Goal: Task Accomplishment & Management: Use online tool/utility

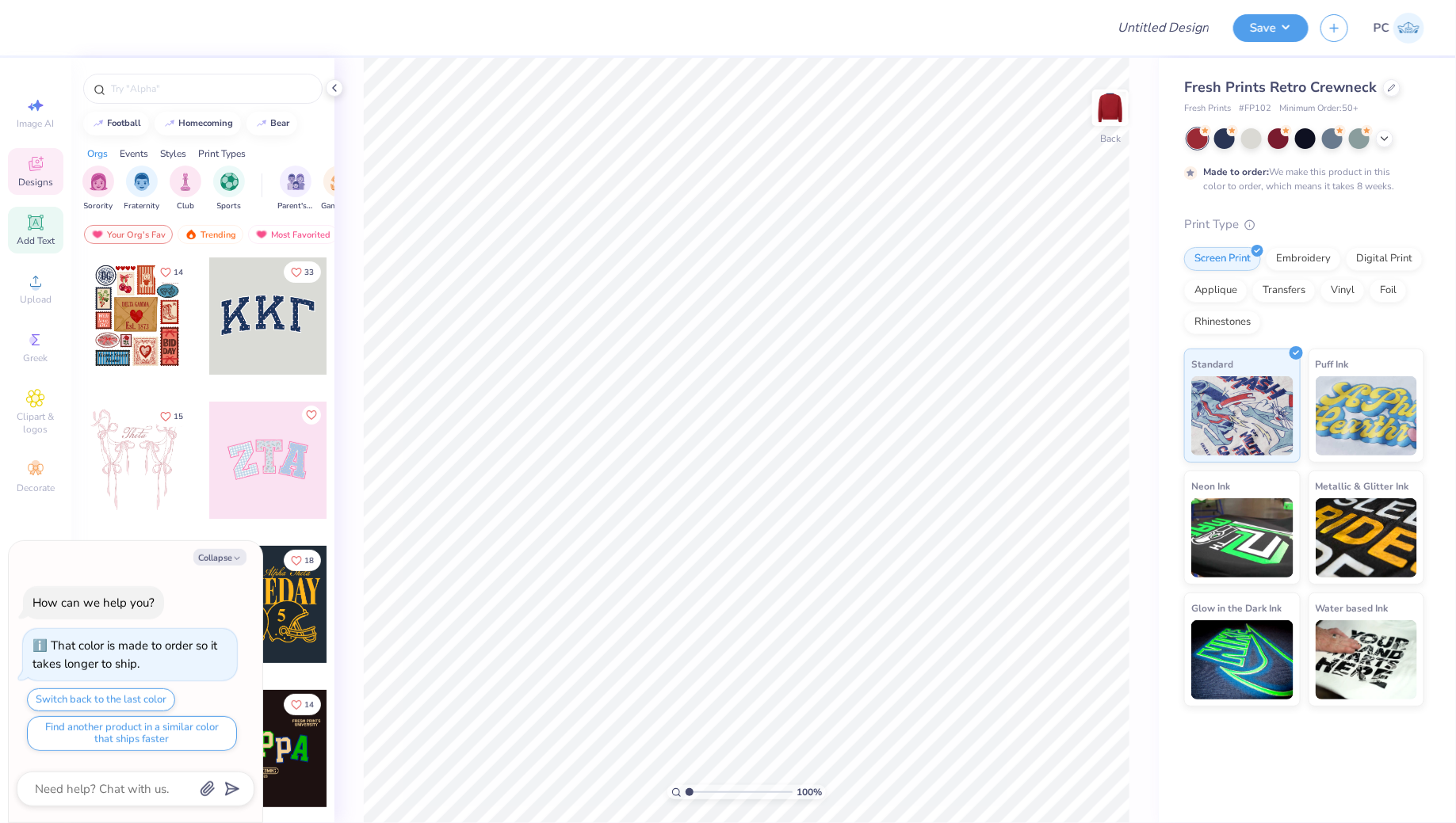
click at [31, 210] on div "Add Text" at bounding box center [36, 230] width 56 height 47
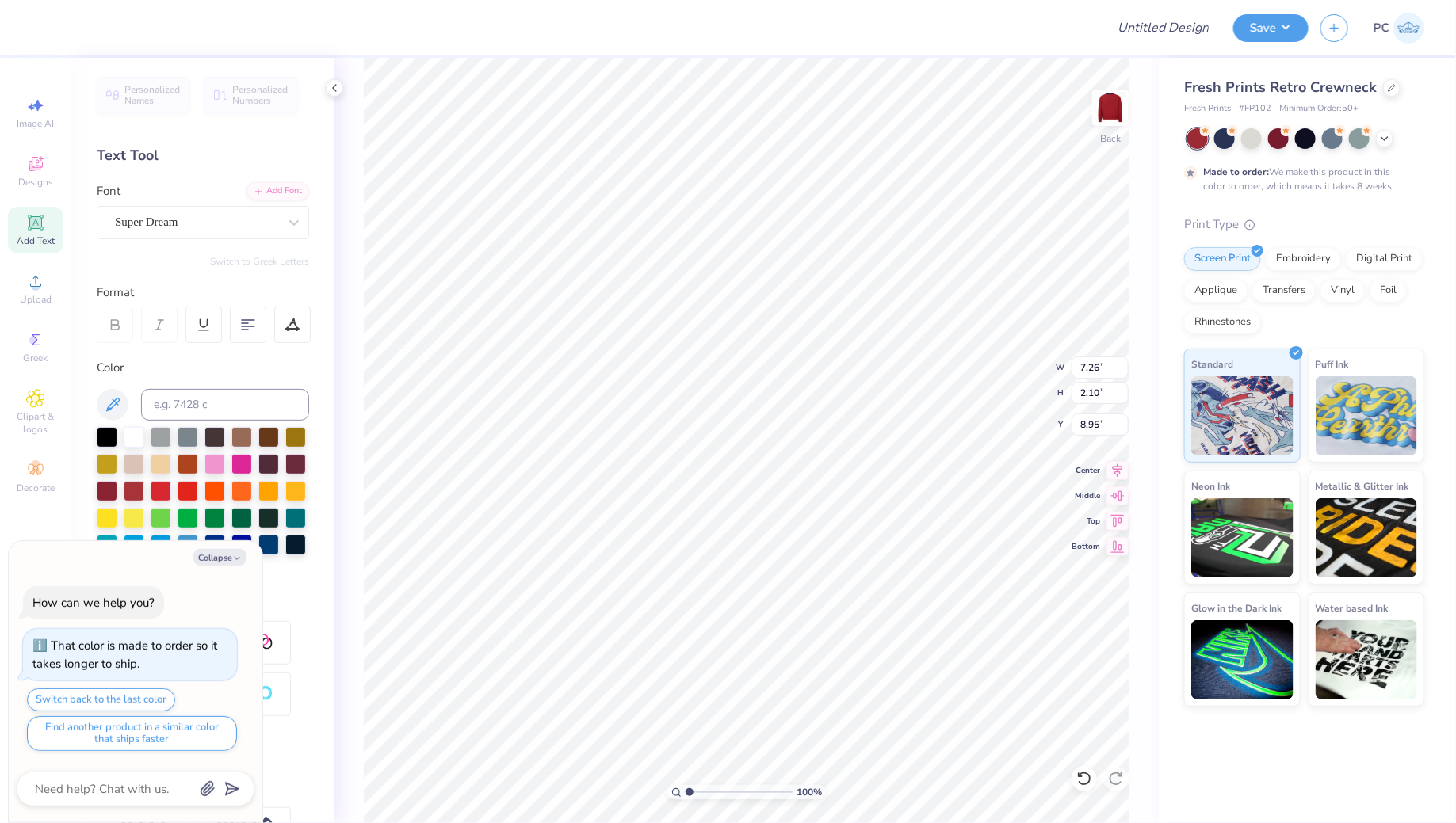
type textarea "x"
type textarea "C"
type textarea "x"
type textarea "CH"
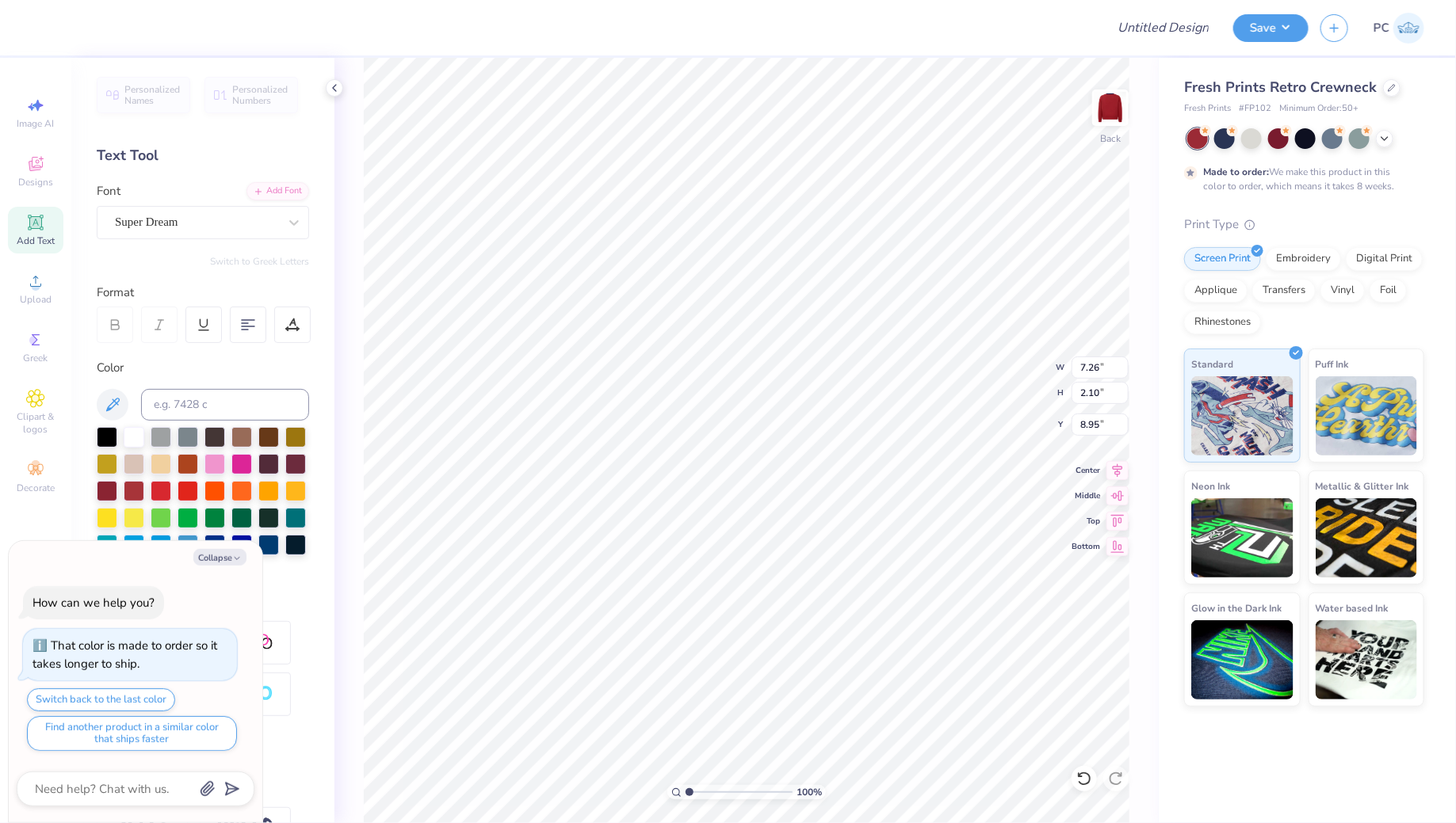
type textarea "x"
type textarea "CHI"
type textarea "x"
type textarea "CHI"
type textarea "x"
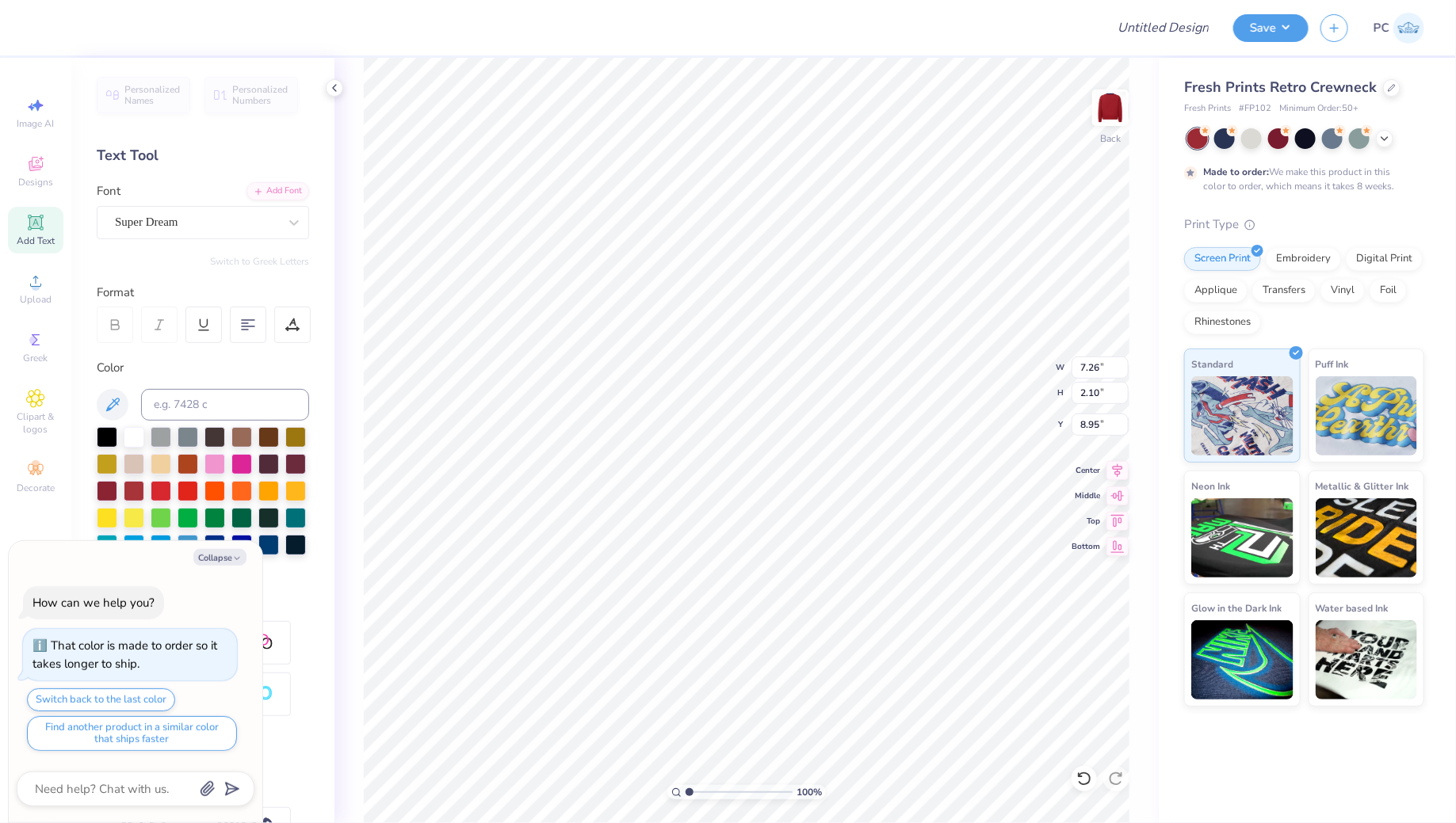
type textarea "CHI O"
type textarea "x"
type textarea "CHI Om"
type textarea "x"
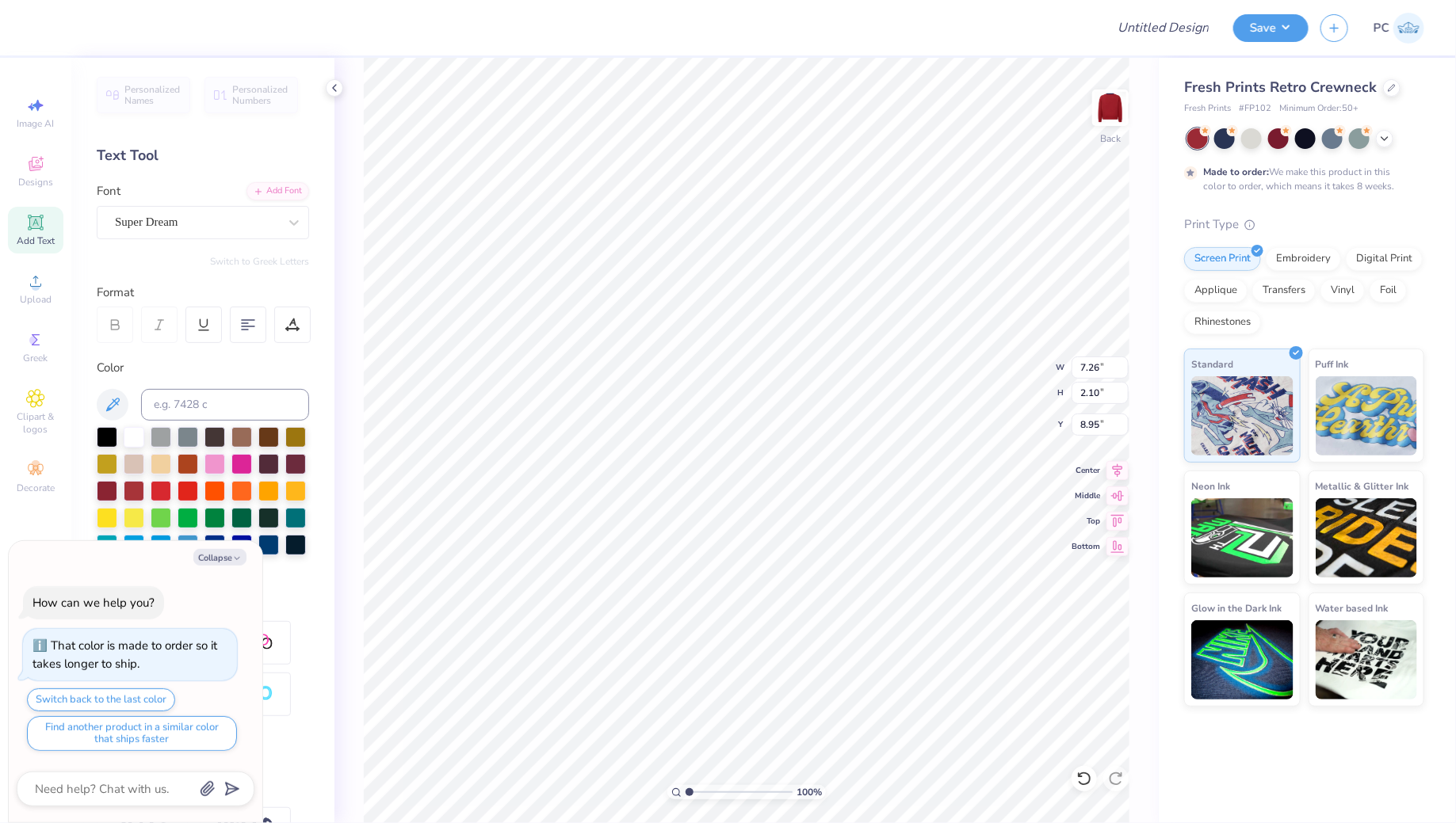
type textarea "CHI O"
type textarea "x"
type textarea "CHI OM"
type textarea "x"
type textarea "CHI OME"
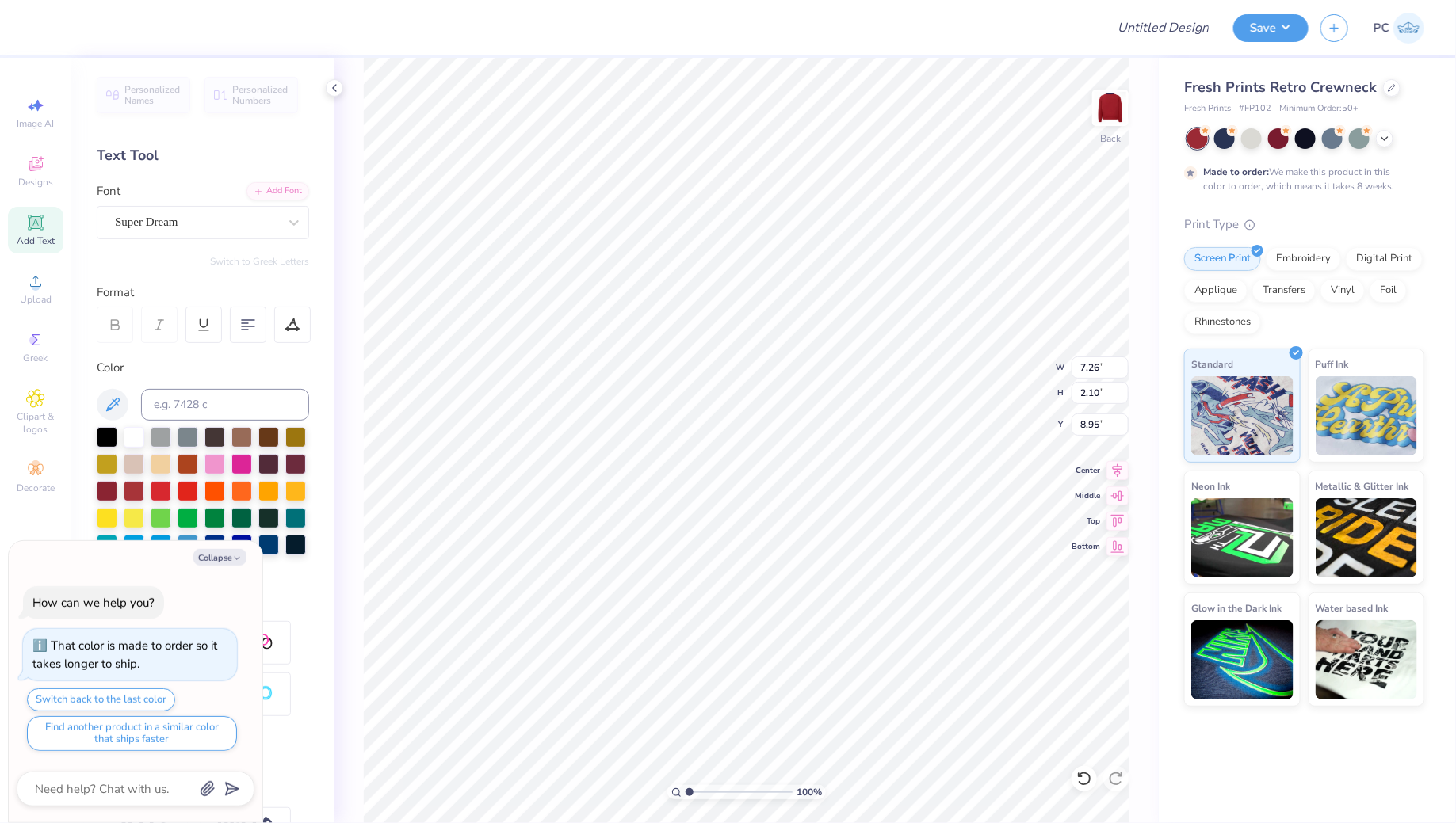
type textarea "x"
type textarea "CHI OMEG"
type textarea "x"
type textarea "CHI OMEGa"
type textarea "x"
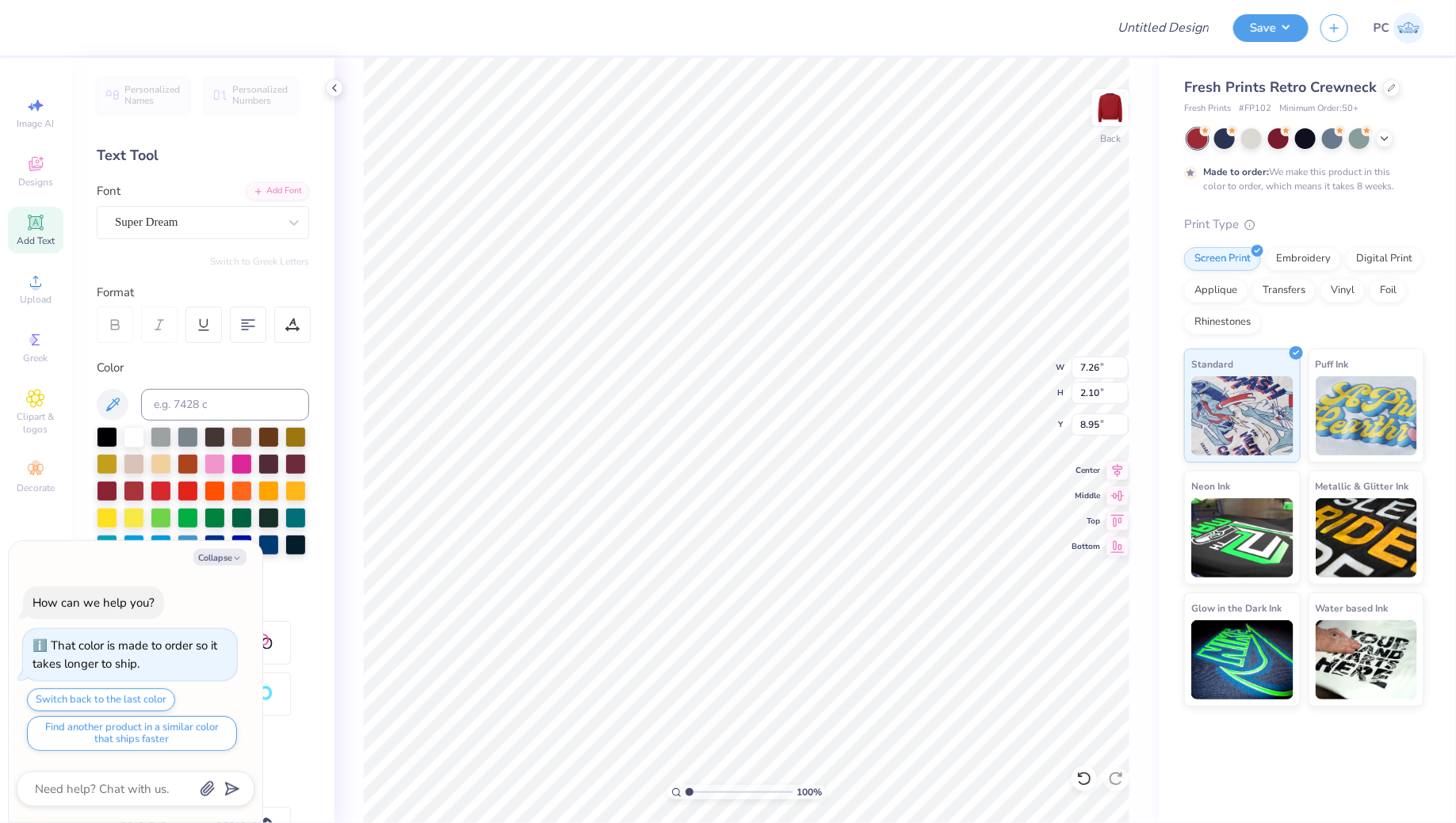
type textarea "CHI OMEG"
type textarea "x"
type textarea "CHI OMEGA"
click at [218, 230] on div "Super Dream" at bounding box center [197, 223] width 167 height 24
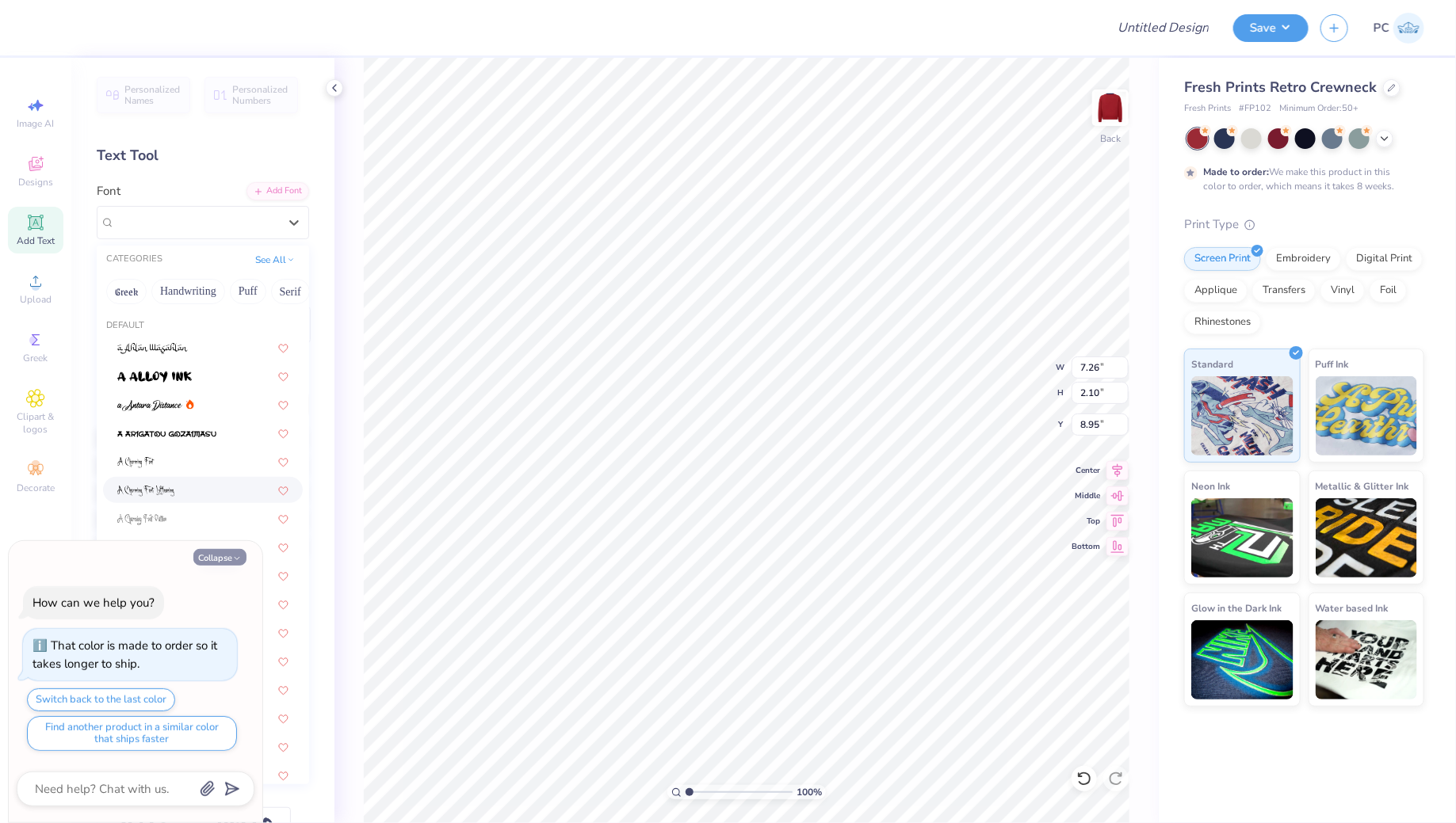
click at [225, 564] on button "Collapse" at bounding box center [220, 558] width 53 height 17
type textarea "x"
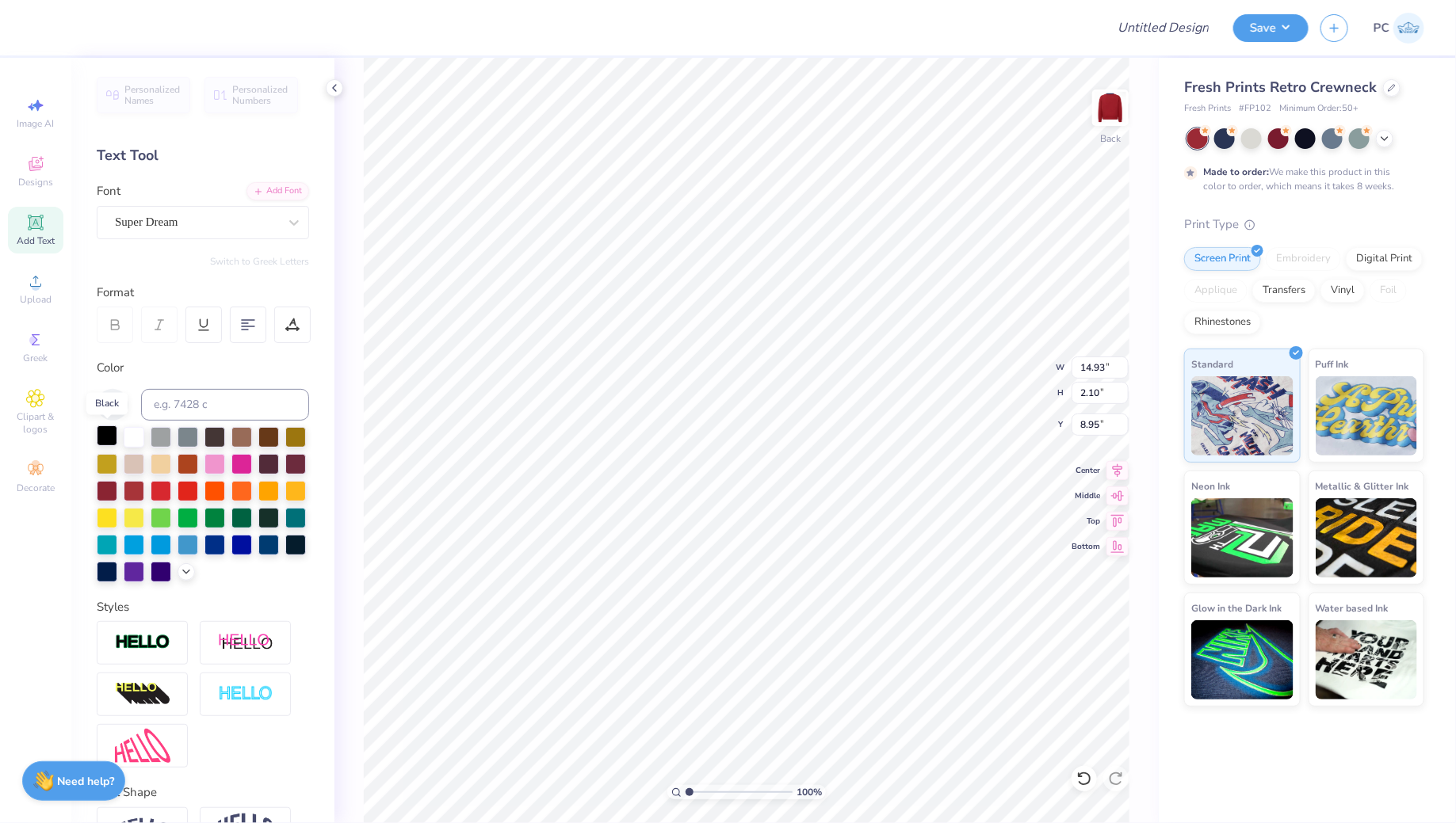
click at [109, 438] on div at bounding box center [107, 436] width 20 height 20
click at [140, 434] on div at bounding box center [134, 436] width 20 height 20
click at [180, 221] on div "Super Dream" at bounding box center [197, 223] width 167 height 24
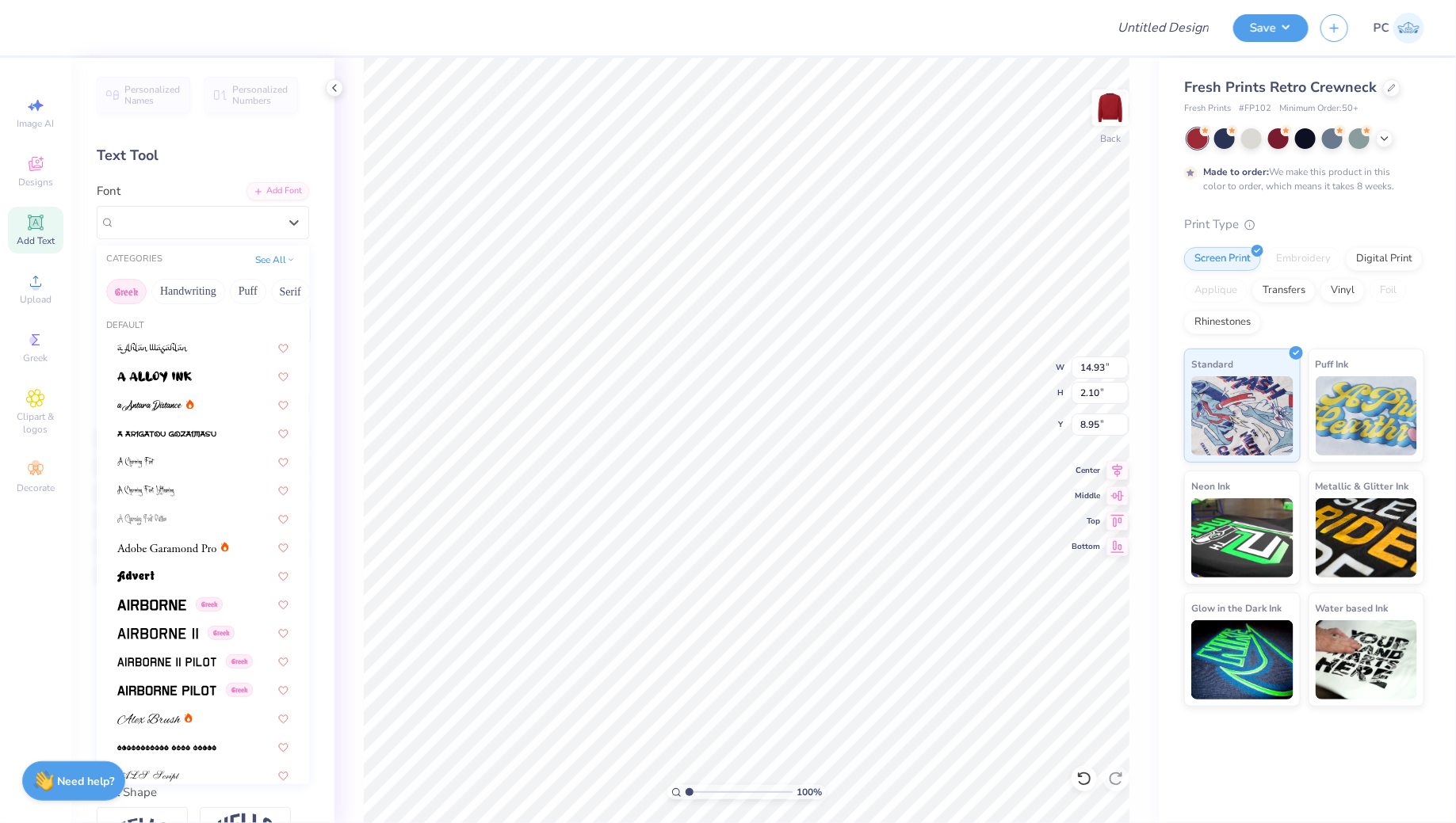
click at [127, 299] on button "Greek" at bounding box center [126, 291] width 40 height 25
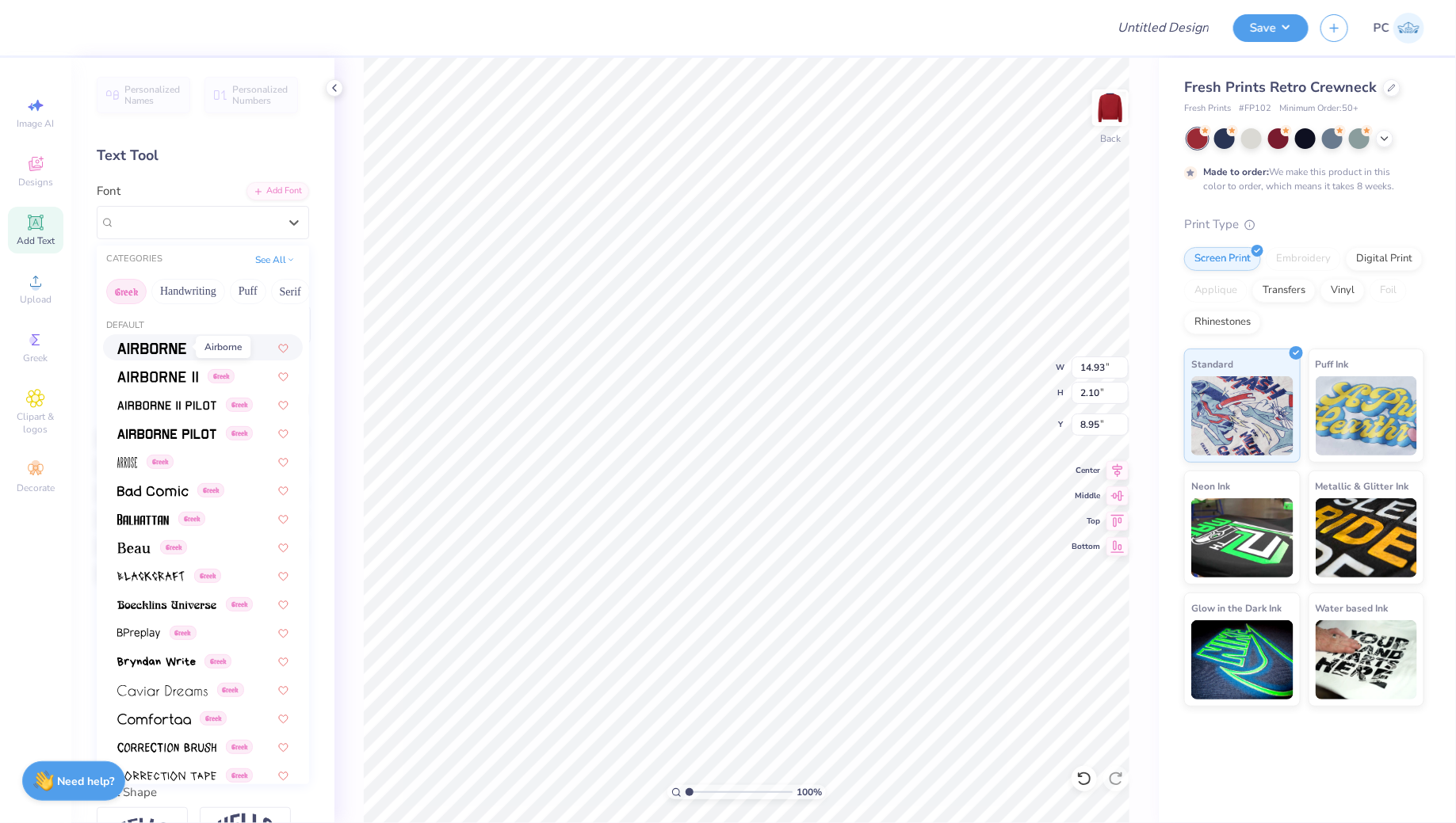
scroll to position [88, 0]
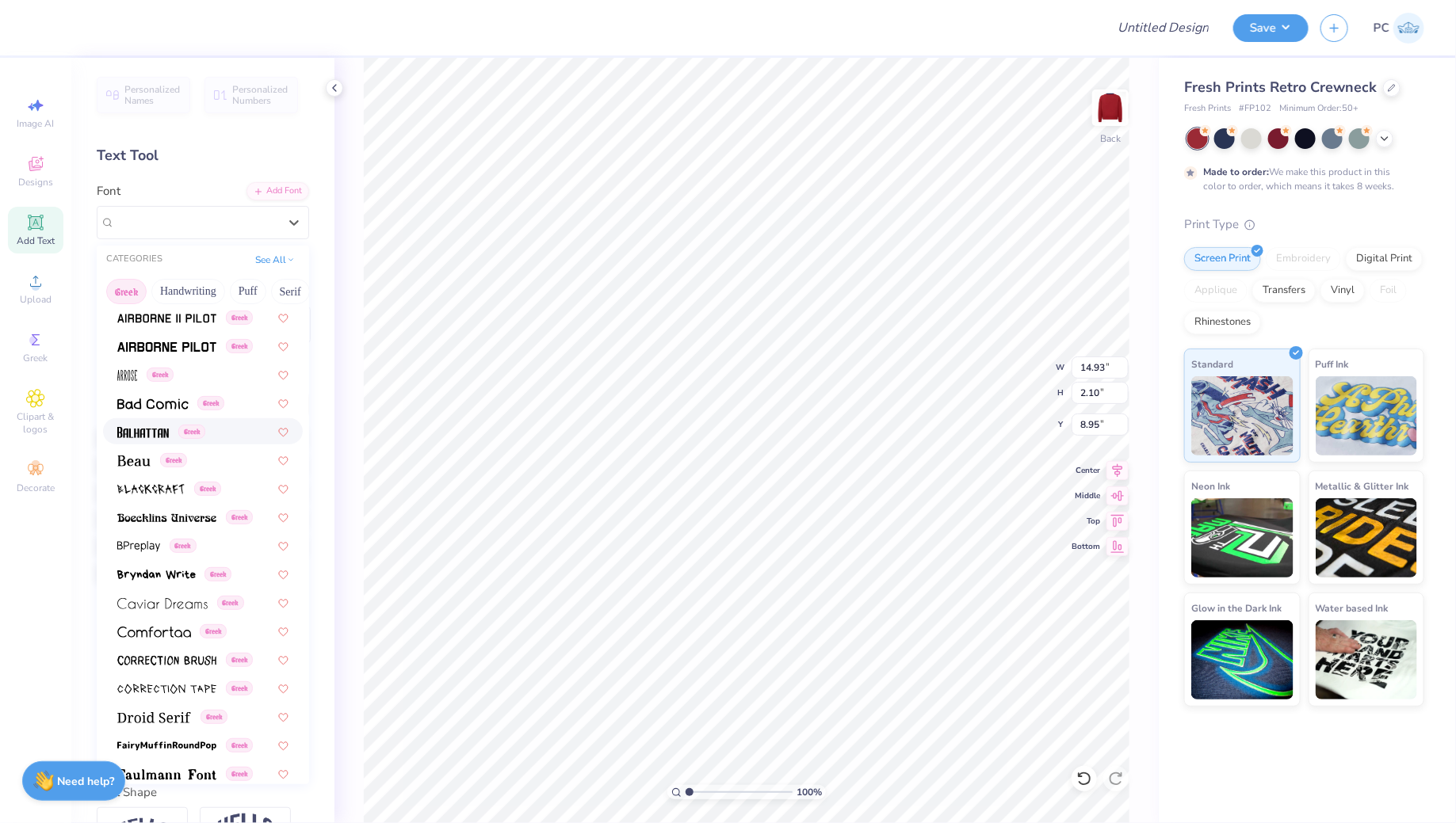
click at [165, 423] on span at bounding box center [143, 431] width 51 height 17
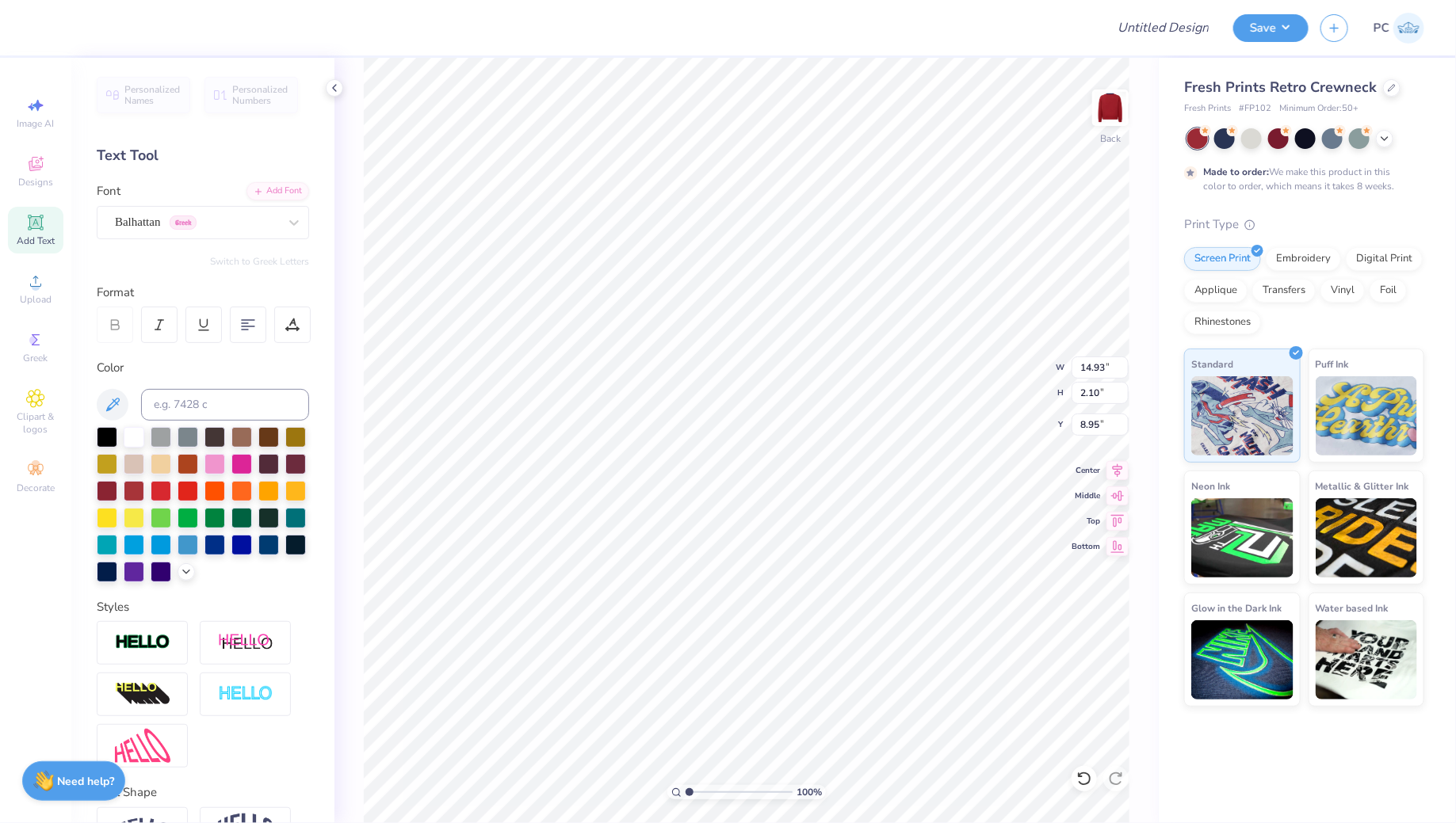
type input "10.69"
type input "2.44"
type input "8.78"
click at [206, 210] on div "Balhattan Greek" at bounding box center [197, 223] width 167 height 24
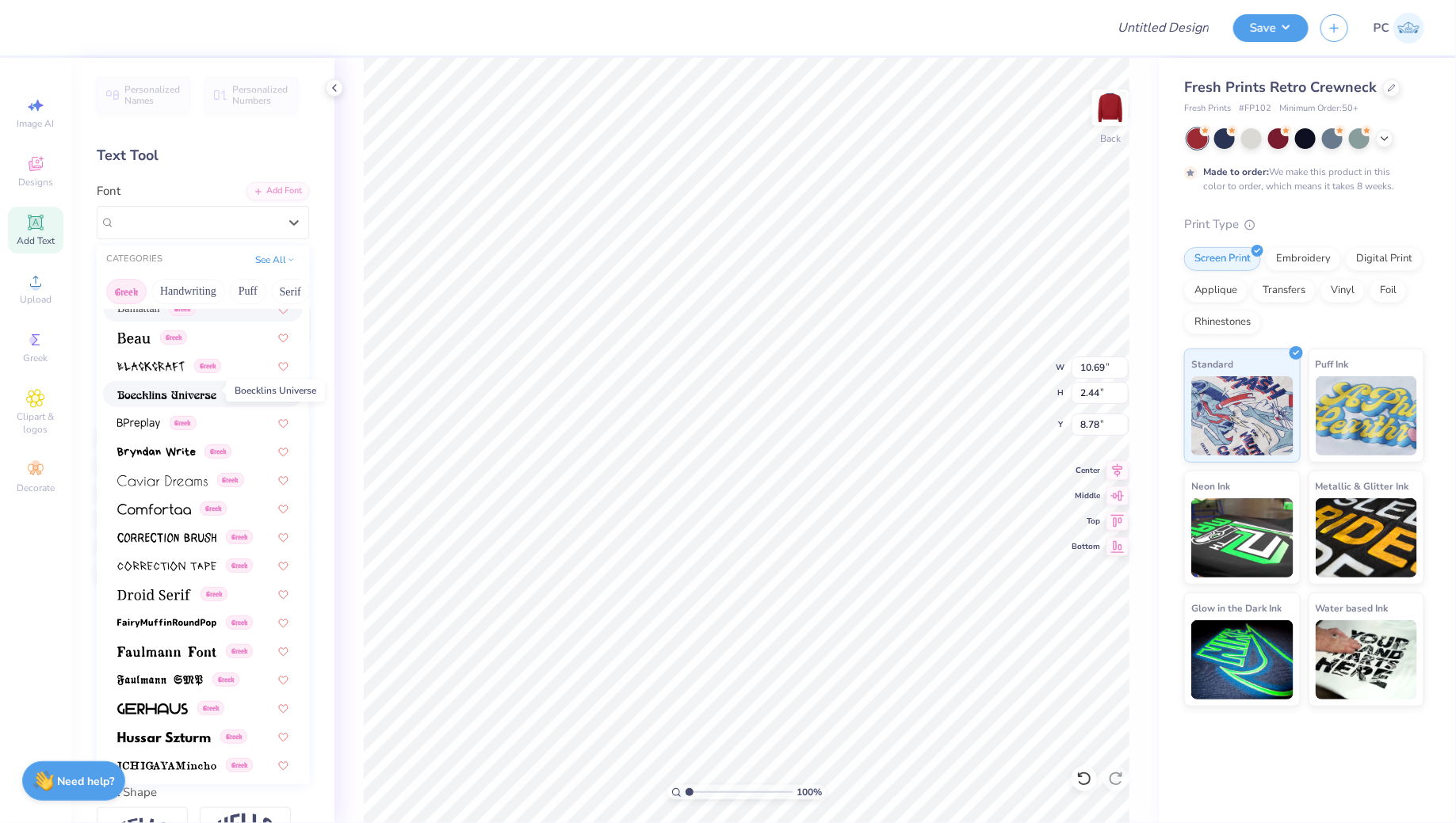
scroll to position [223, 0]
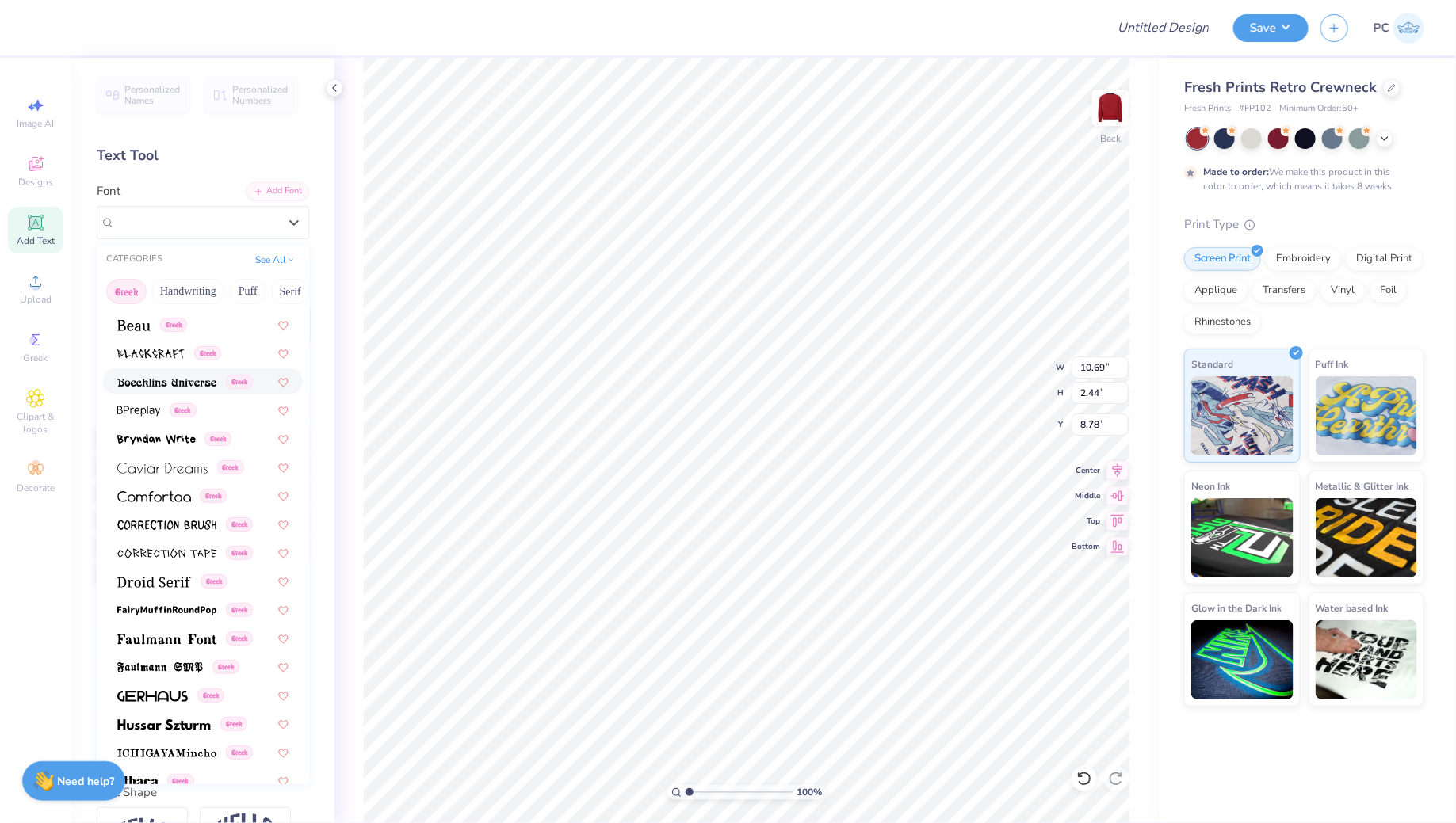
click at [204, 386] on img at bounding box center [167, 383] width 99 height 11
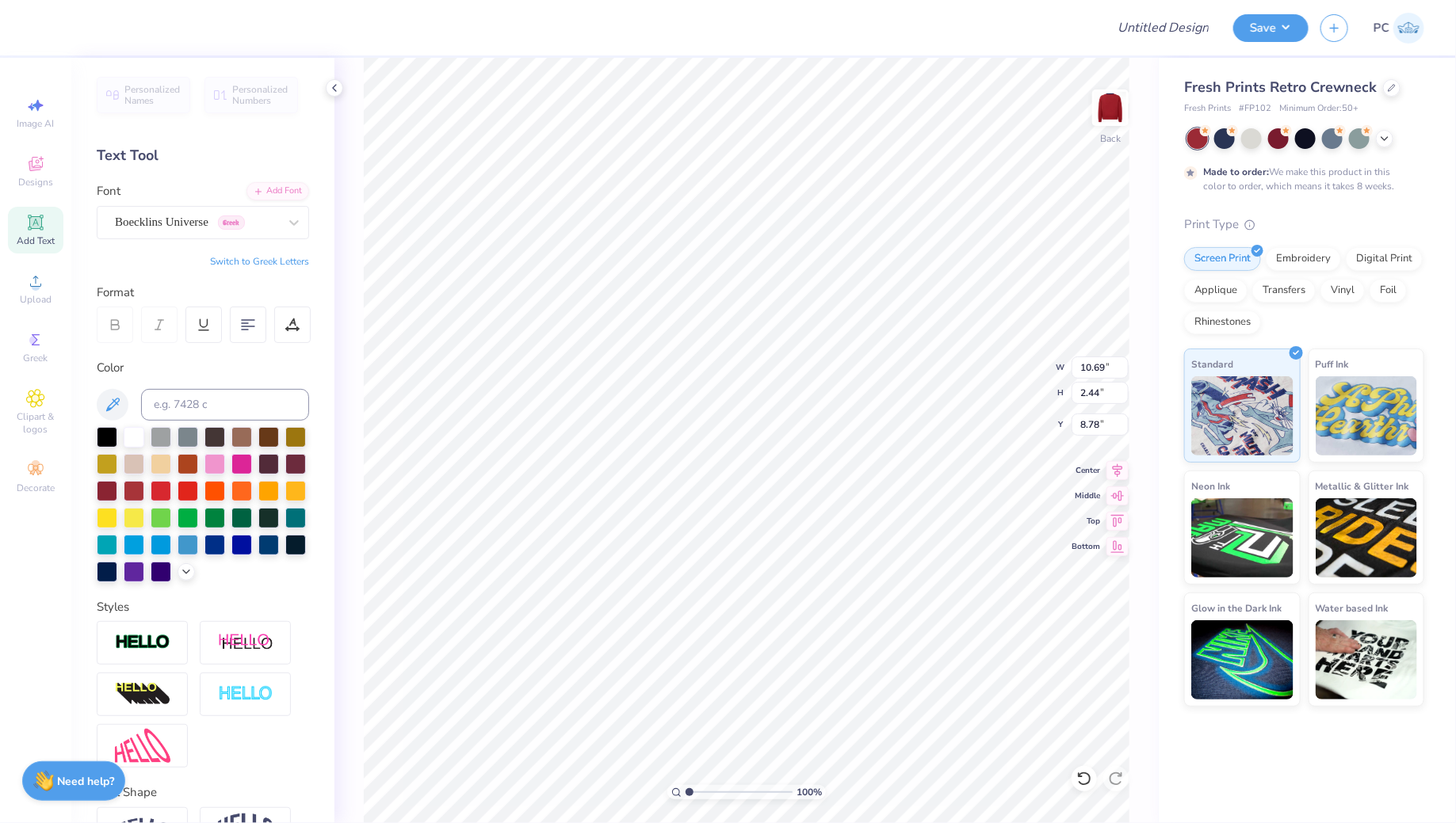
type input "17.25"
type input "2.69"
type input "8.65"
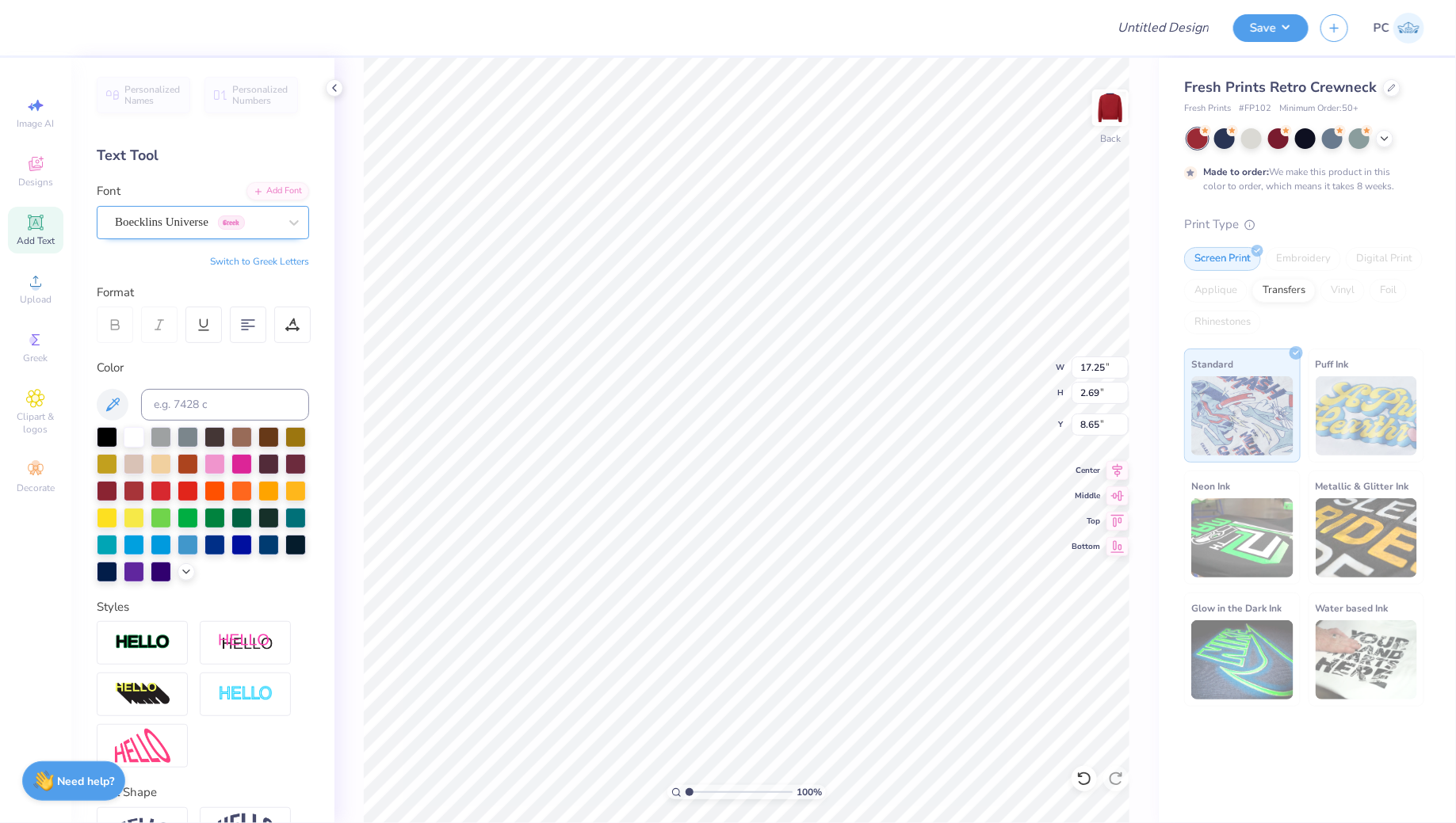
click at [180, 223] on div "Boecklins Universe Greek" at bounding box center [197, 223] width 167 height 24
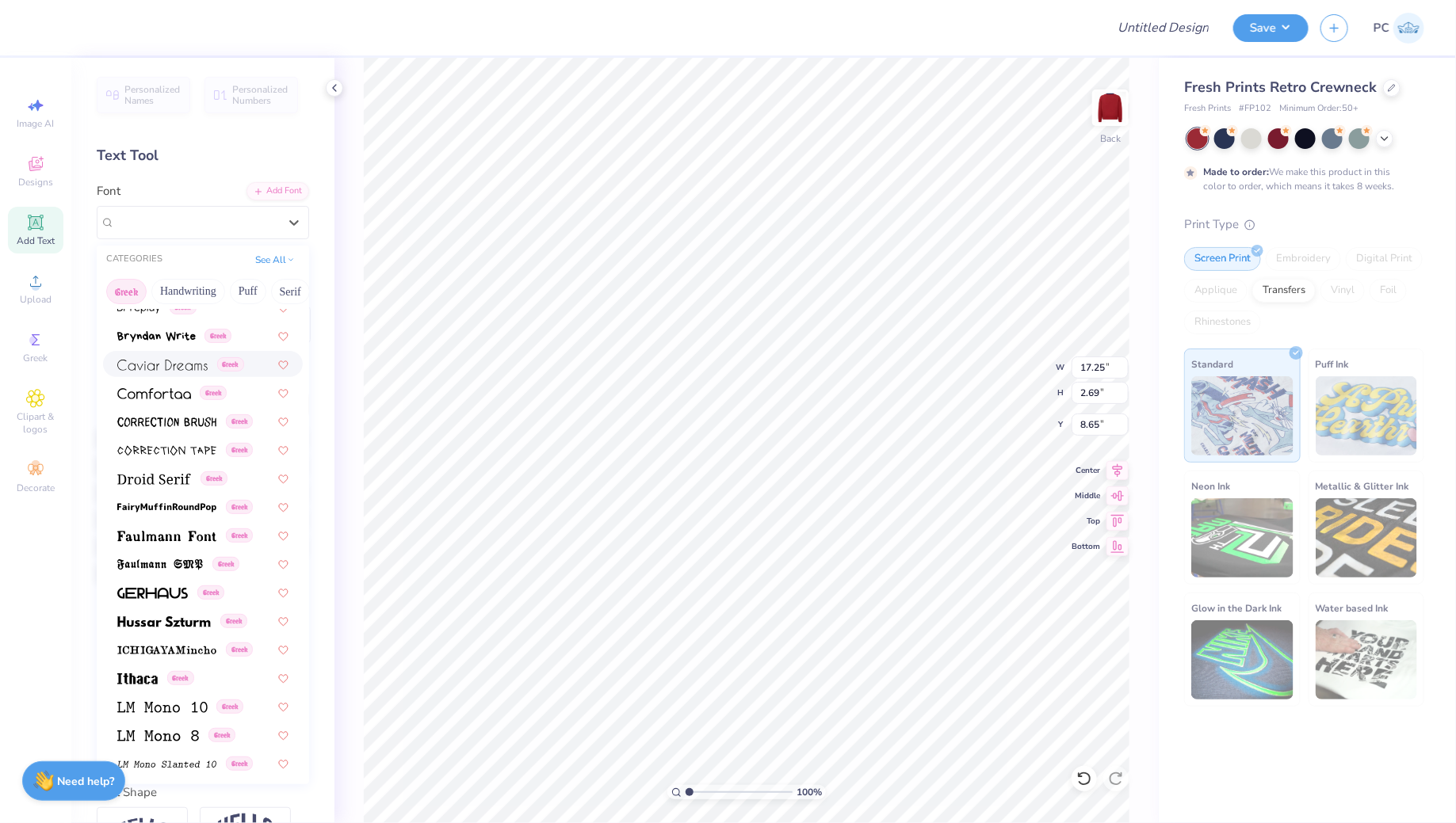
scroll to position [146, 0]
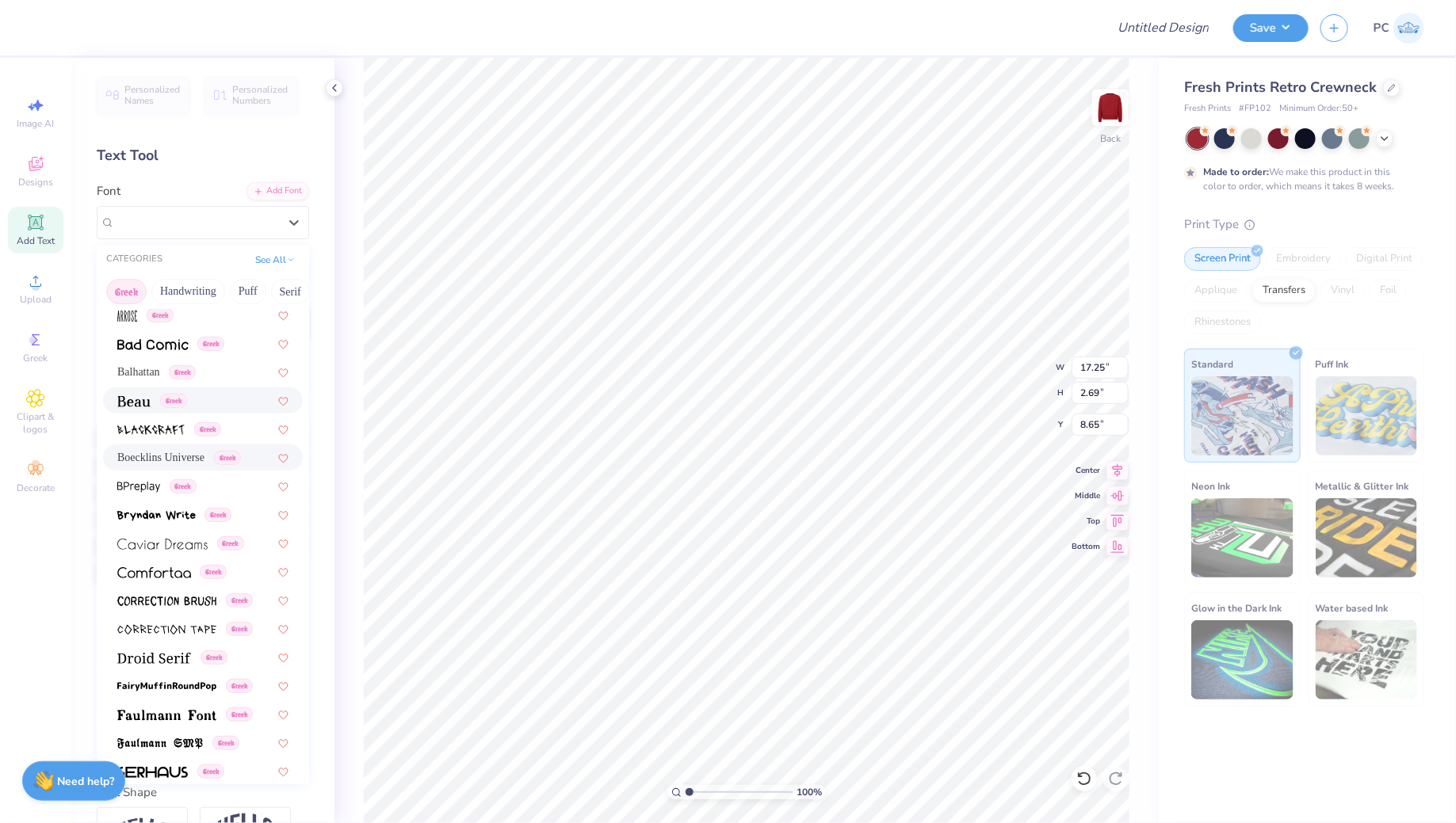
click at [168, 408] on div "Greek" at bounding box center [152, 400] width 70 height 17
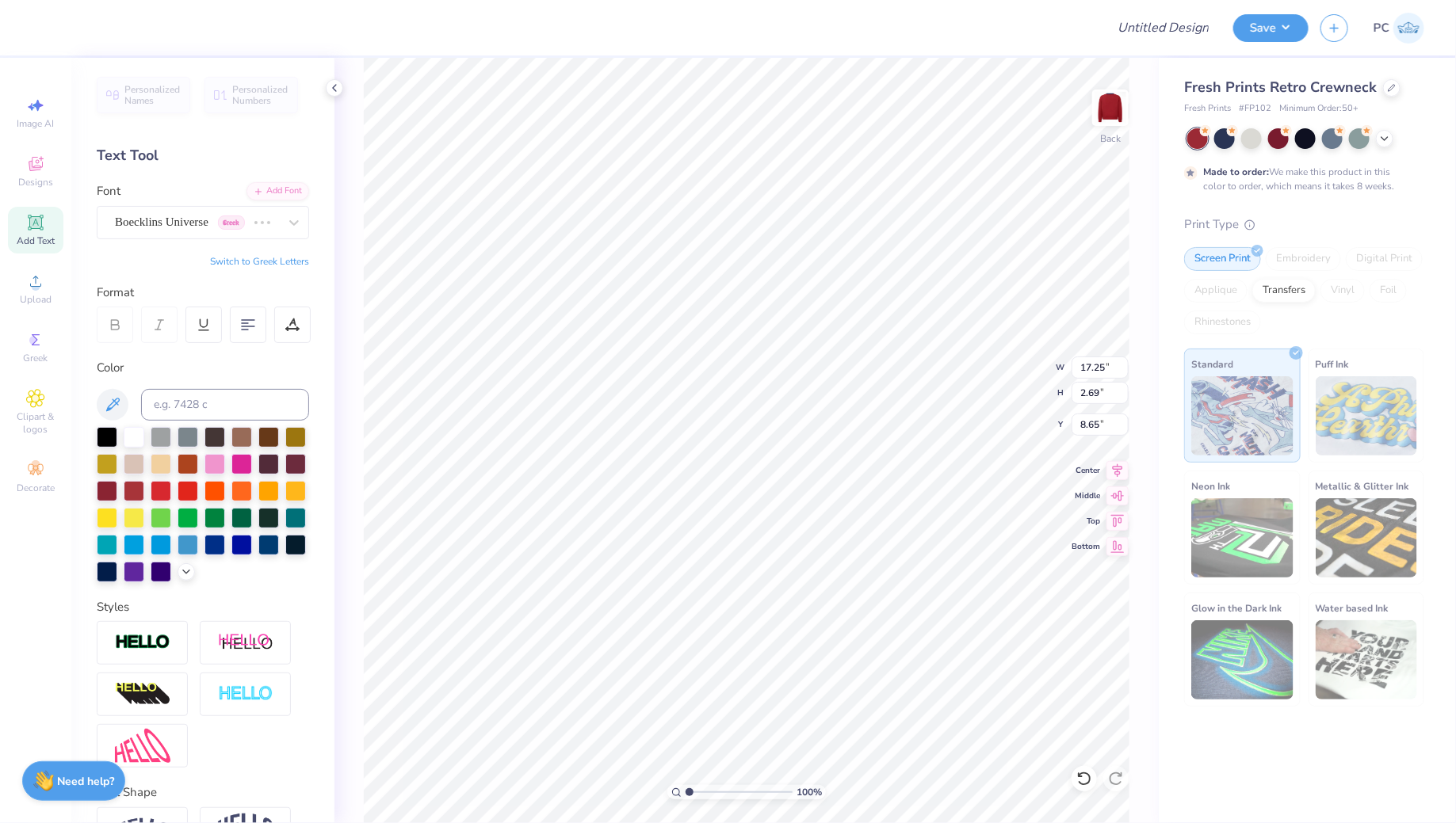
type input "15.80"
type input "2.13"
type input "8.93"
click at [179, 213] on div "Beau Greek" at bounding box center [197, 223] width 167 height 24
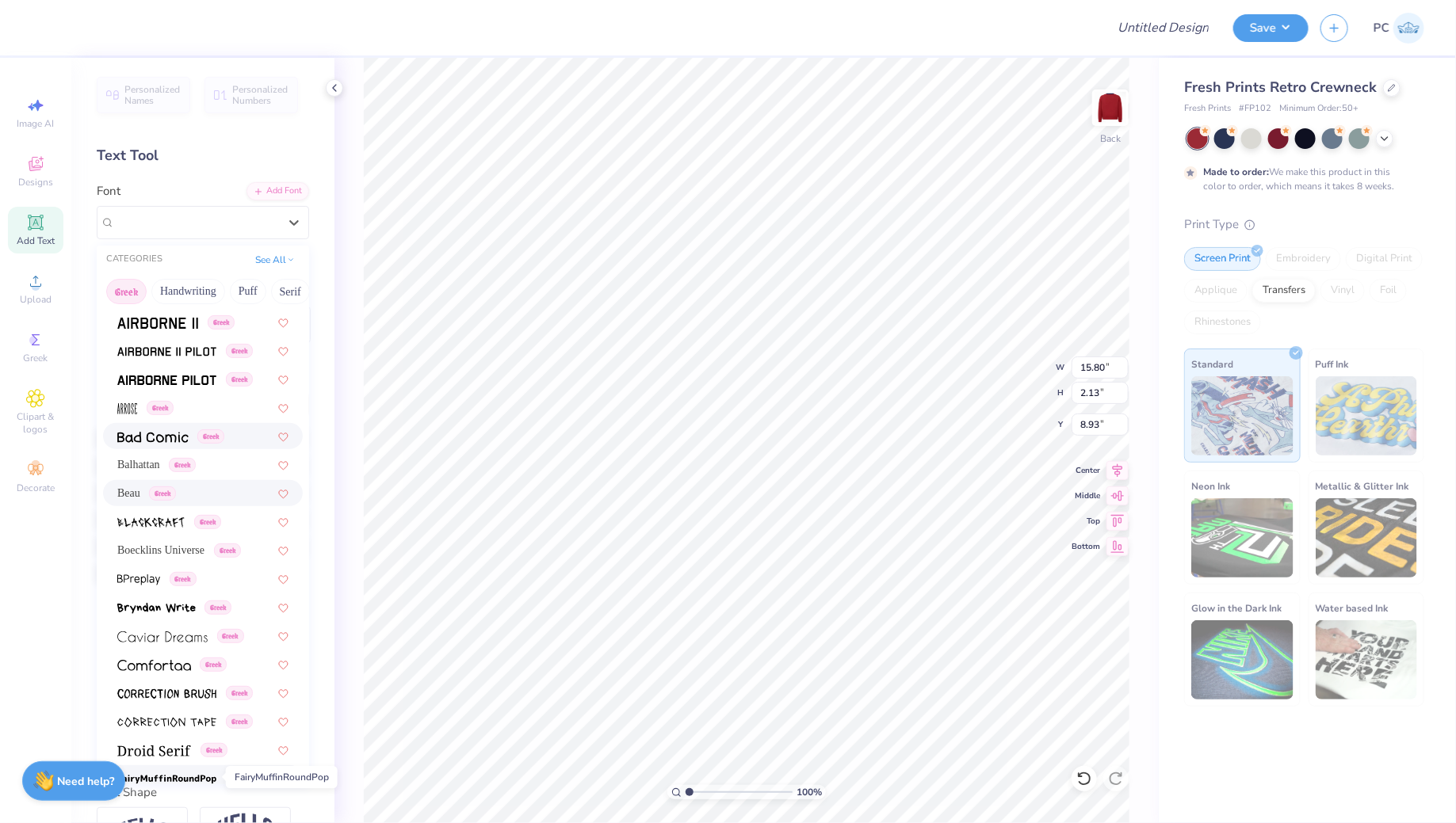
scroll to position [0, 0]
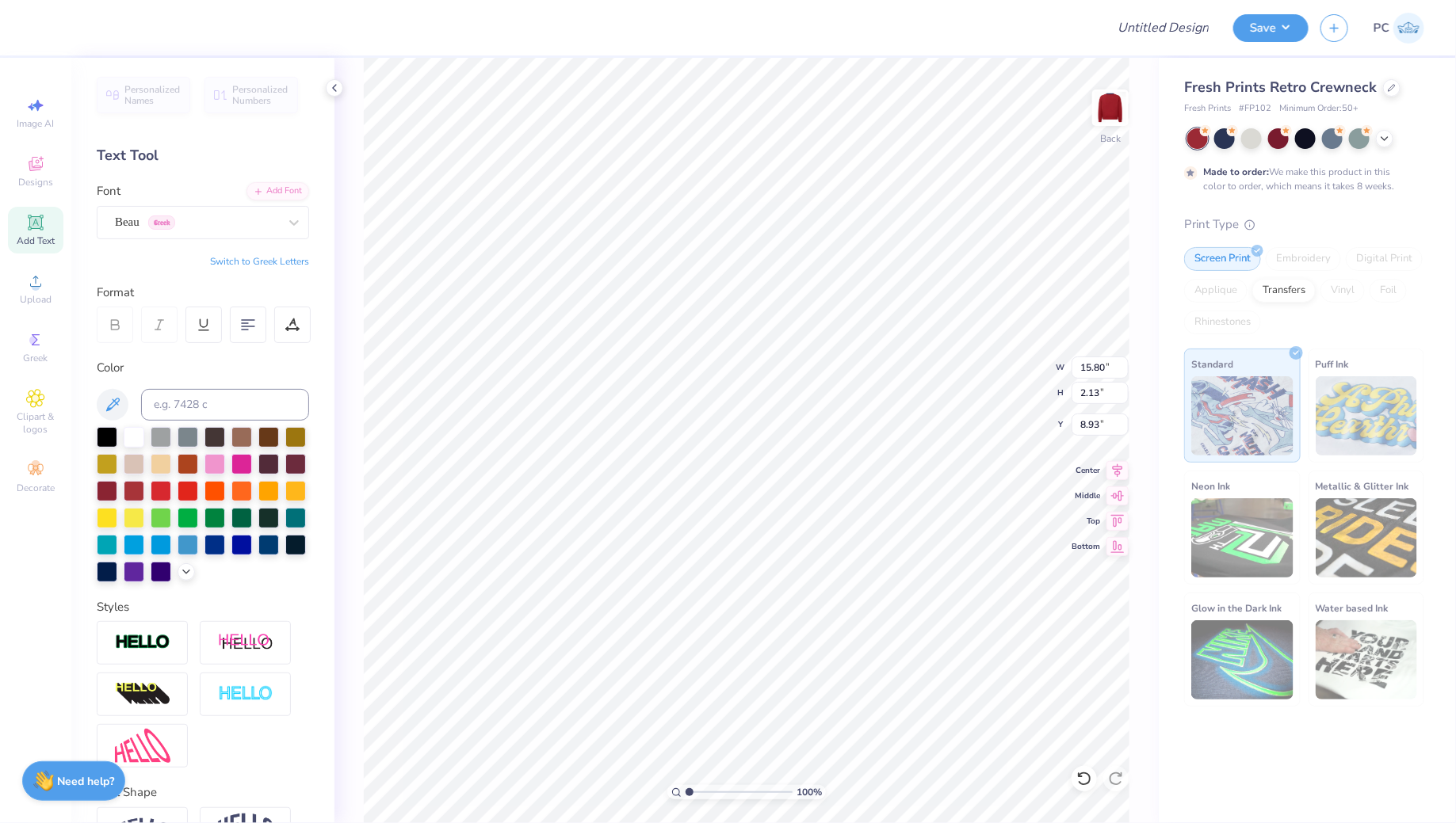
type textarea "C"
type textarea "Chi Omega"
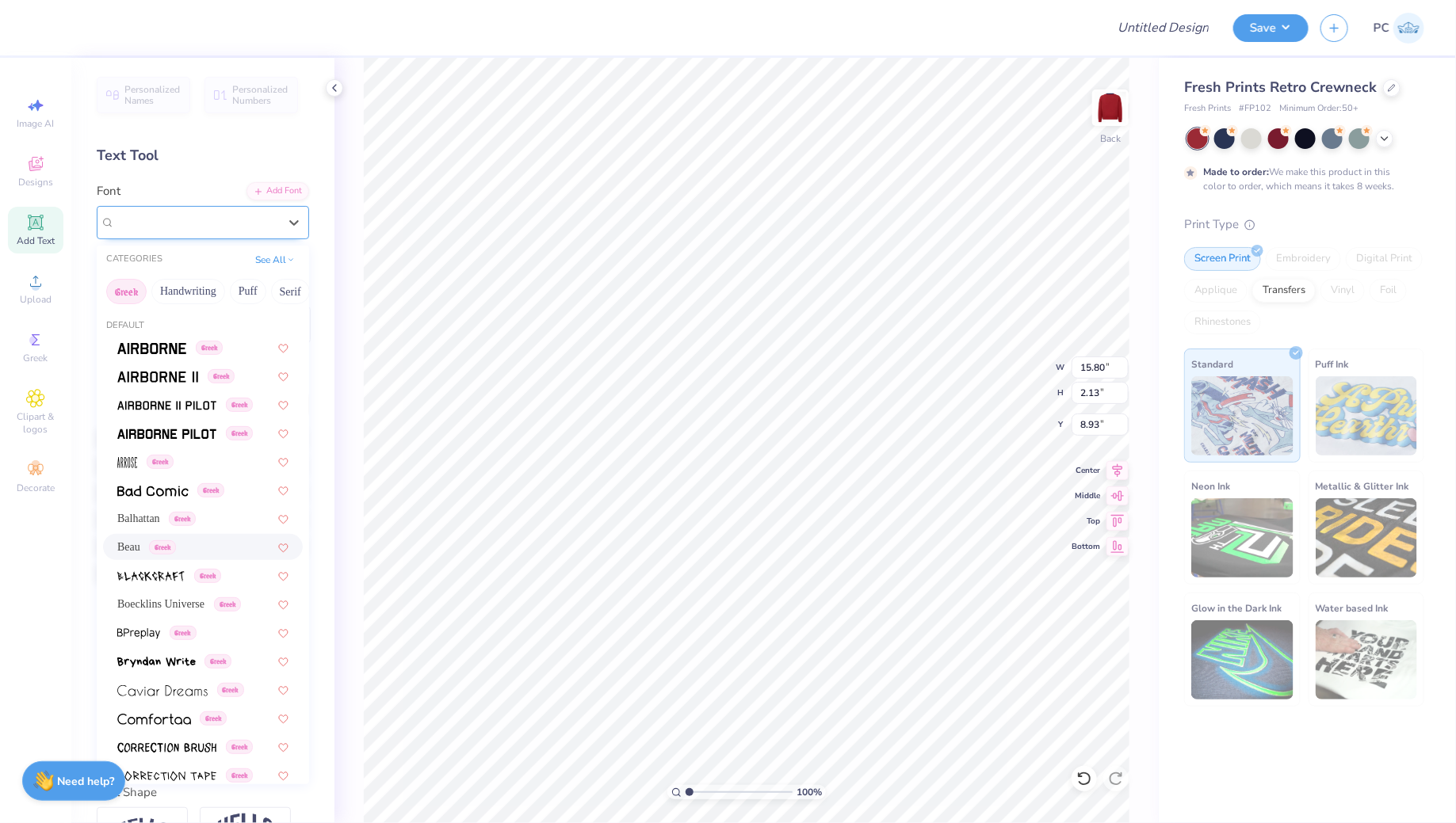
click at [210, 226] on div "Beau Greek" at bounding box center [197, 223] width 167 height 24
click at [202, 295] on button "Handwriting" at bounding box center [188, 291] width 74 height 25
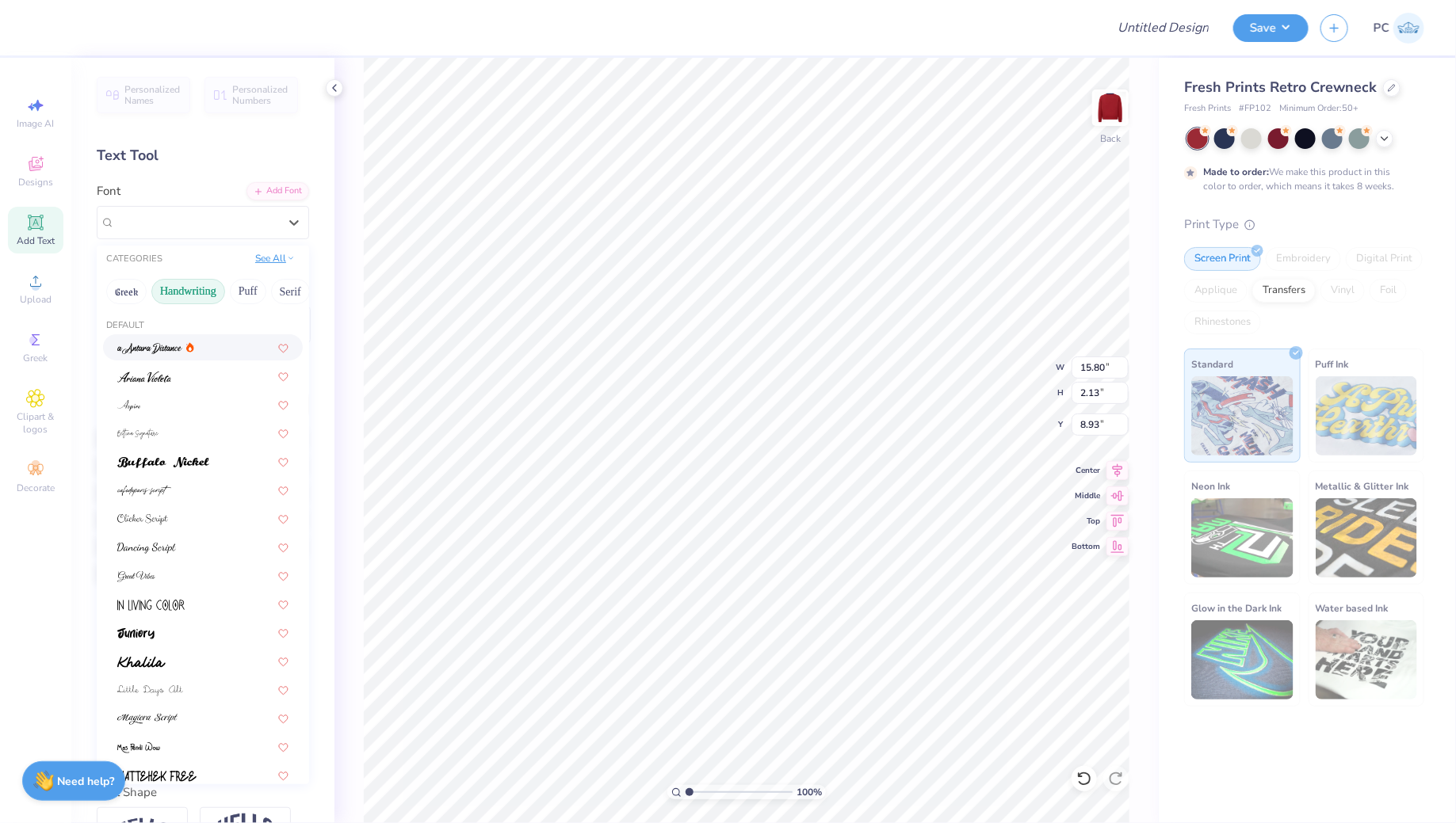
click at [280, 260] on button "See All" at bounding box center [275, 258] width 49 height 16
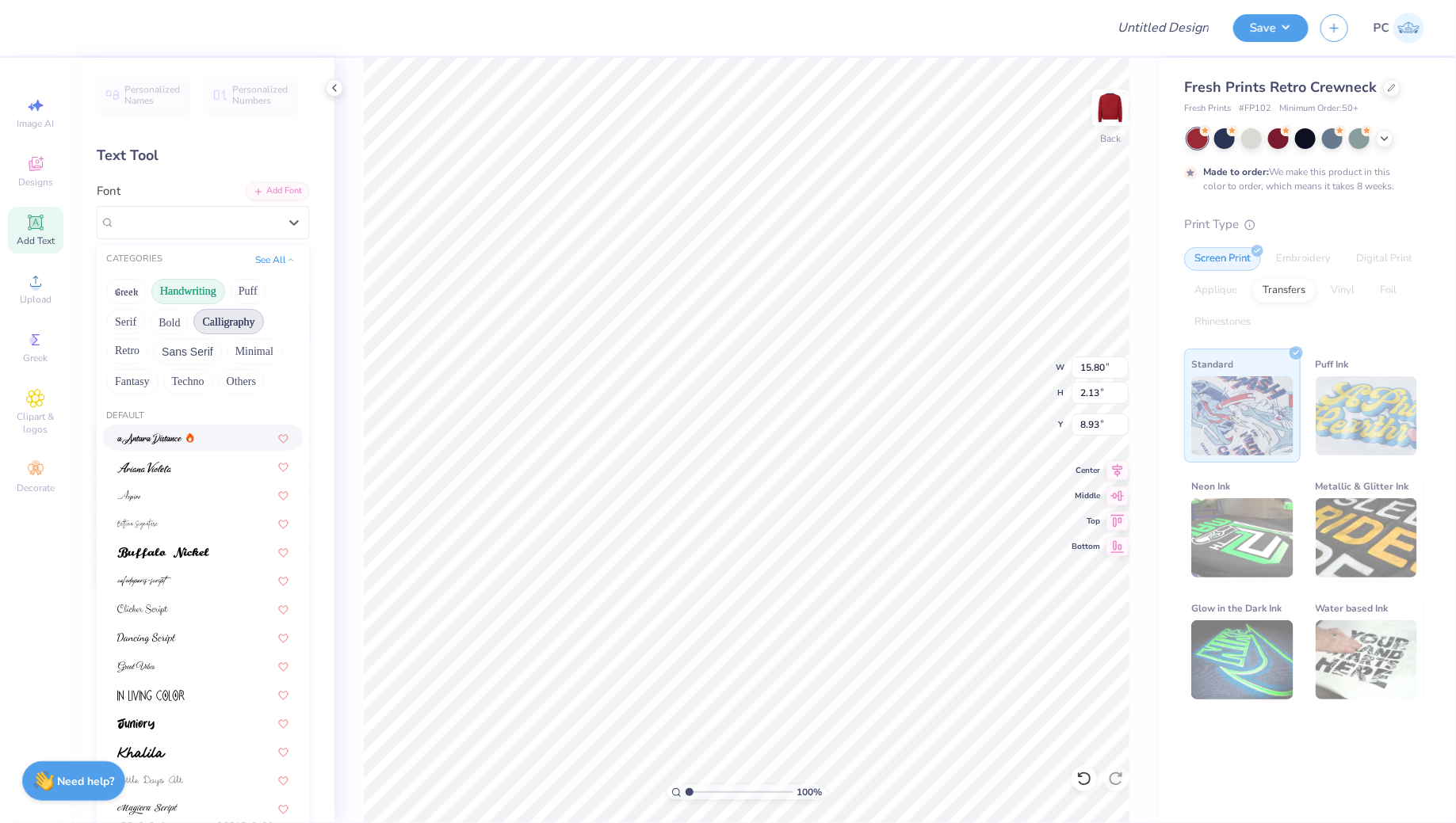
click at [226, 317] on button "Calligraphy" at bounding box center [228, 321] width 70 height 25
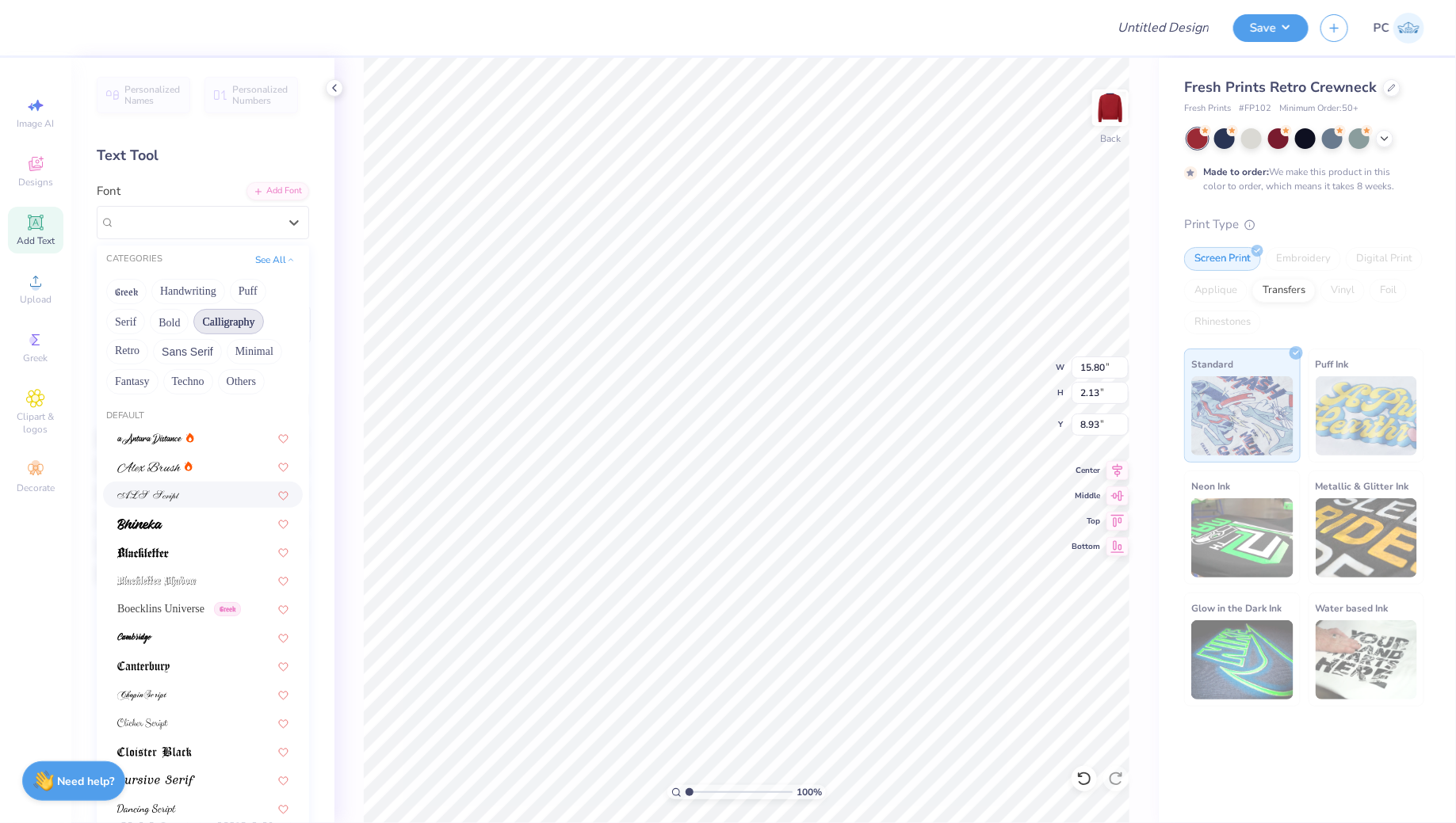
click at [164, 486] on span at bounding box center [148, 494] width 62 height 17
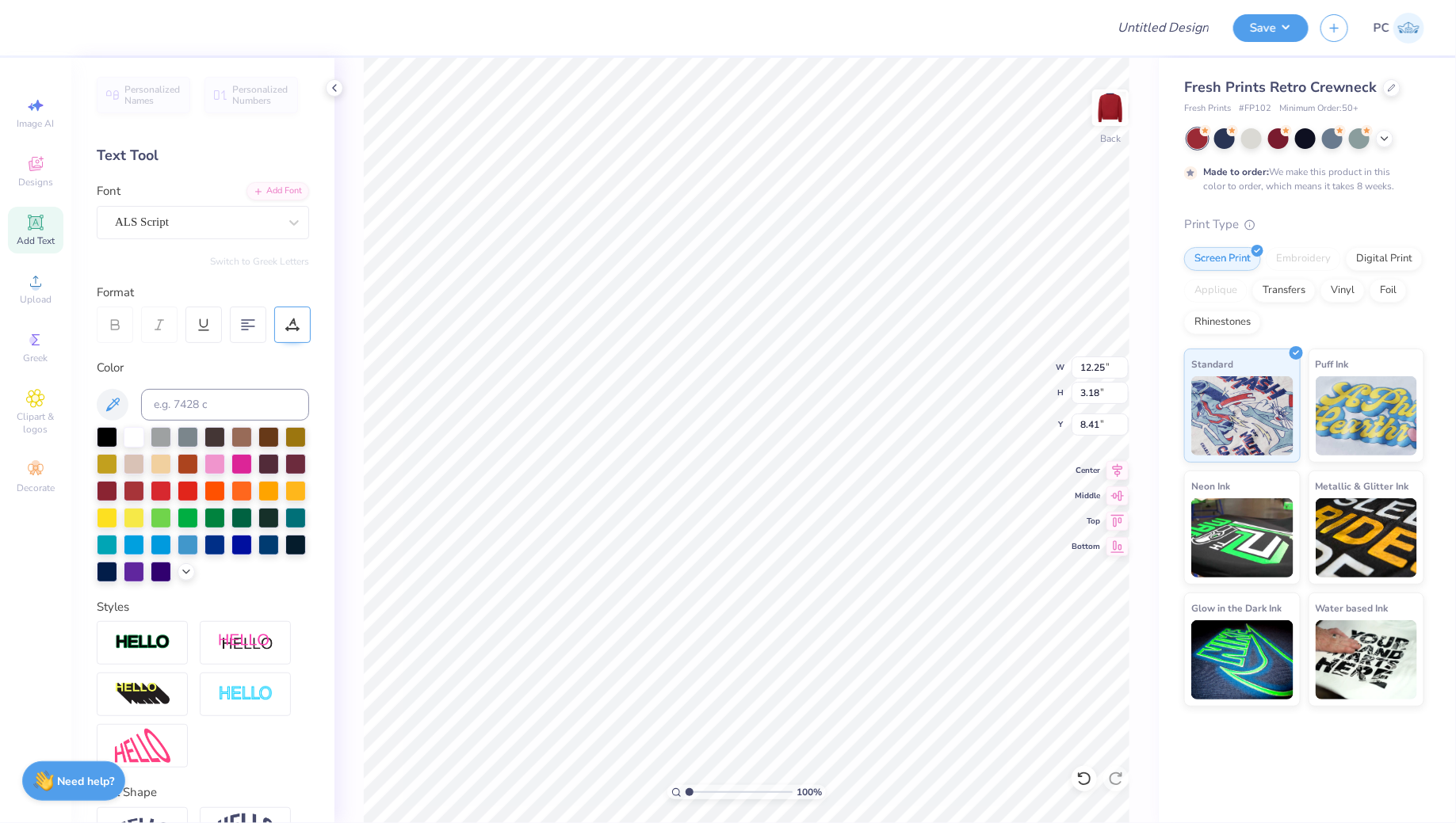
scroll to position [0, 0]
type textarea "Chi Omega"
type input "2.65"
type input "8.87"
type input "2.31"
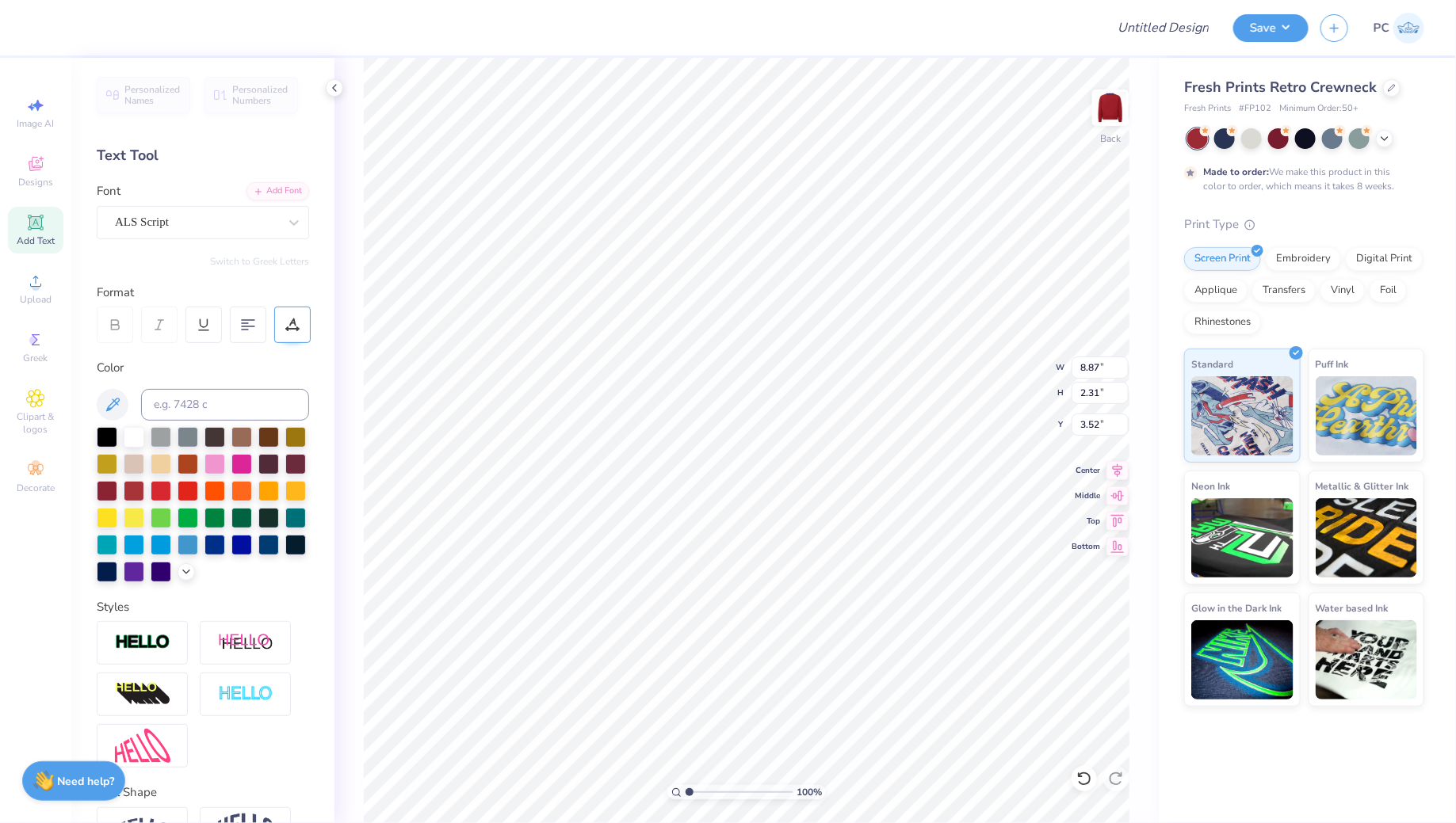
type input "3.53"
click at [266, 218] on div "ALS Script" at bounding box center [197, 223] width 167 height 24
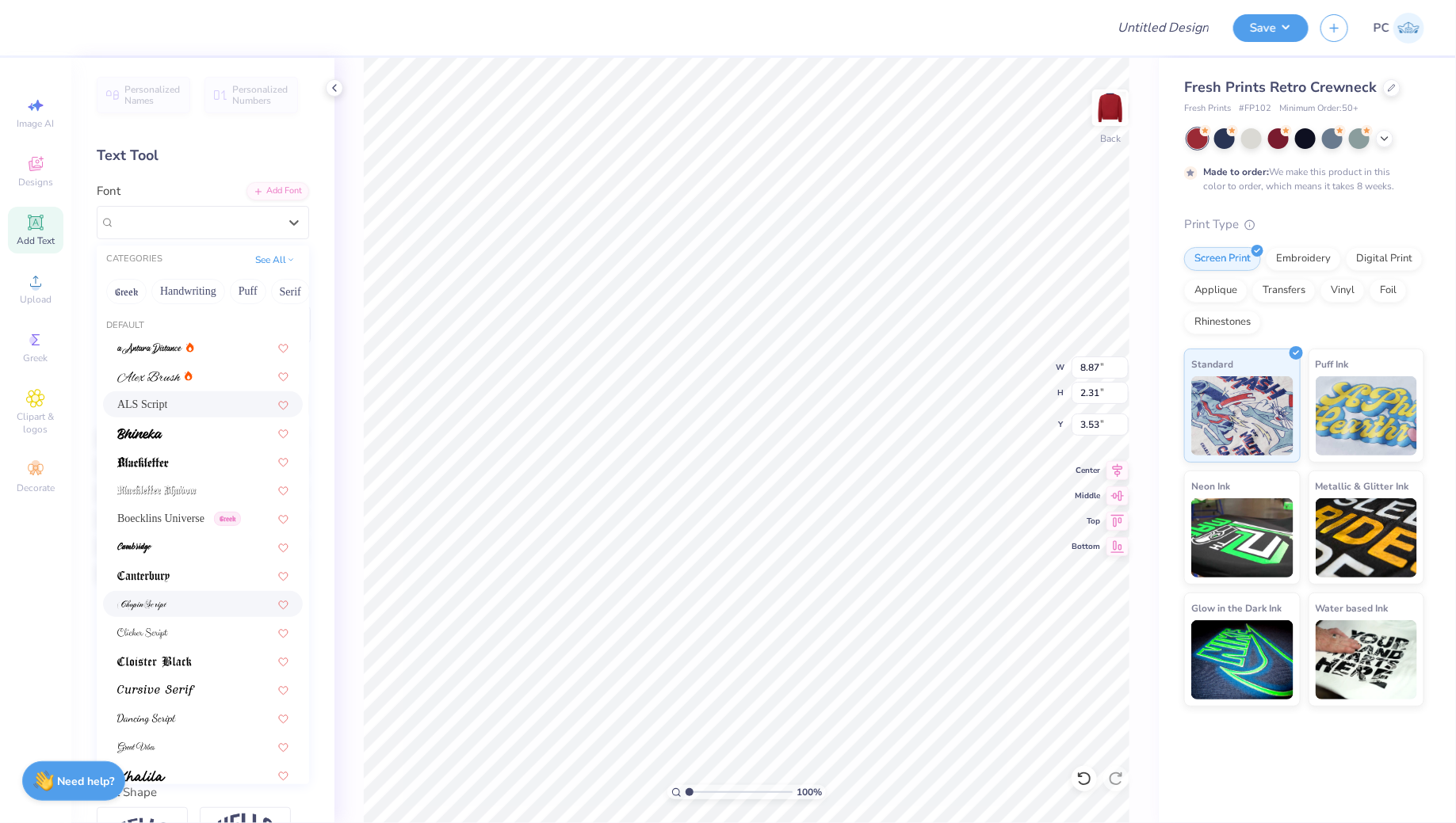
click at [168, 614] on div at bounding box center [203, 604] width 199 height 26
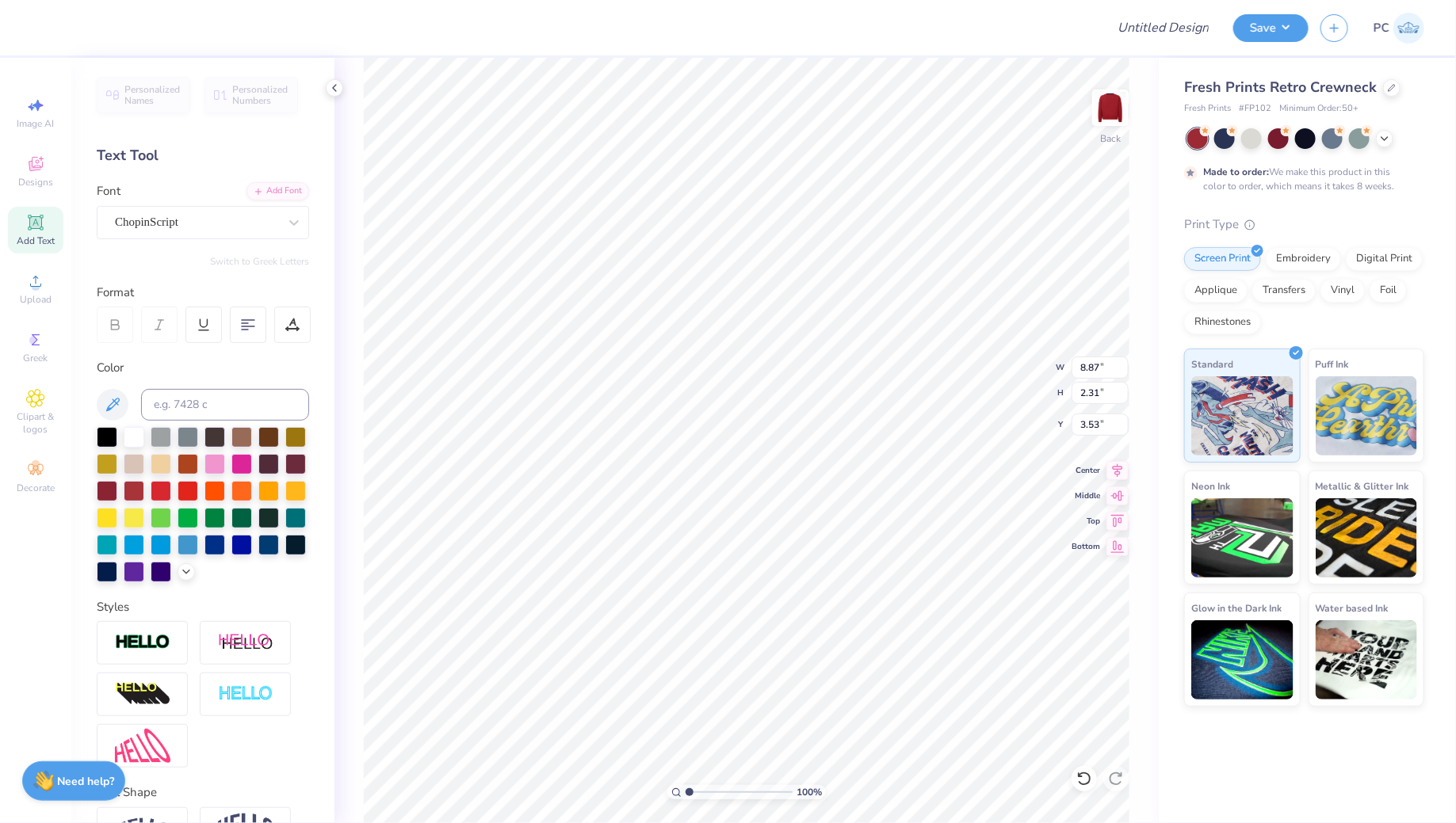
type input "8.72"
type input "2.08"
type input "3.64"
type input "1.50"
type input "1.66"
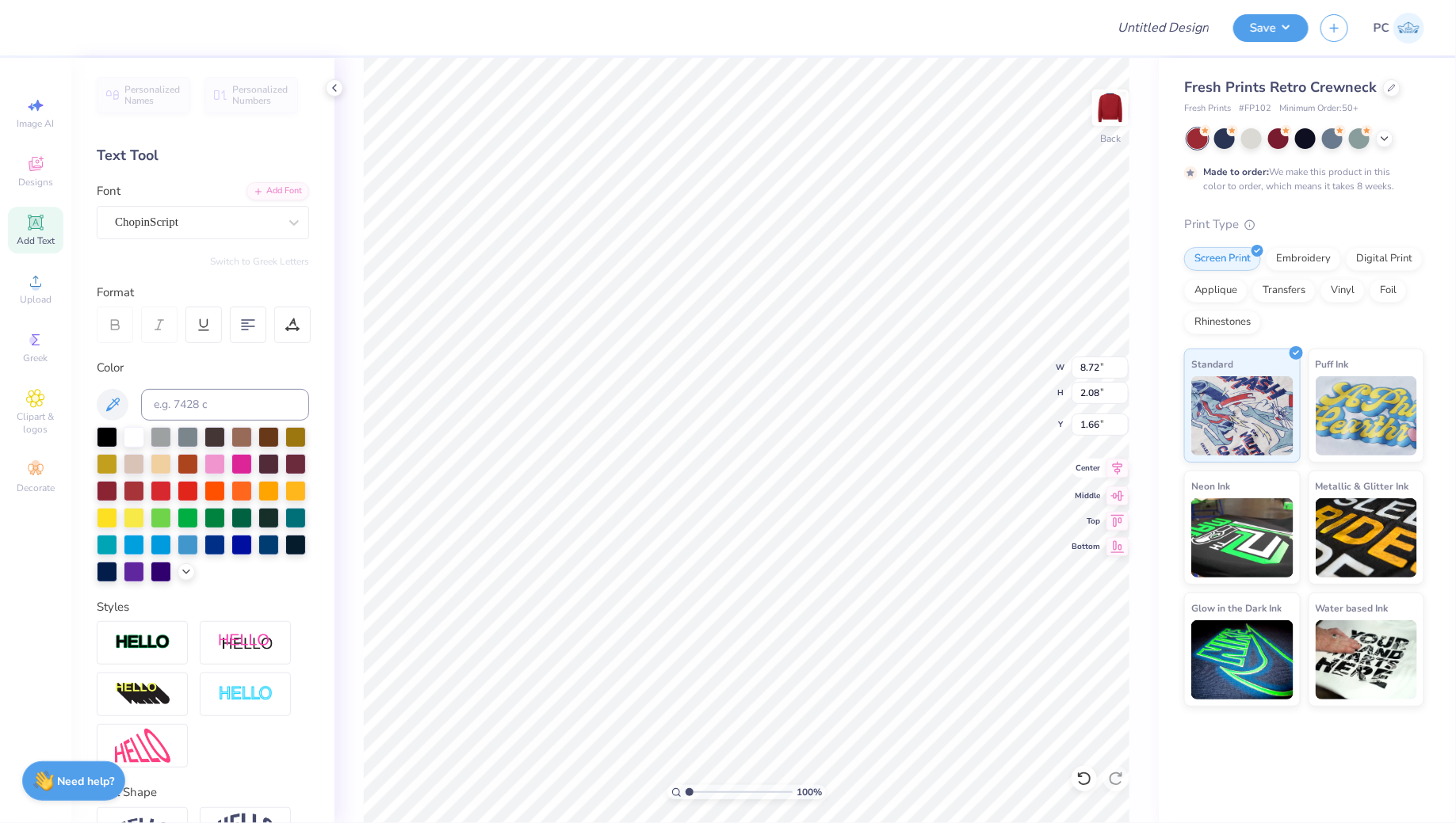
click at [1116, 462] on icon at bounding box center [1118, 468] width 22 height 19
click at [42, 228] on icon at bounding box center [35, 223] width 15 height 15
type textarea "F"
type textarea "Fall Rush 2025"
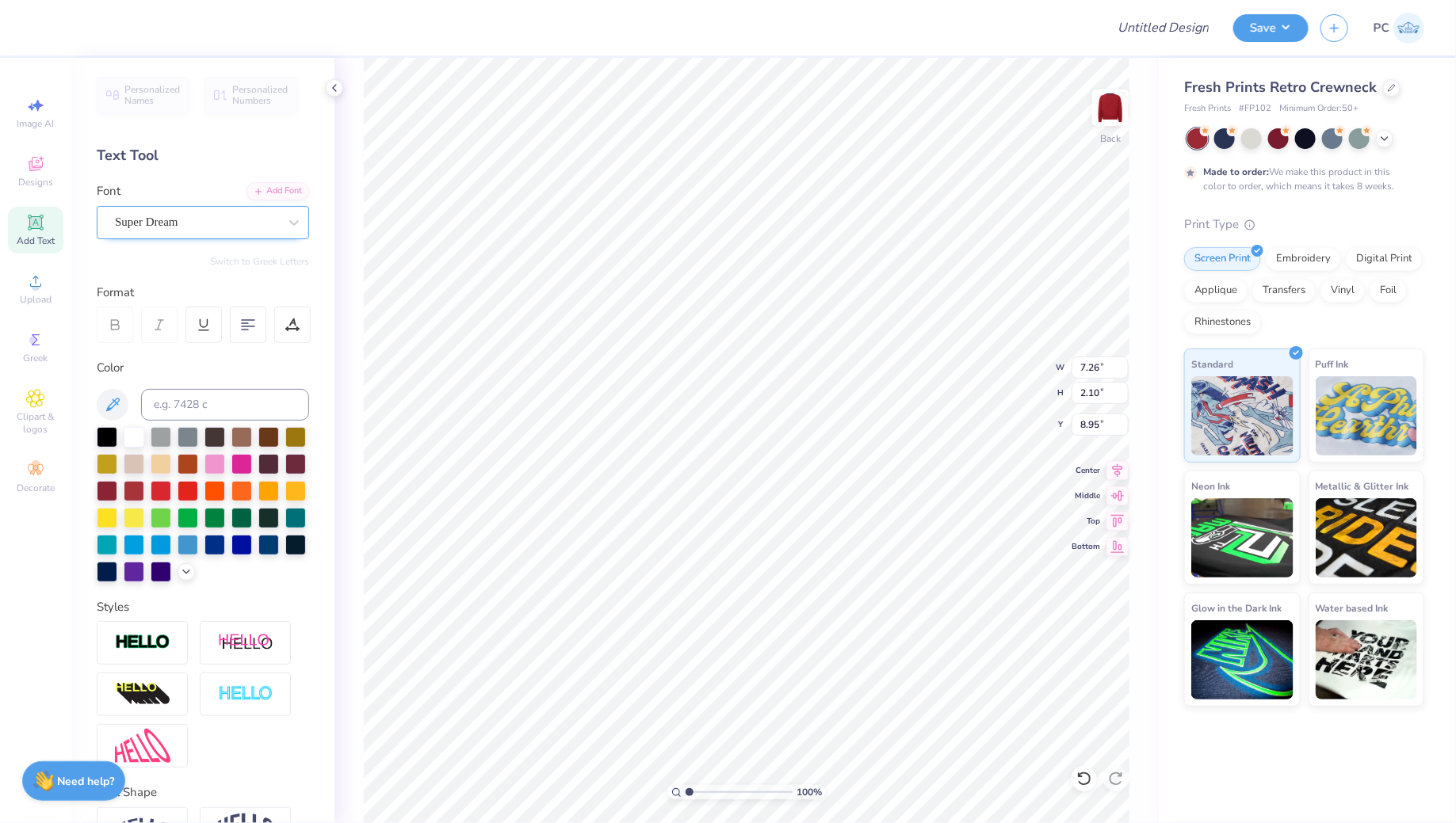
click at [203, 230] on div "Super Dream" at bounding box center [197, 223] width 167 height 24
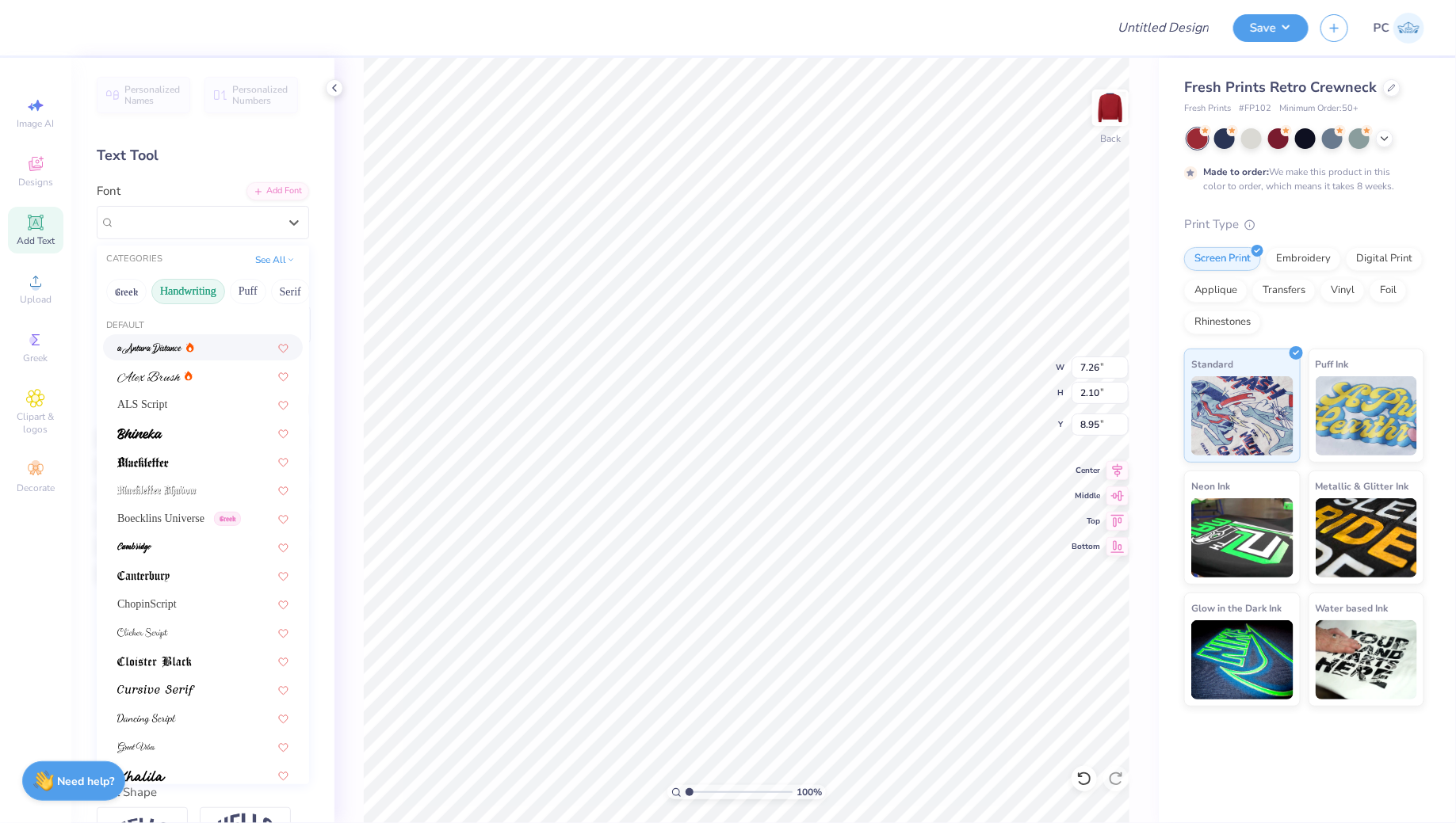
click at [188, 291] on button "Handwriting" at bounding box center [188, 291] width 74 height 25
click at [274, 291] on button "Serif" at bounding box center [291, 291] width 39 height 25
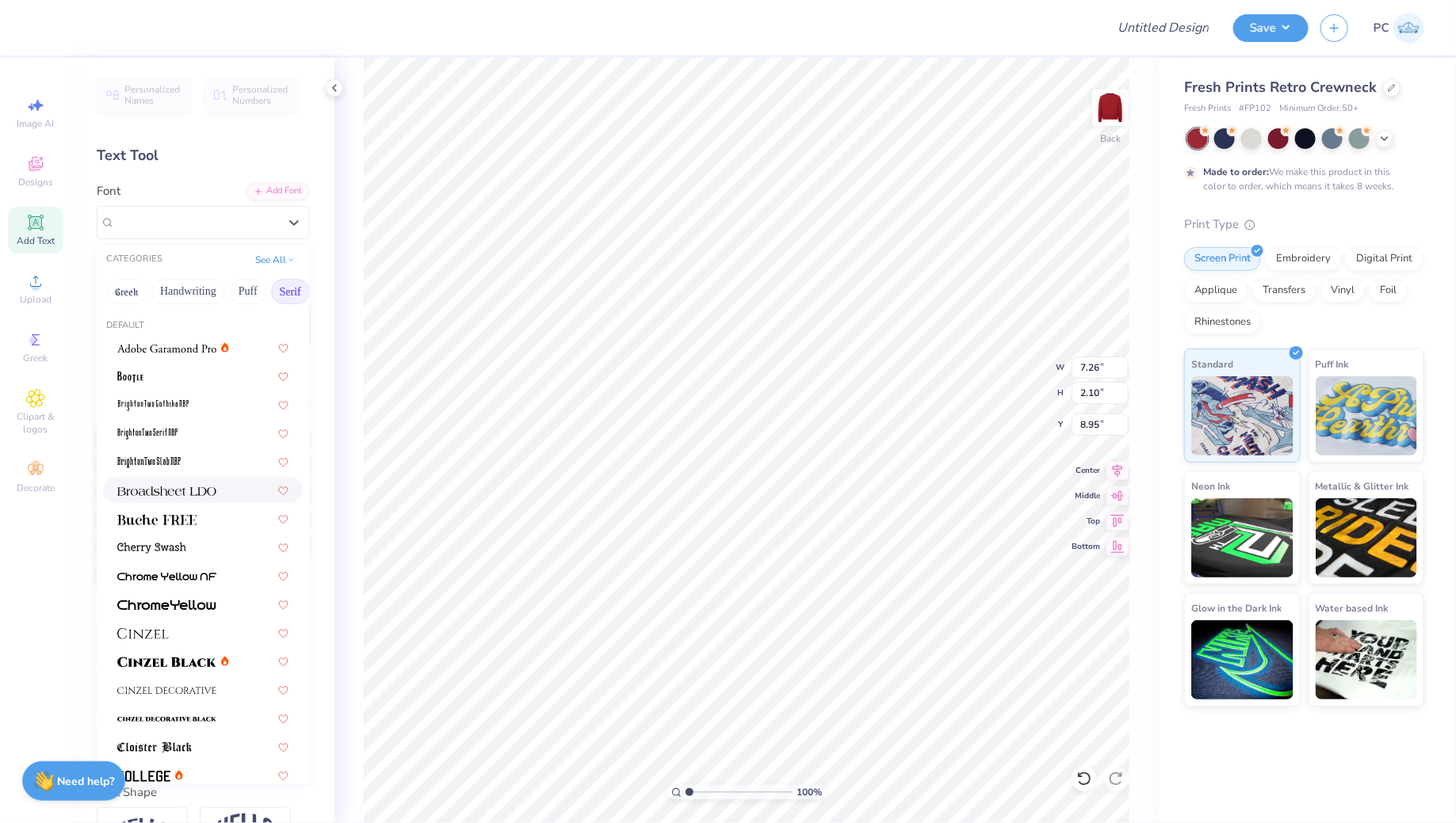
click at [178, 494] on img at bounding box center [167, 492] width 99 height 11
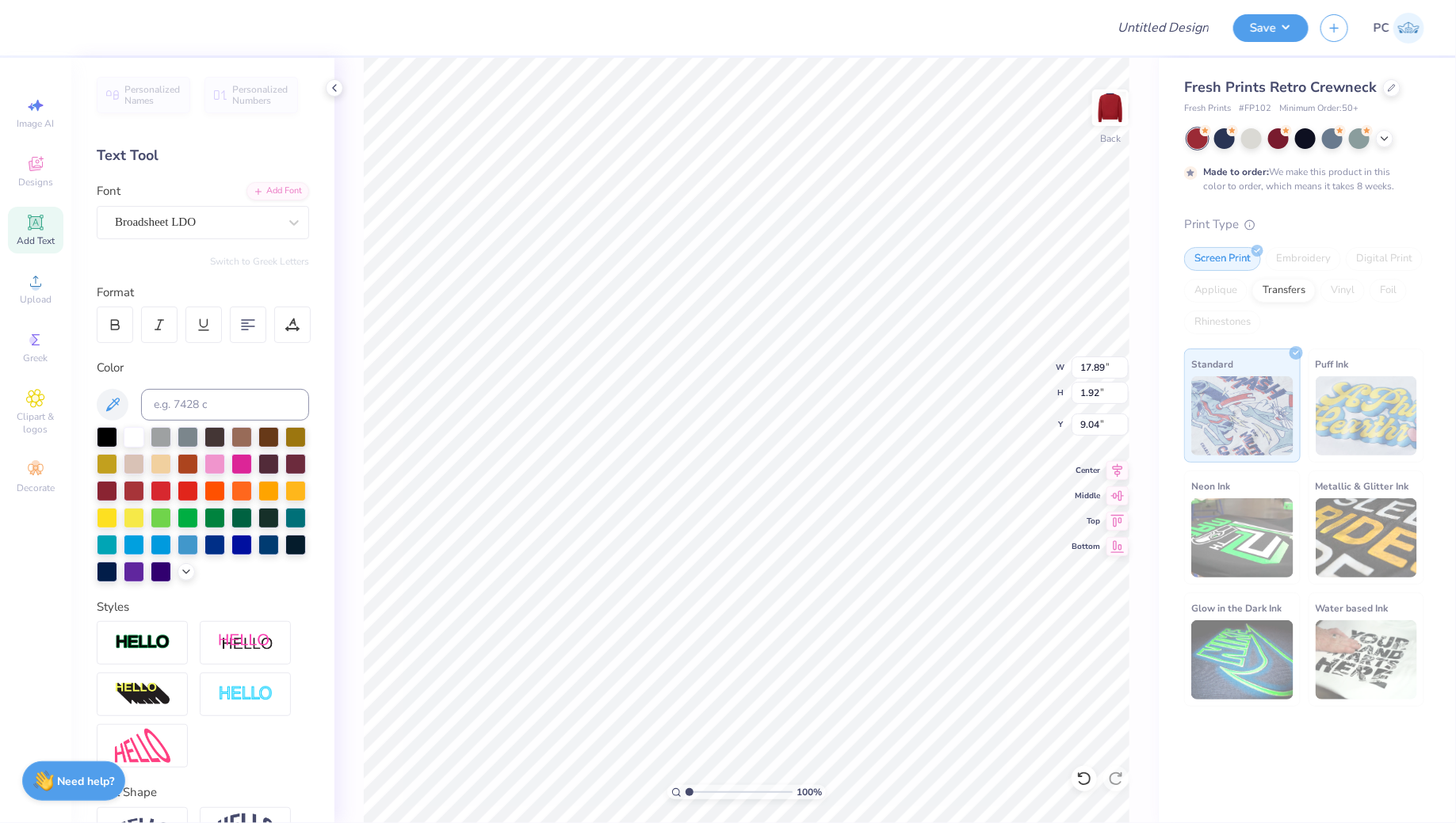
type input "10.52"
type input "1.13"
type input "9.83"
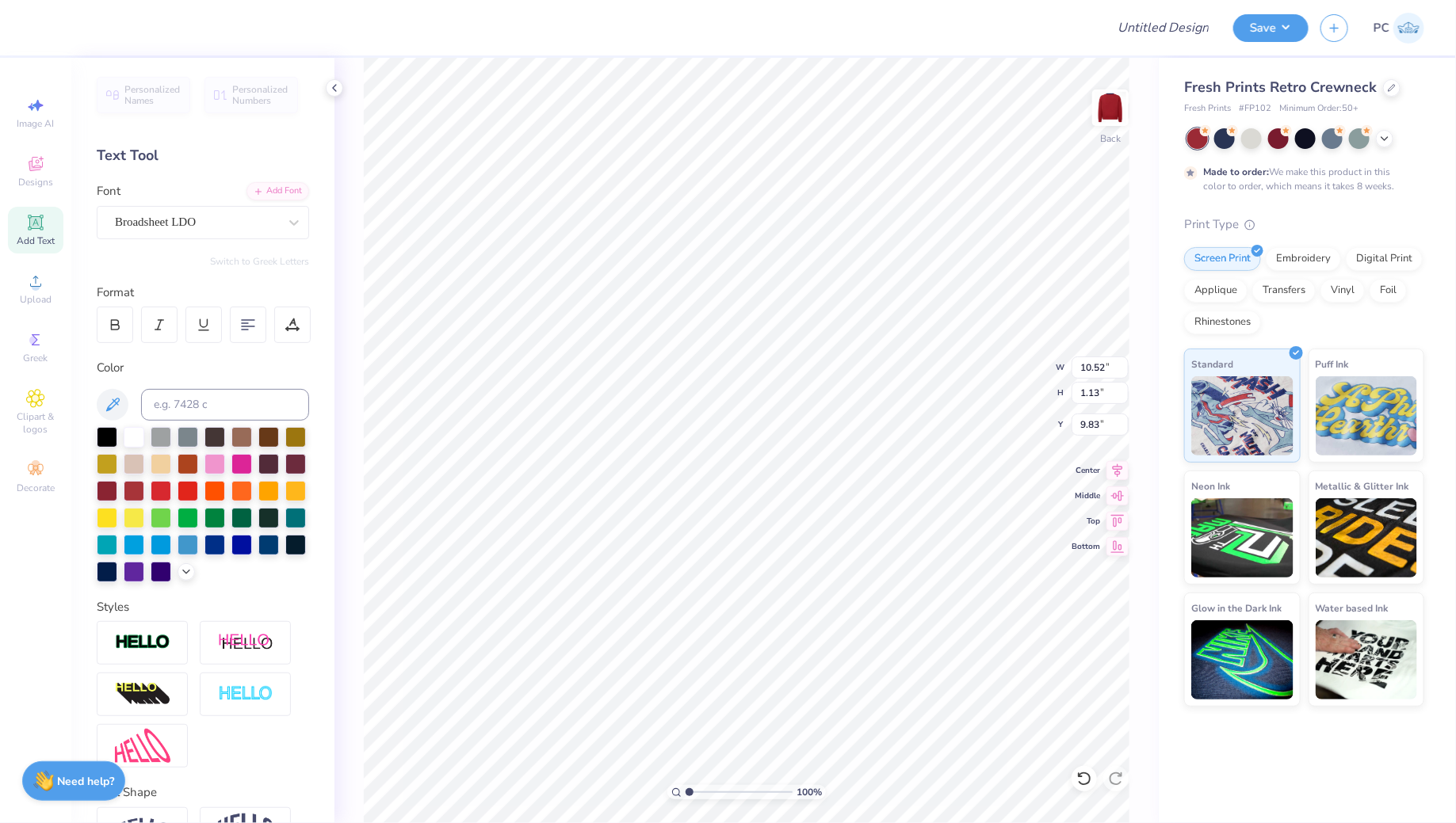
type input "4.37"
type input "0.47"
type input "10.49"
click at [245, 223] on div "Broadsheet LDO" at bounding box center [197, 223] width 167 height 24
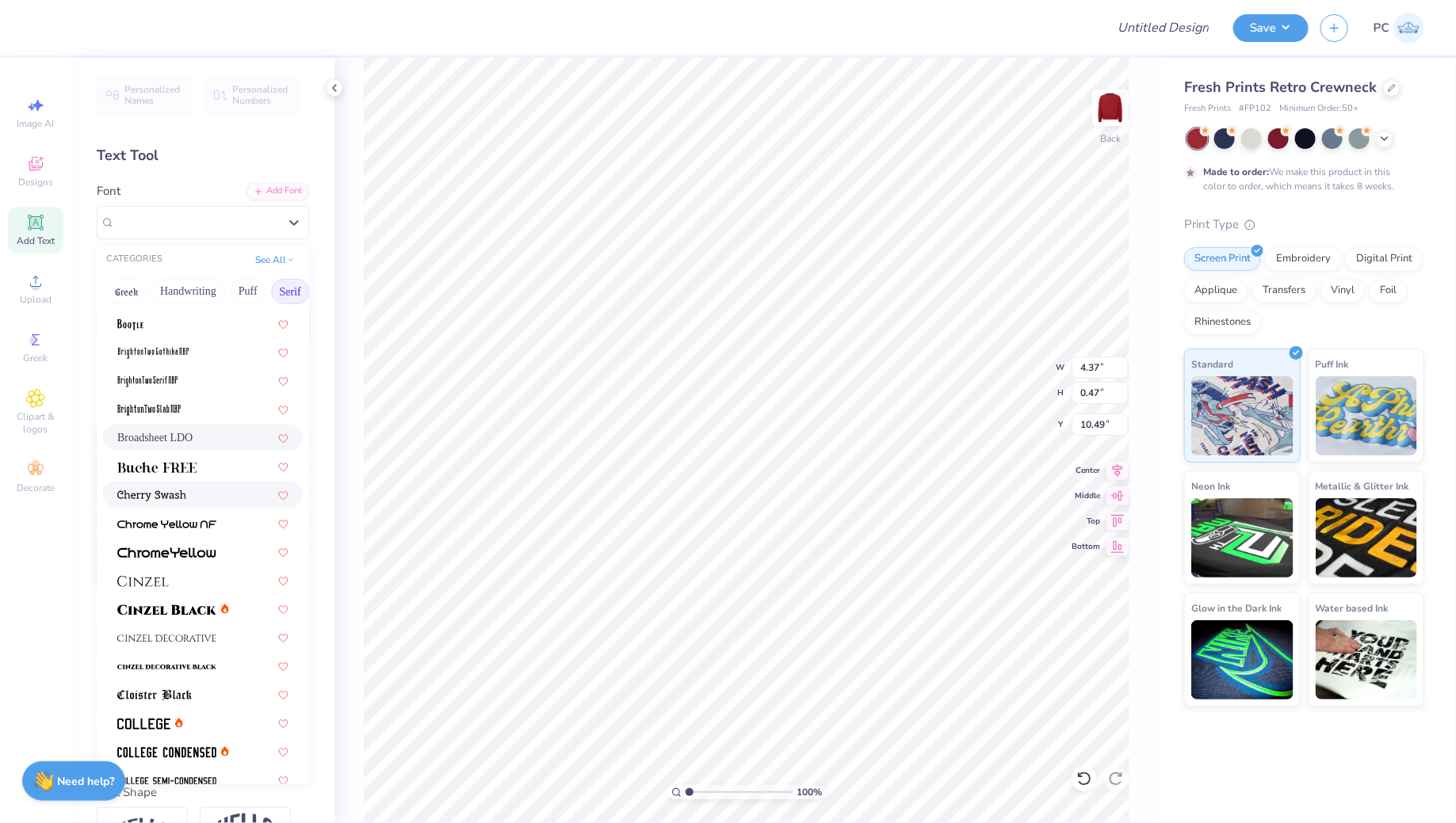
scroll to position [56, 0]
click at [184, 569] on div at bounding box center [203, 577] width 171 height 17
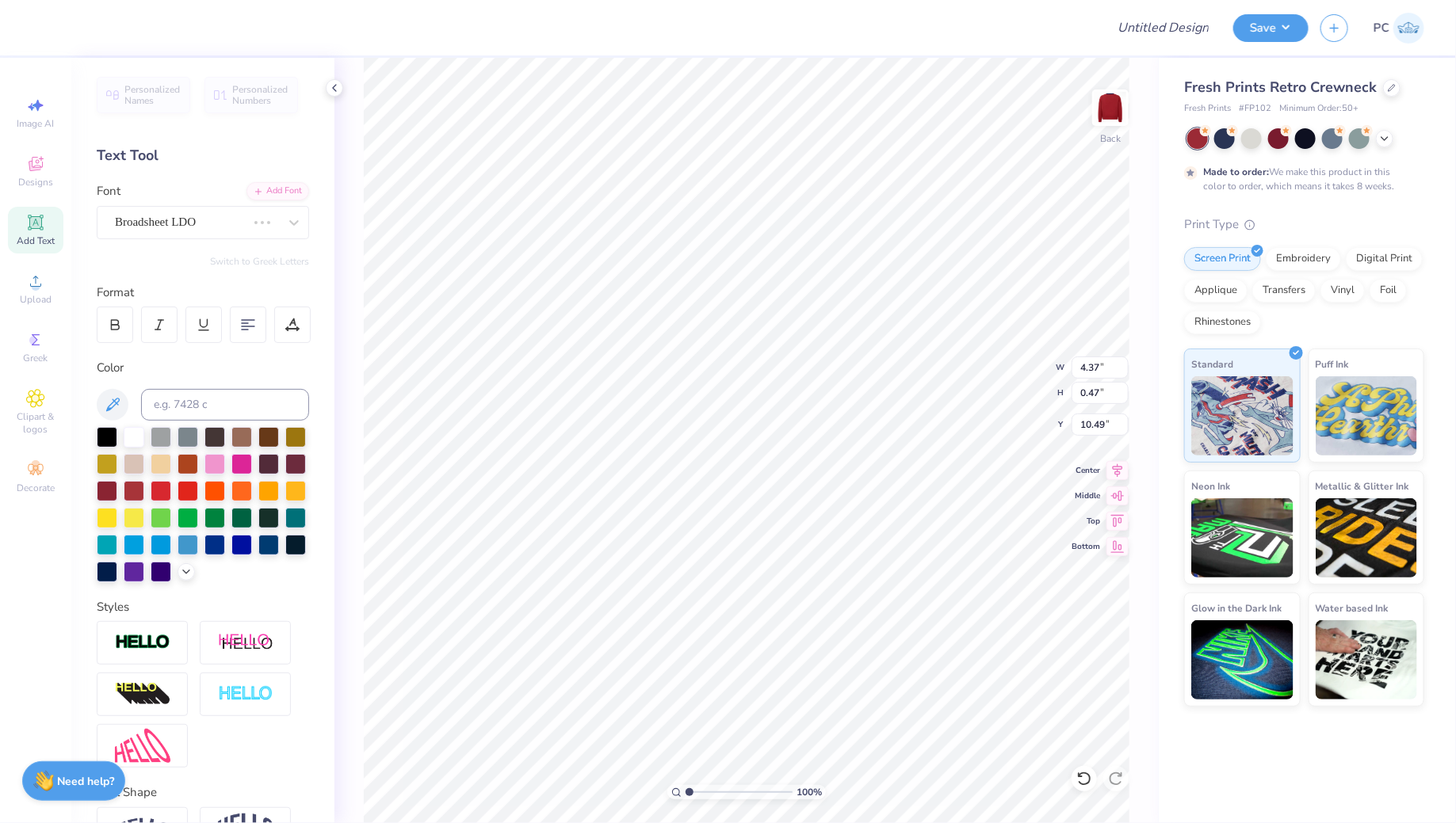
type input "4.56"
type input "0.48"
type input "3.74"
click at [1120, 467] on icon at bounding box center [1118, 468] width 22 height 19
click at [1147, 29] on input "Design Title" at bounding box center [1144, 28] width 156 height 32
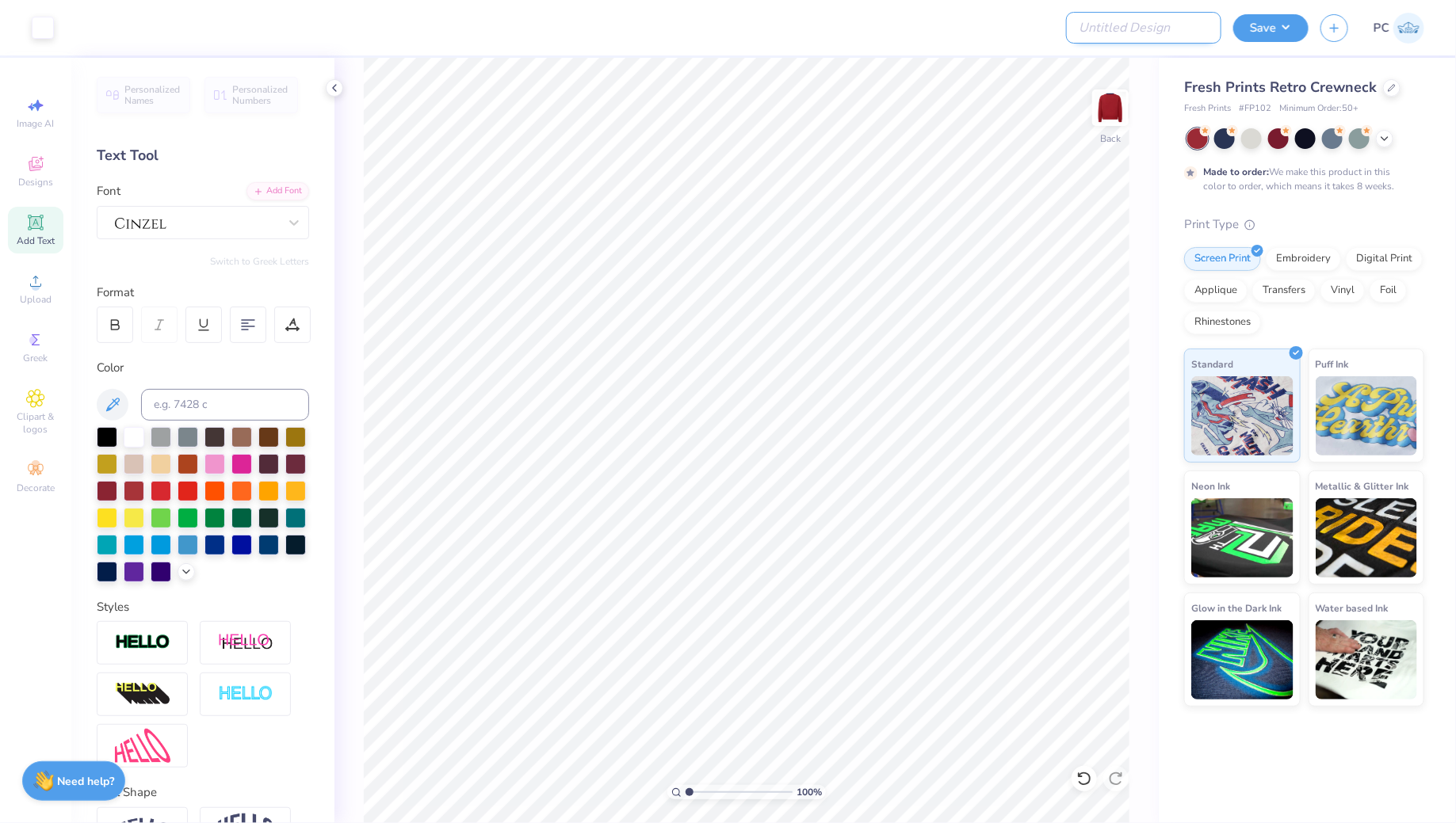
type input "Merch"
click at [1260, 24] on button "Save" at bounding box center [1271, 26] width 75 height 28
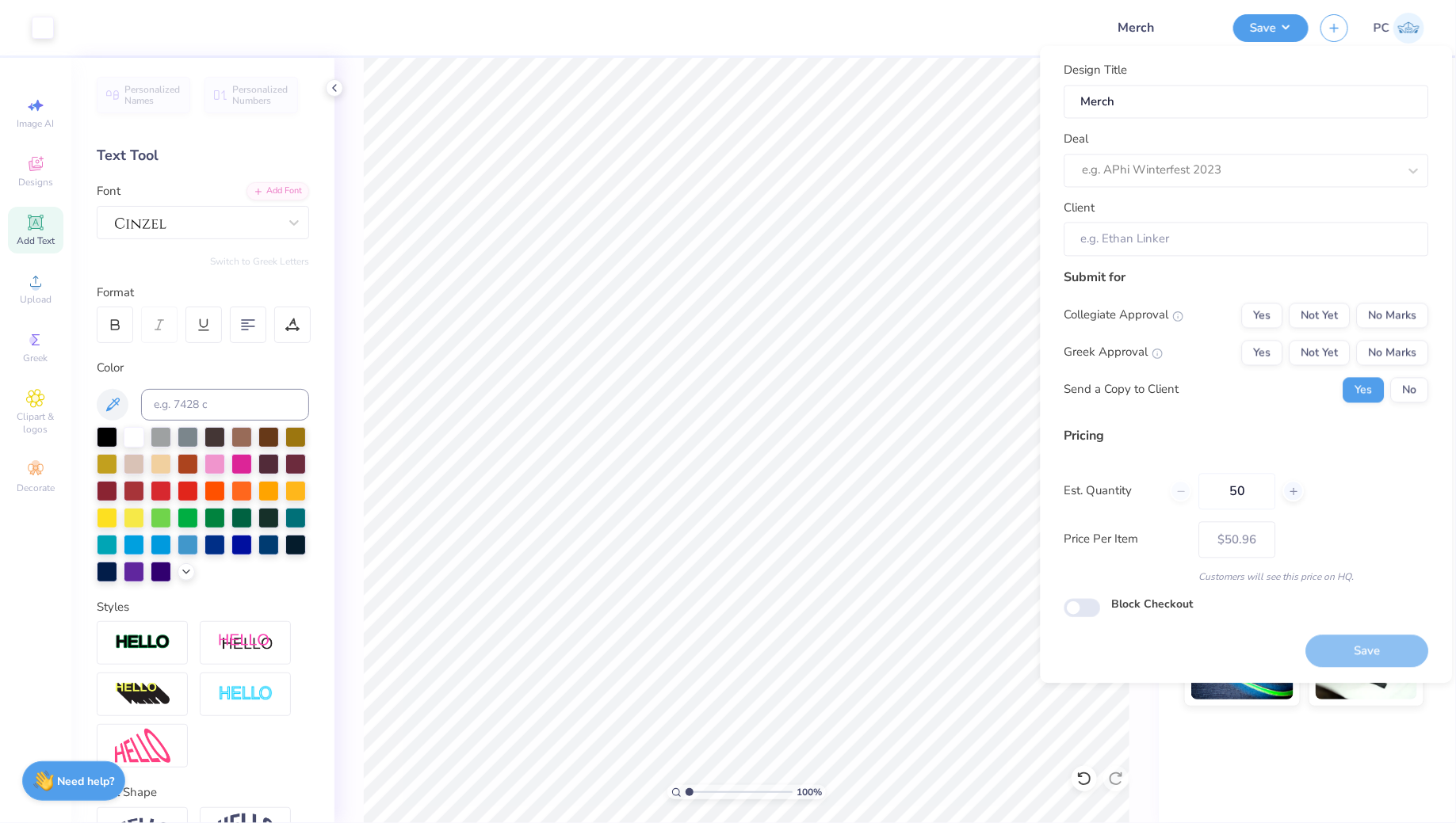
click at [1203, 186] on div "Design Title Merch Deal e.g. APhi Winterfest 2023 Client" at bounding box center [1246, 158] width 364 height 195
click at [1193, 178] on div at bounding box center [1240, 170] width 316 height 21
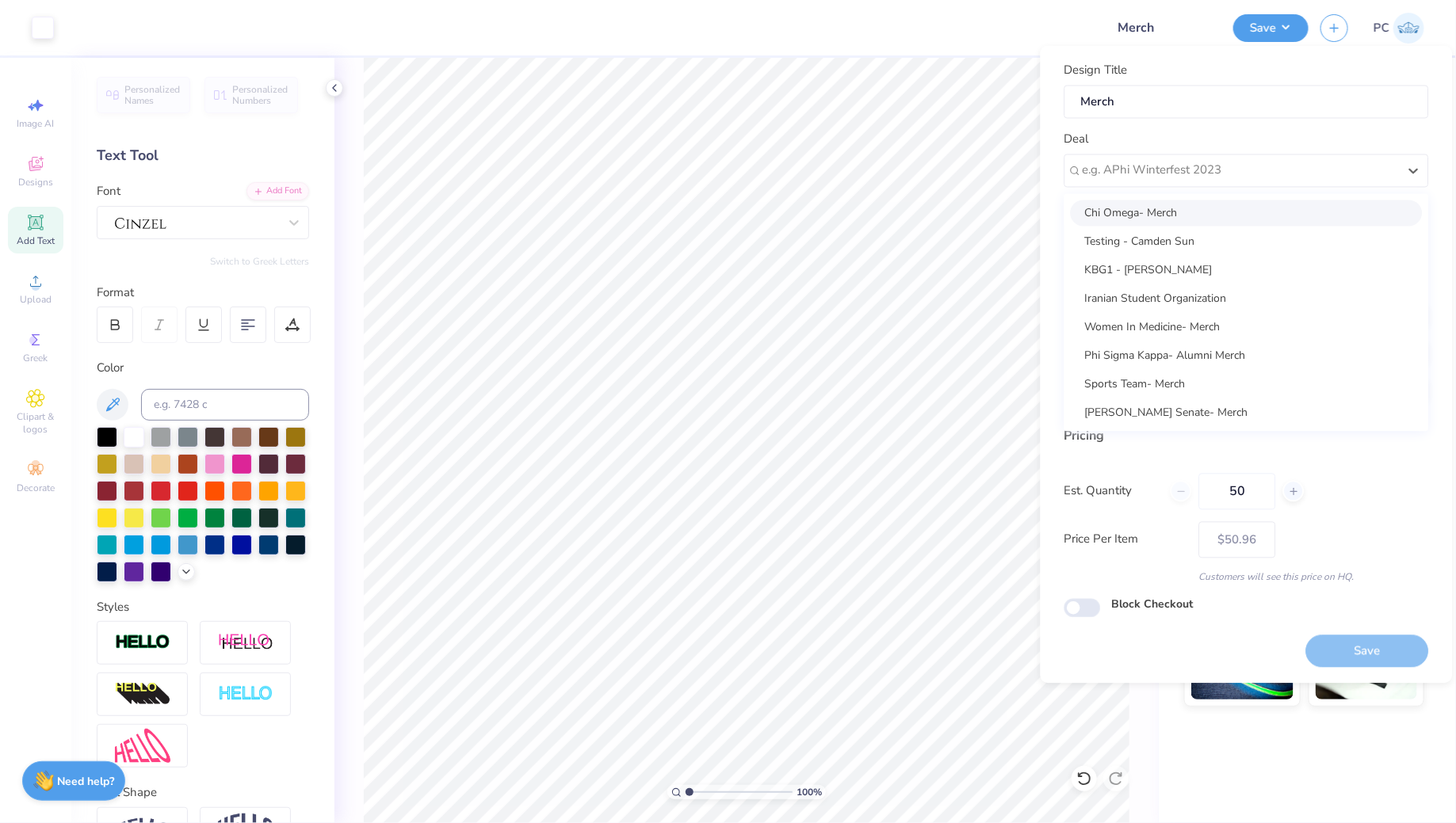
click at [1192, 215] on div "Chi Omega- Merch" at bounding box center [1247, 212] width 352 height 26
type input "[PERSON_NAME]"
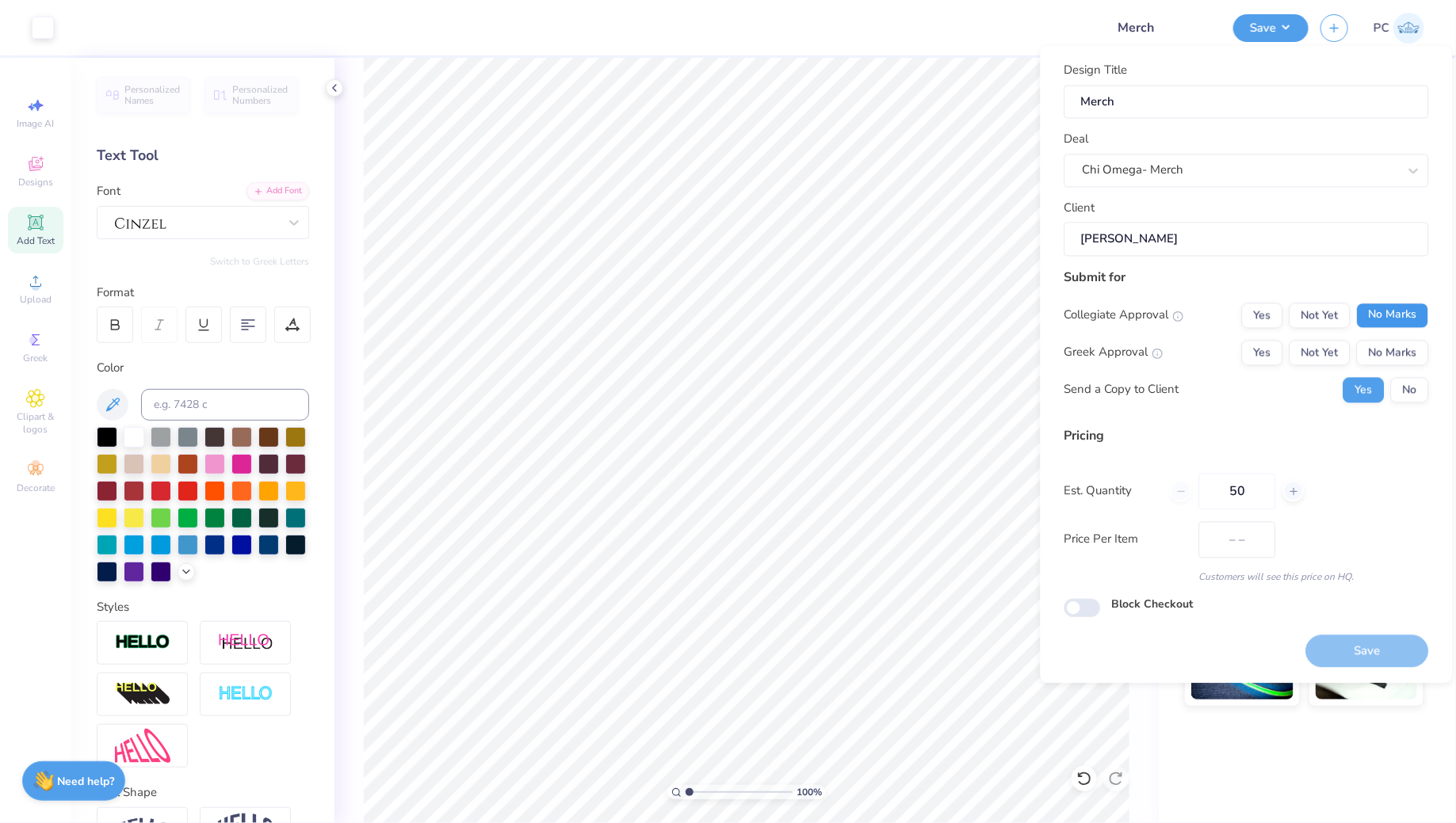
click at [1393, 309] on button "No Marks" at bounding box center [1393, 315] width 72 height 25
click at [1391, 338] on div "Collegiate Approval Yes Not Yet No Marks Greek Approval Yes Not Yet No Marks Se…" at bounding box center [1246, 352] width 364 height 100
click at [1387, 348] on button "No Marks" at bounding box center [1393, 352] width 72 height 25
type input "$50.96"
click at [1083, 602] on input "Block Checkout" at bounding box center [1082, 607] width 36 height 19
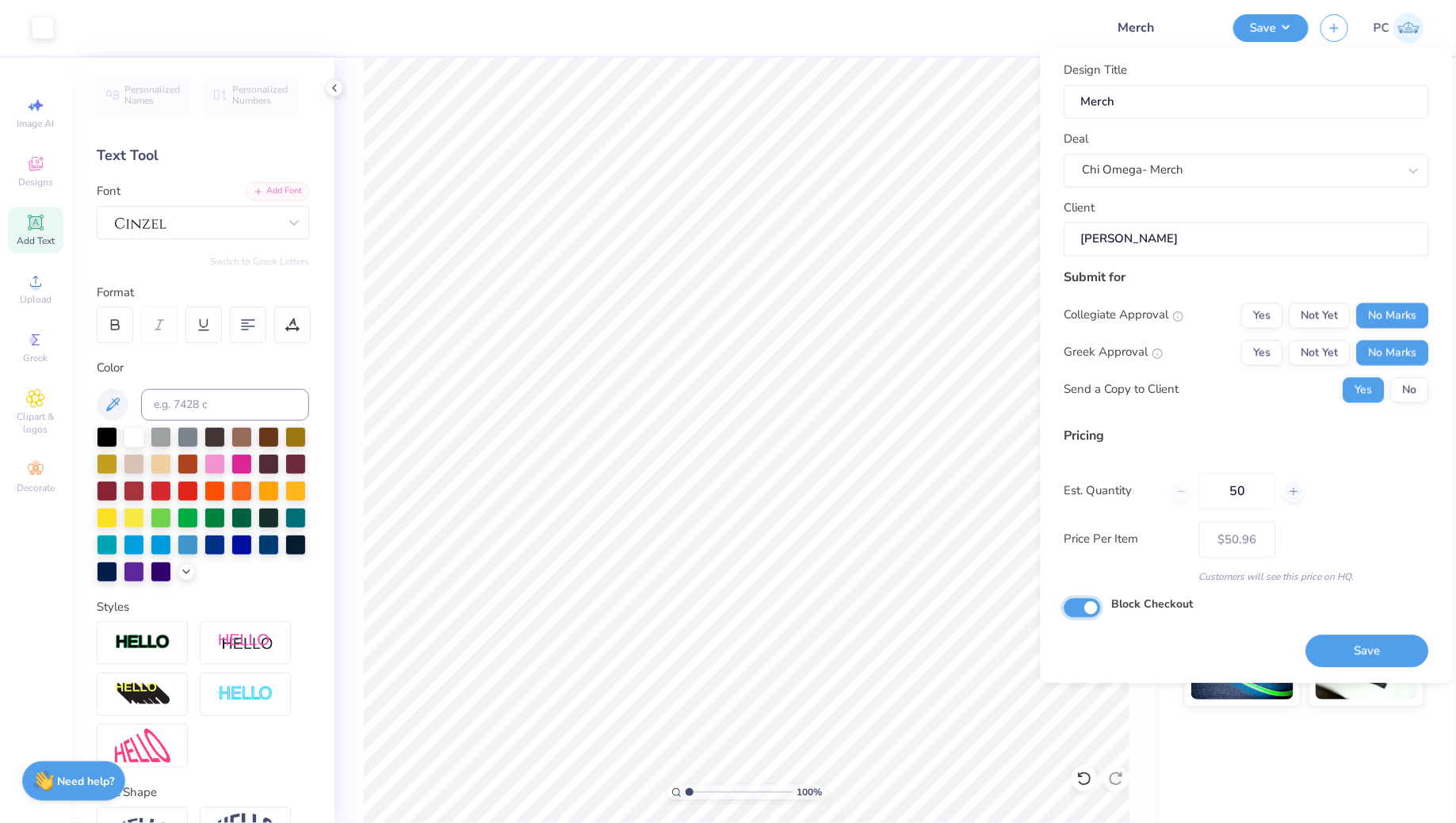
checkbox input "true"
click at [1340, 647] on button "Save" at bounding box center [1368, 651] width 123 height 33
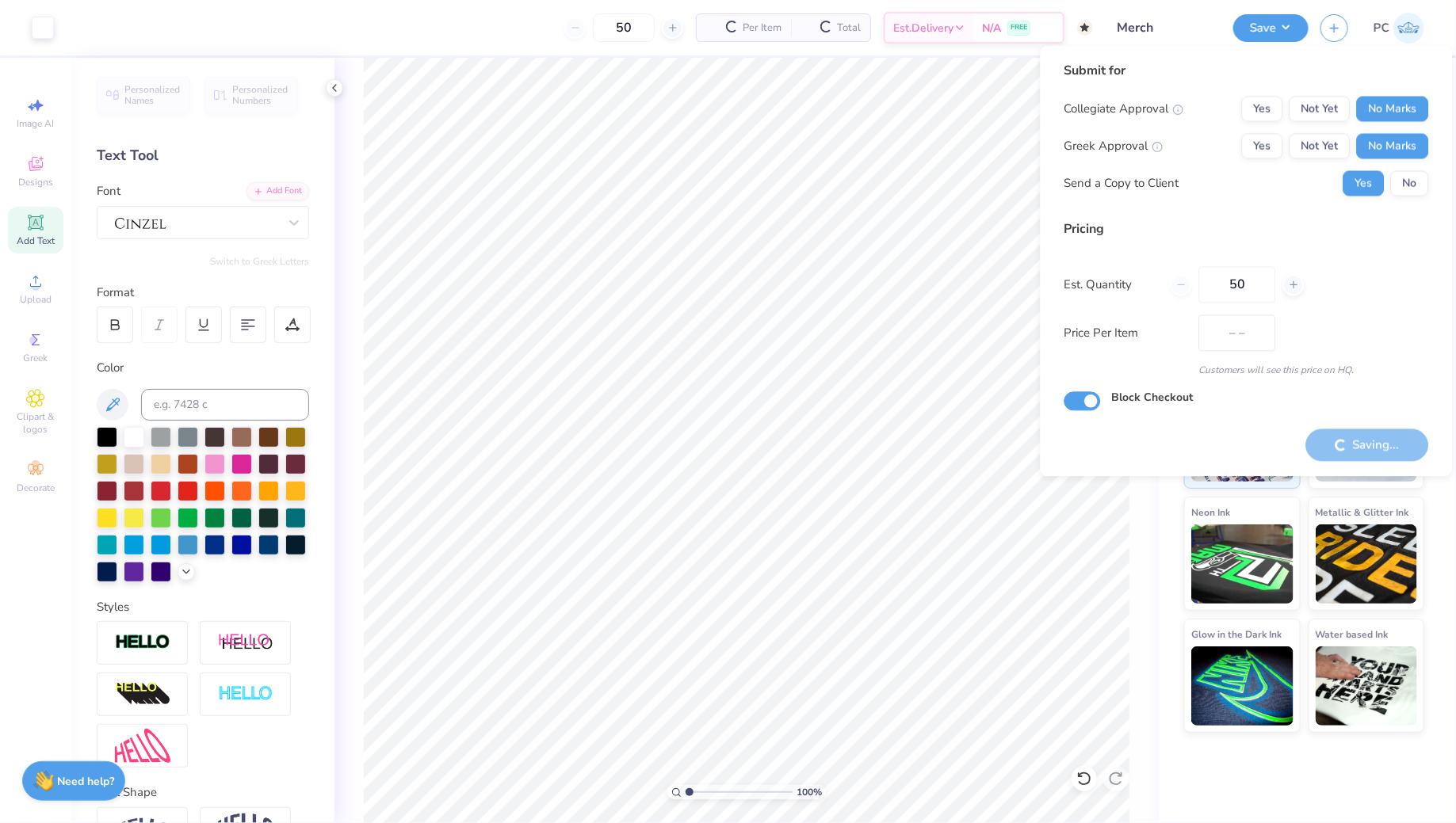
type input "$50.96"
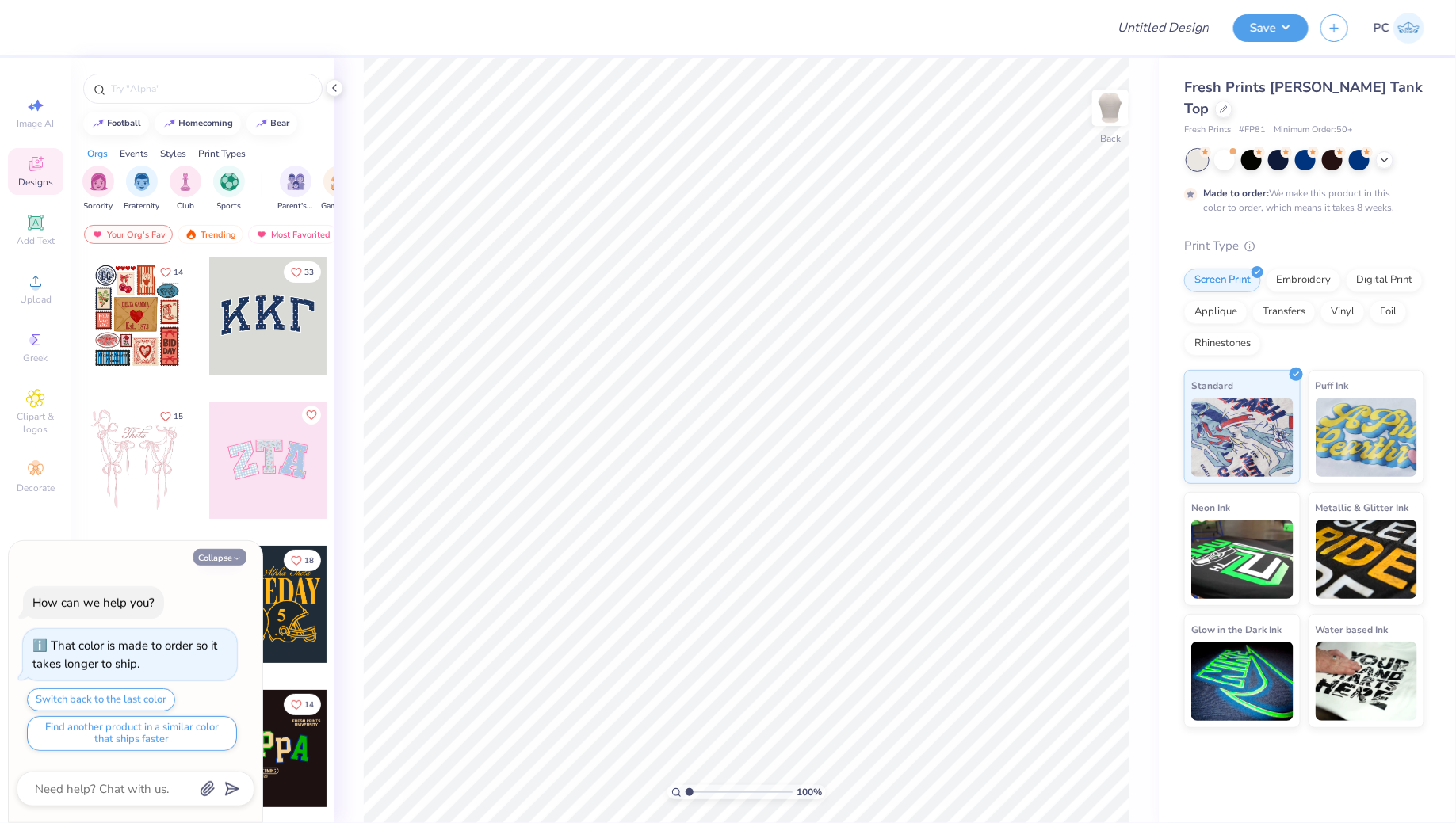
click at [201, 561] on button "Collapse" at bounding box center [220, 558] width 53 height 17
type textarea "x"
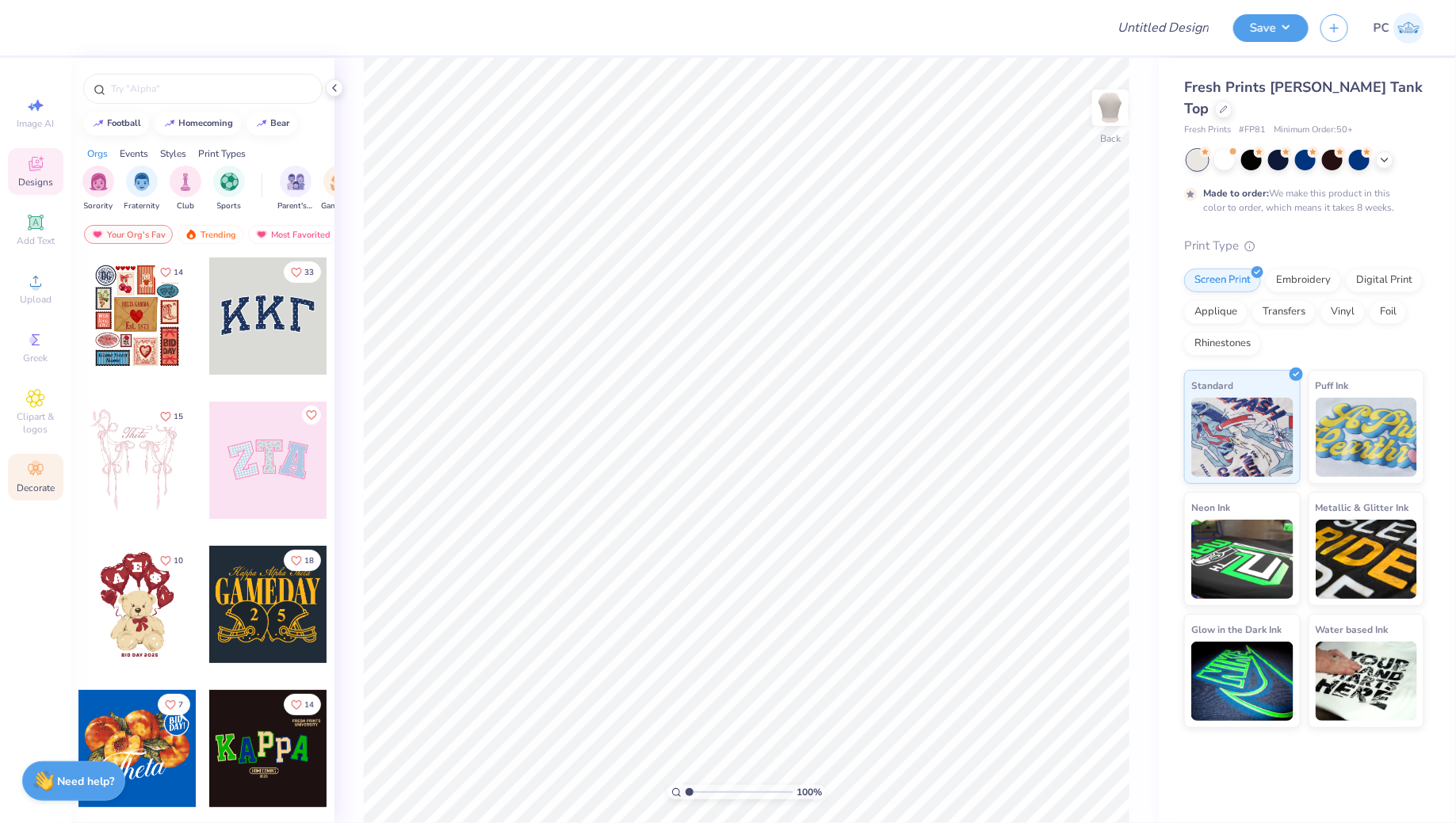
click at [45, 479] on icon at bounding box center [35, 469] width 19 height 19
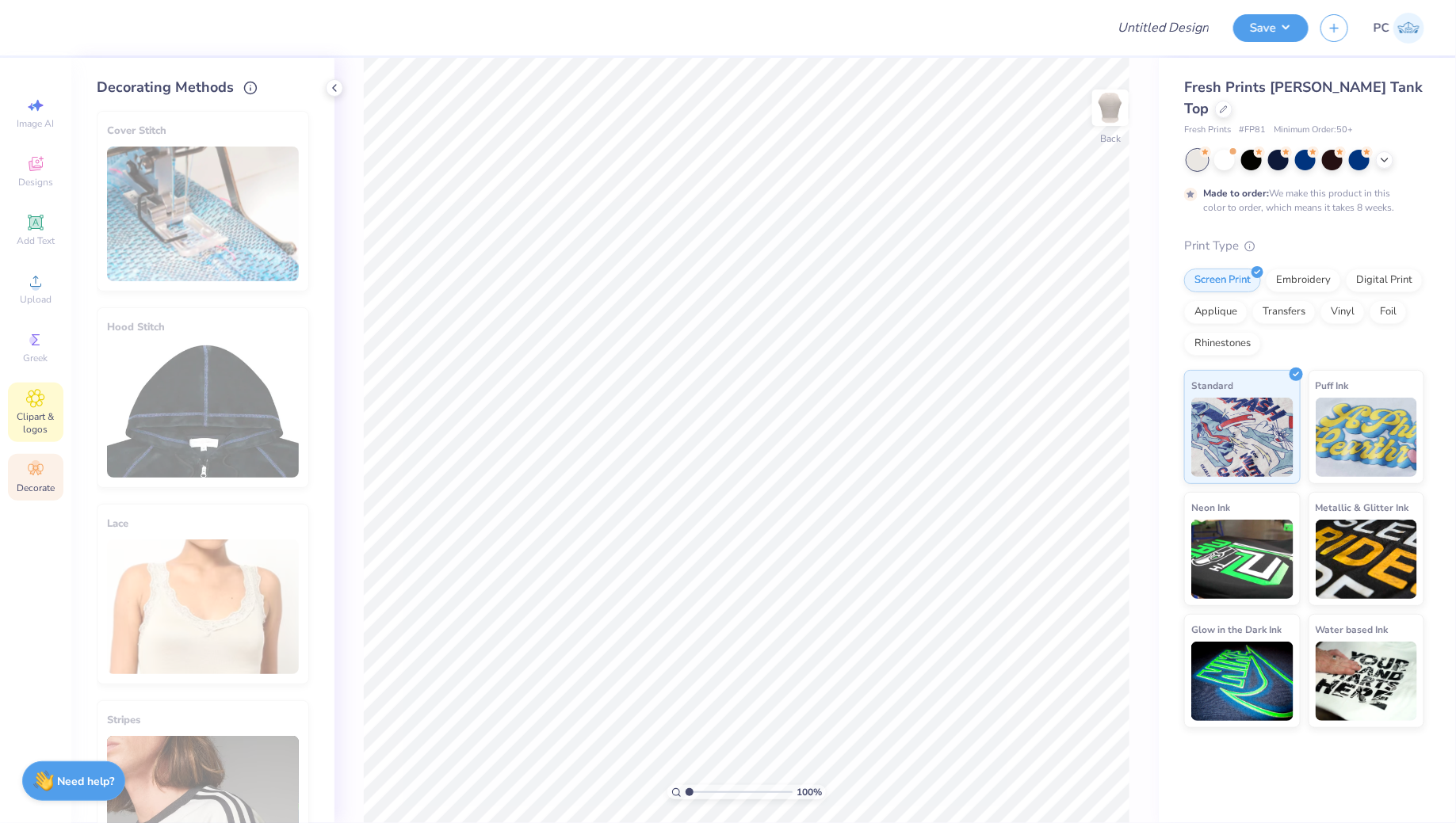
click at [39, 412] on span "Clipart & logos" at bounding box center [36, 423] width 56 height 25
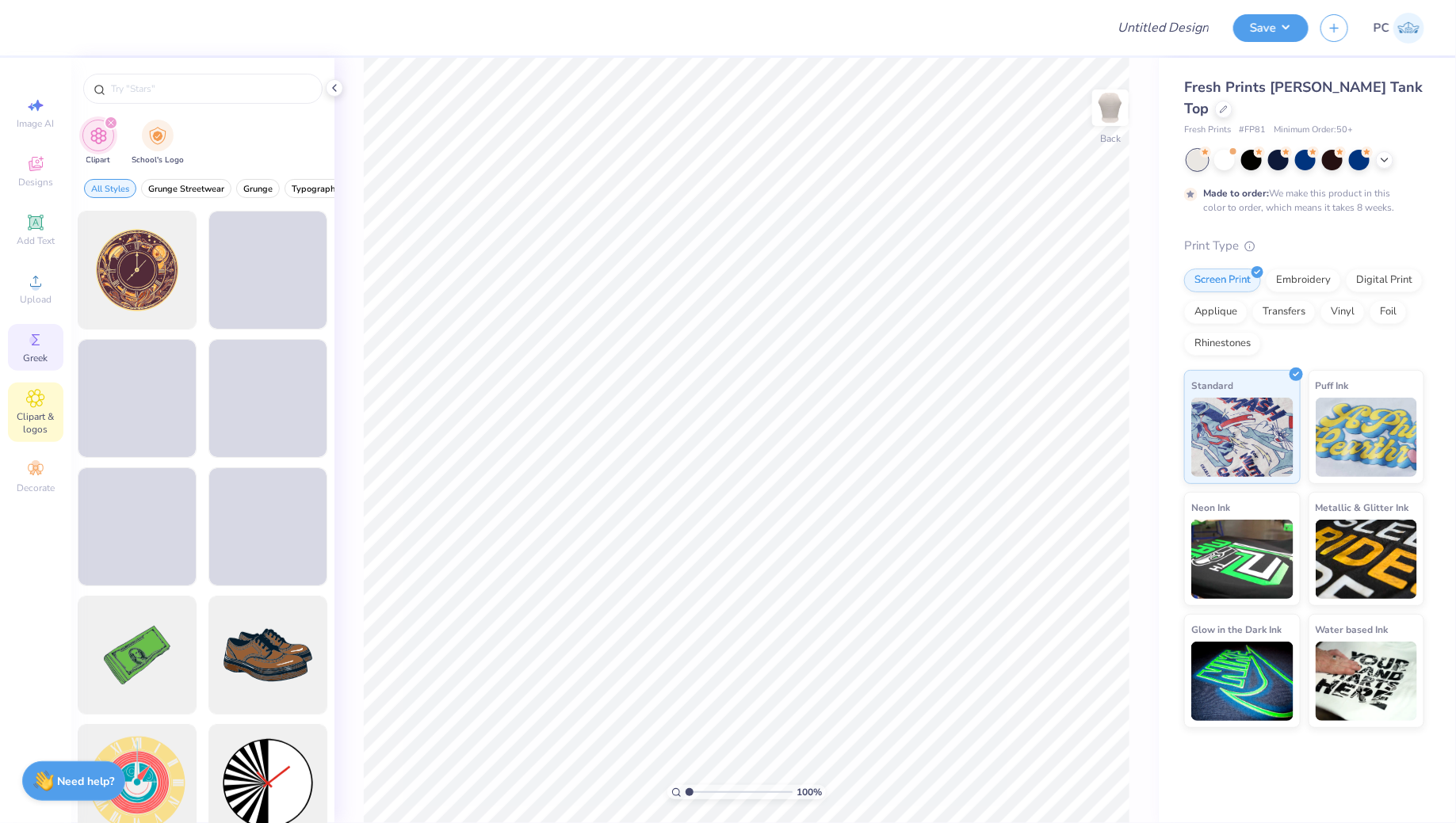
click at [41, 360] on span "Greek" at bounding box center [36, 358] width 24 height 13
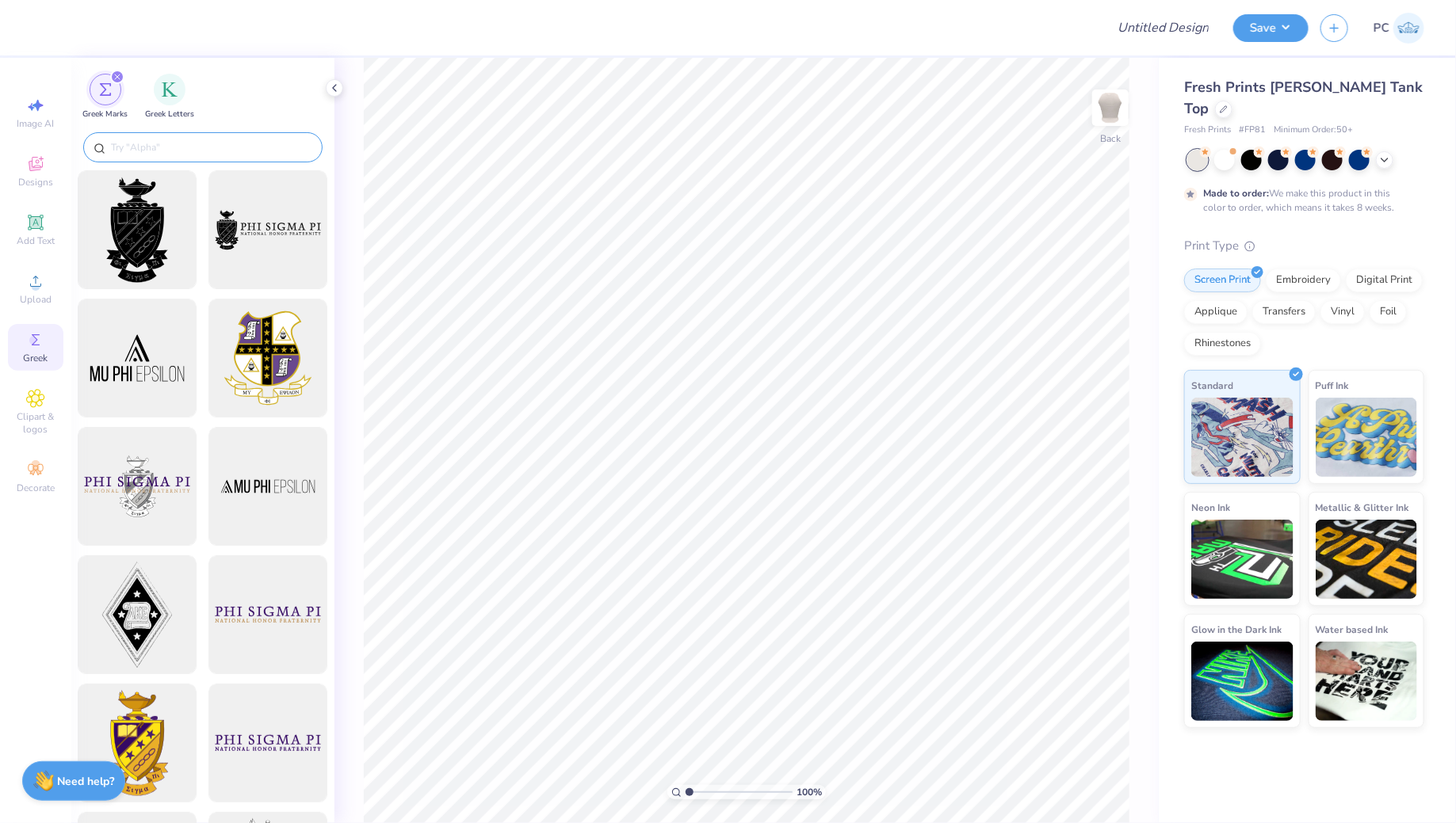
click at [164, 142] on input "text" at bounding box center [211, 147] width 203 height 16
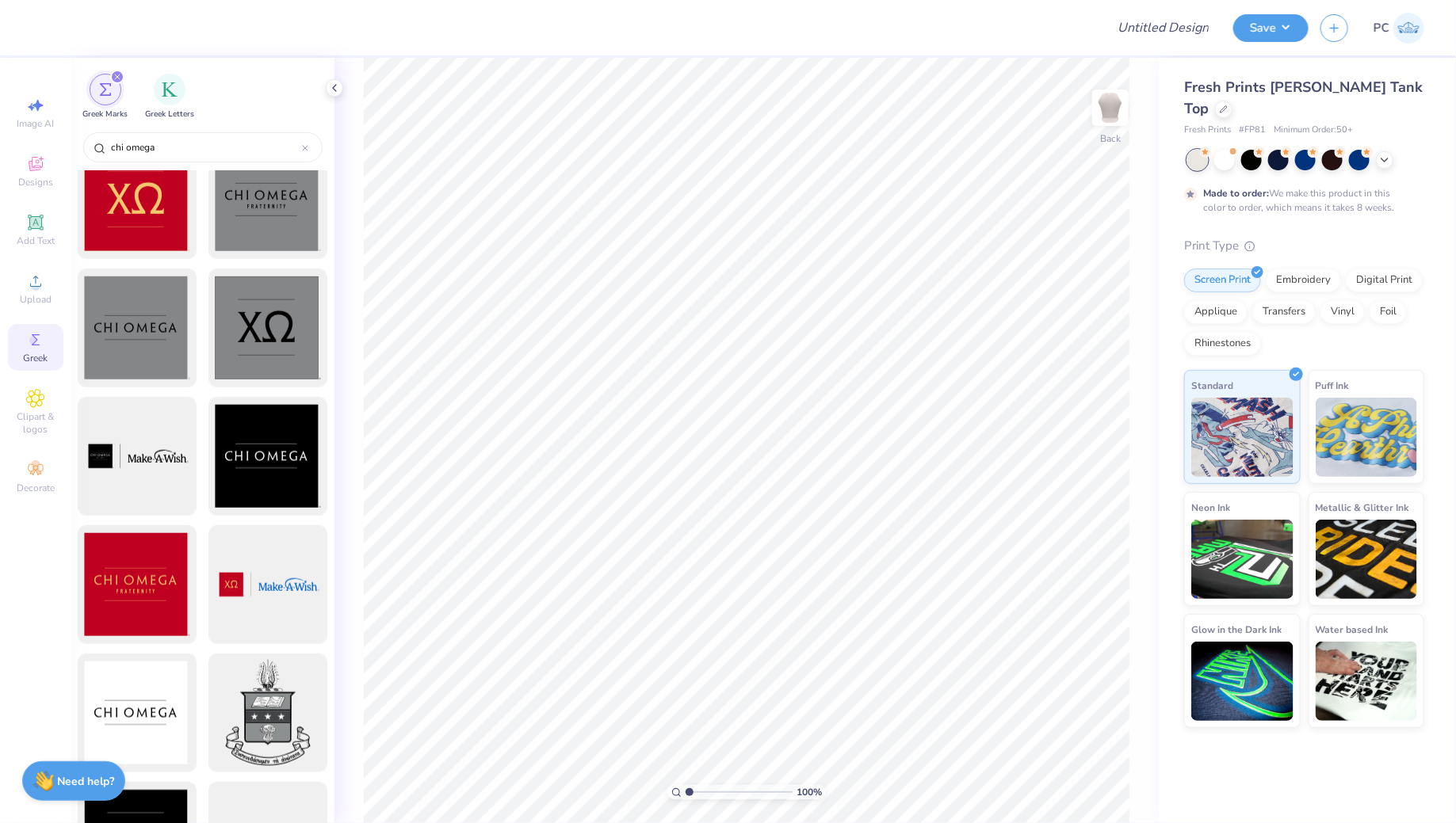
scroll to position [344, 0]
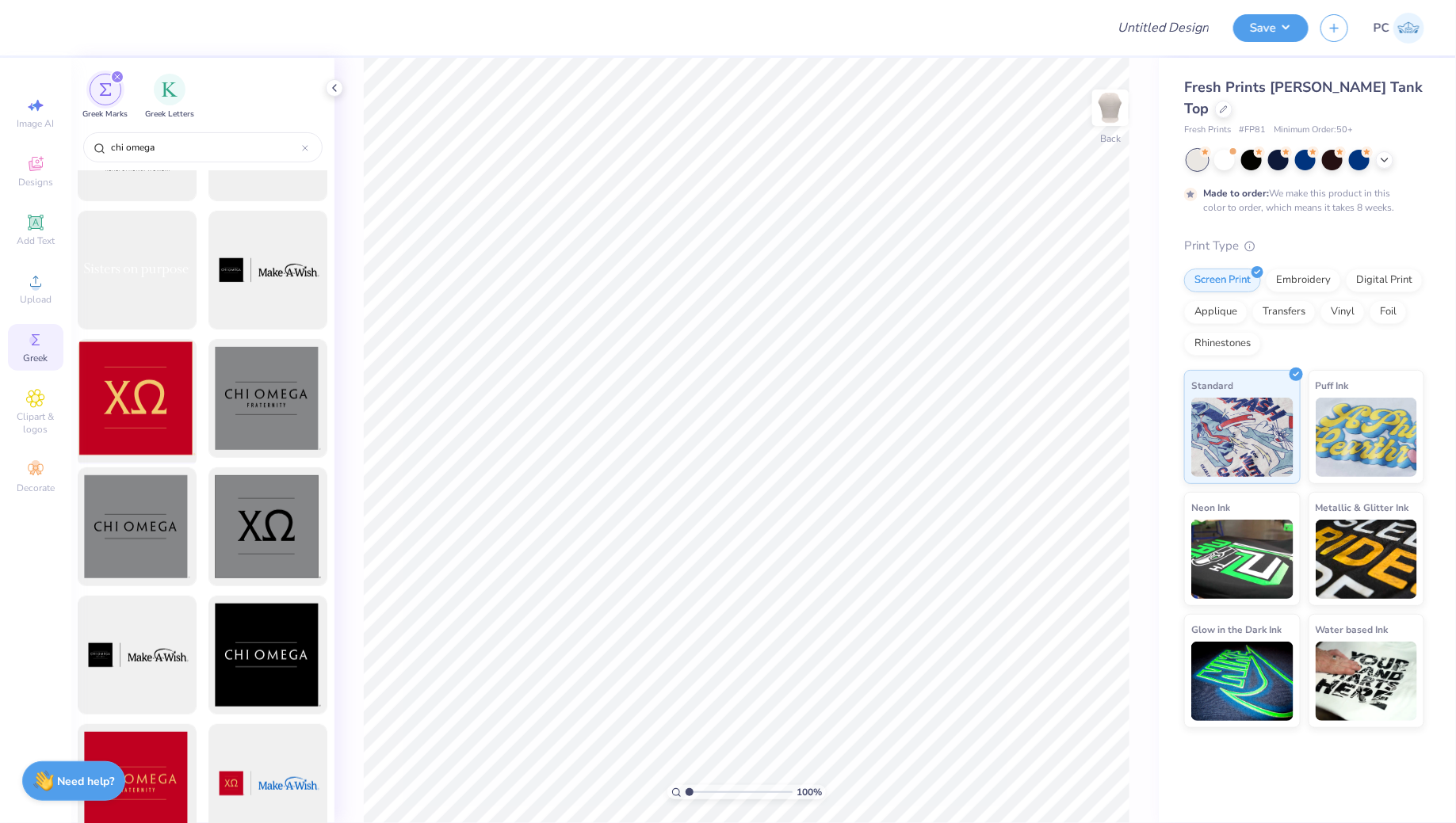
type input "chi omega"
click at [156, 411] on div at bounding box center [137, 398] width 130 height 130
click at [169, 88] on img "filter for Greek Letters" at bounding box center [170, 88] width 16 height 16
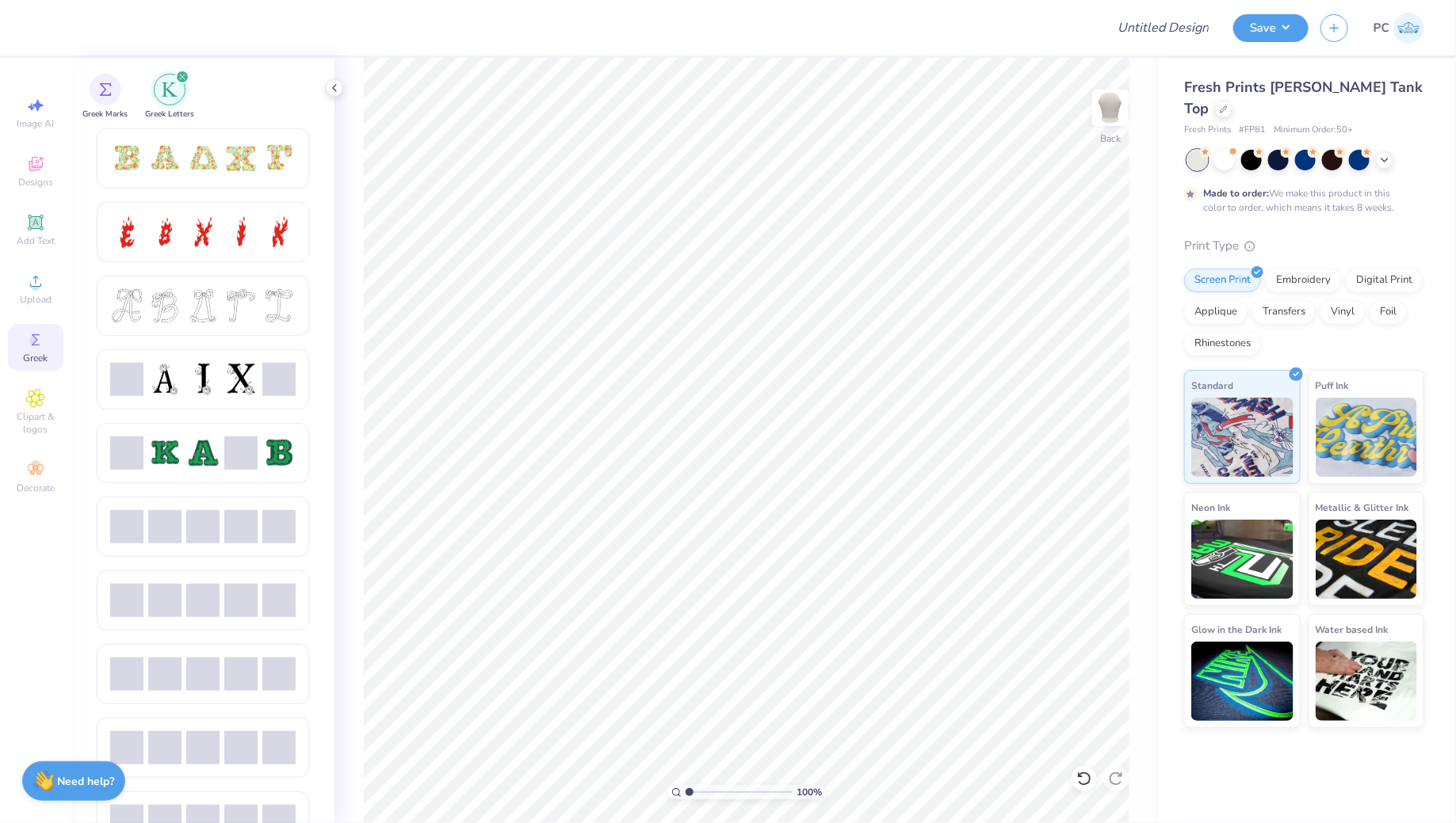
scroll to position [517, 0]
click at [221, 150] on div at bounding box center [202, 157] width 185 height 34
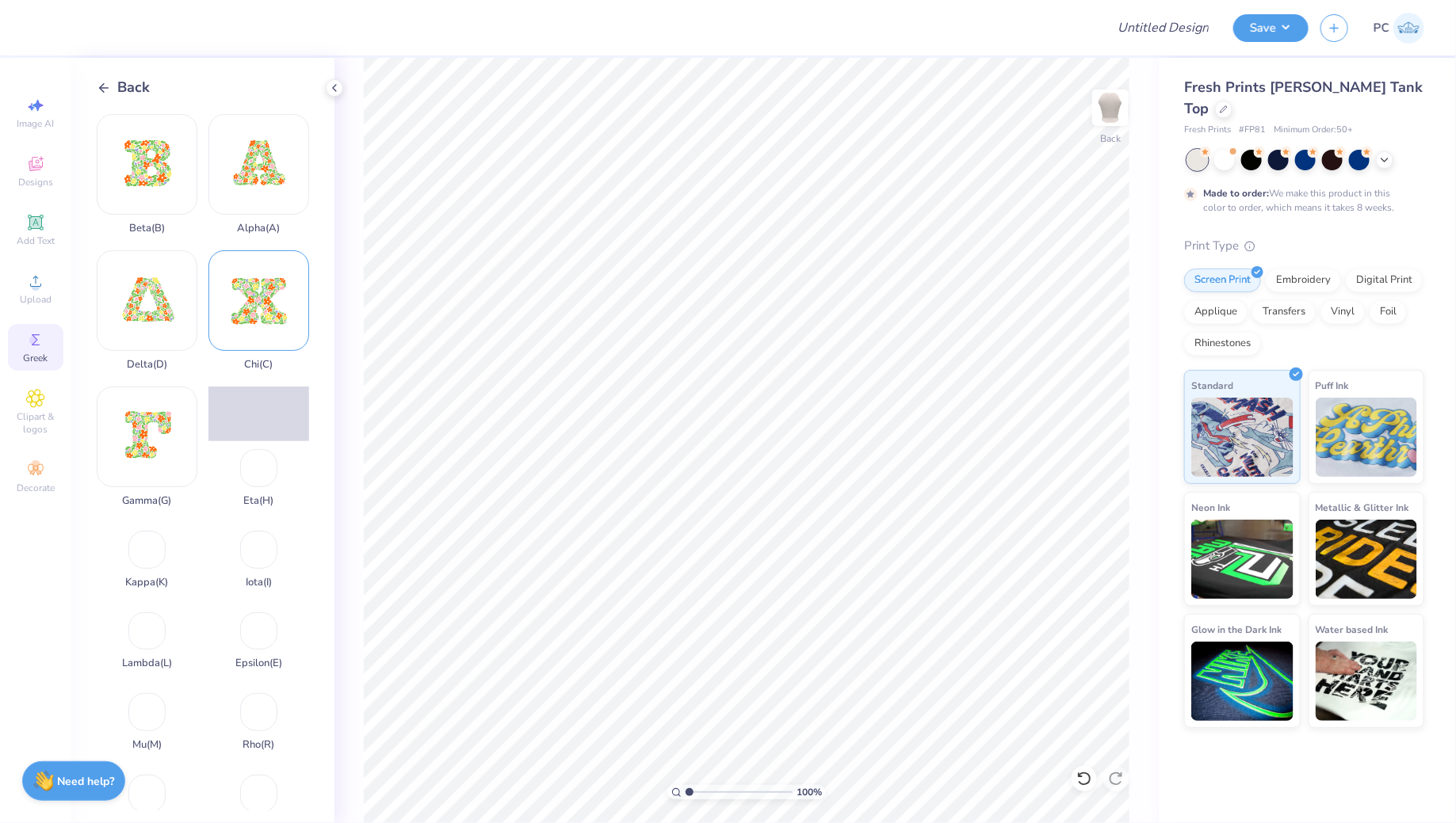
click at [270, 296] on div "Chi ( C )" at bounding box center [259, 310] width 101 height 120
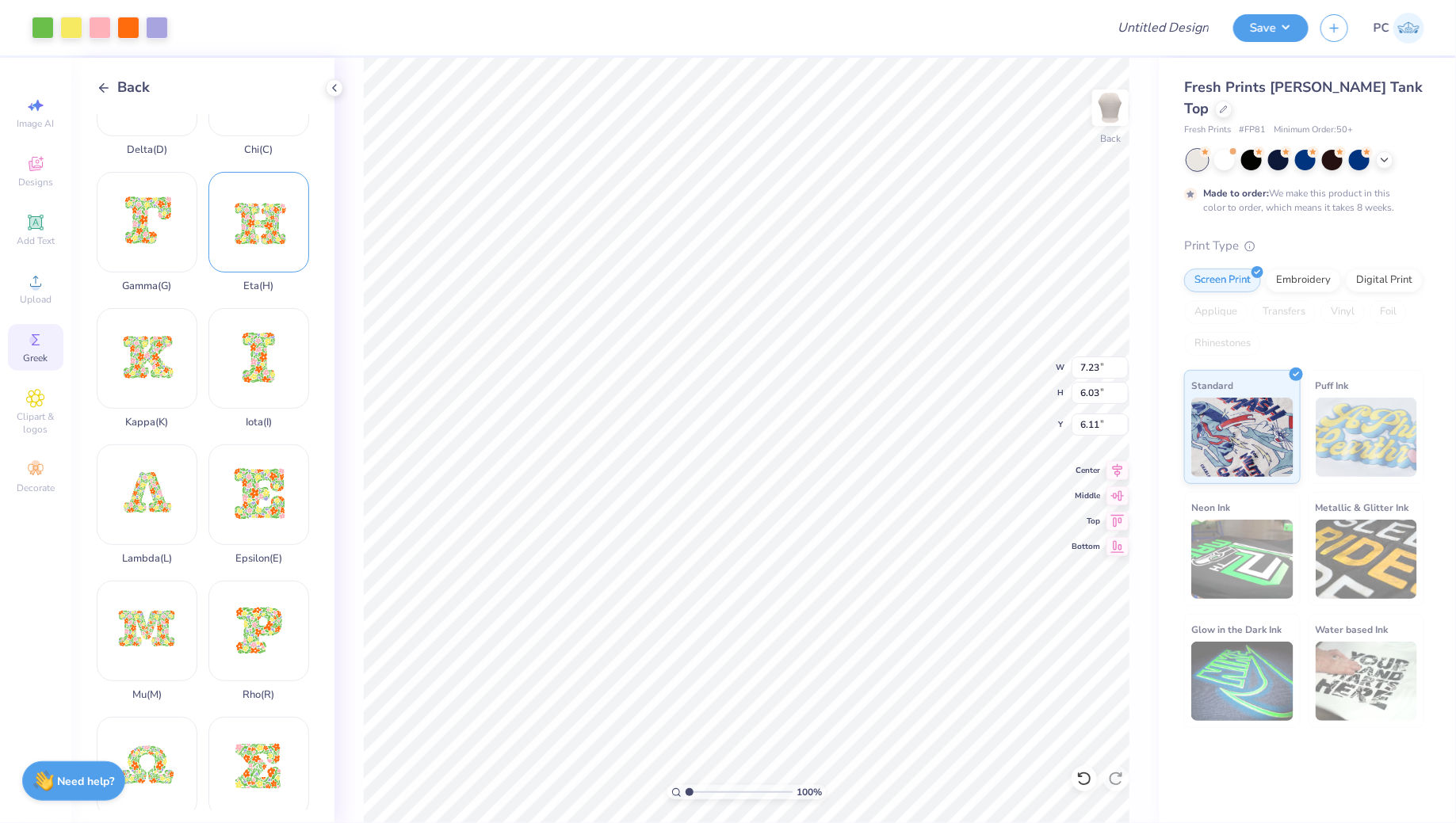
scroll to position [212, 0]
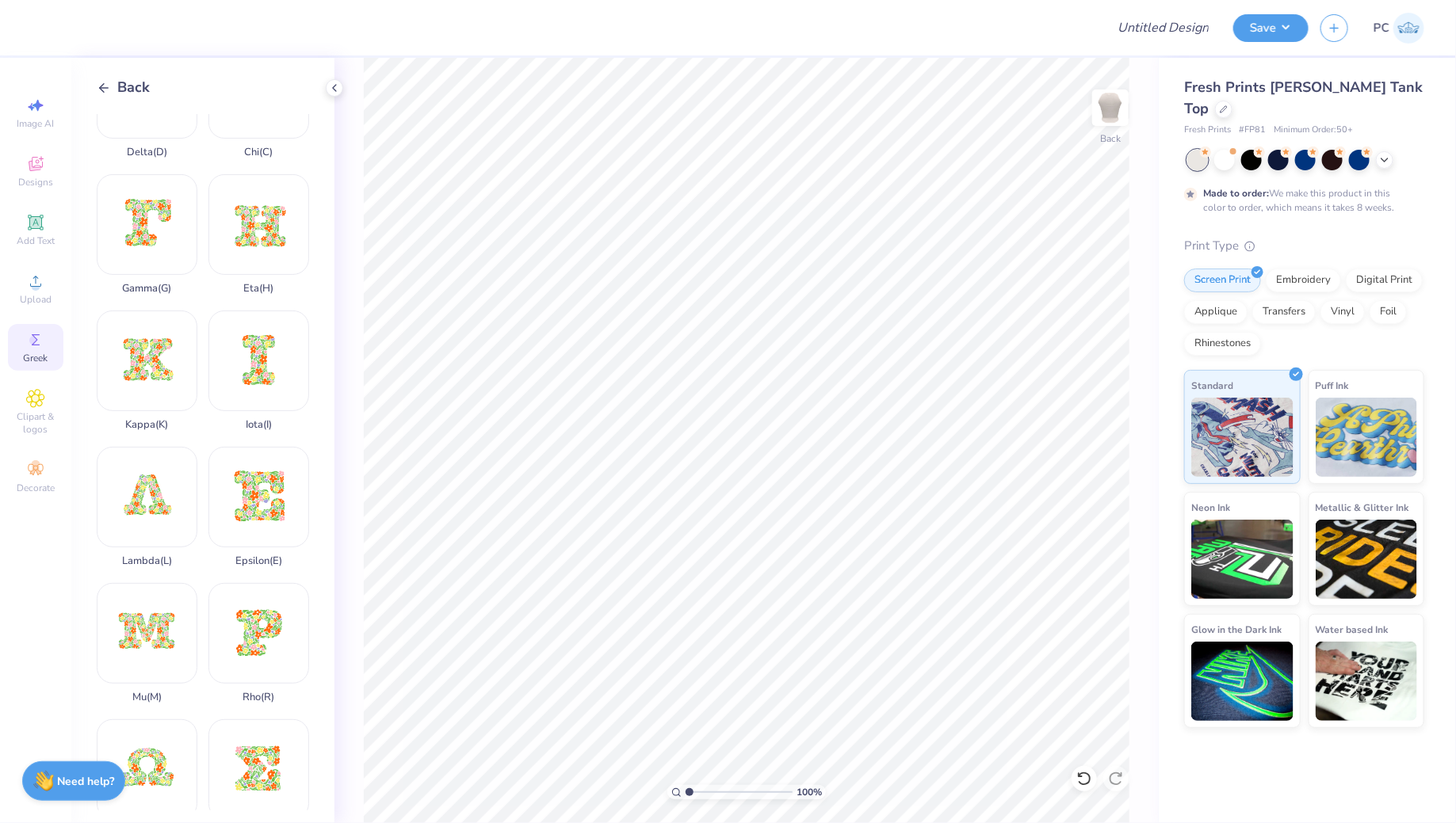
click at [104, 84] on icon at bounding box center [103, 88] width 14 height 14
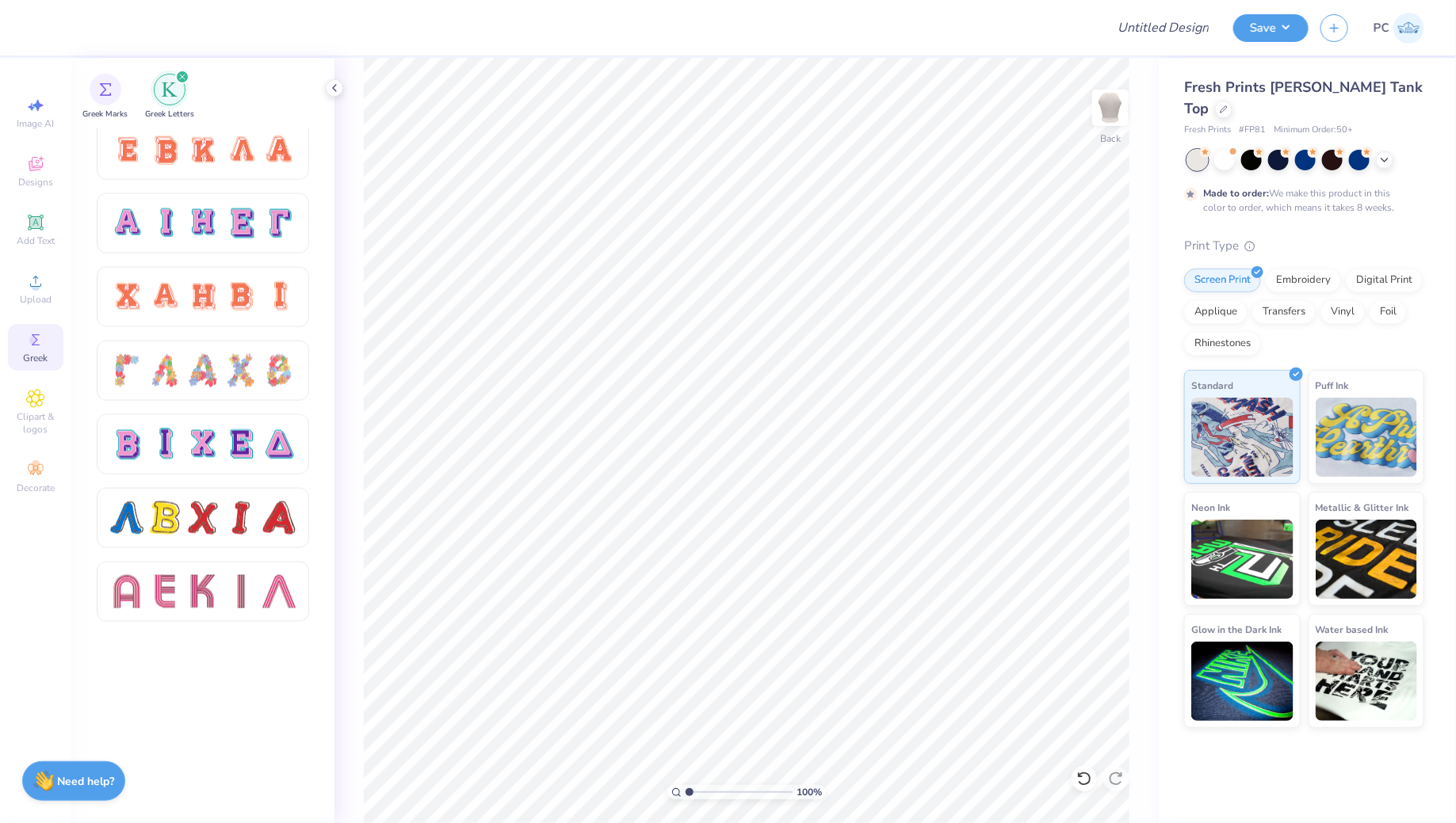
scroll to position [0, 0]
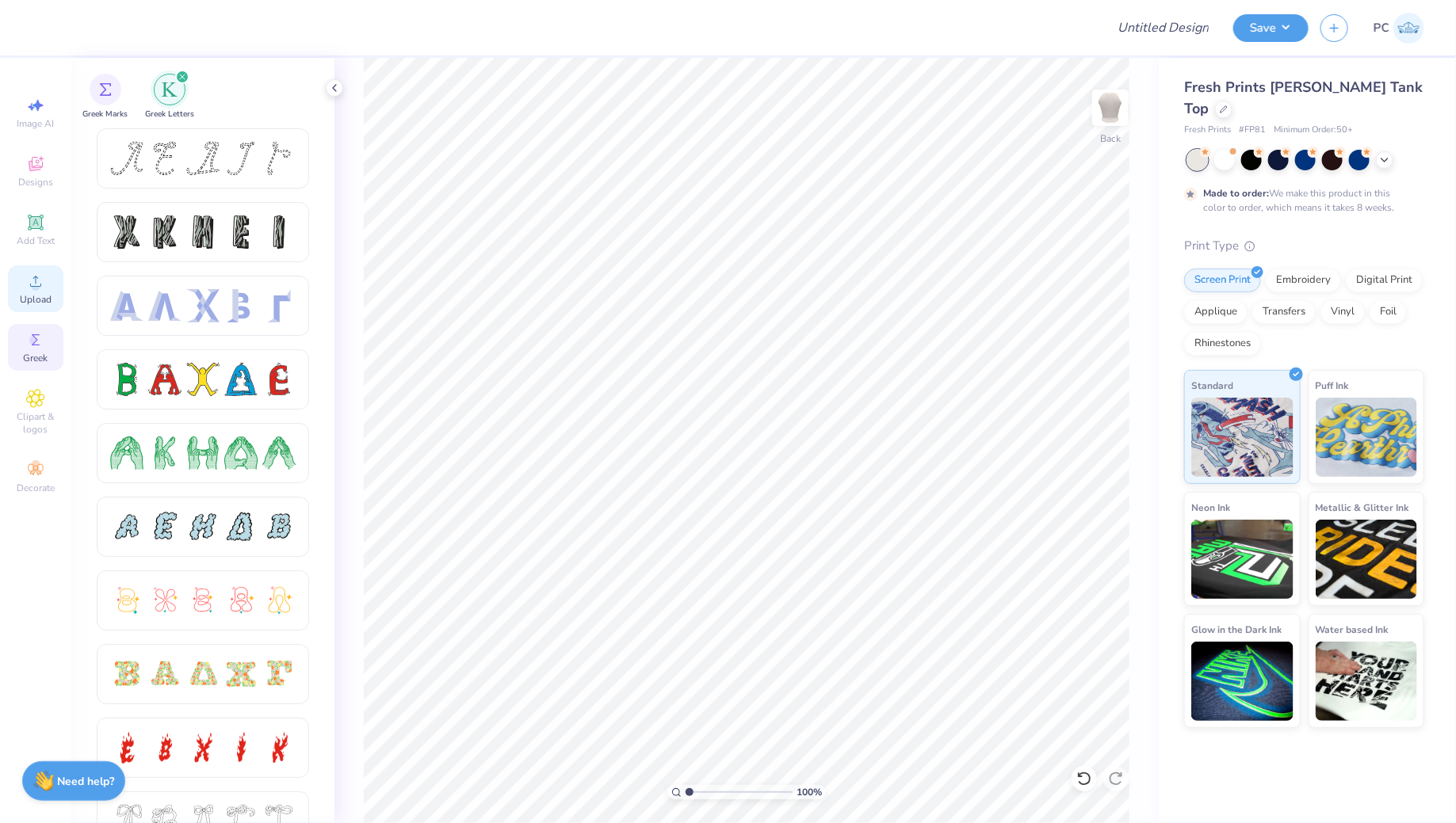
click at [40, 272] on icon at bounding box center [35, 281] width 19 height 19
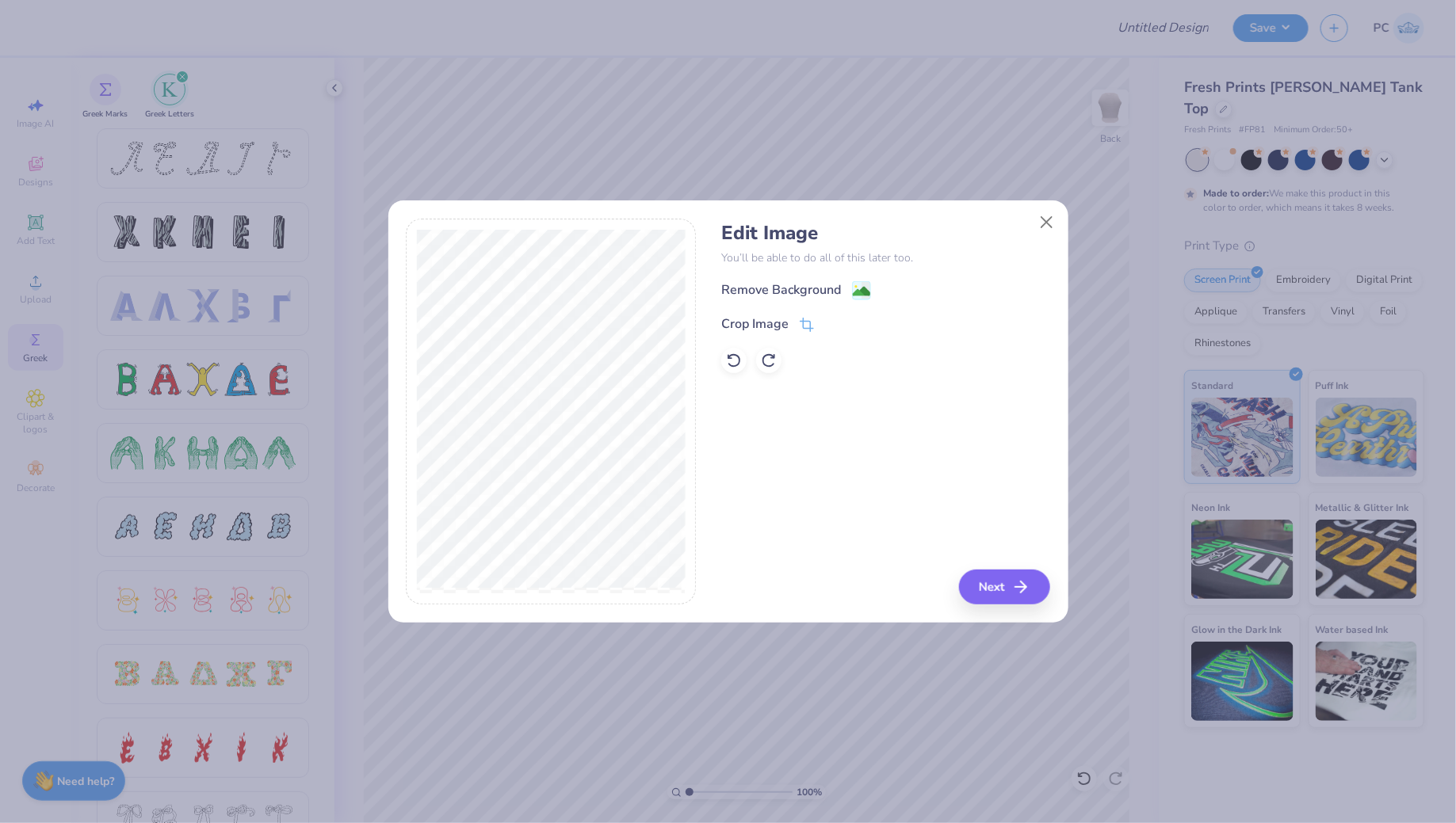
click at [873, 292] on div "Remove Background" at bounding box center [885, 290] width 329 height 20
click at [865, 291] on image at bounding box center [862, 293] width 18 height 18
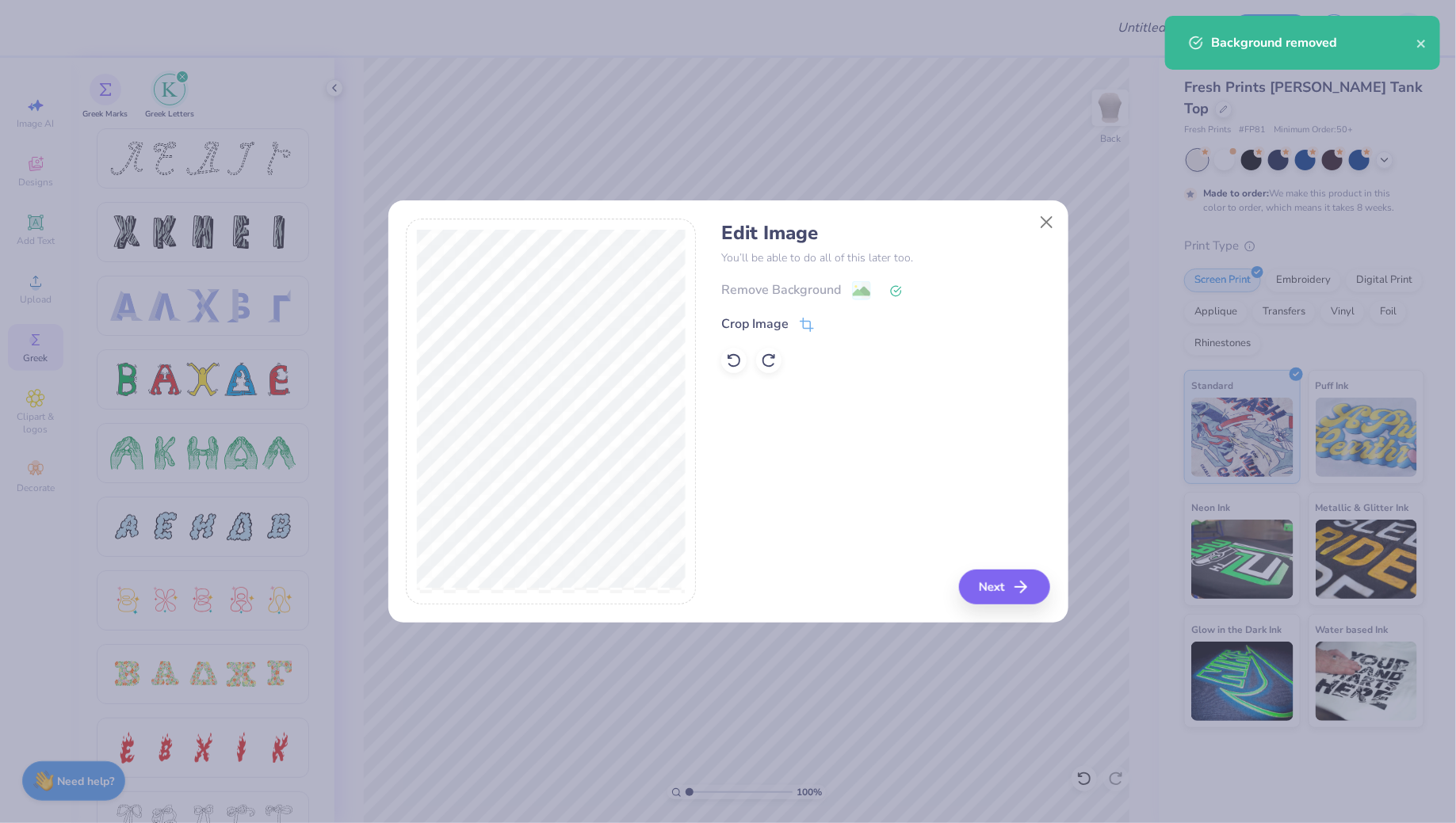
click at [992, 566] on div "Edit Image You’ll be able to do all of this later too. Remove Background Crop I…" at bounding box center [885, 412] width 329 height 386
click at [990, 579] on button "Next" at bounding box center [1007, 587] width 91 height 34
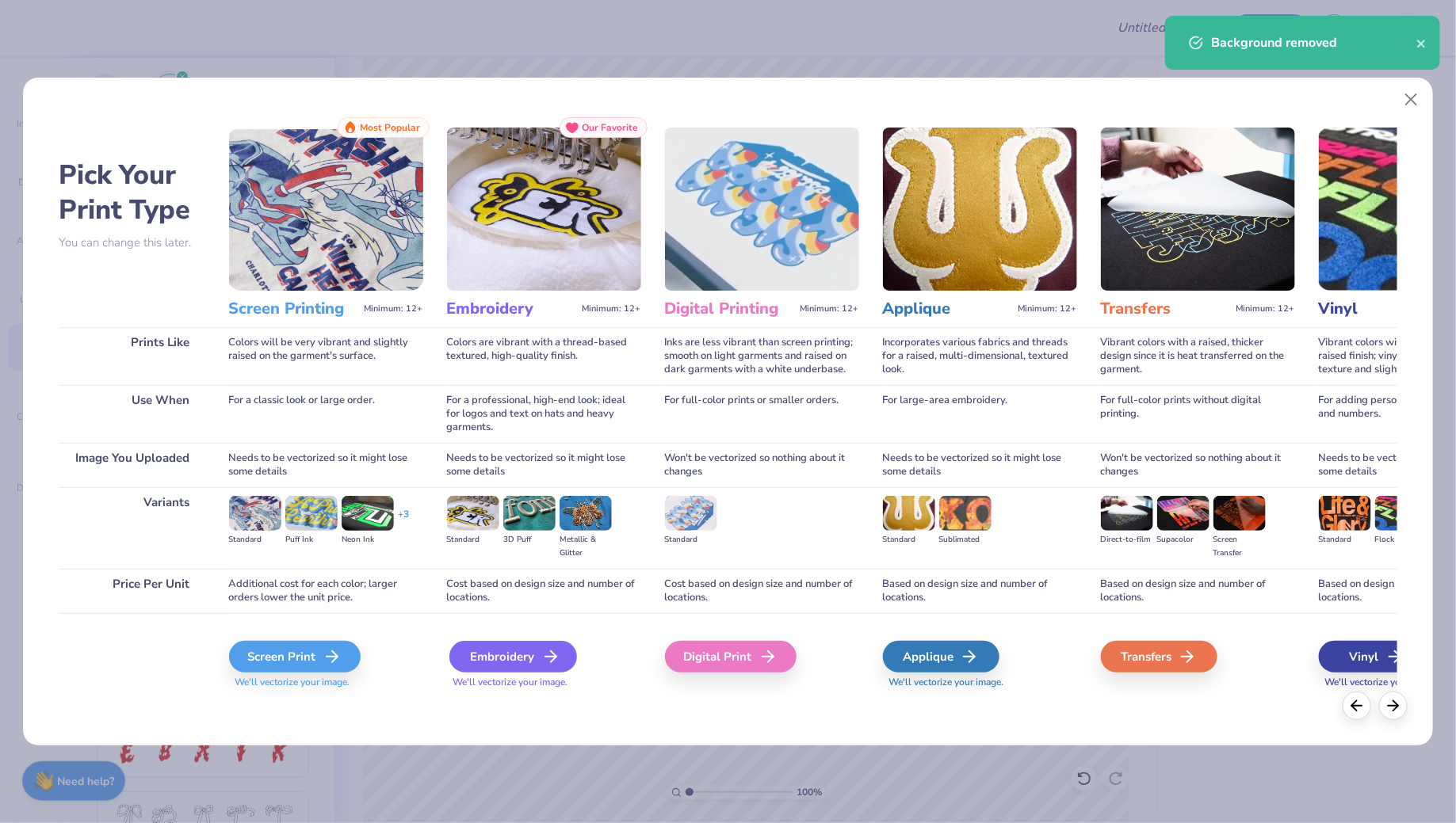
click at [499, 664] on div "Embroidery" at bounding box center [513, 656] width 128 height 32
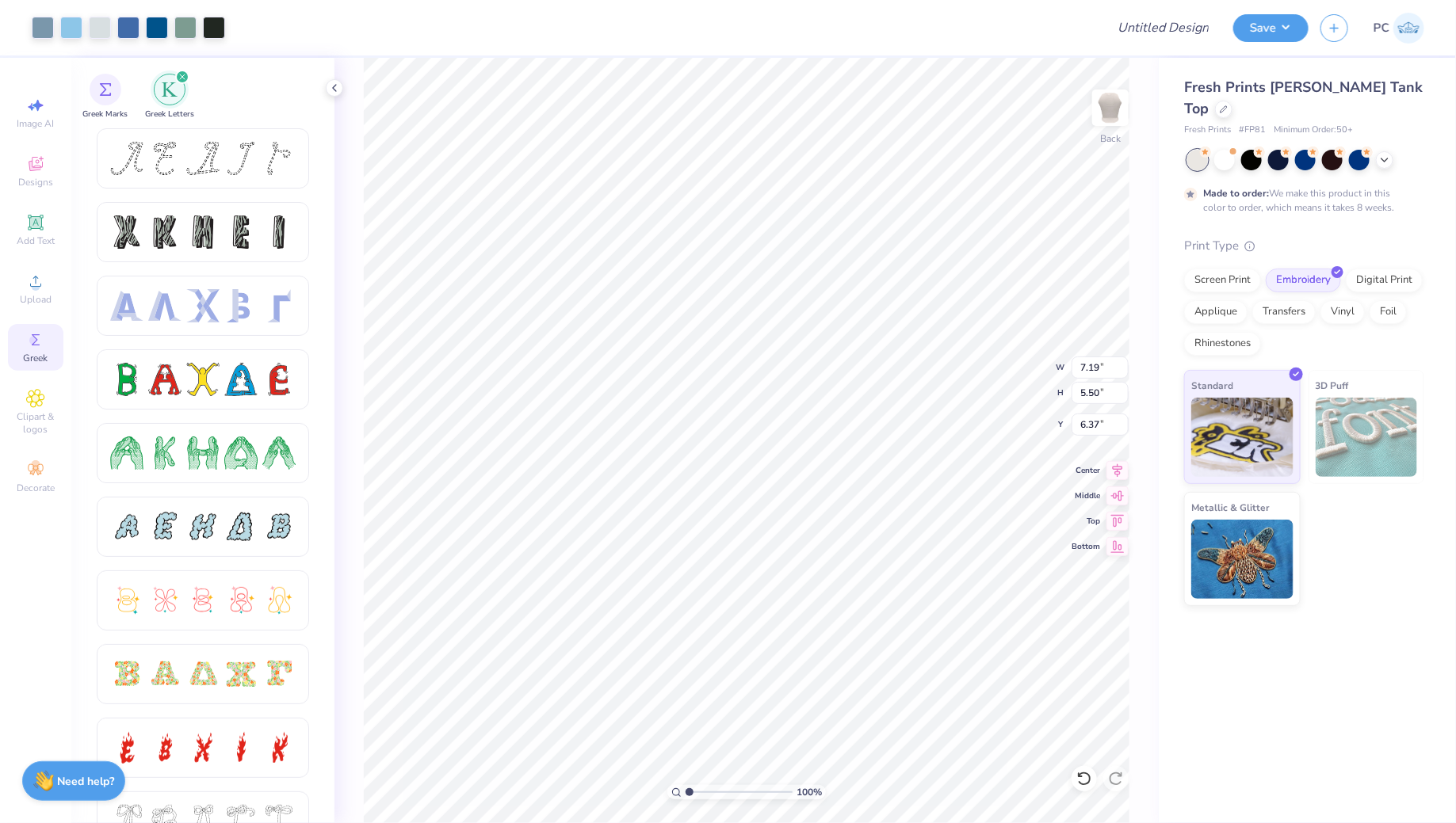
type input "5.14"
type input "3.94"
type input "2.71"
type input "2.72"
click at [50, 219] on div "Add Text" at bounding box center [36, 230] width 56 height 47
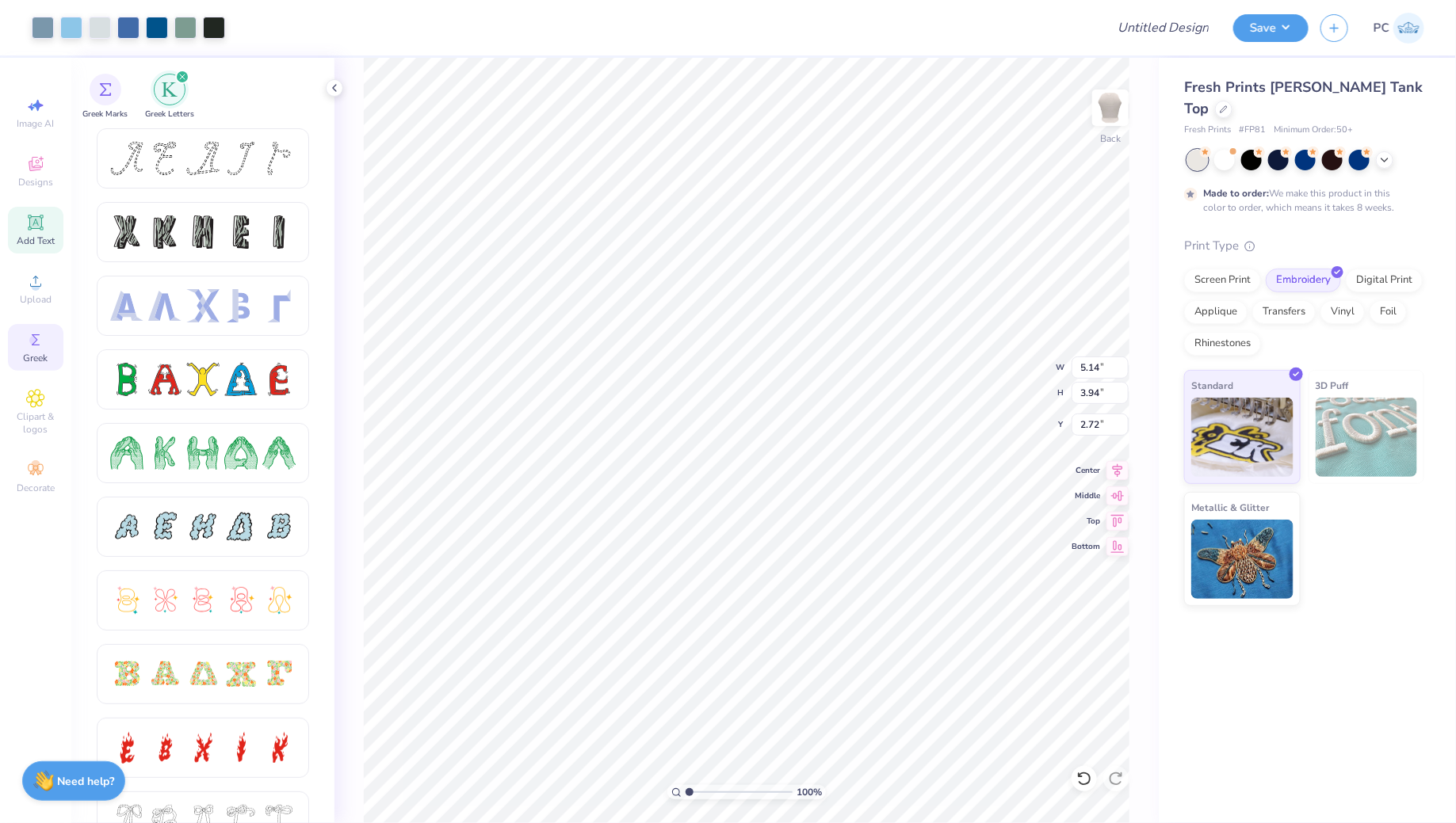
type input "4.01"
type input "1.16"
type input "8.55"
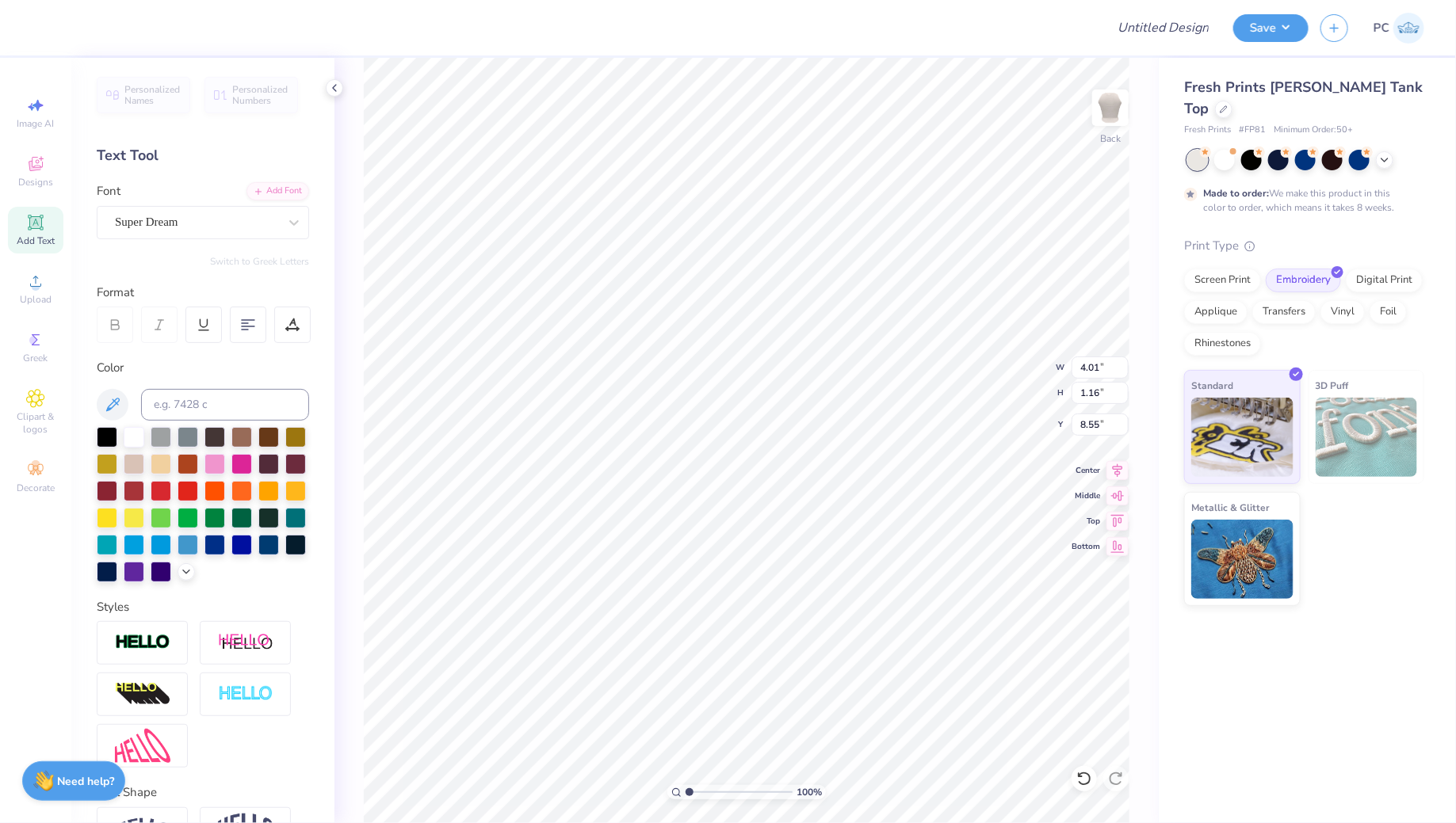
type textarea "T"
type textarea "Chi Omega"
click at [211, 220] on div "Super Dream" at bounding box center [197, 223] width 167 height 24
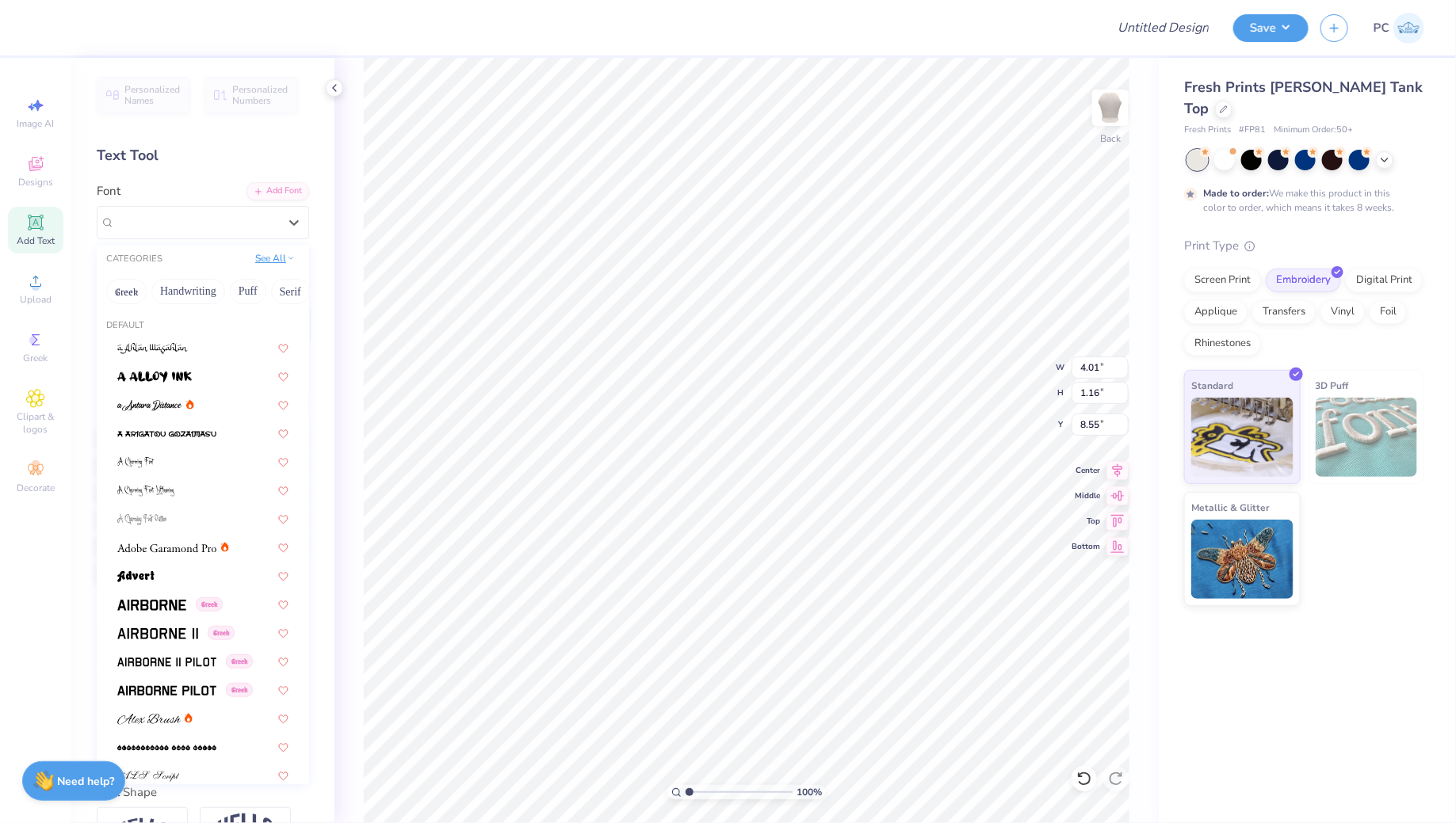
click at [272, 263] on button "See All" at bounding box center [275, 258] width 49 height 16
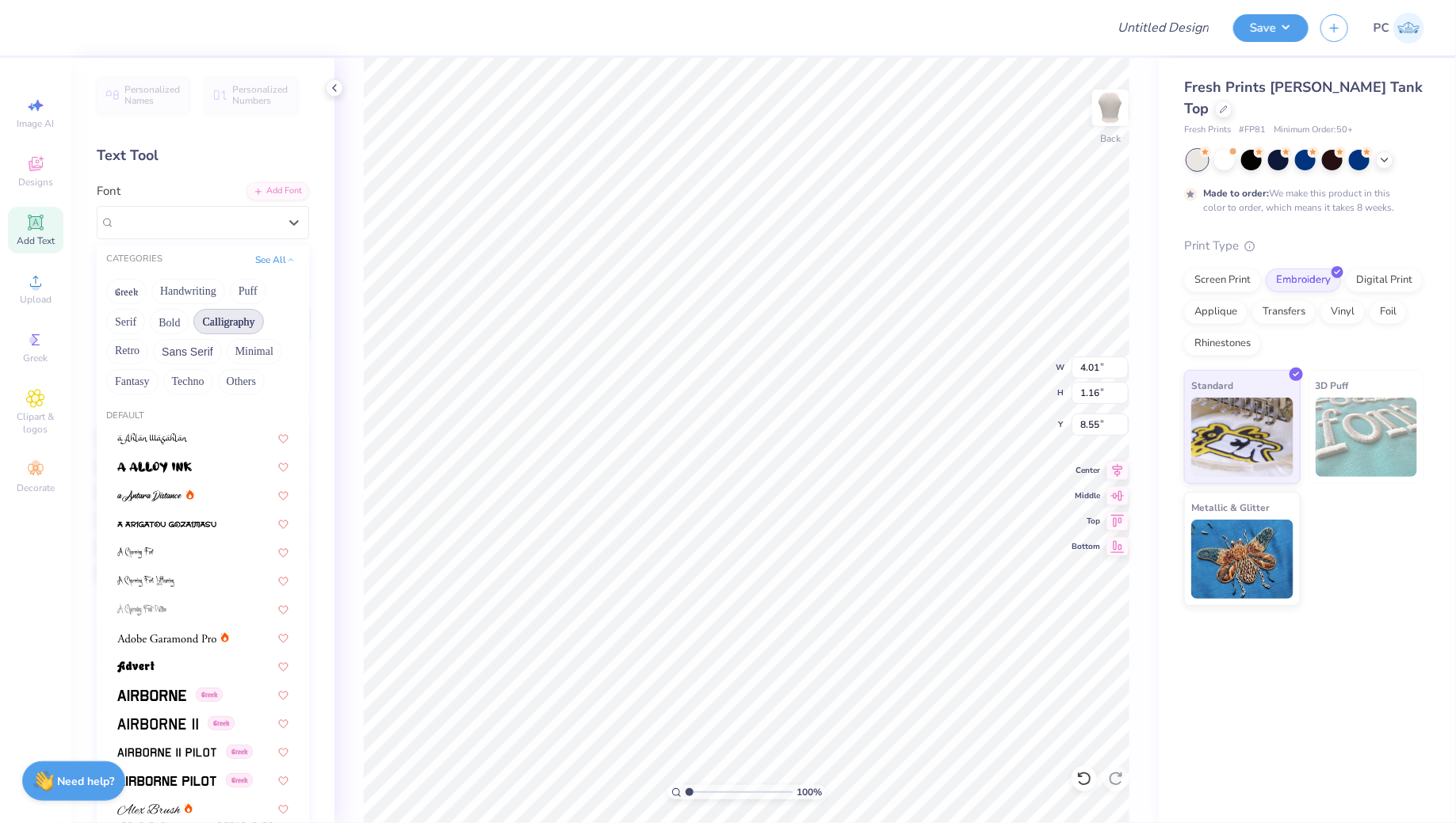
click at [215, 329] on button "Calligraphy" at bounding box center [228, 321] width 70 height 25
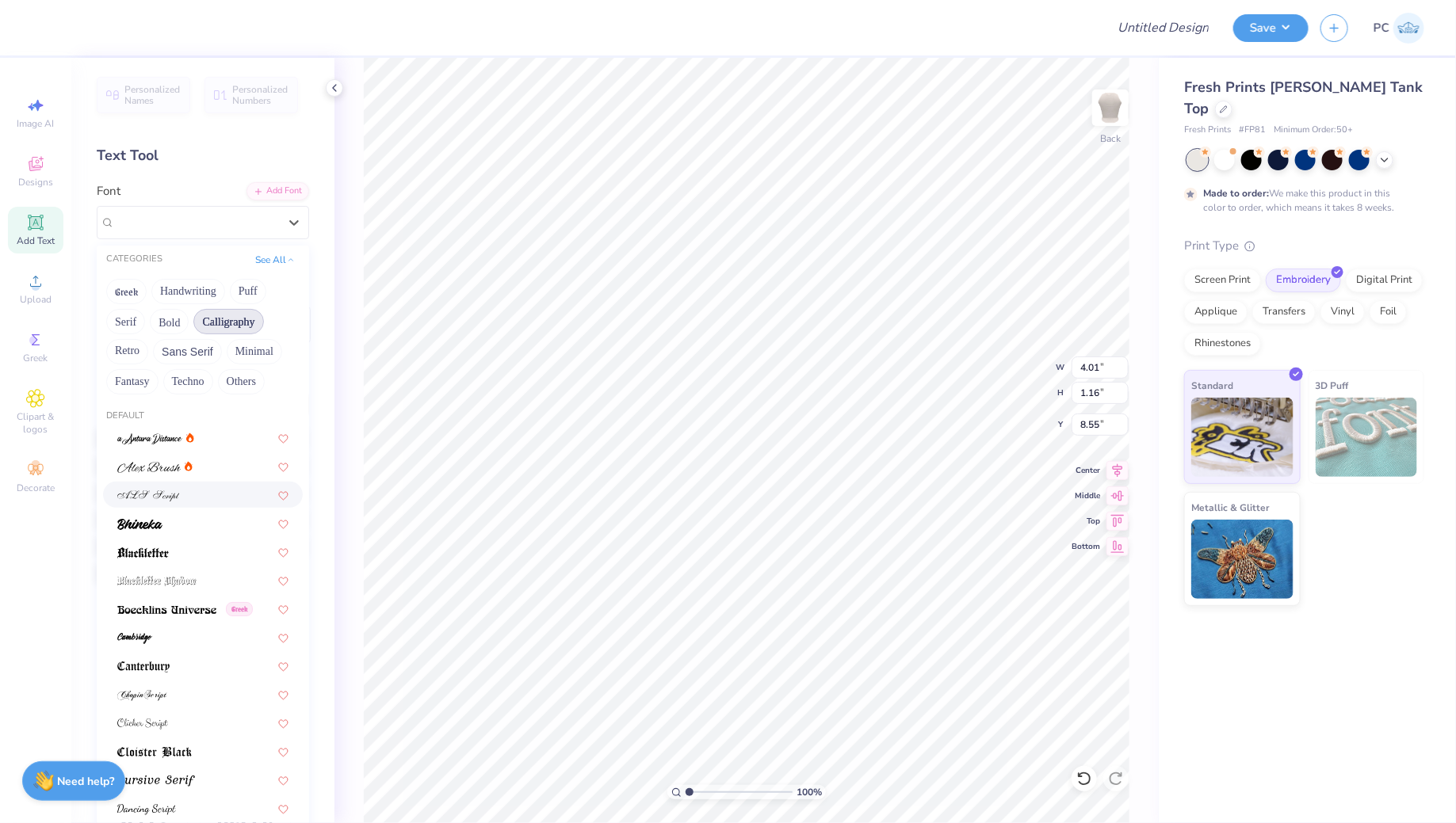
click at [170, 500] on img at bounding box center [148, 496] width 62 height 11
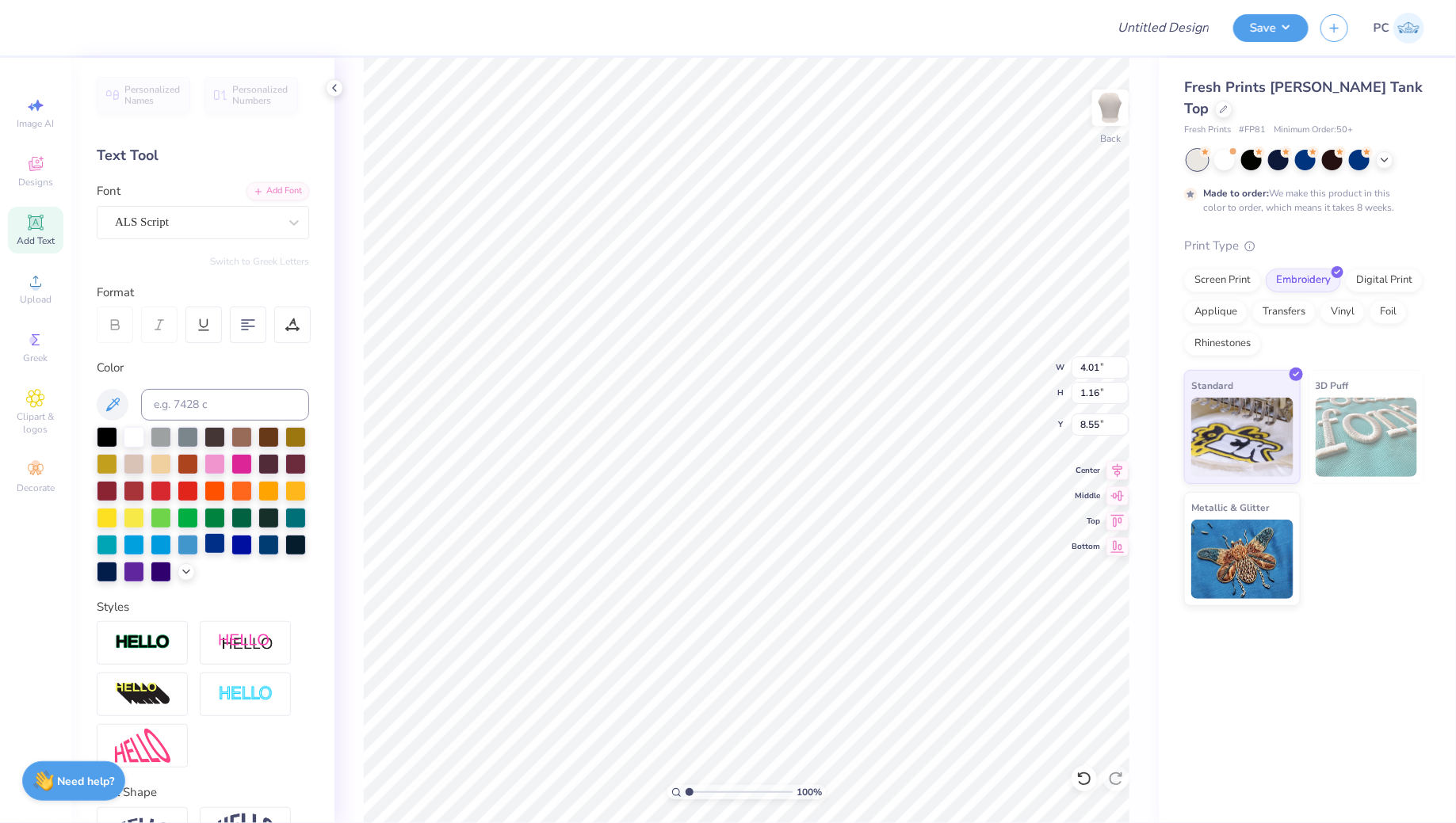
click at [215, 542] on div at bounding box center [215, 544] width 20 height 20
click at [258, 317] on div at bounding box center [248, 324] width 36 height 36
click at [184, 550] on div at bounding box center [188, 544] width 20 height 20
click at [186, 571] on polyline at bounding box center [186, 570] width 7 height 3
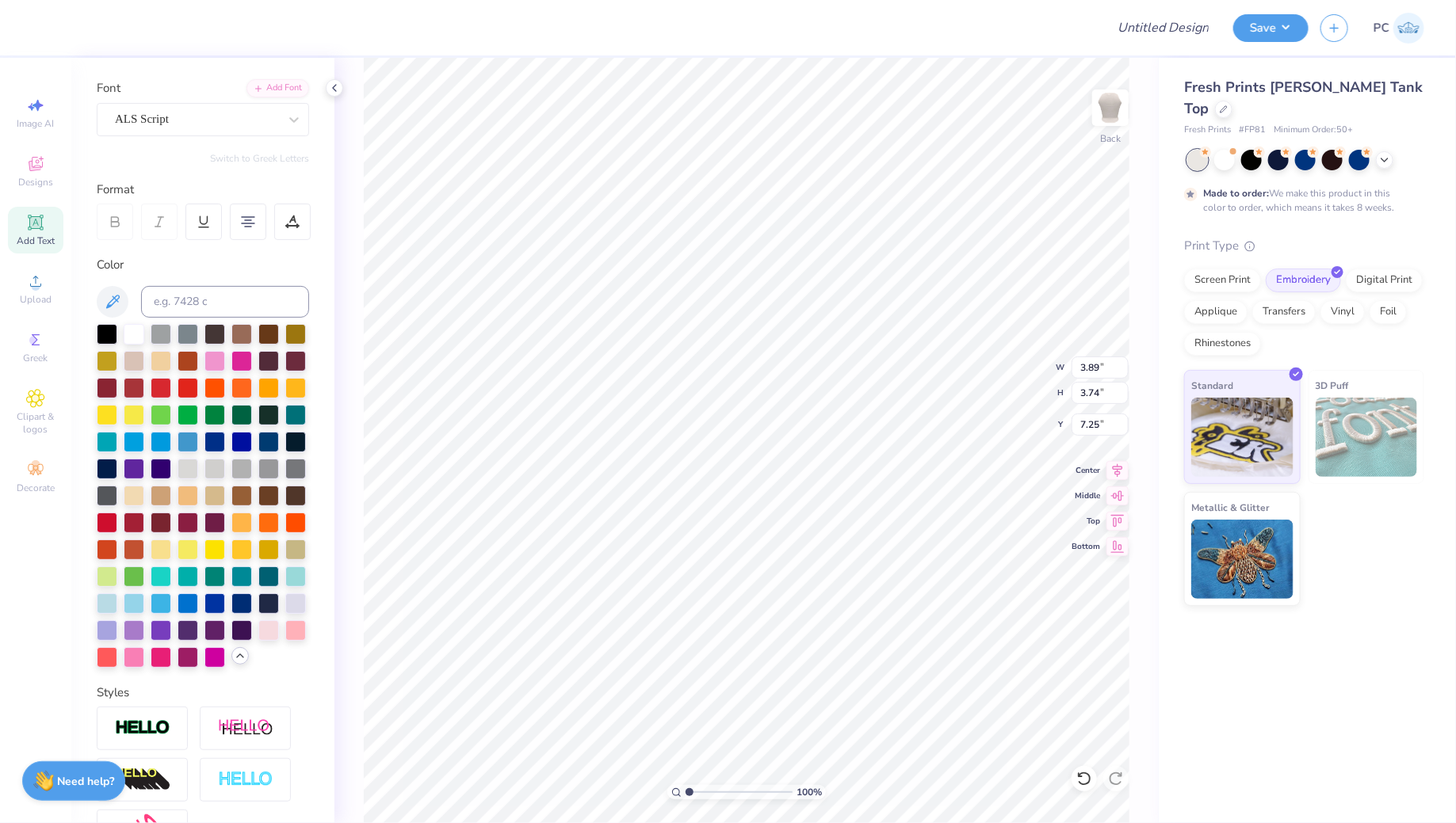
scroll to position [114, 0]
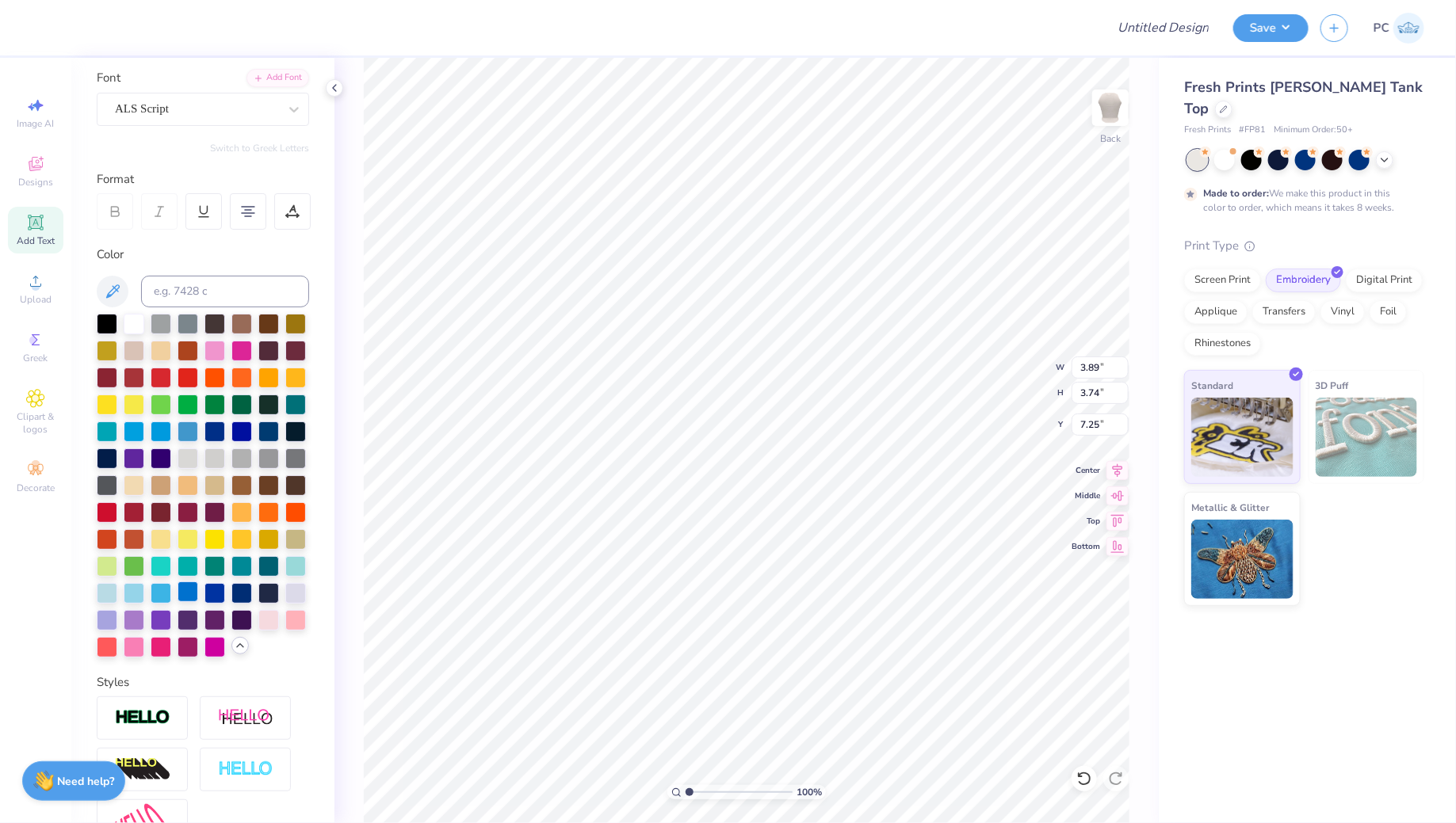
click at [193, 589] on div at bounding box center [188, 592] width 20 height 20
click at [108, 615] on div at bounding box center [107, 619] width 20 height 20
click at [221, 348] on div at bounding box center [215, 349] width 20 height 20
click at [134, 641] on div at bounding box center [134, 645] width 20 height 20
type input "1.94"
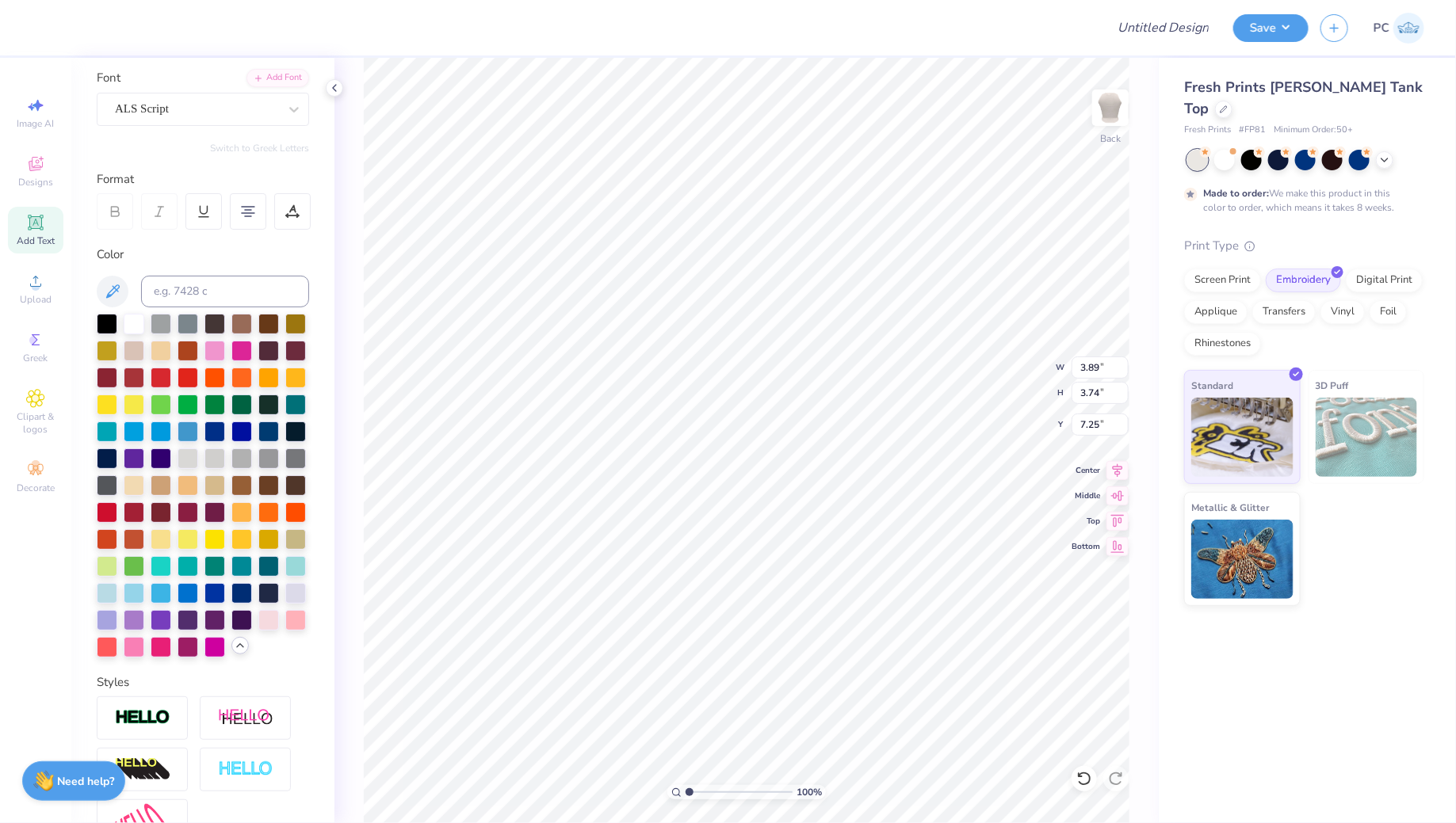
type input "1.87"
type input "4.10"
type input "3.95"
type textarea "Chi Omega"
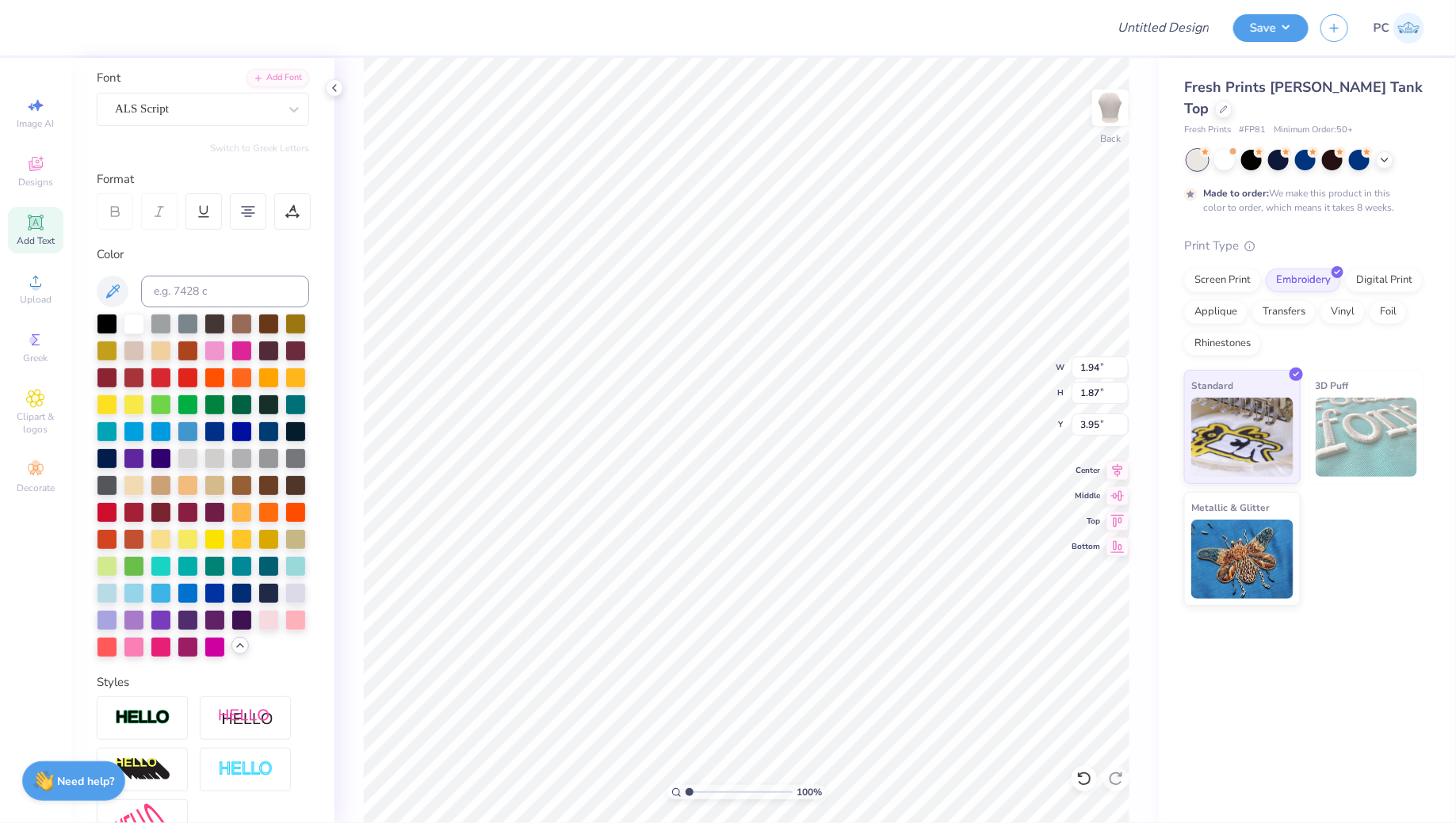
scroll to position [1, 1]
type input "4.13"
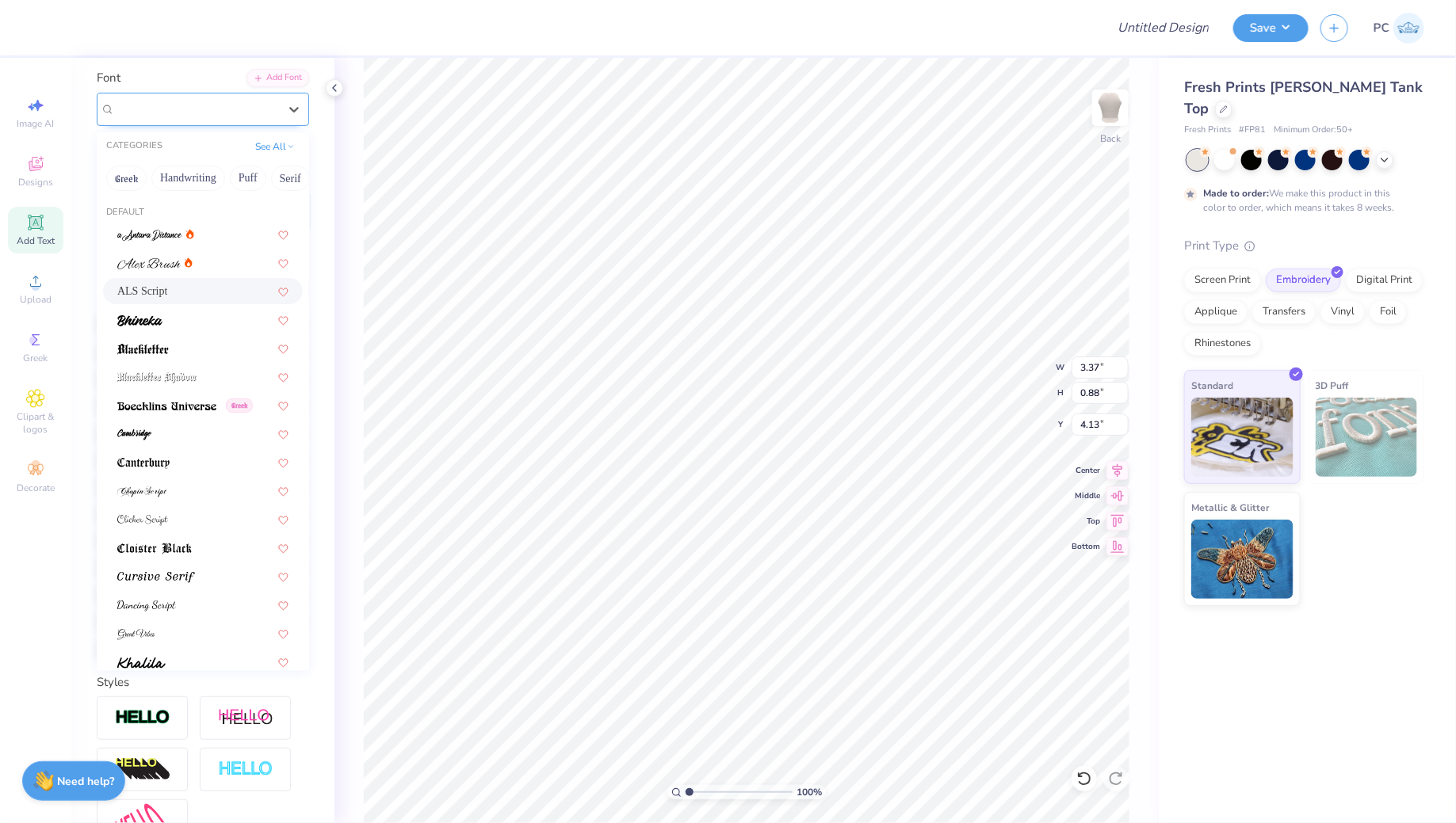
click at [208, 102] on div "ALS Script" at bounding box center [197, 109] width 167 height 24
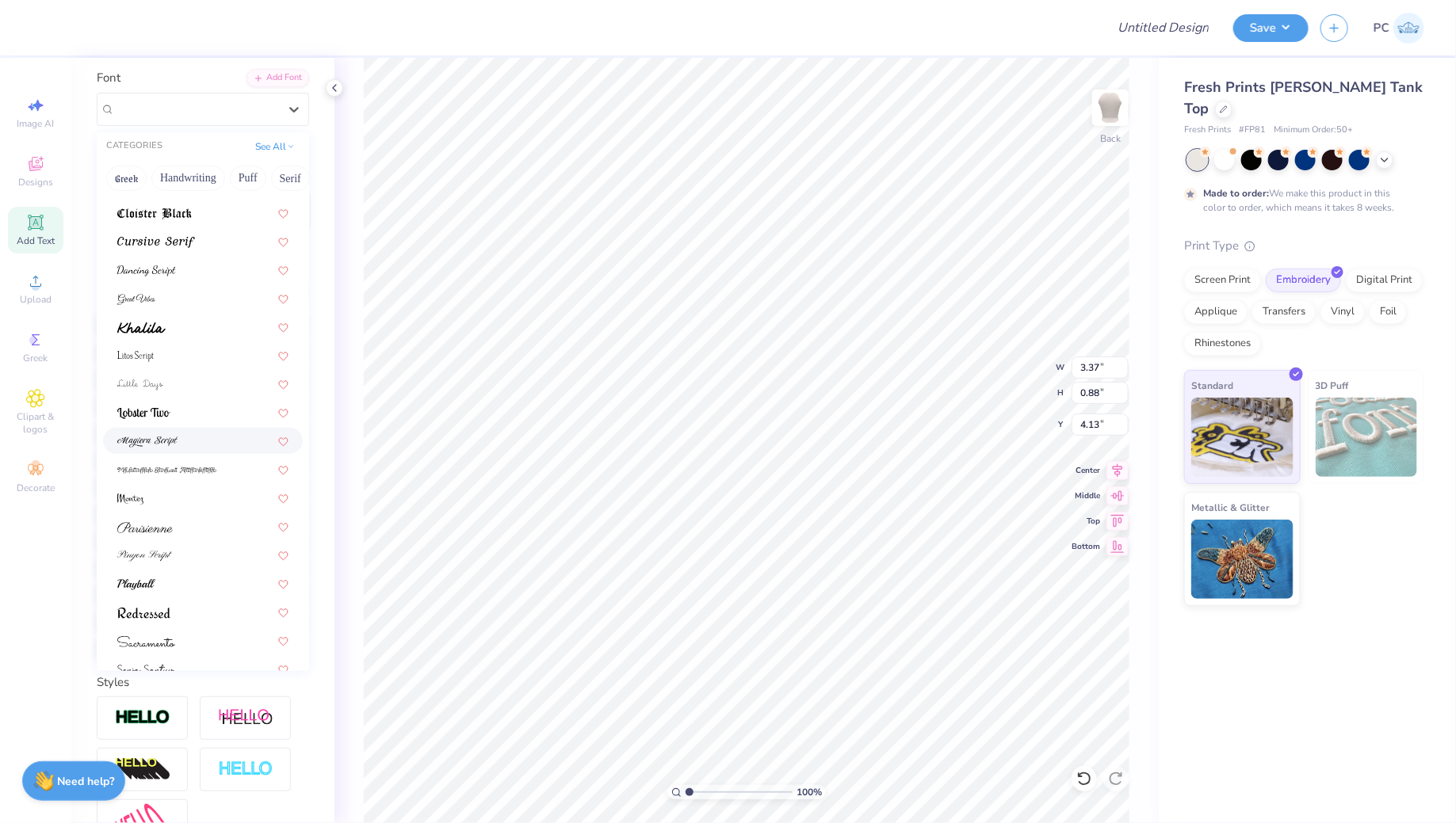
scroll to position [388, 0]
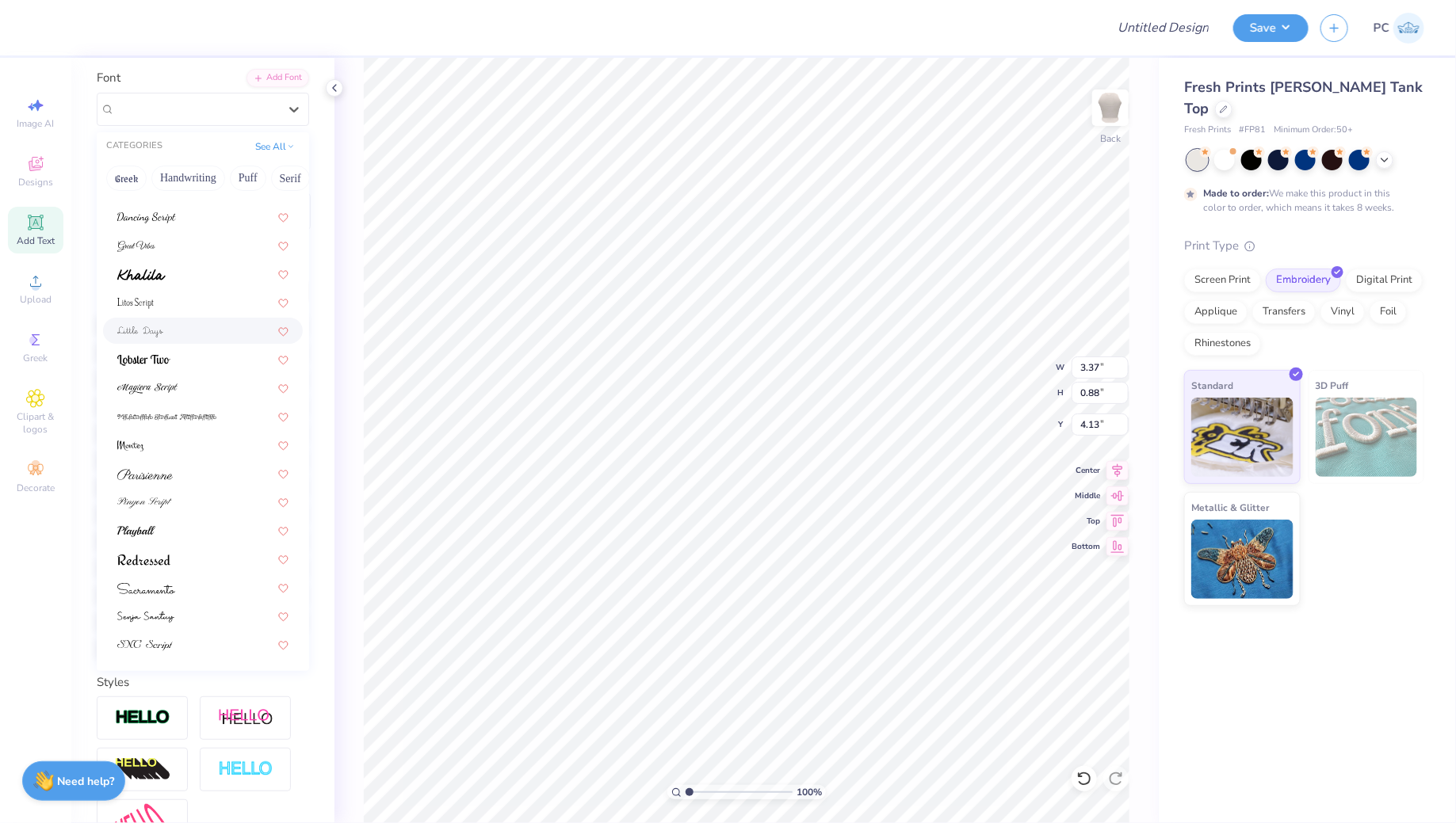
click at [157, 337] on span at bounding box center [140, 331] width 46 height 17
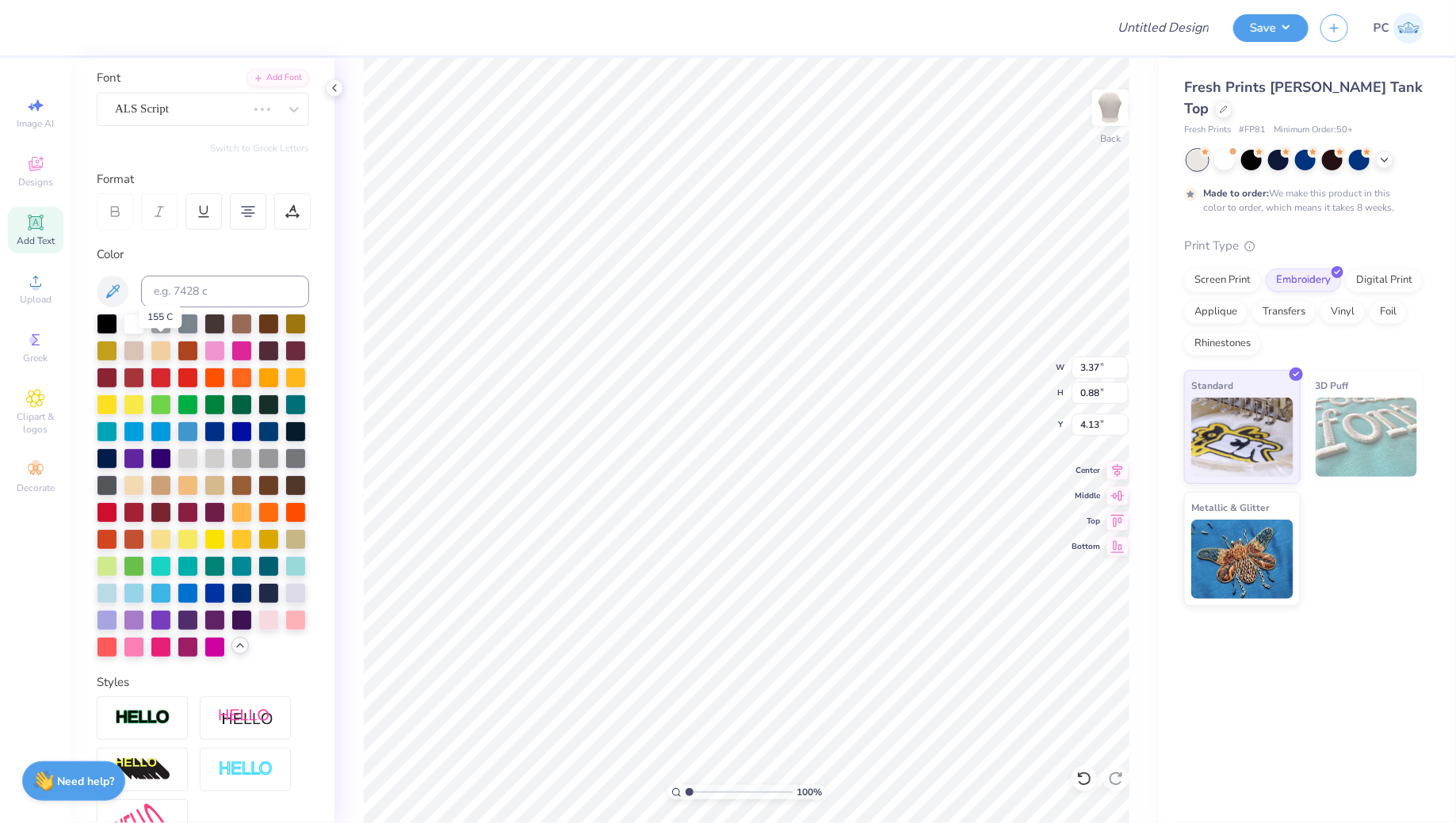
type input "3.70"
type input "0.90"
type input "4.12"
click at [178, 125] on div "Personalized Names Personalized Numbers Text Tool Add Font Font Little Days Swi…" at bounding box center [203, 440] width 264 height 765
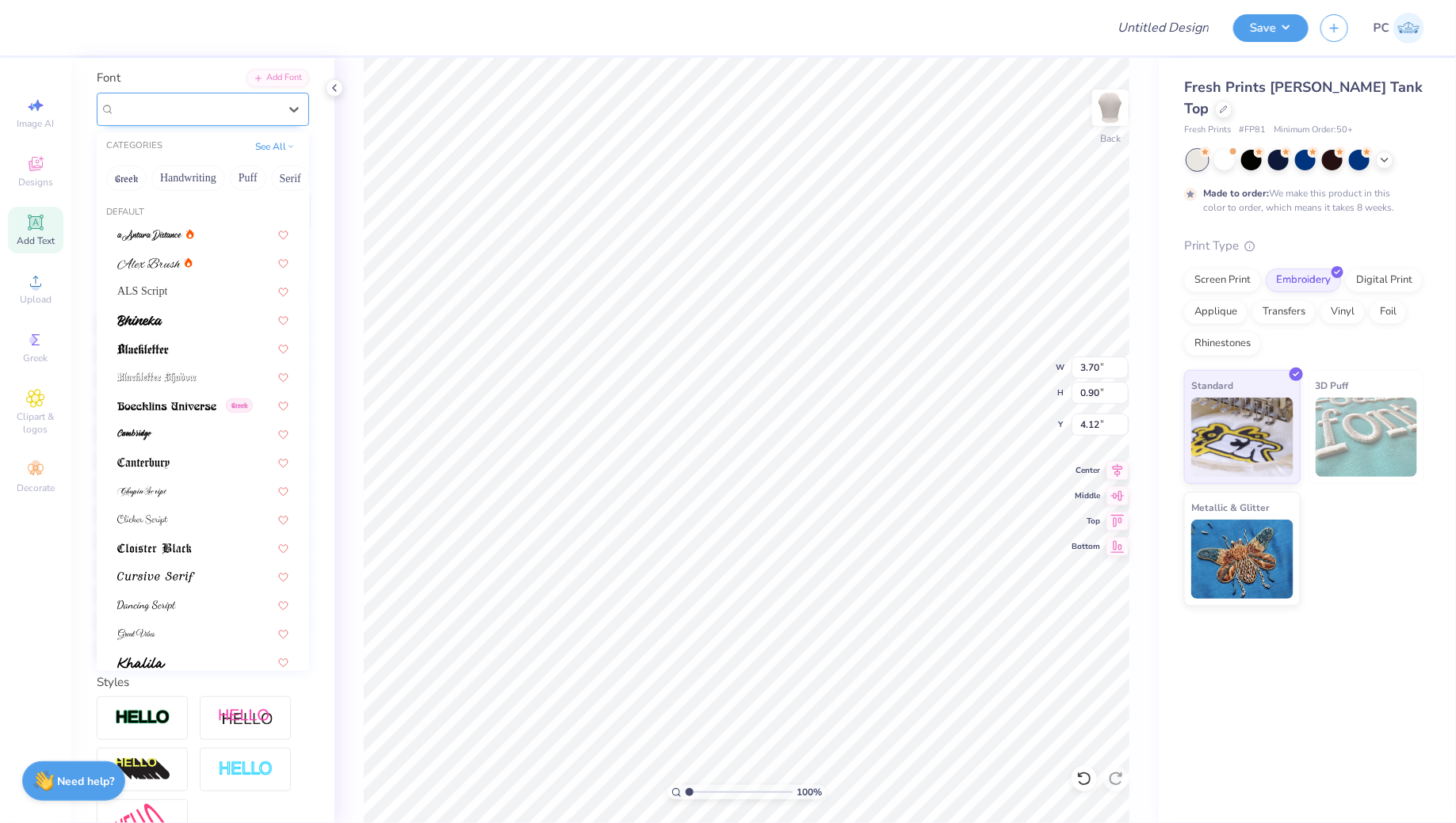
click at [178, 99] on div "Little Days" at bounding box center [197, 109] width 167 height 24
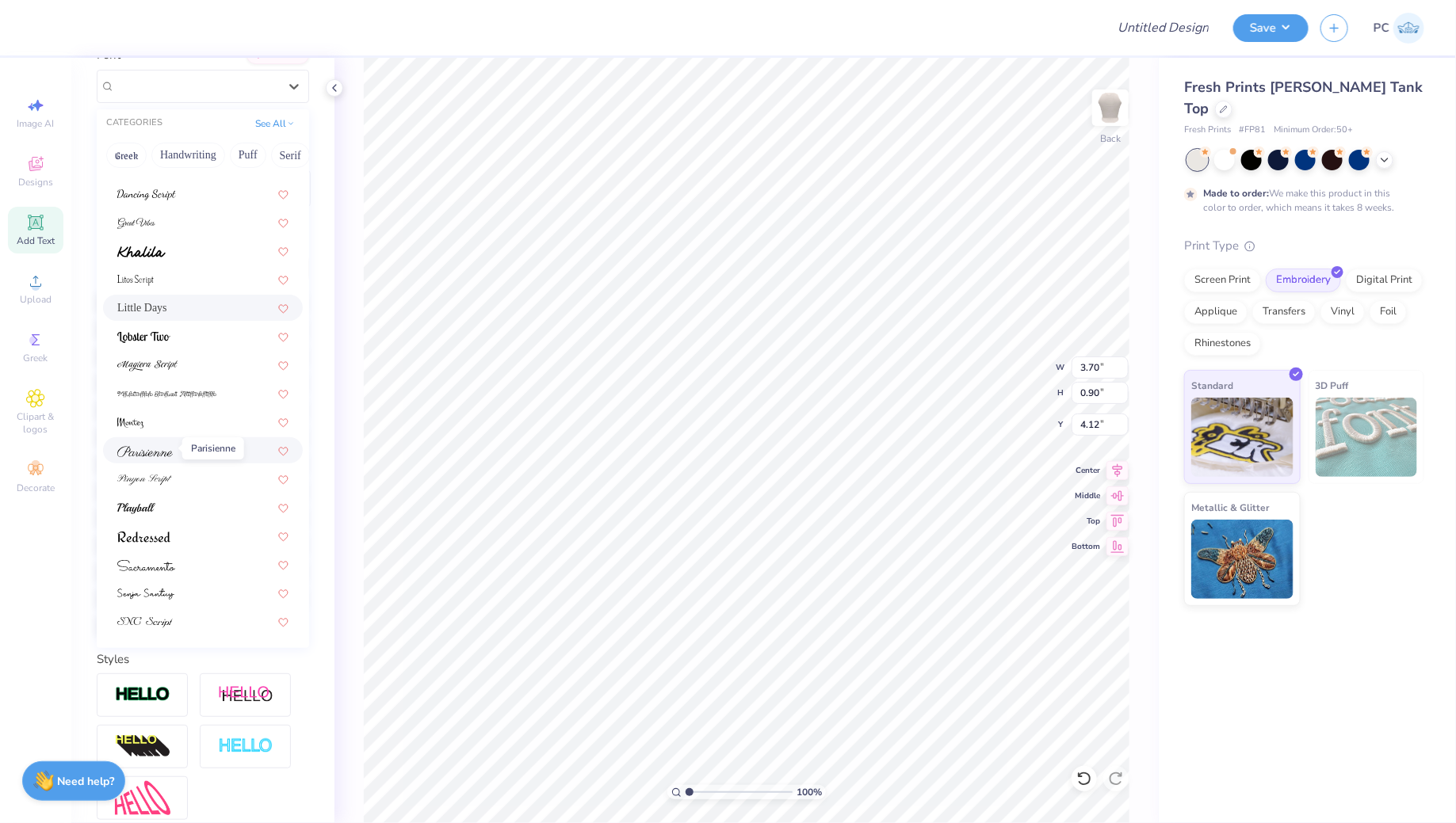
scroll to position [137, 0]
click at [157, 474] on img at bounding box center [144, 479] width 55 height 11
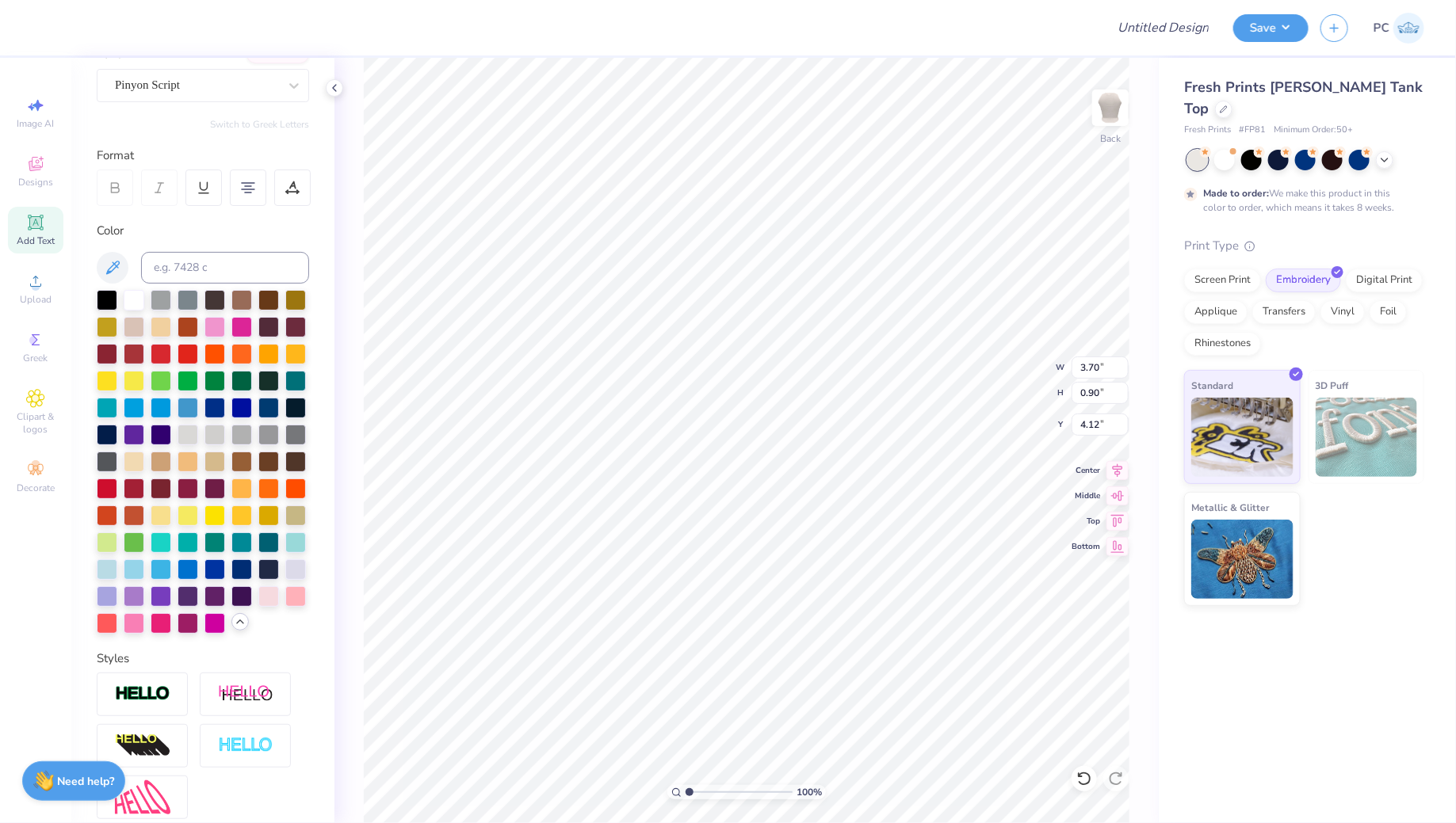
type input "3.42"
type input "0.96"
type input "4.09"
type input "4.53"
type input "3.47"
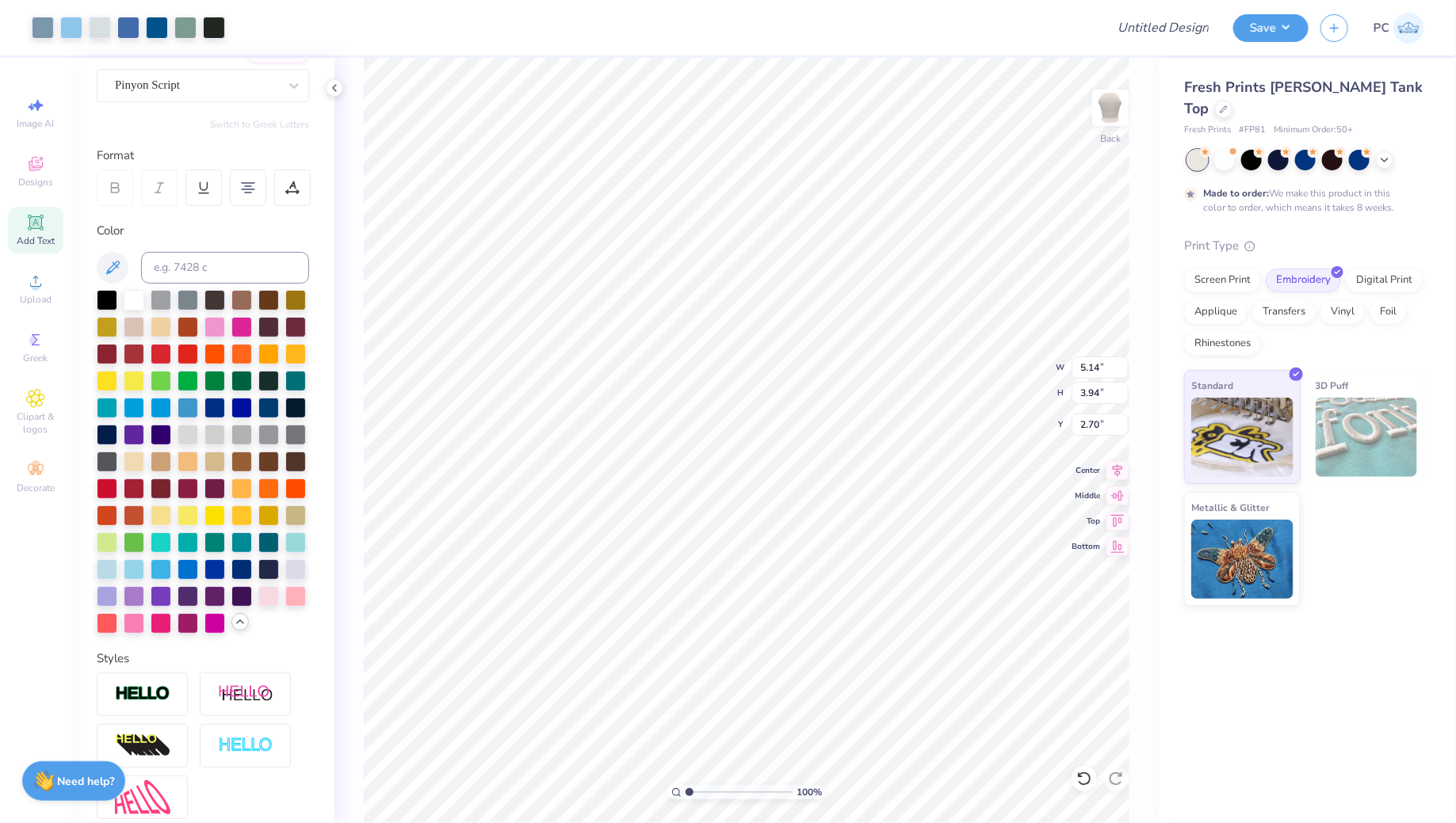
type input "3.17"
type input "3.42"
type input "0.96"
type input "4.43"
type input "3.07"
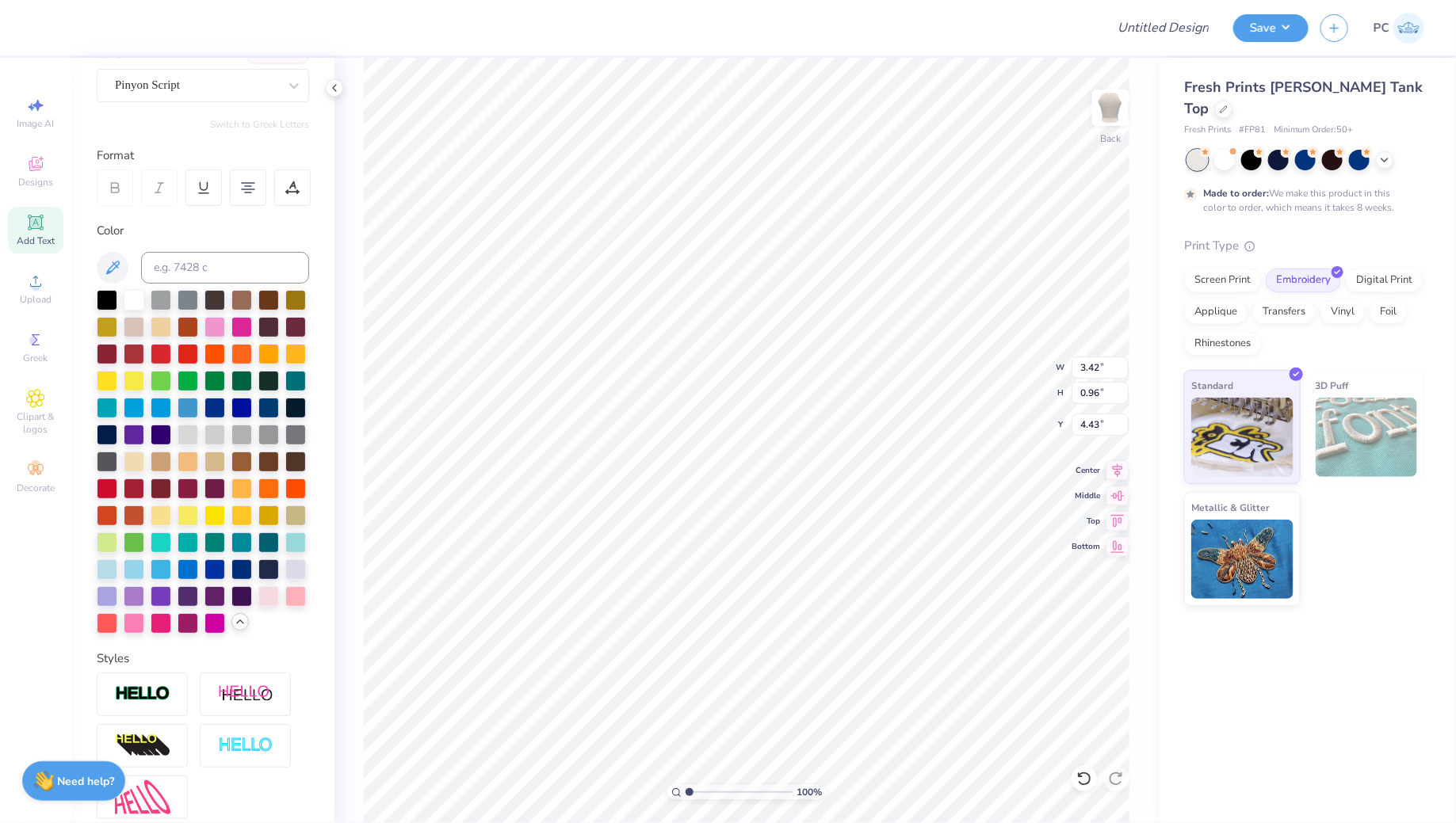
type input "0.86"
type input "4.48"
click at [46, 265] on div "Upload" at bounding box center [36, 289] width 56 height 47
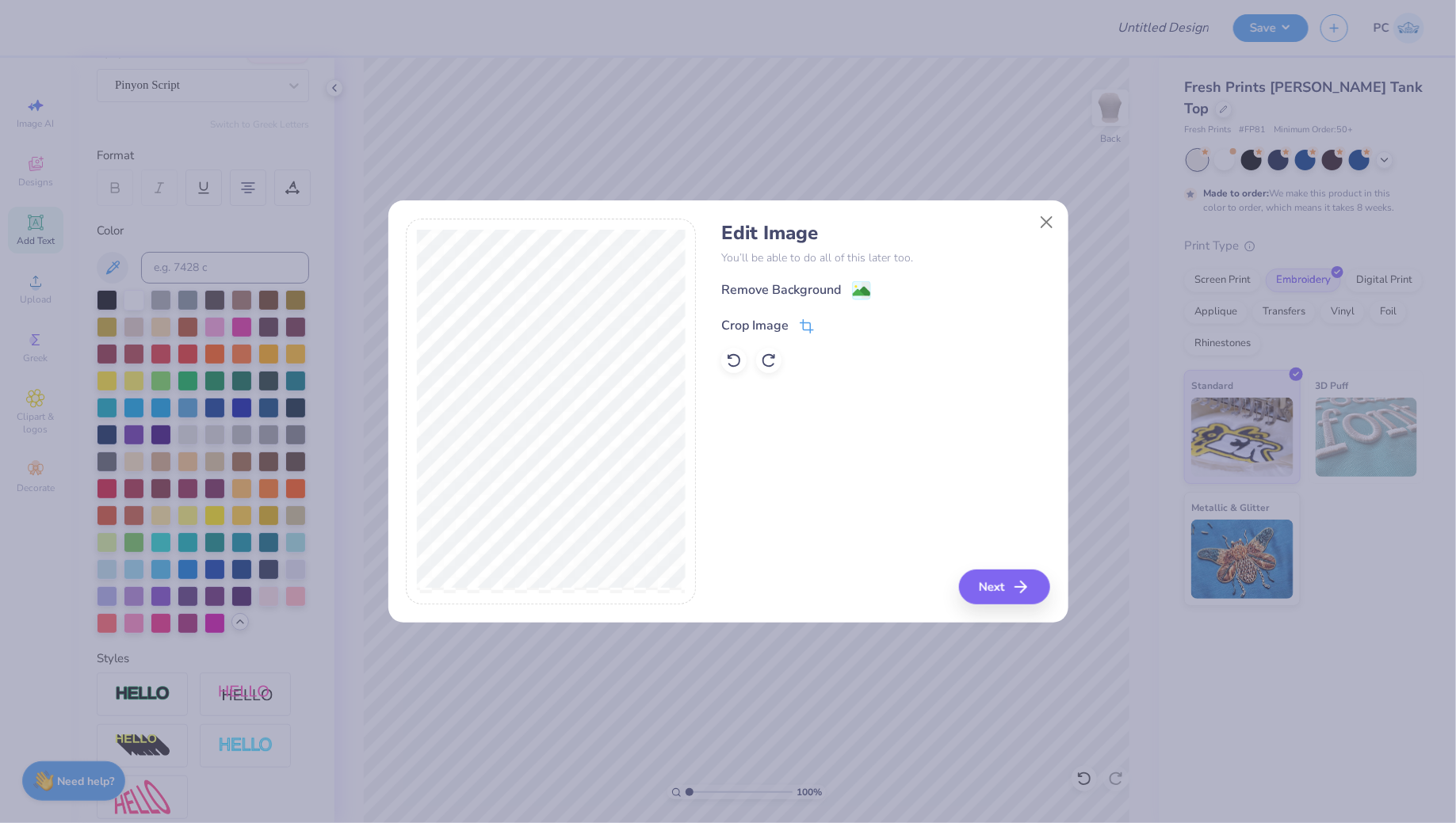
click at [803, 331] on icon at bounding box center [807, 326] width 14 height 14
click at [836, 317] on button at bounding box center [834, 324] width 17 height 17
click at [864, 287] on image at bounding box center [862, 293] width 18 height 18
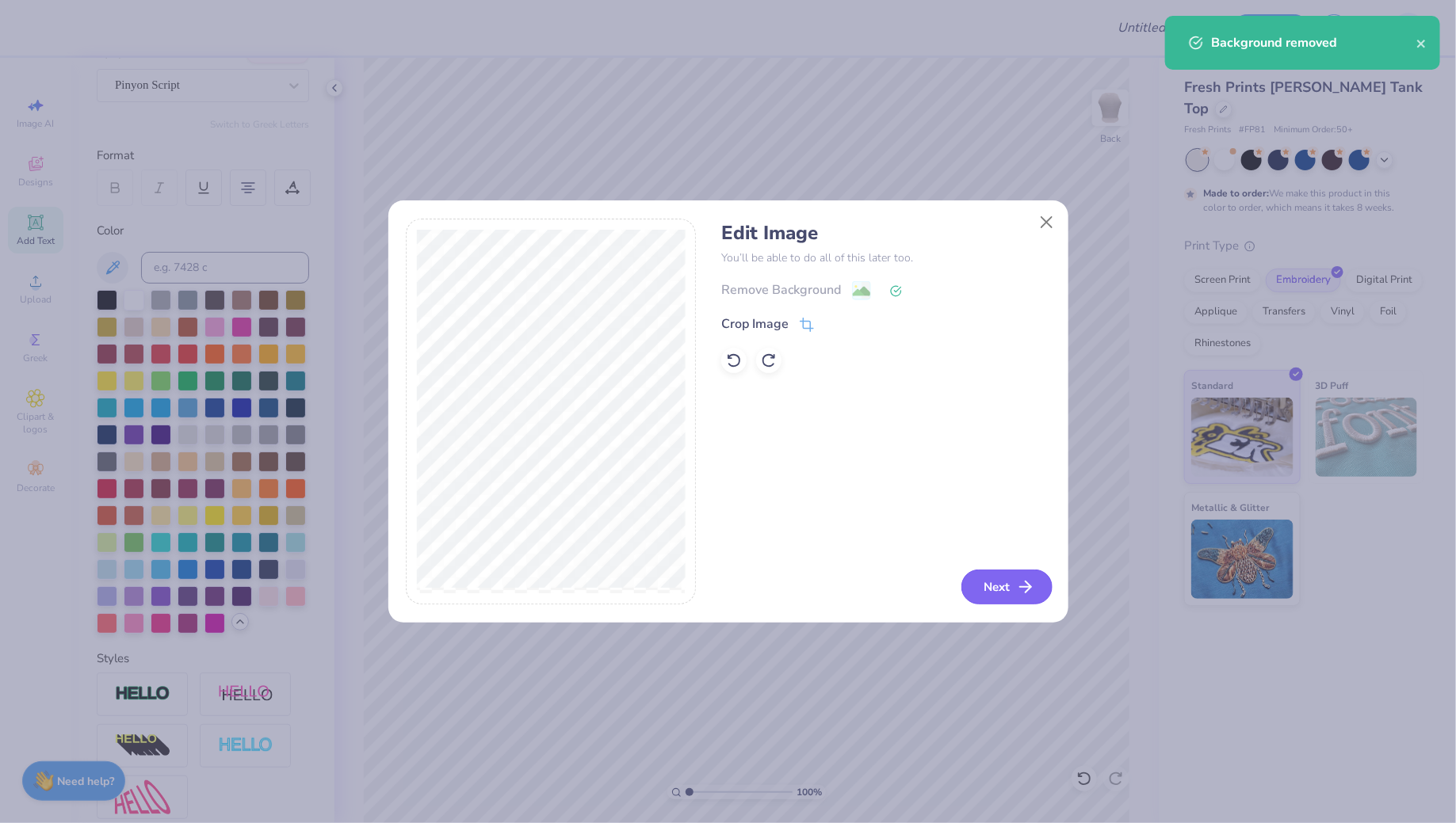
click at [984, 582] on button "Next" at bounding box center [1007, 587] width 91 height 34
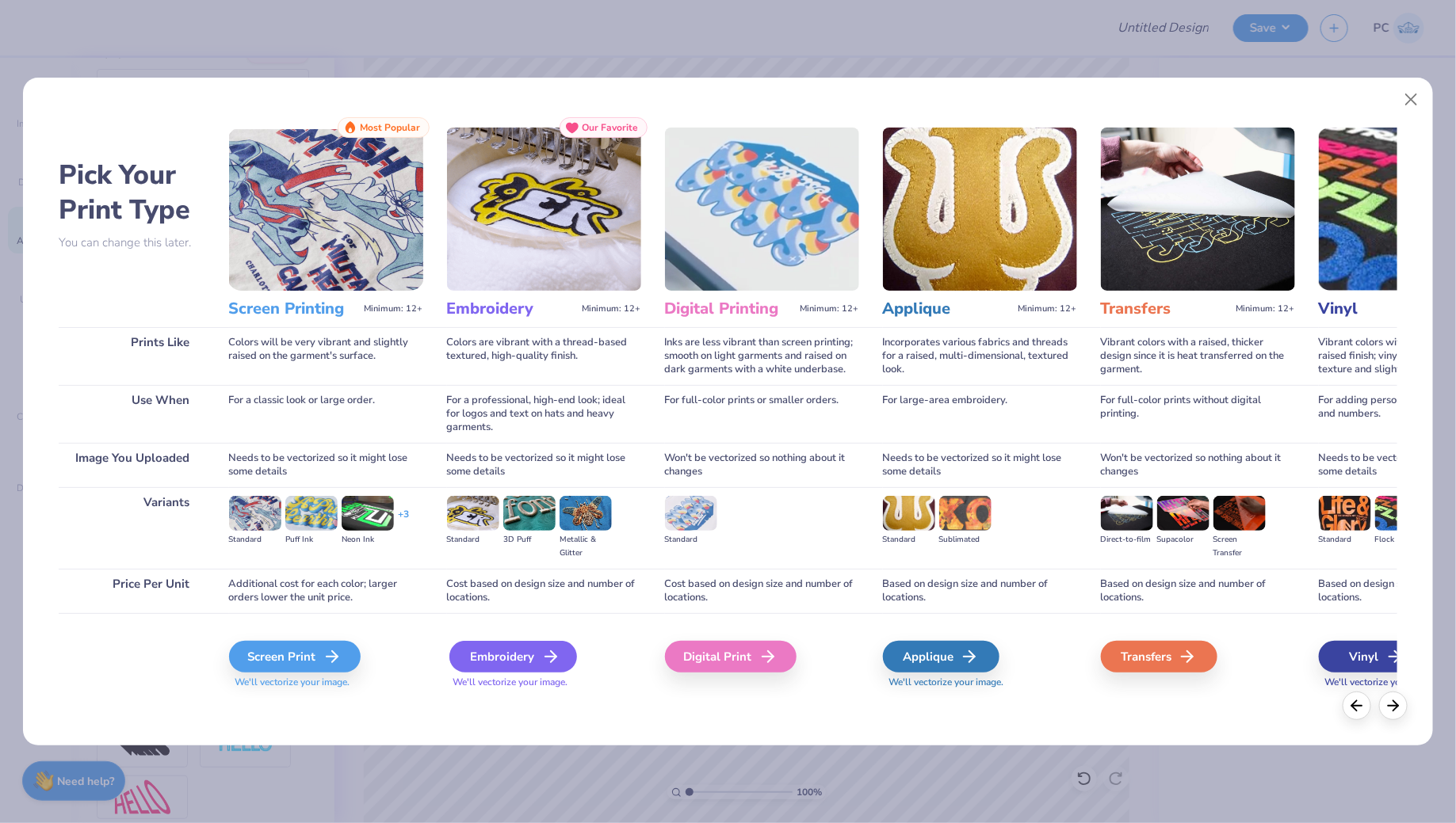
click at [566, 657] on div "Embroidery" at bounding box center [513, 656] width 128 height 32
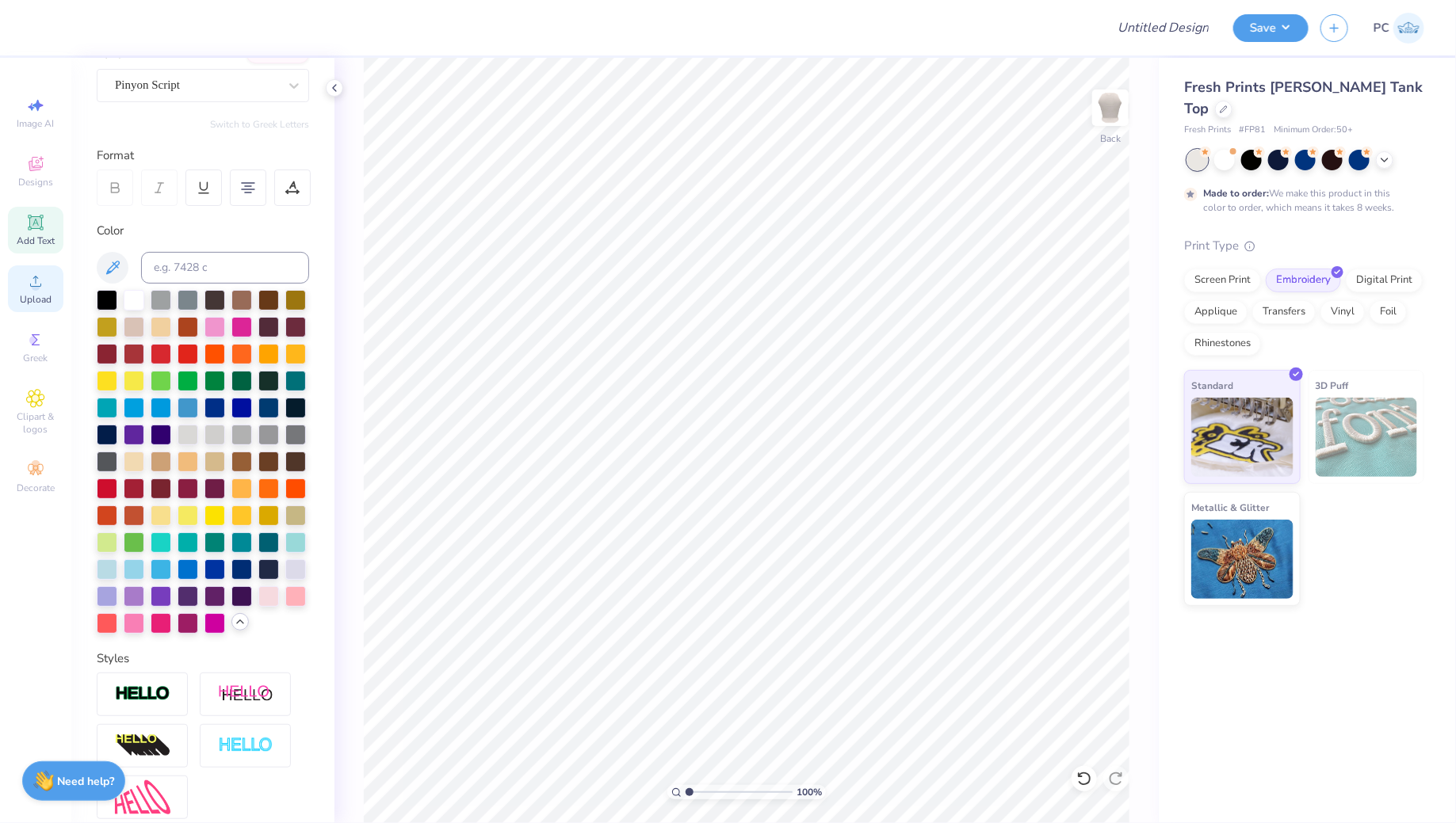
click at [32, 298] on span "Upload" at bounding box center [35, 300] width 32 height 13
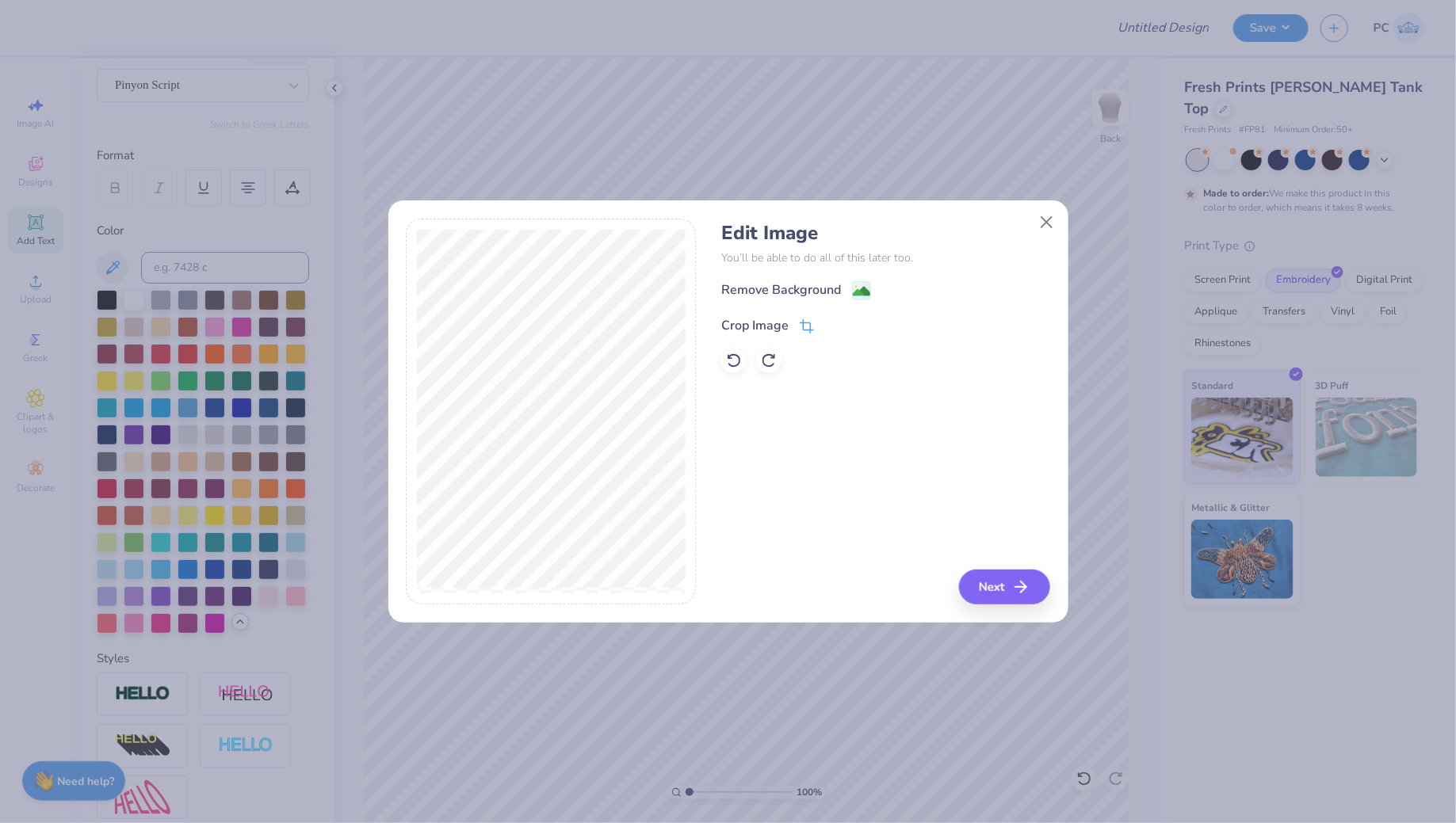
click at [809, 325] on icon at bounding box center [807, 326] width 14 height 14
click at [830, 326] on icon at bounding box center [833, 324] width 9 height 9
click at [1022, 573] on button "Next" at bounding box center [1007, 587] width 91 height 34
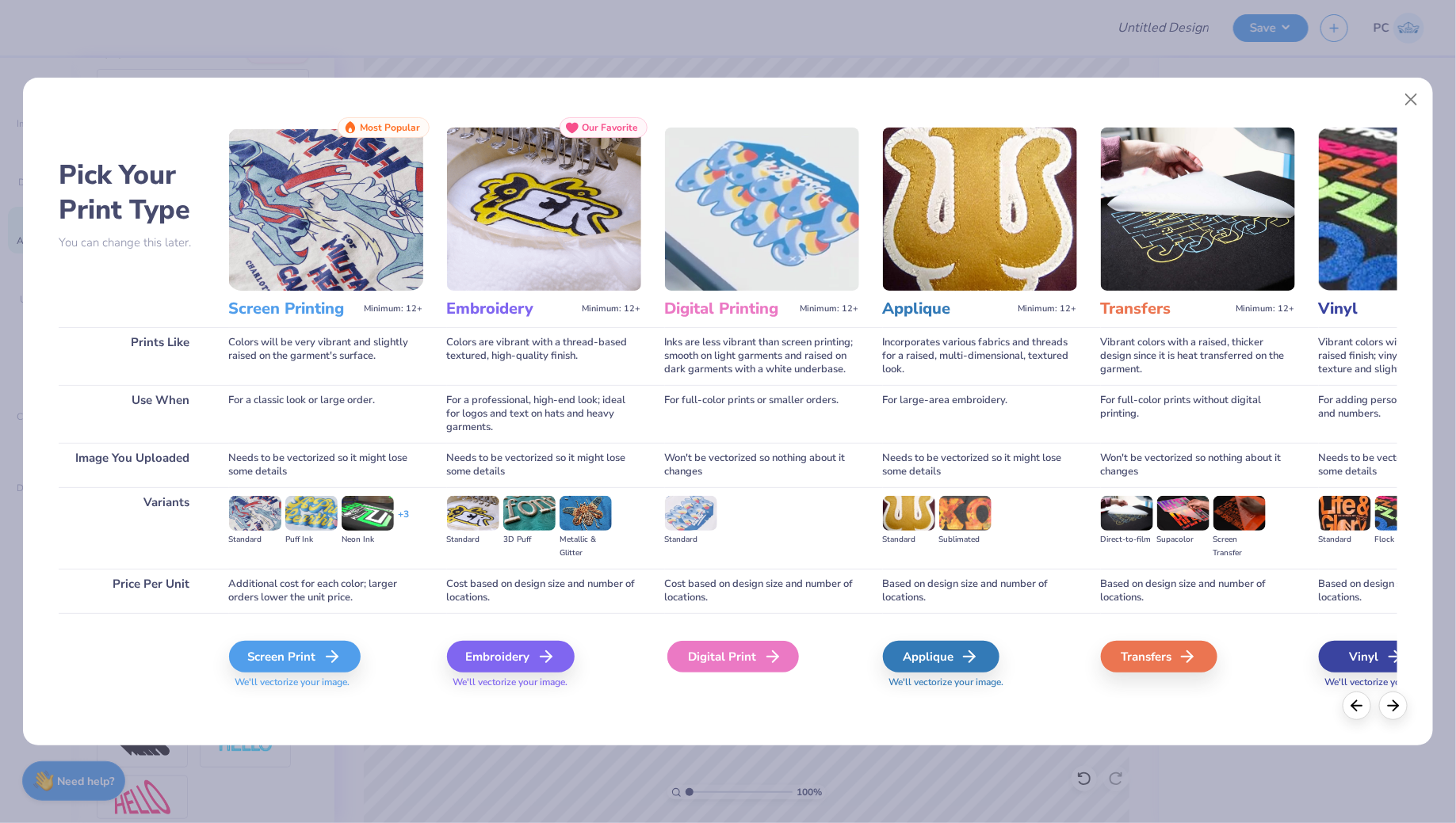
click at [761, 646] on div "Digital Print" at bounding box center [733, 656] width 131 height 32
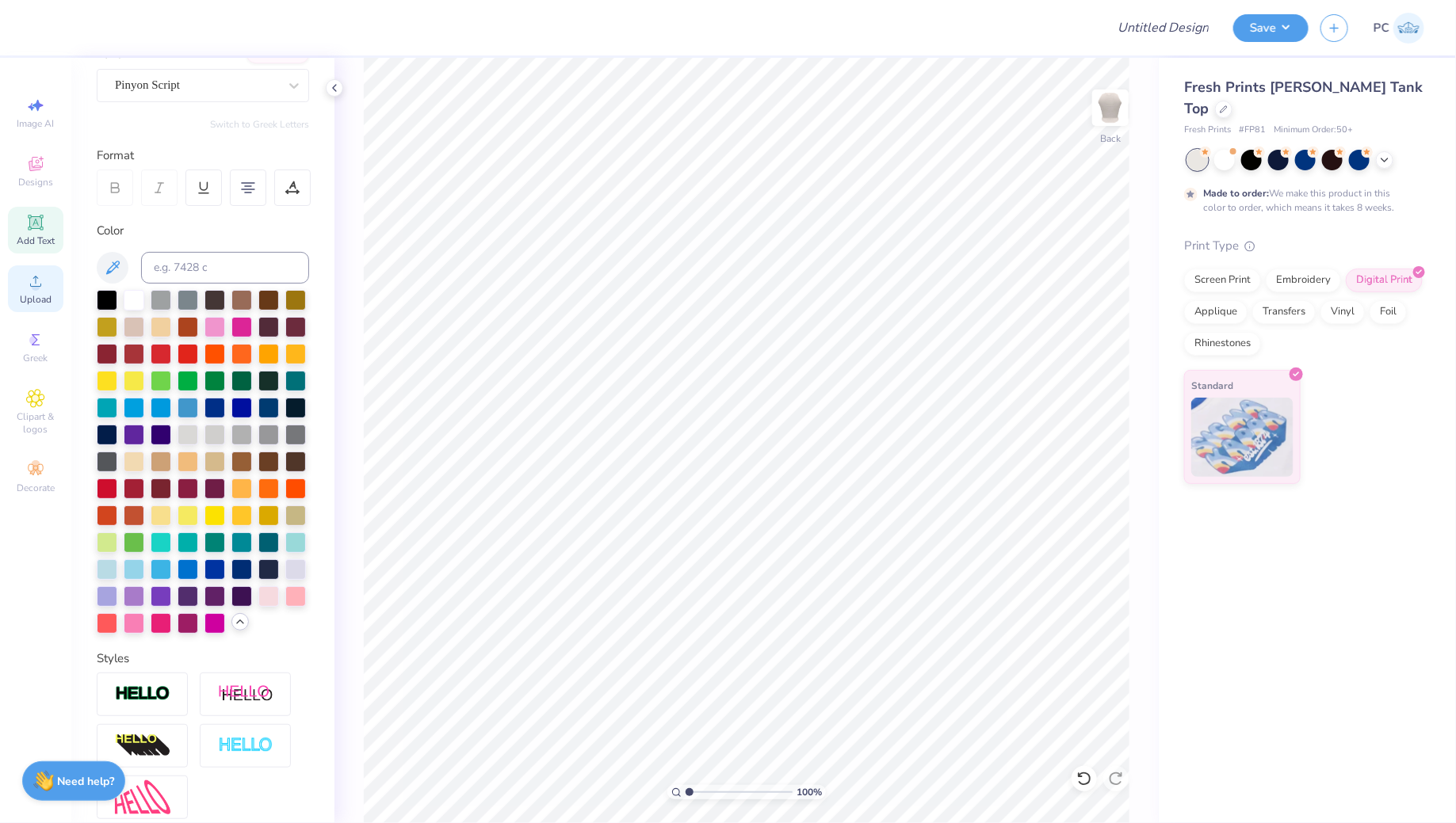
click at [28, 290] on icon at bounding box center [35, 281] width 19 height 19
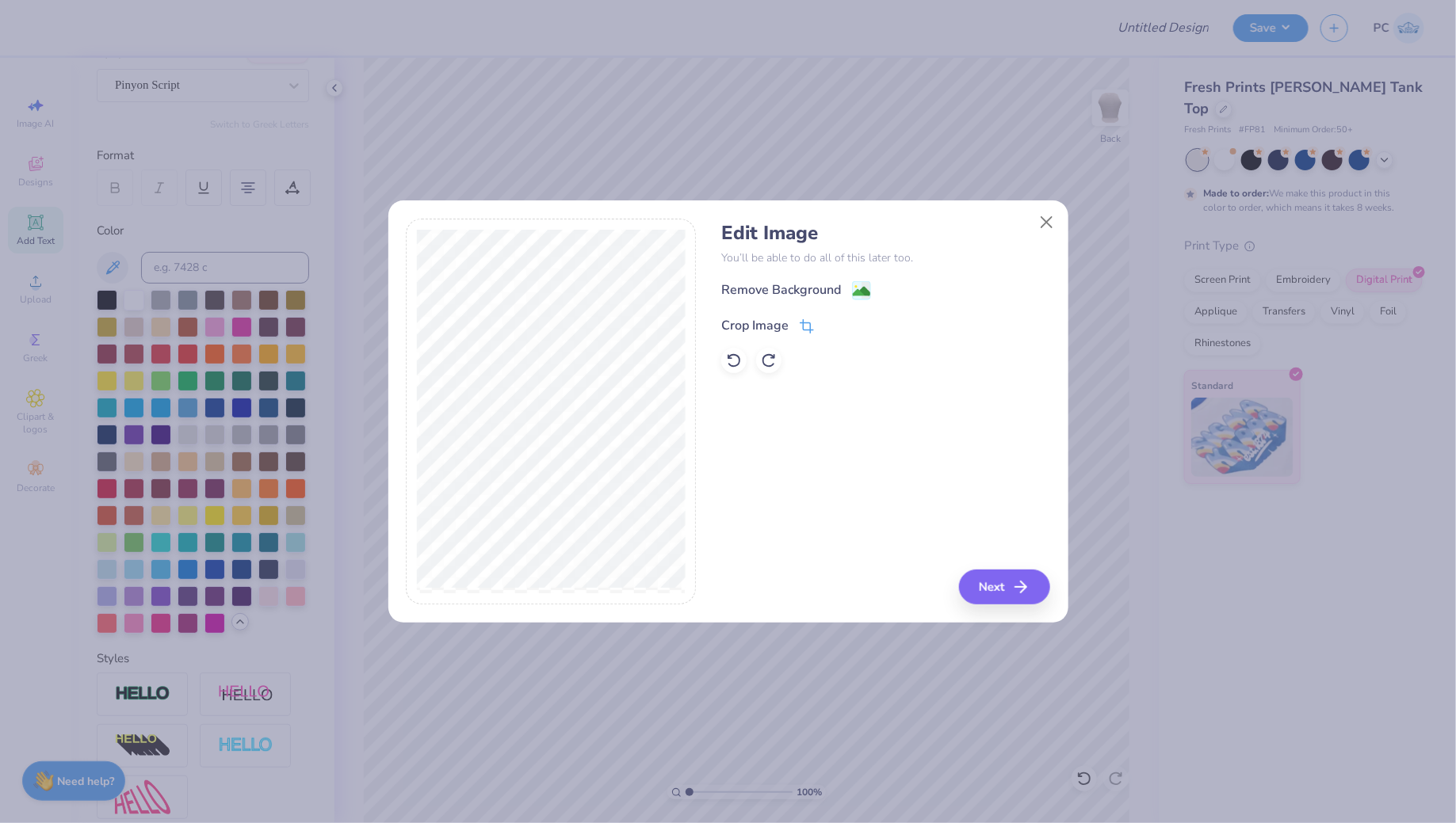
click at [809, 325] on icon at bounding box center [807, 326] width 14 height 14
click at [834, 320] on icon at bounding box center [833, 324] width 9 height 9
click at [1029, 587] on icon "button" at bounding box center [1026, 587] width 19 height 19
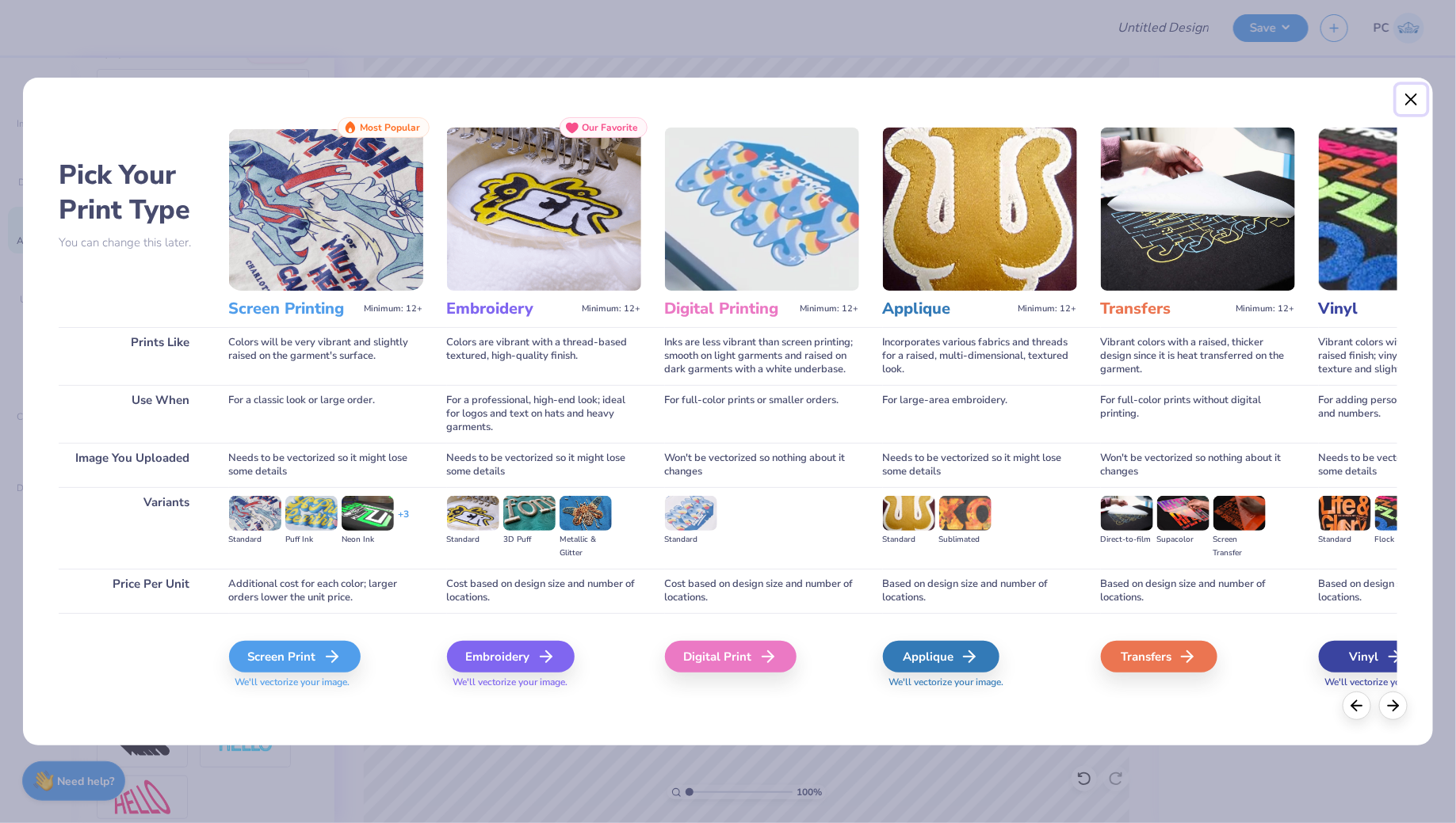
click at [1408, 93] on button "Close" at bounding box center [1411, 100] width 30 height 30
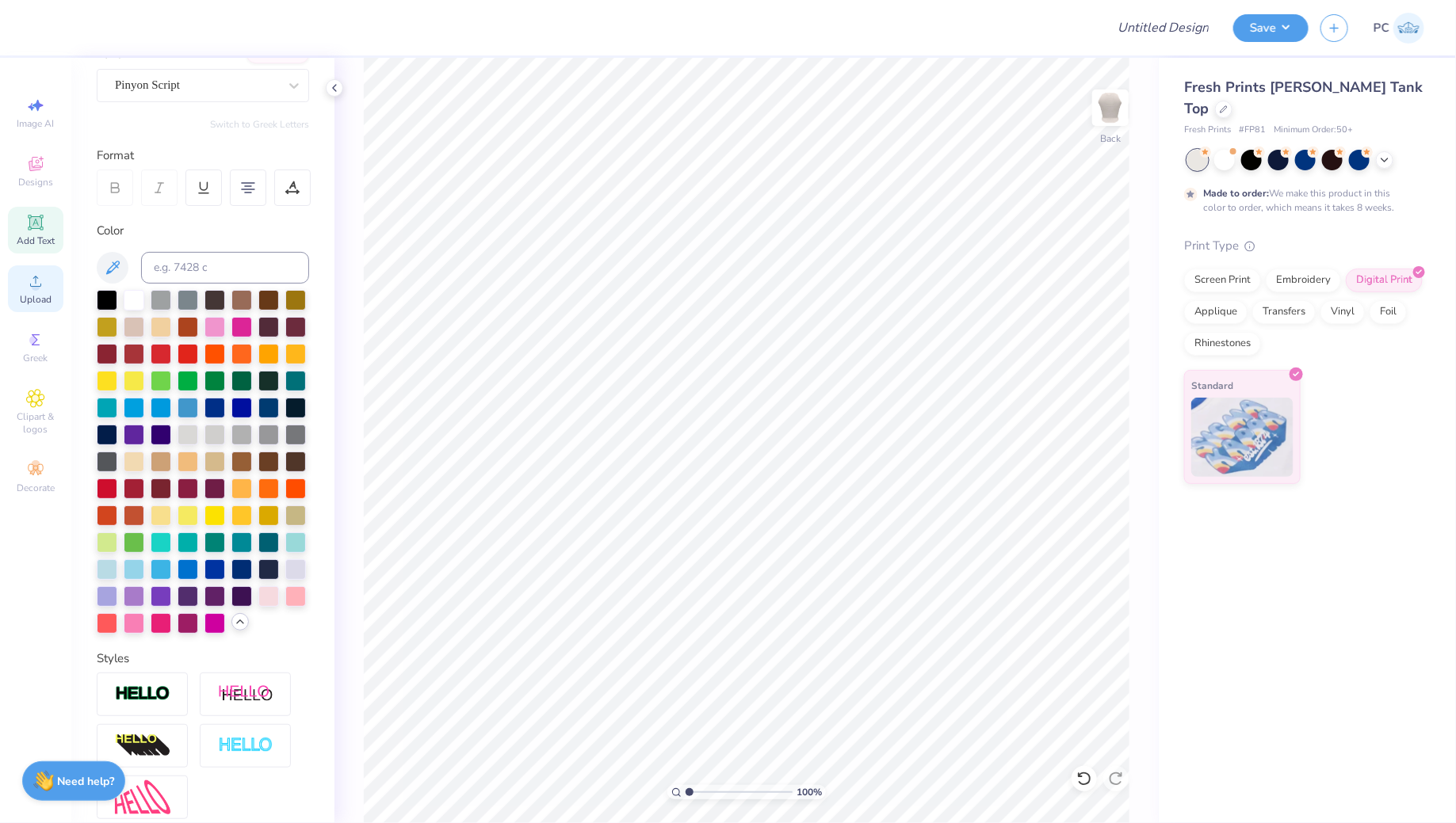
click at [41, 290] on icon at bounding box center [35, 281] width 19 height 19
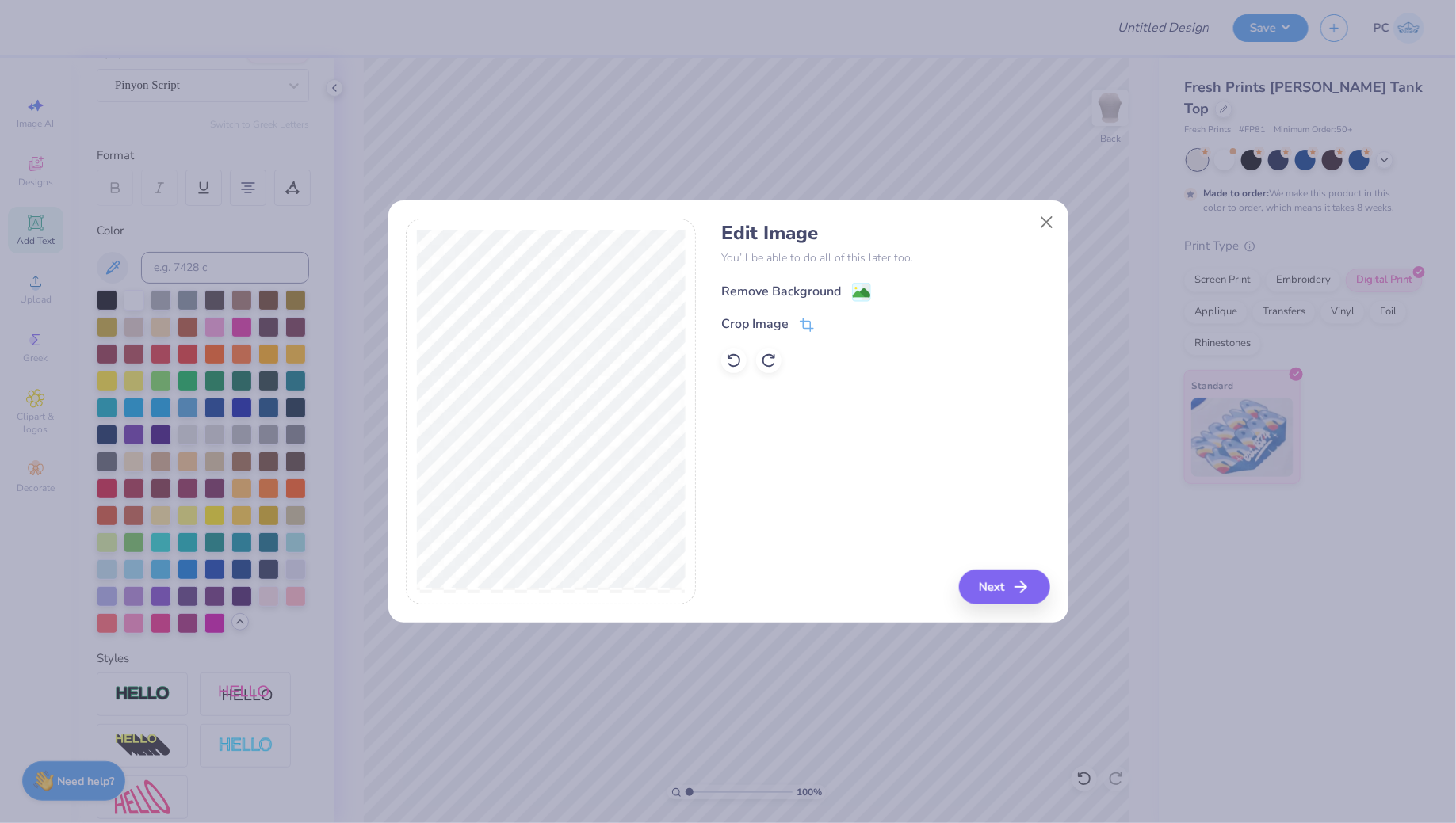
click at [853, 286] on image at bounding box center [862, 293] width 18 height 18
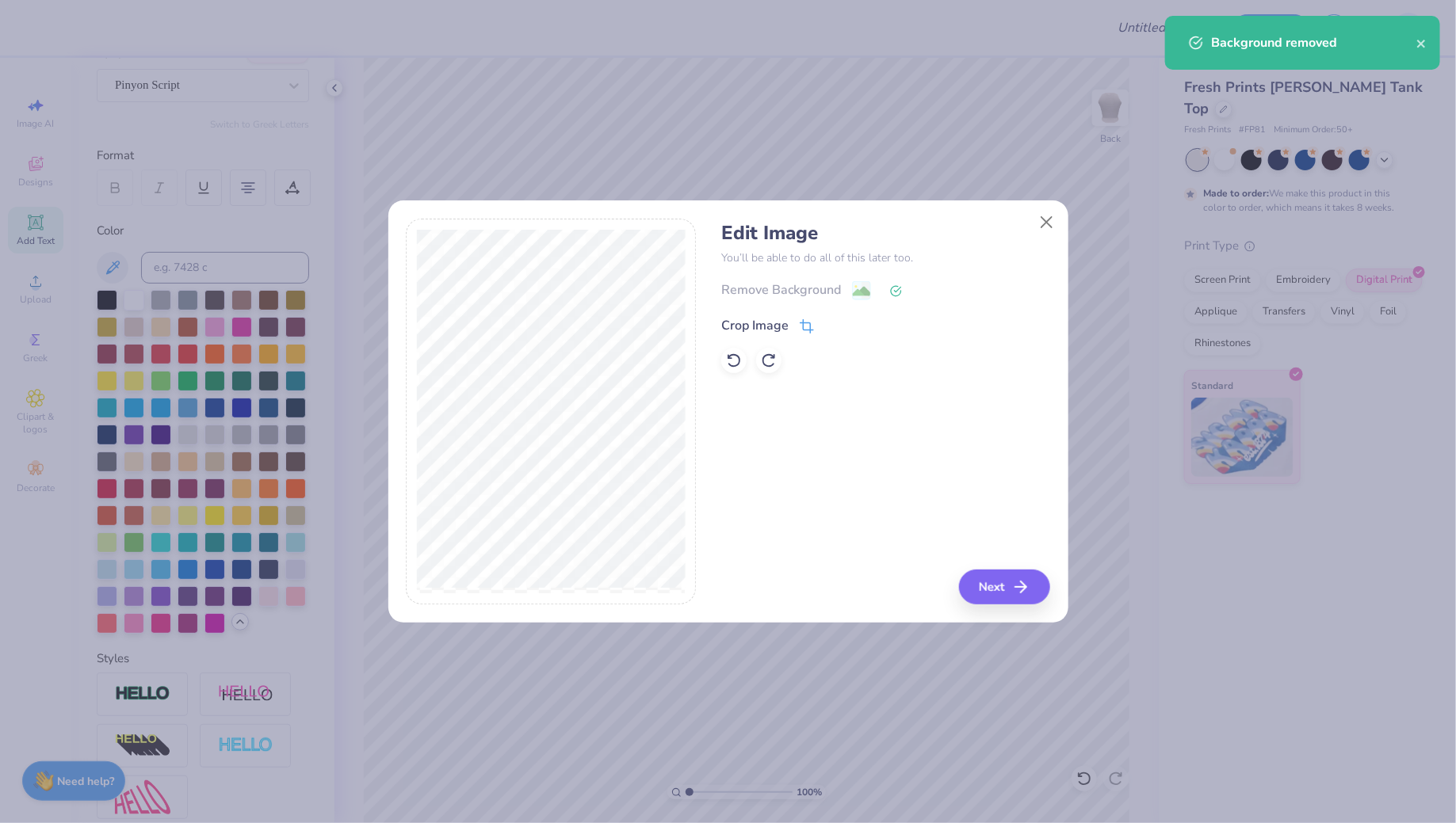
click at [805, 325] on icon at bounding box center [807, 326] width 14 height 14
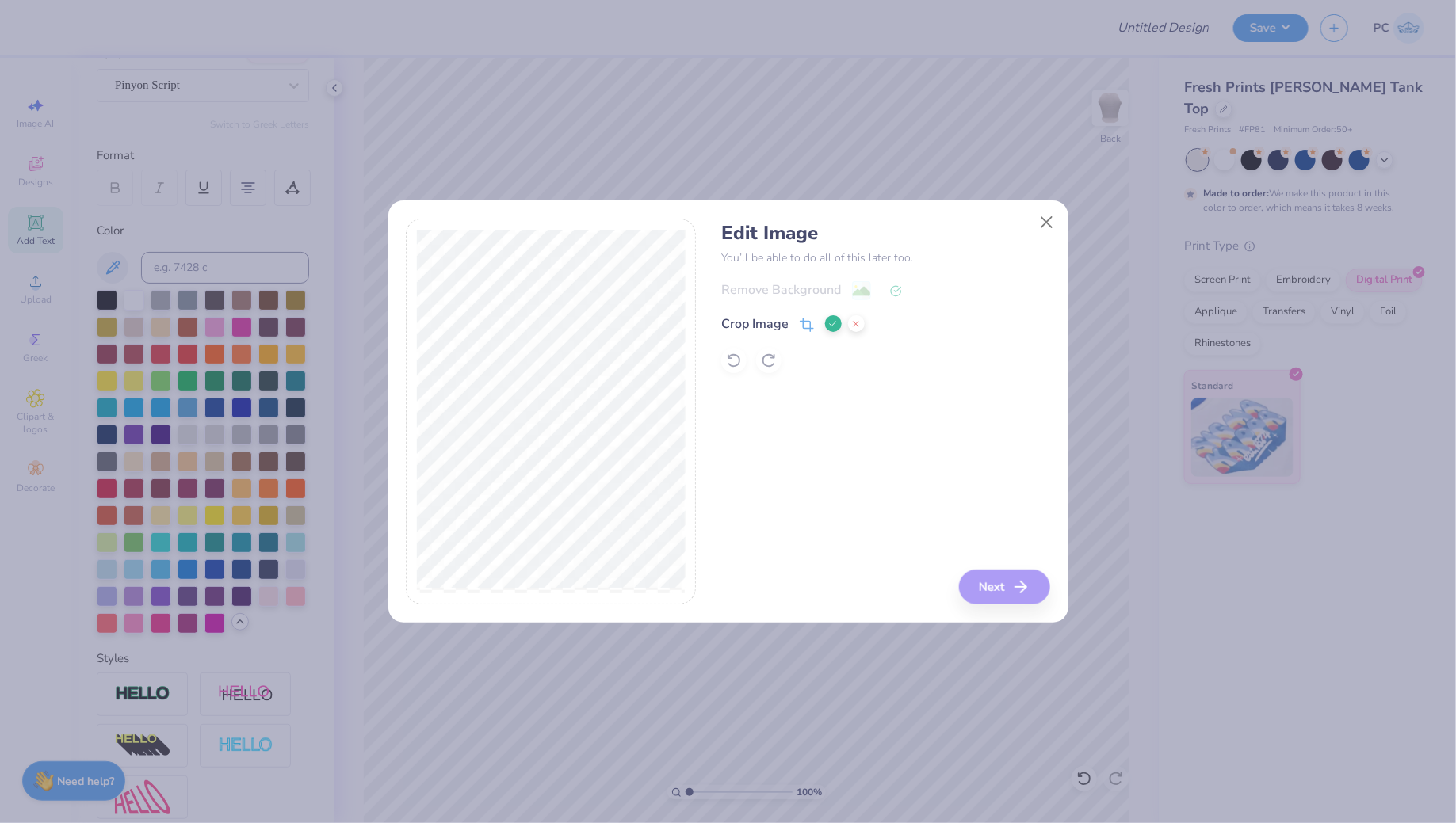
click at [829, 324] on icon at bounding box center [833, 324] width 9 height 9
click at [987, 587] on button "Next" at bounding box center [1007, 587] width 91 height 34
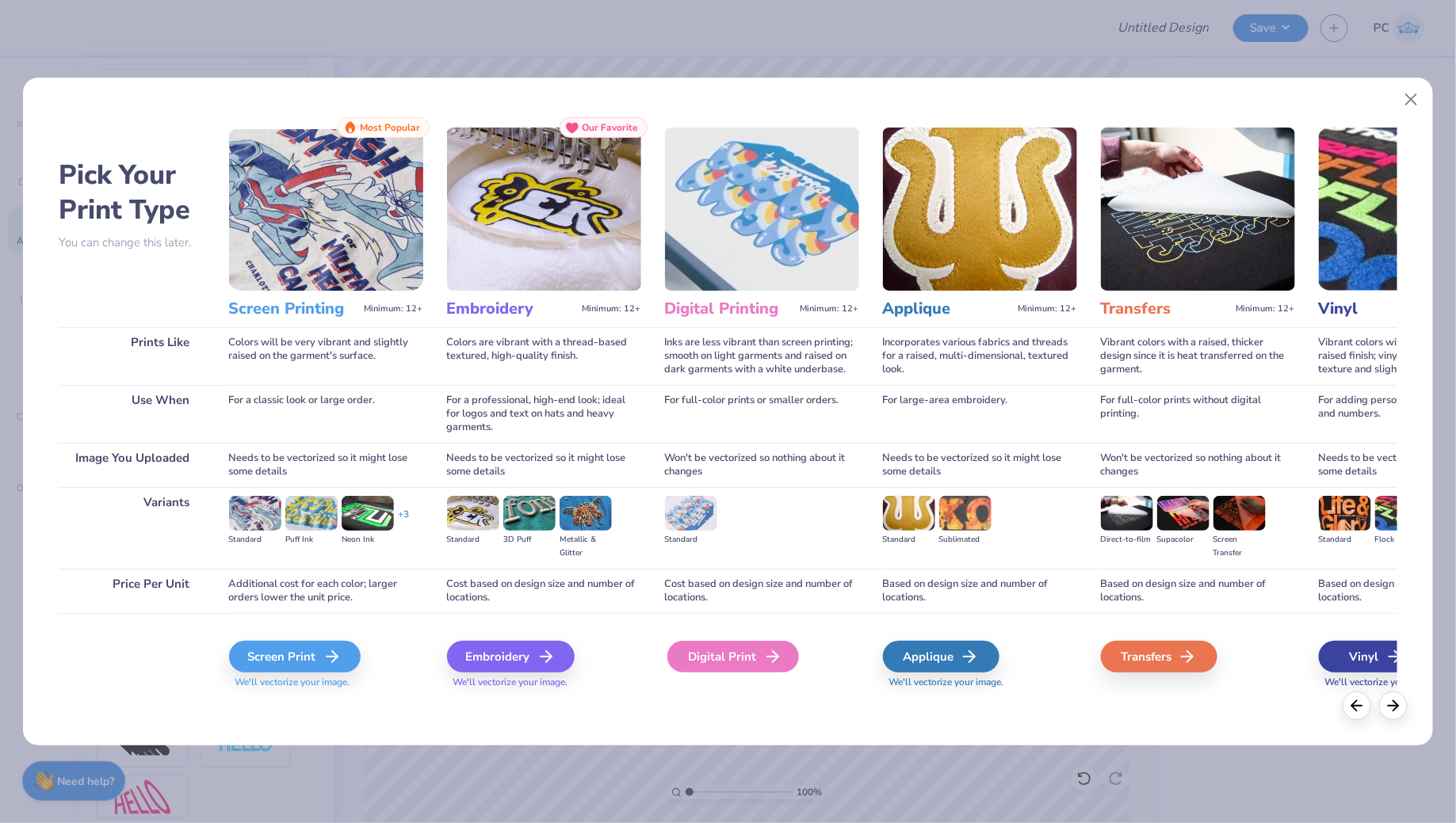
click at [723, 656] on div "Digital Print" at bounding box center [733, 656] width 131 height 32
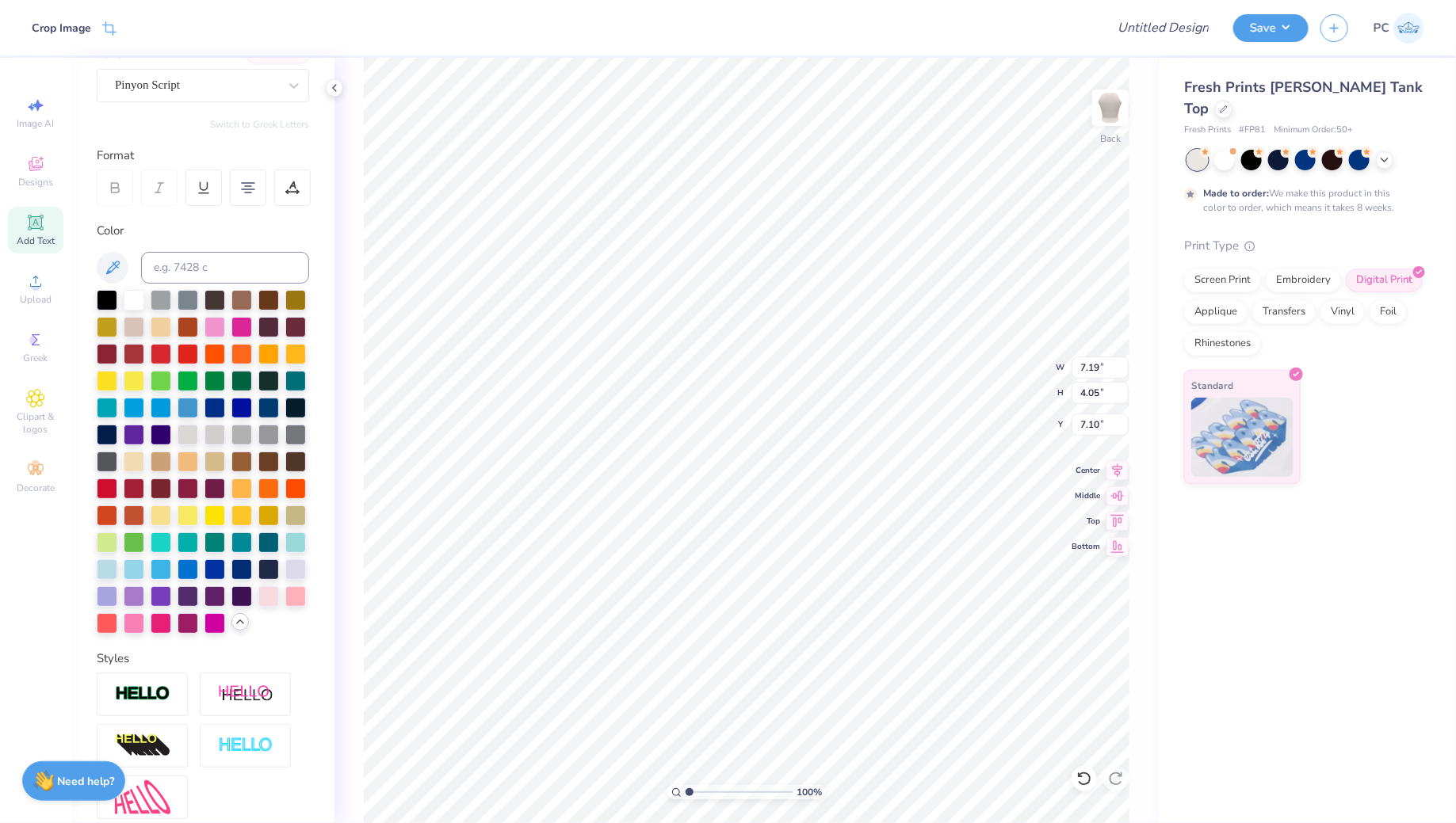
type input "6.44"
type input "3.63"
type input "7.52"
type input "6.48"
type input "3.45"
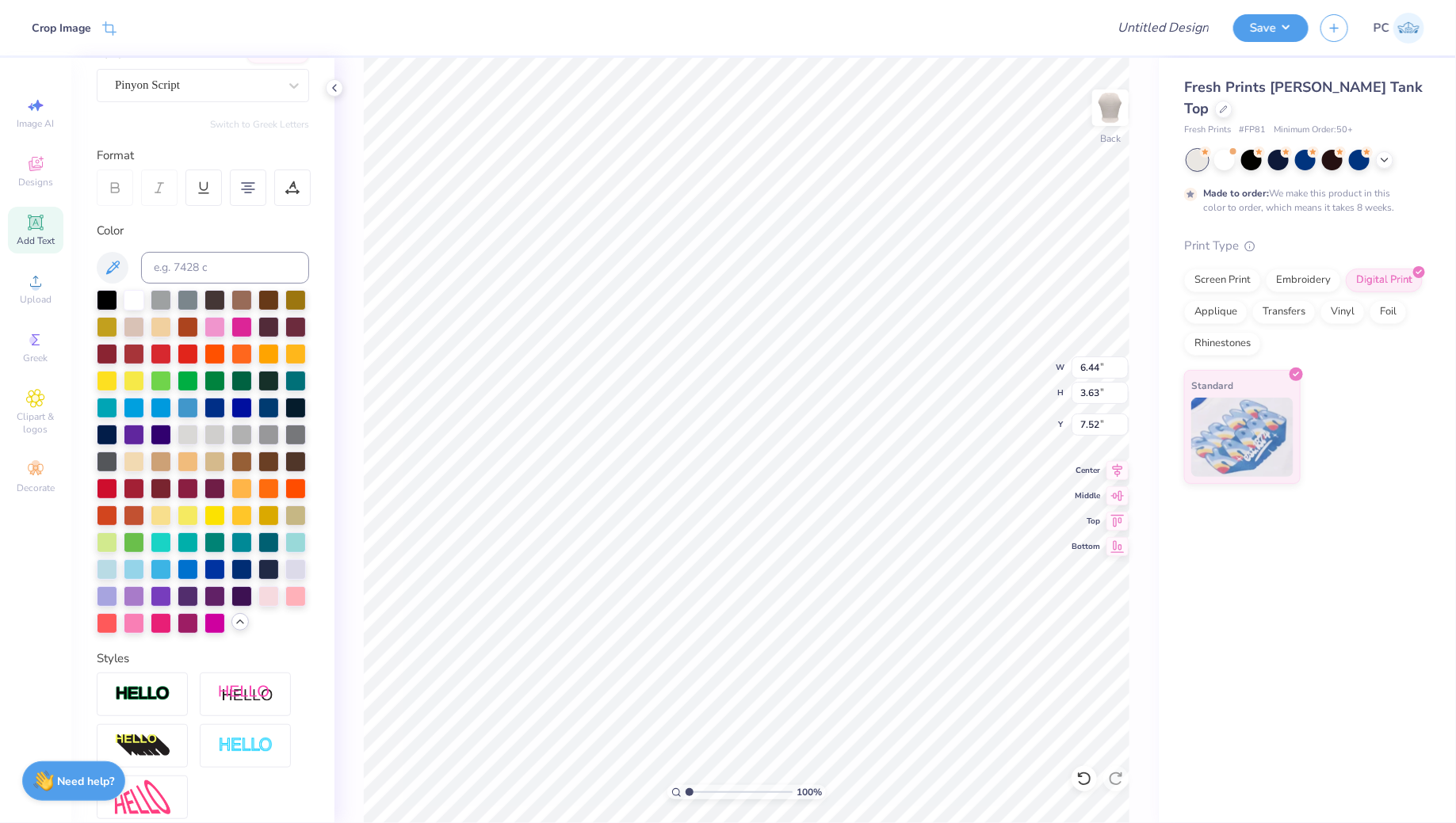
type input "7.58"
type input "3.44"
type input "3.43"
type input "6.49"
type input "3.35"
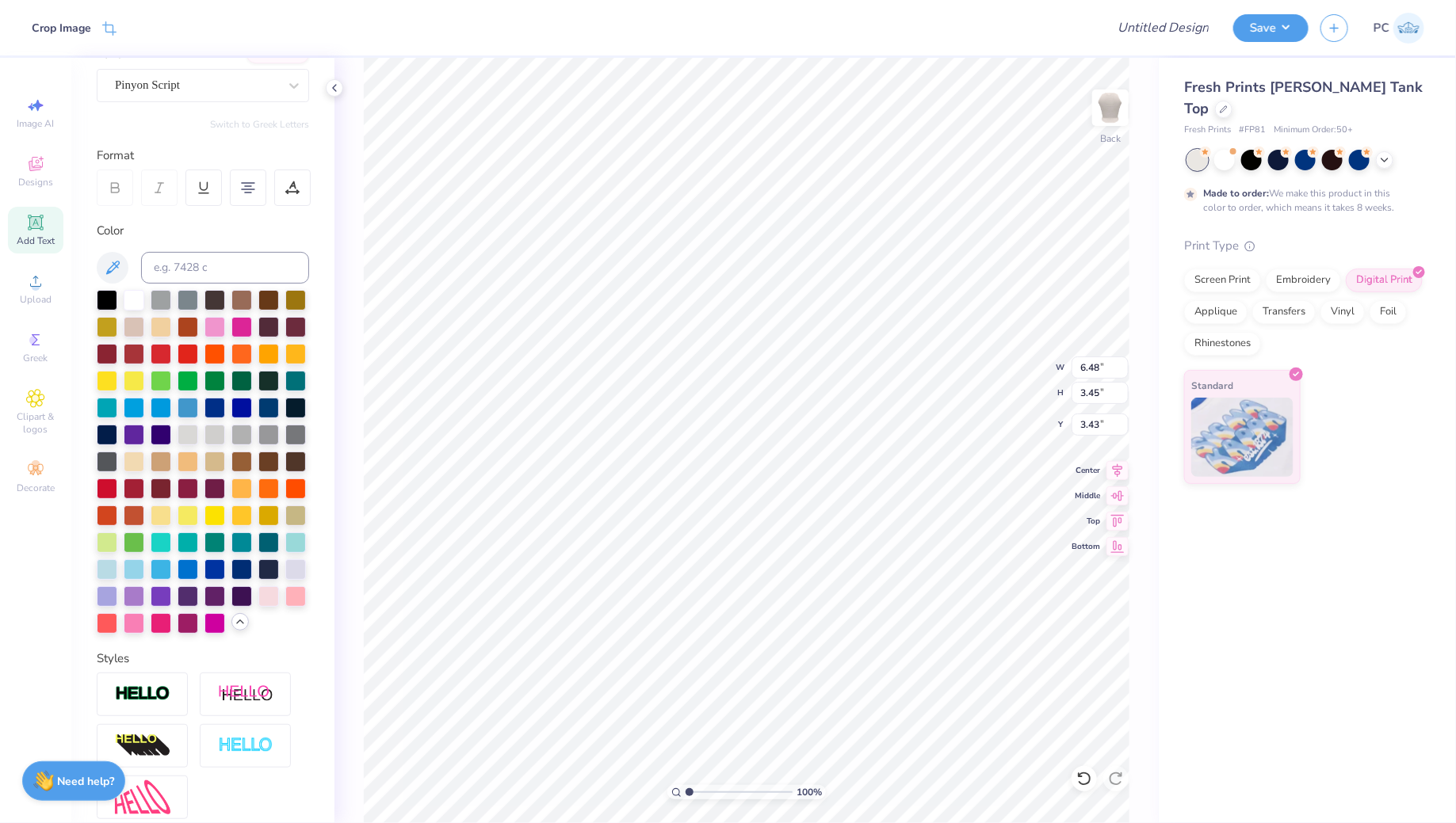
type input "3.48"
type input "3.49"
click at [50, 289] on div "Upload" at bounding box center [36, 289] width 56 height 47
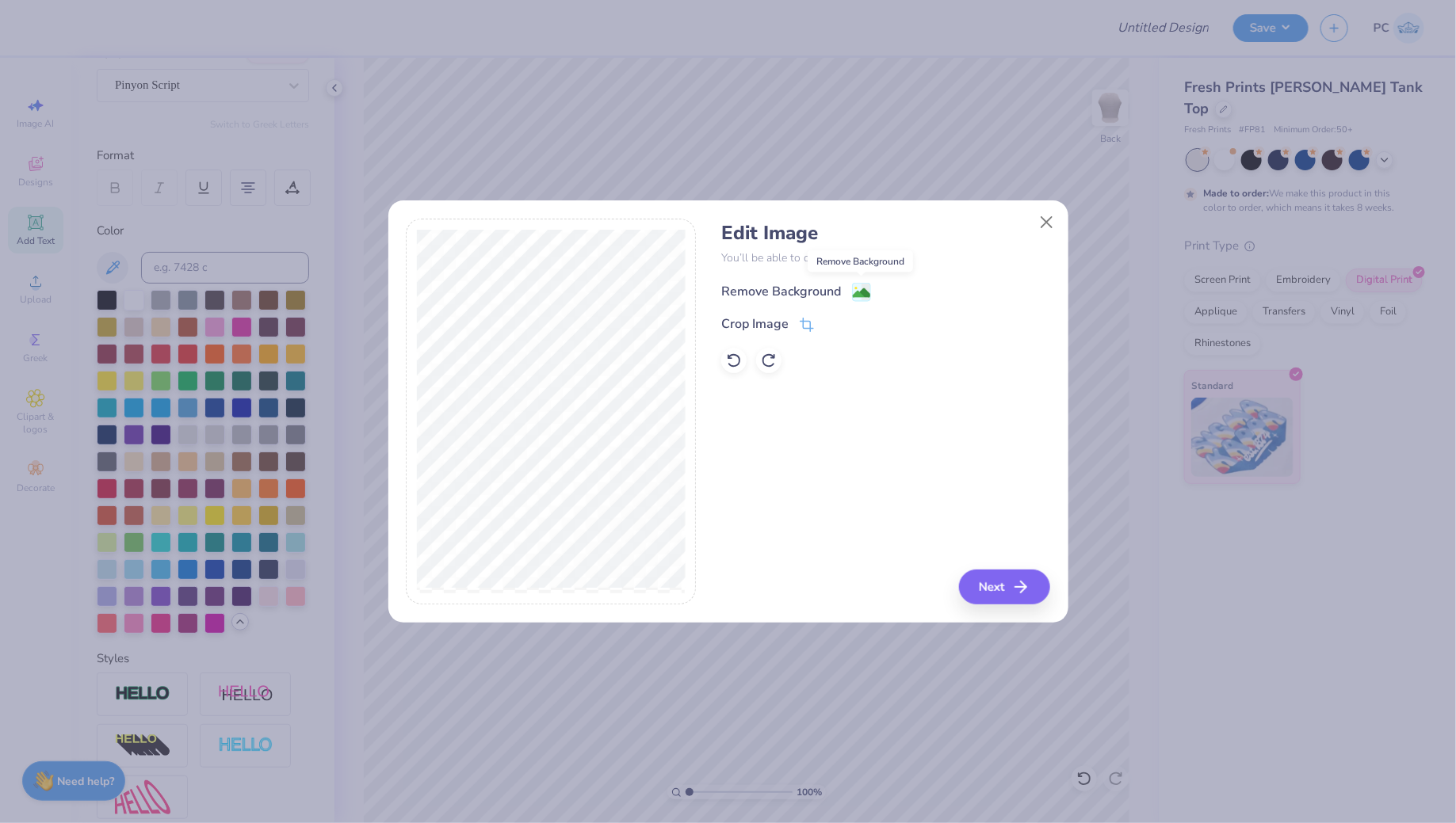
click at [862, 290] on image at bounding box center [862, 293] width 18 height 18
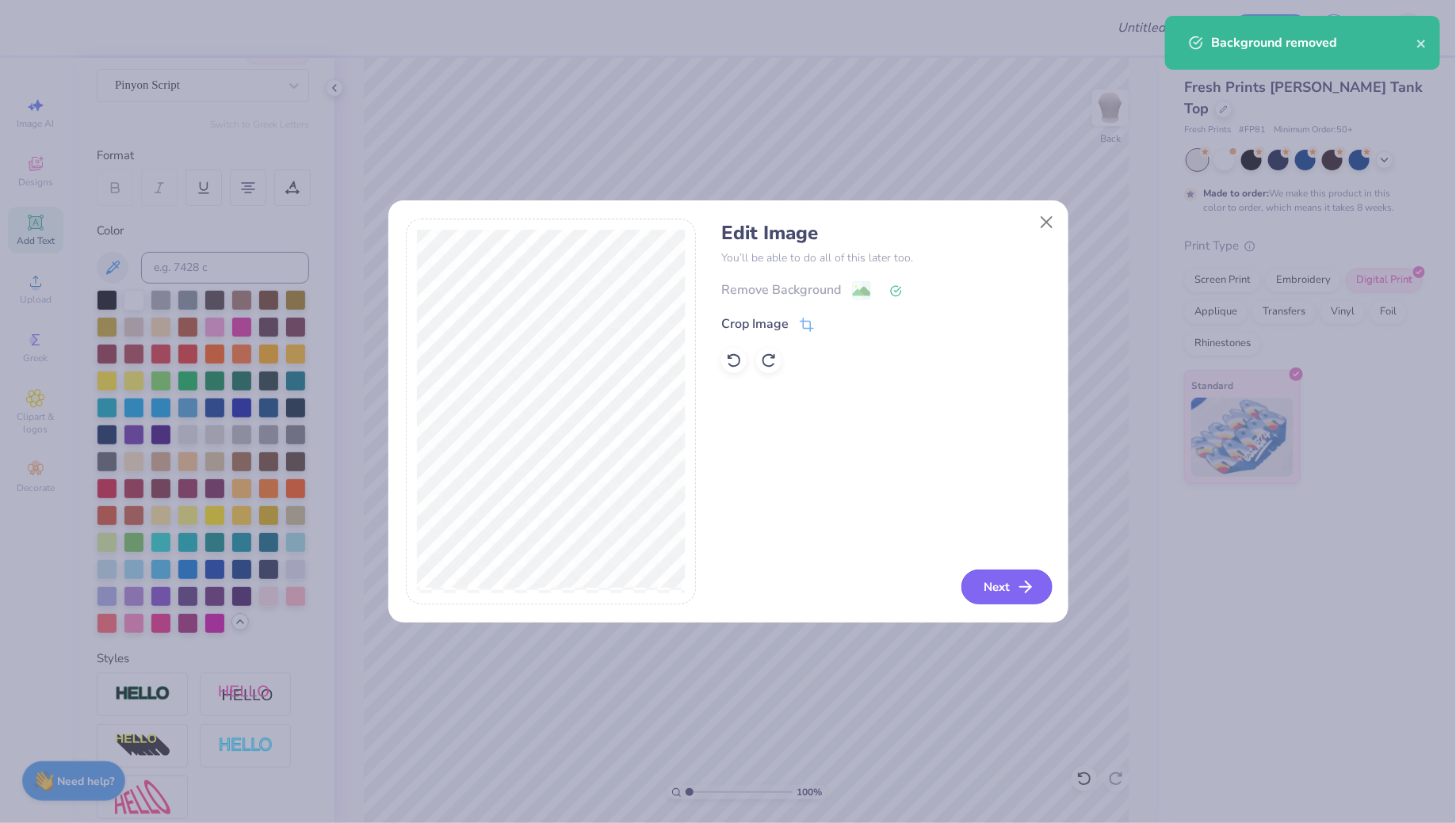
click at [1013, 600] on button "Next" at bounding box center [1007, 587] width 91 height 34
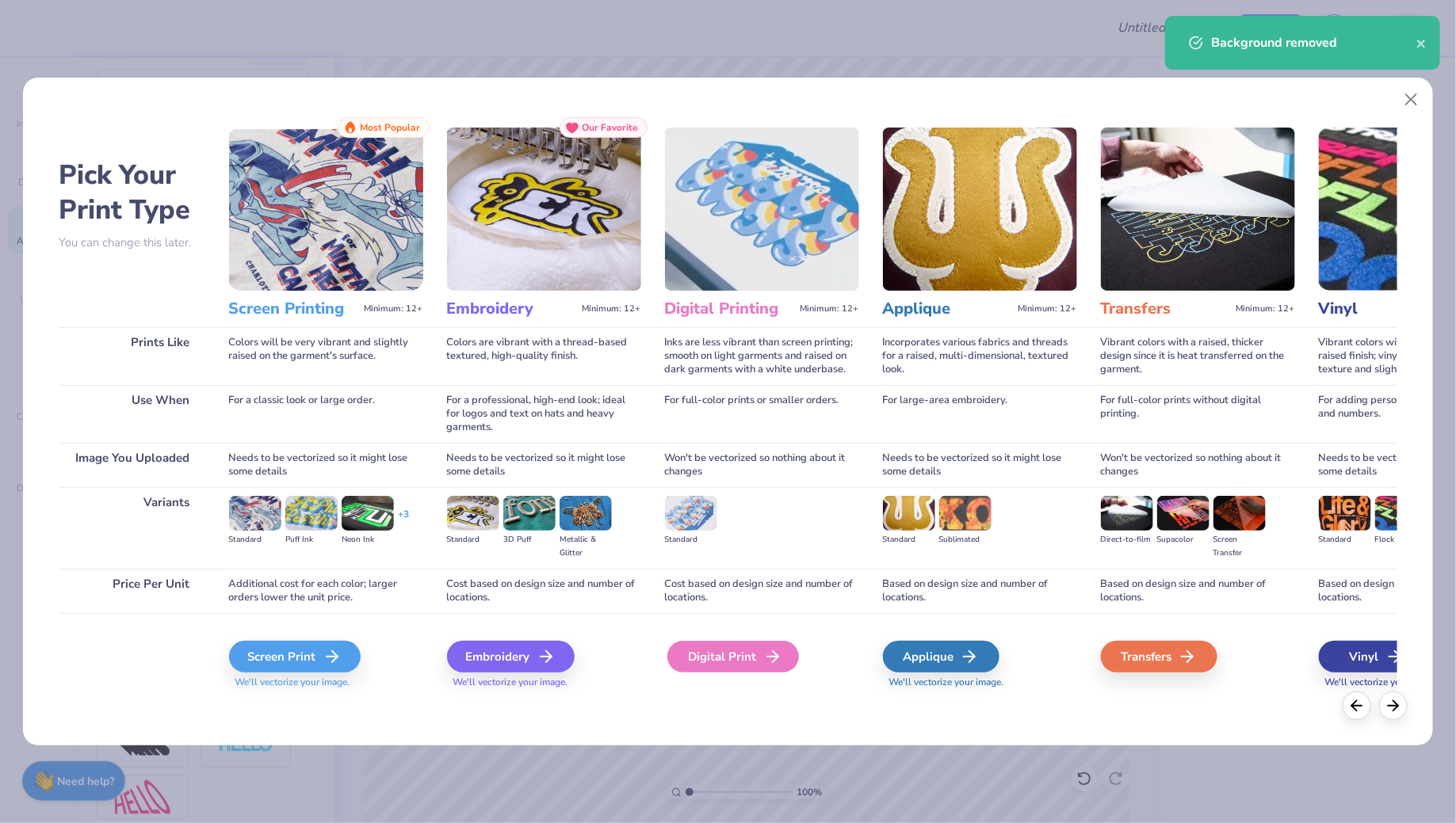
click at [742, 652] on div "Digital Print" at bounding box center [733, 656] width 131 height 32
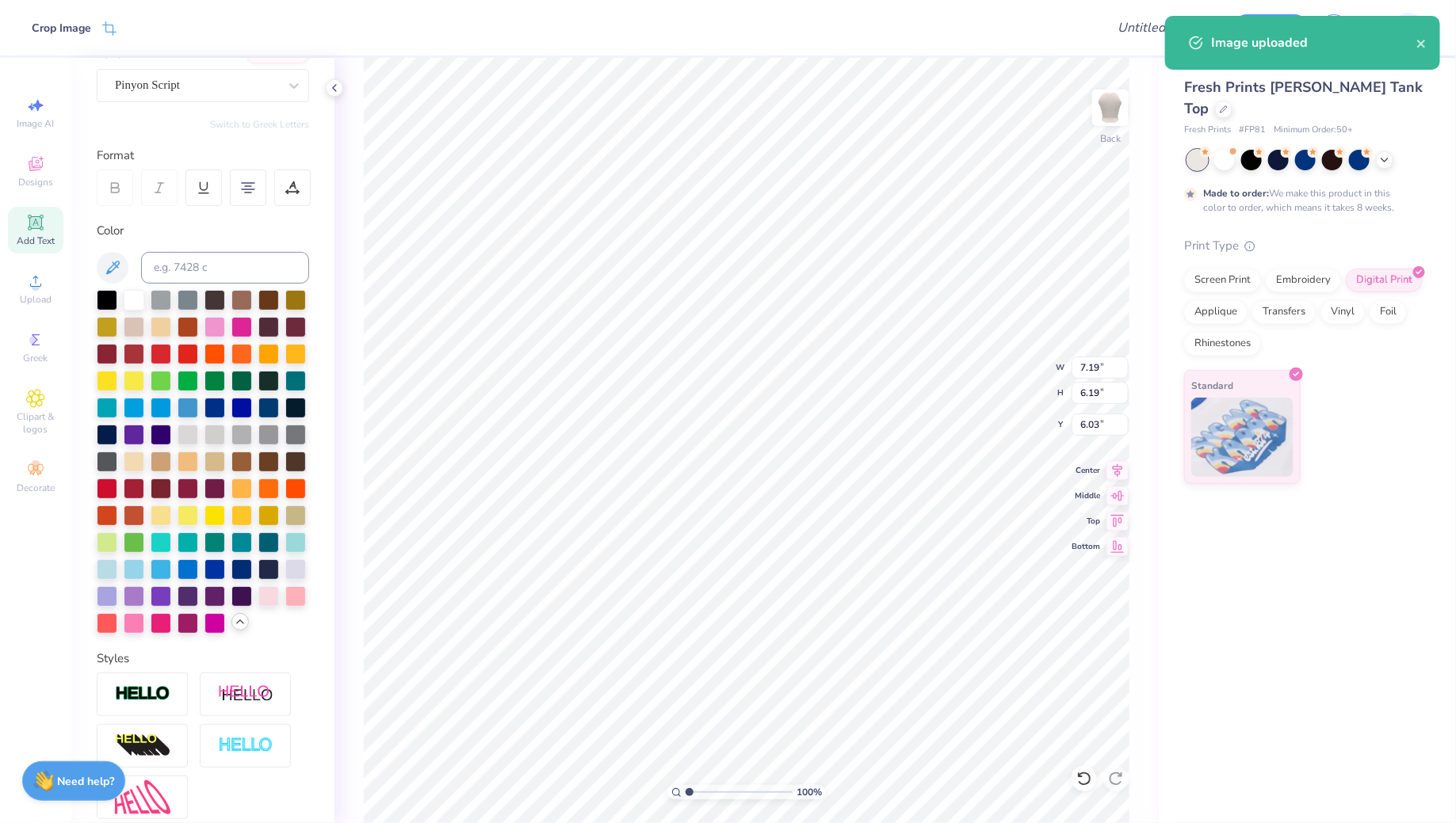
type input "5.76"
type input "4.97"
type input "2.83"
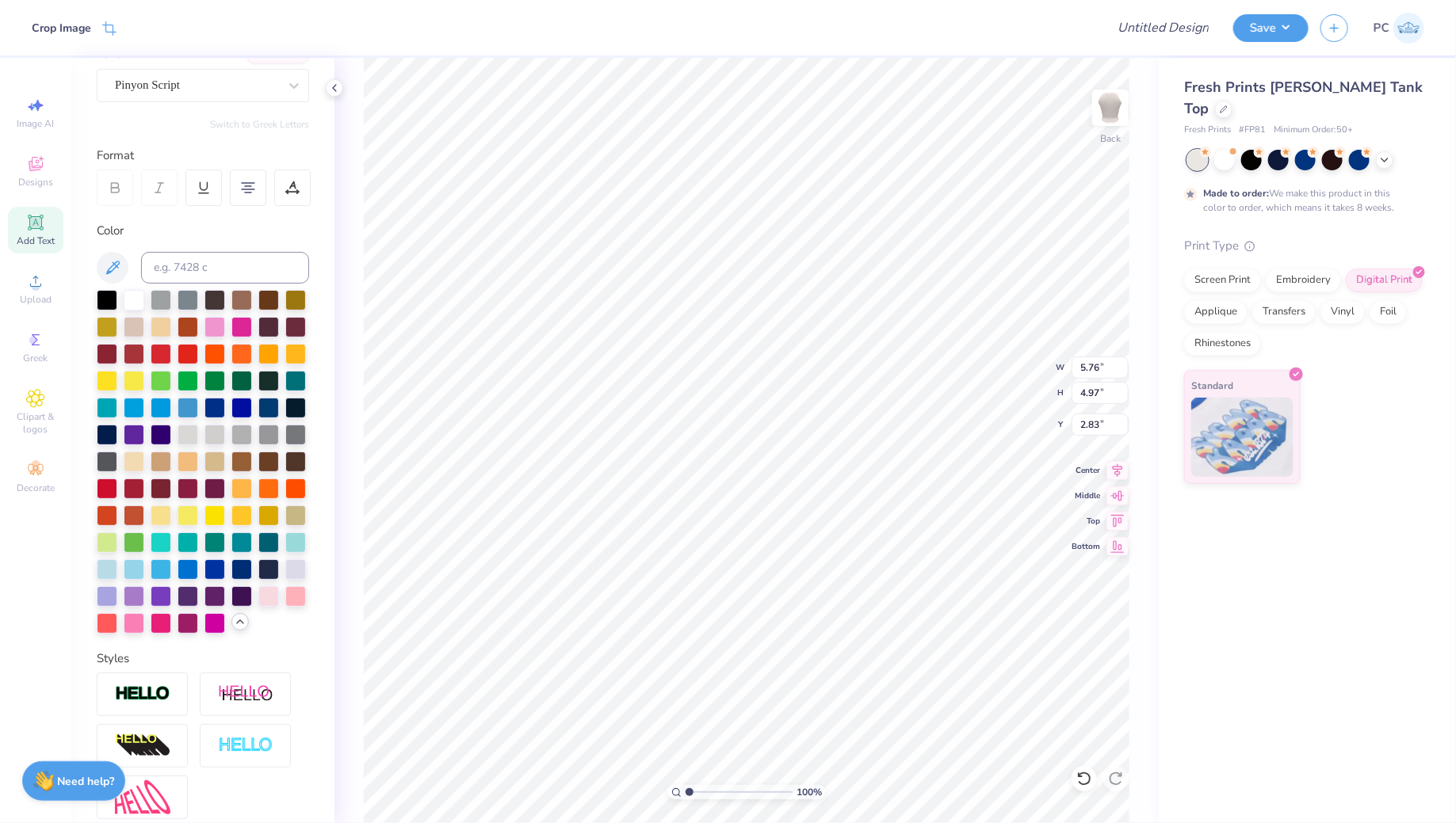
type input "4.14"
type input "3.57"
type input "4.23"
type input "3.30"
click at [1068, 44] on div at bounding box center [611, 28] width 965 height 56
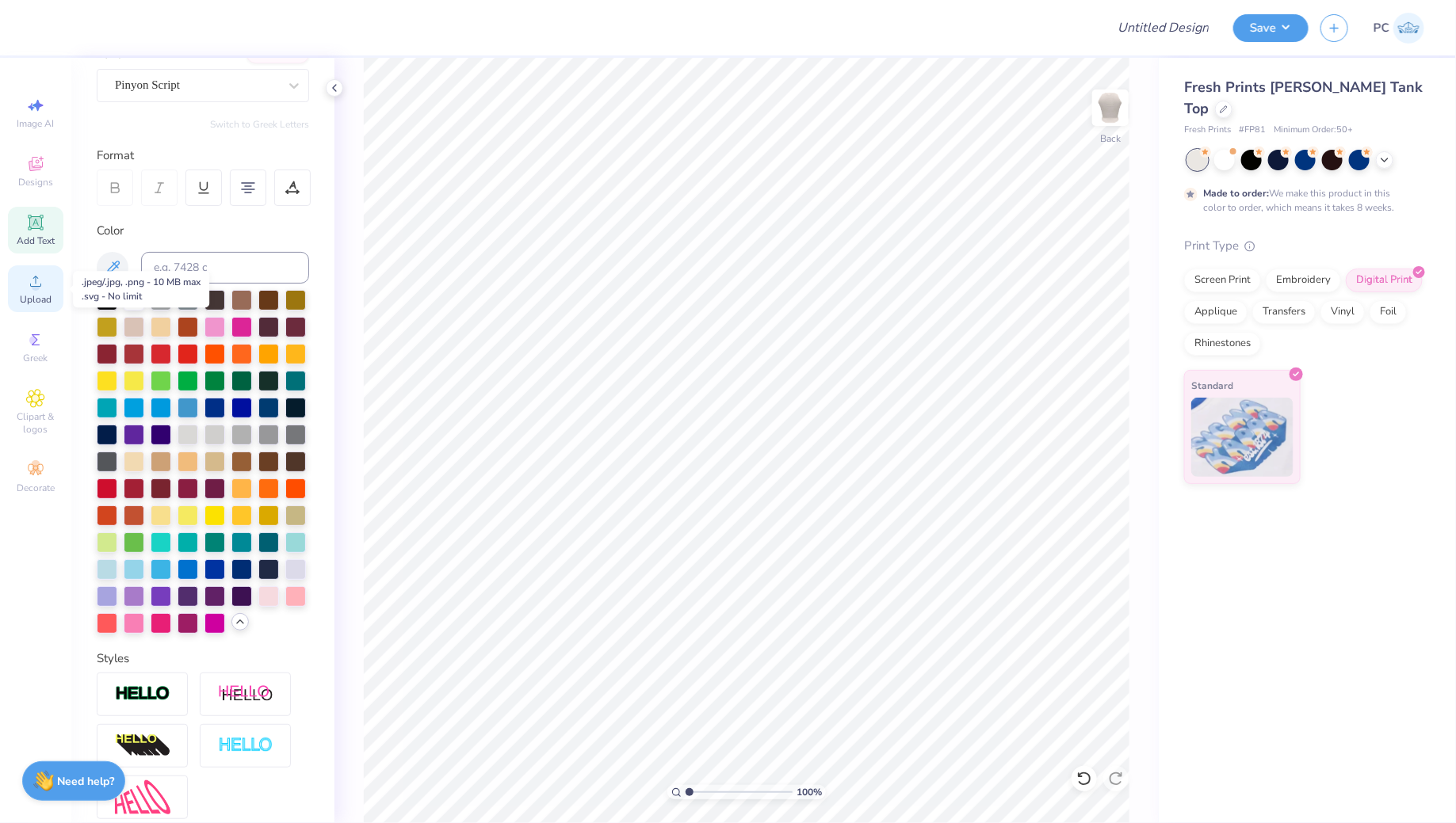
click at [27, 274] on icon at bounding box center [35, 281] width 19 height 19
click at [36, 168] on icon at bounding box center [35, 163] width 14 height 14
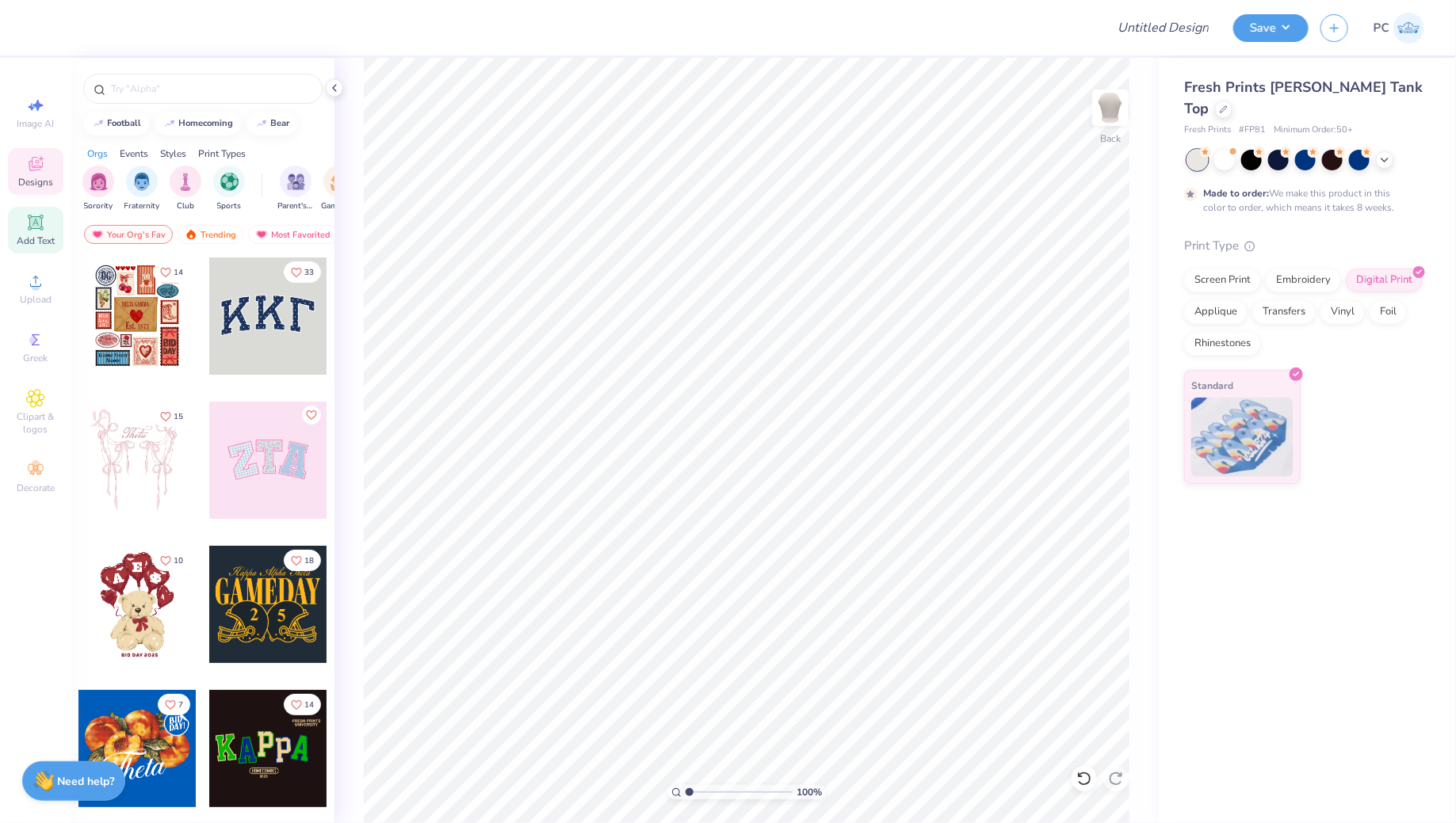
click at [27, 223] on icon at bounding box center [35, 223] width 19 height 19
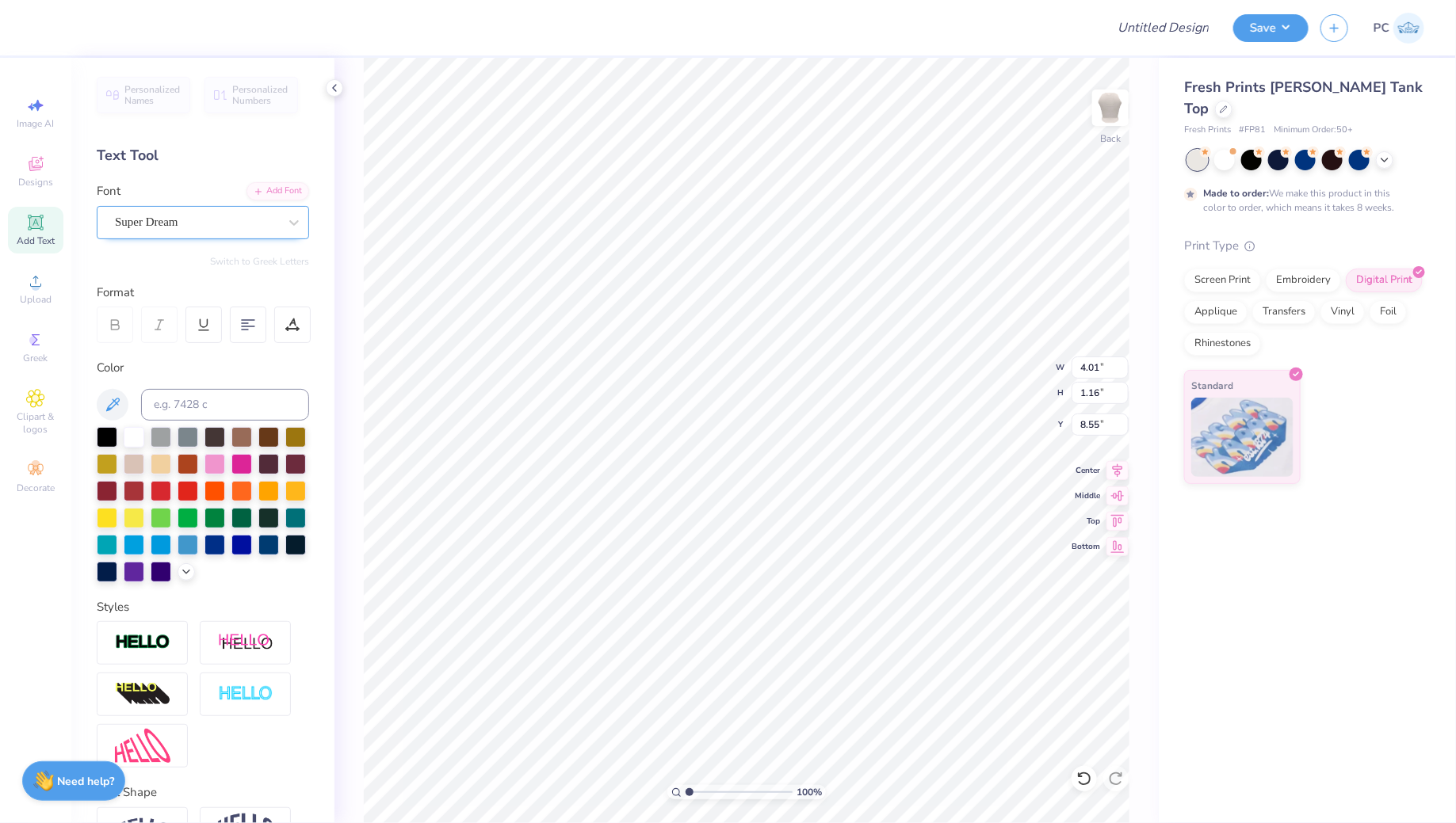
scroll to position [0, 3]
type textarea "Chi Omega"
click at [182, 213] on div "Super Dream" at bounding box center [197, 223] width 167 height 24
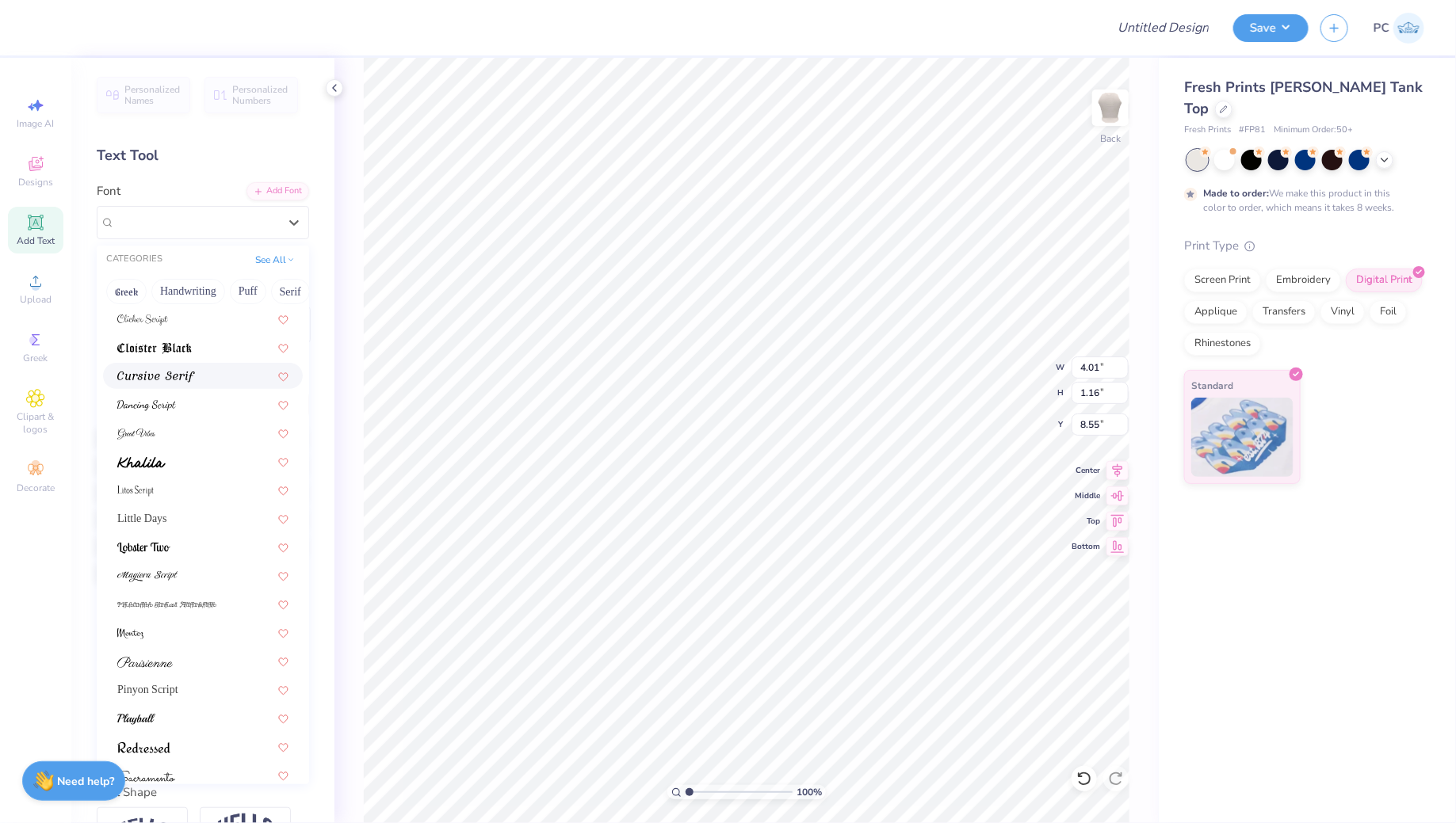
scroll to position [338, 0]
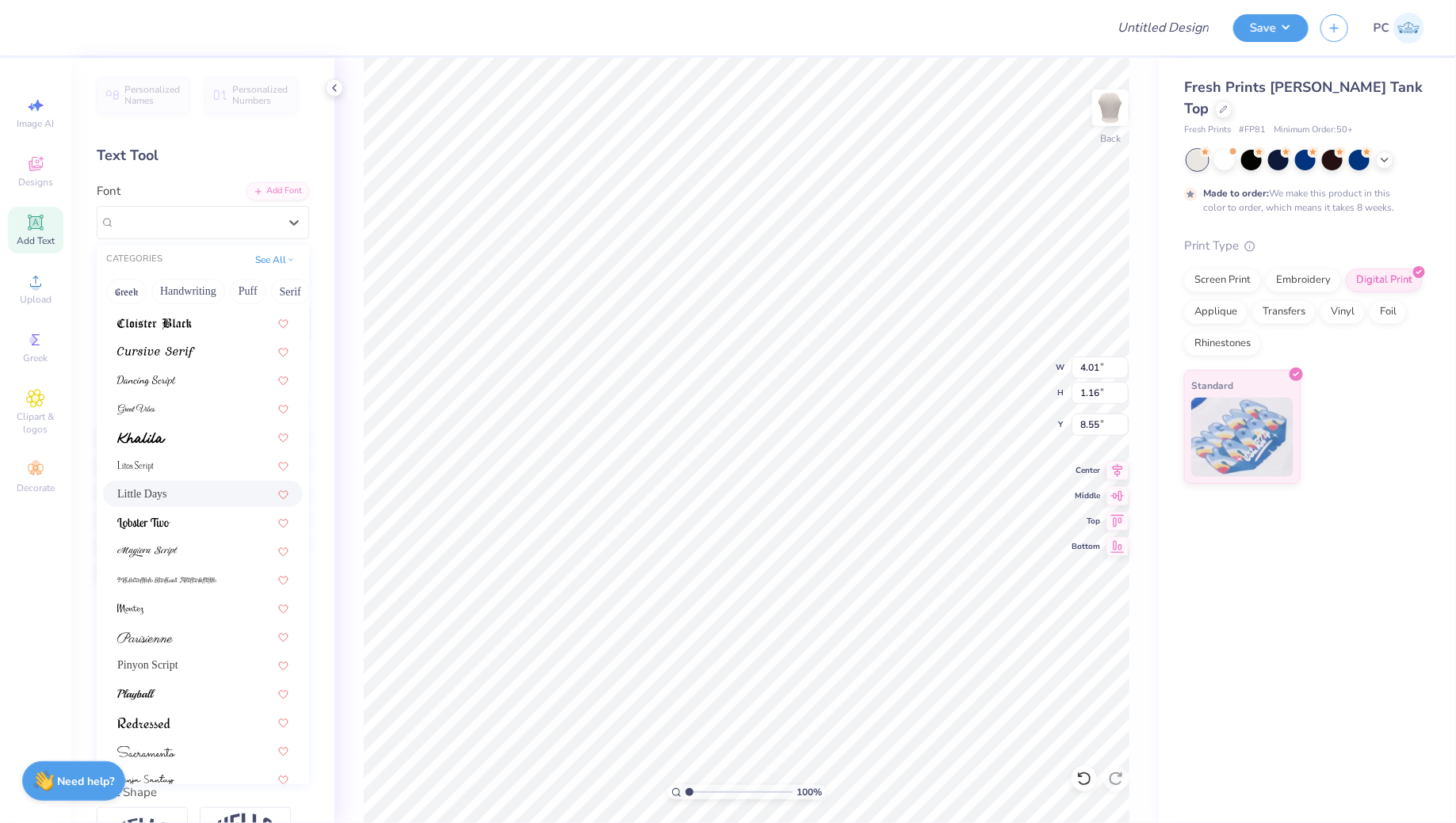
click at [177, 486] on div "Little Days" at bounding box center [203, 494] width 171 height 17
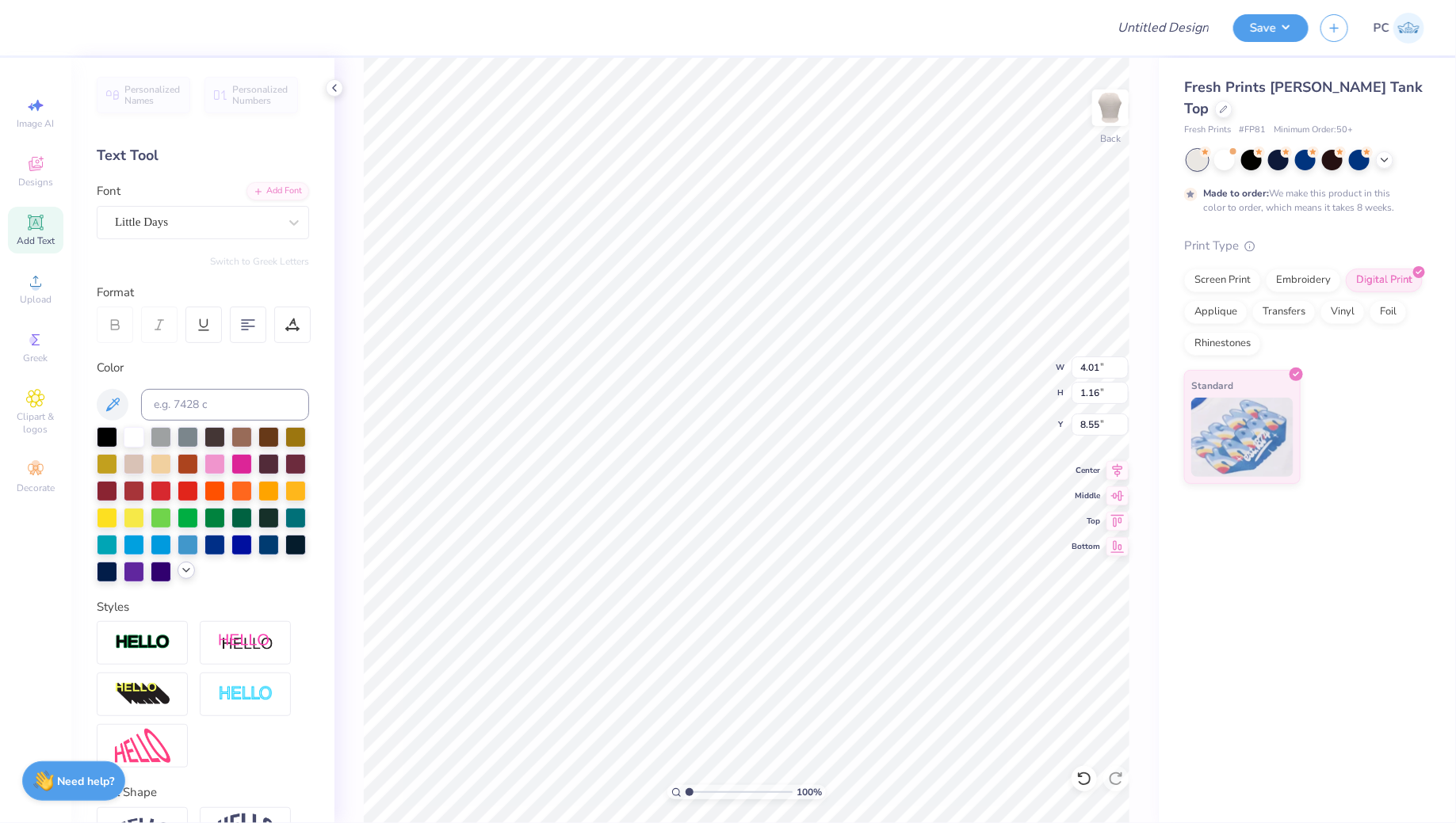
click at [184, 575] on icon at bounding box center [186, 571] width 13 height 13
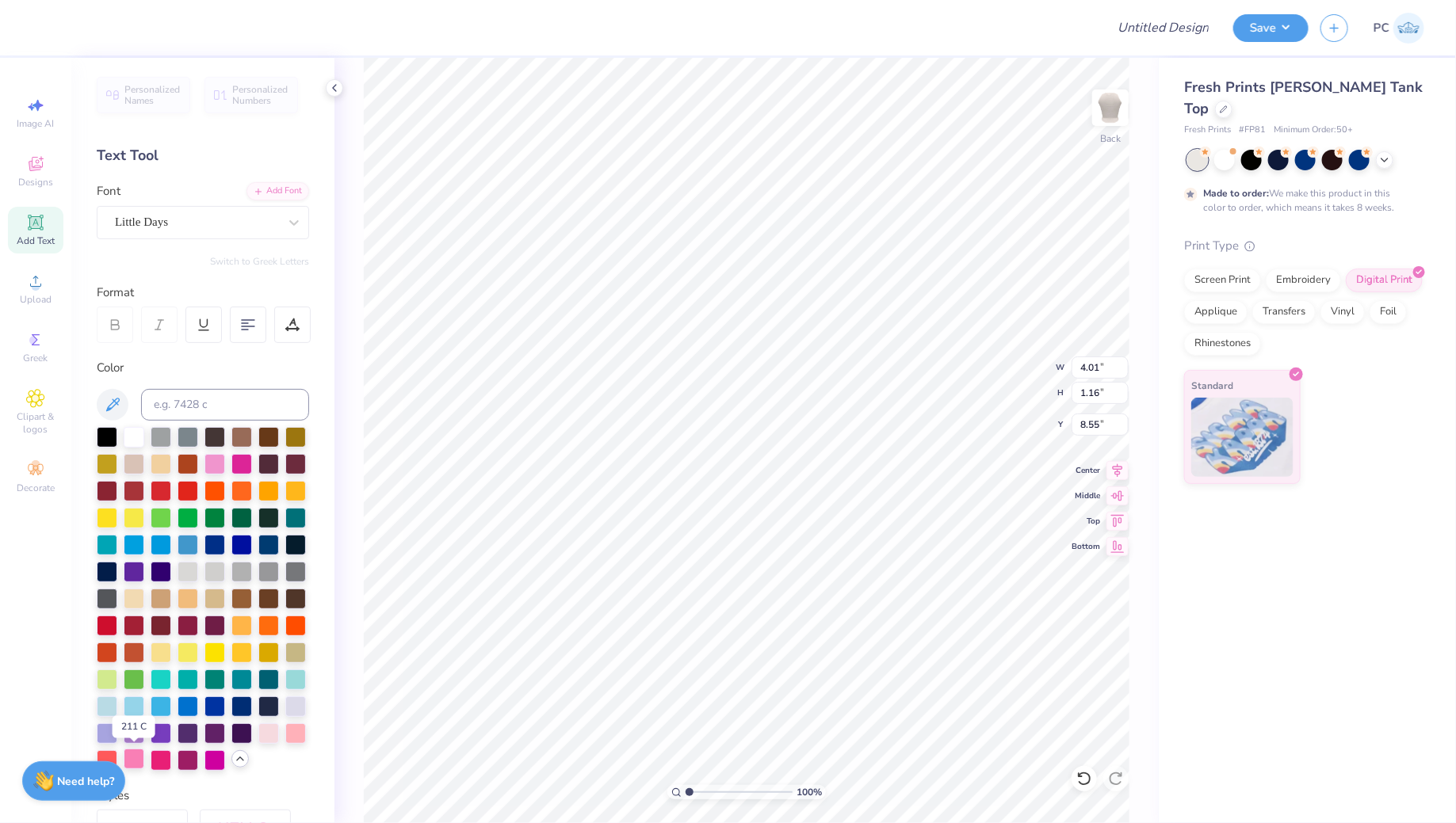
click at [137, 759] on div at bounding box center [134, 759] width 20 height 20
click at [162, 761] on div at bounding box center [161, 759] width 20 height 20
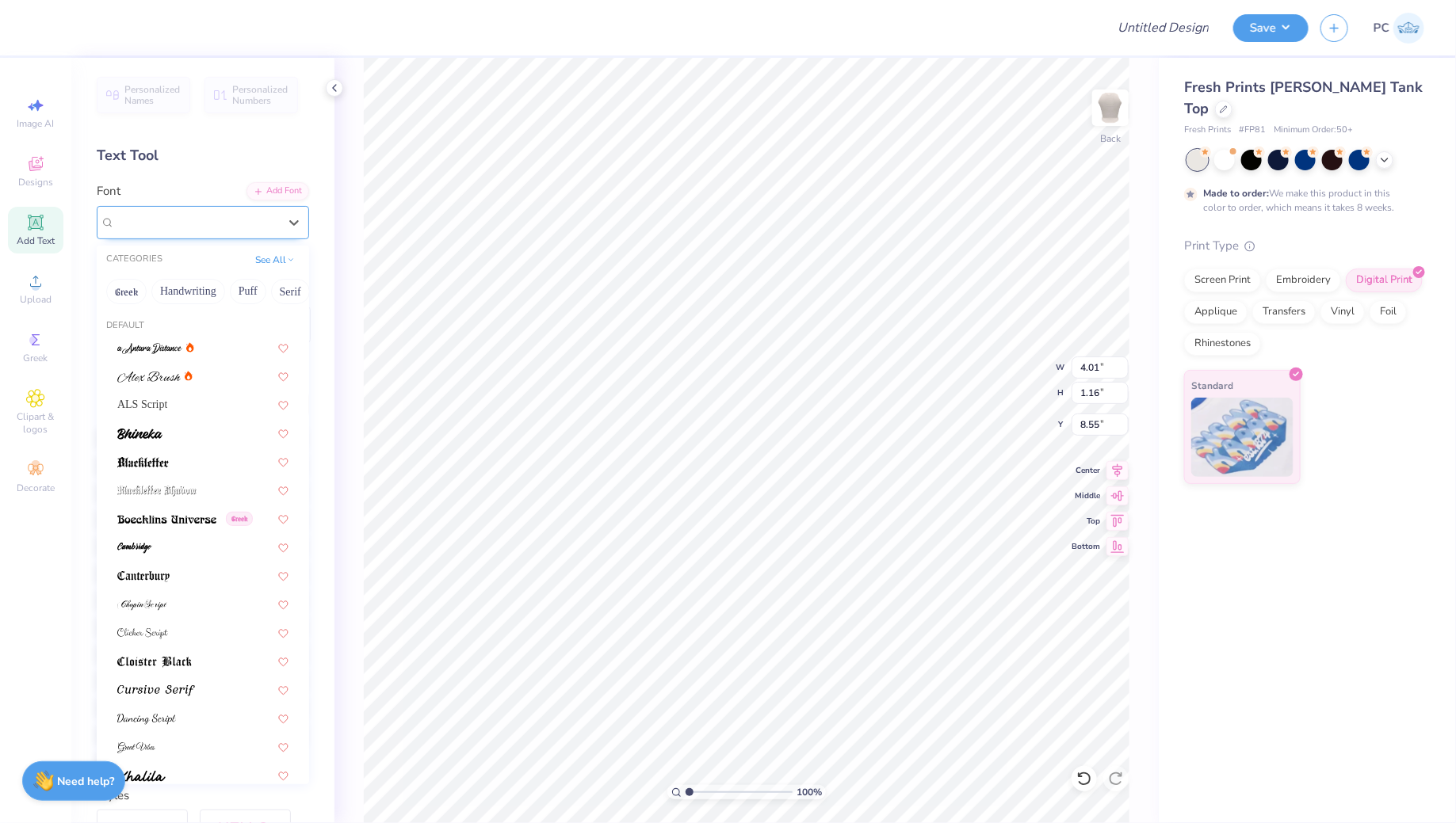
click at [213, 228] on div "Little Days" at bounding box center [197, 223] width 167 height 24
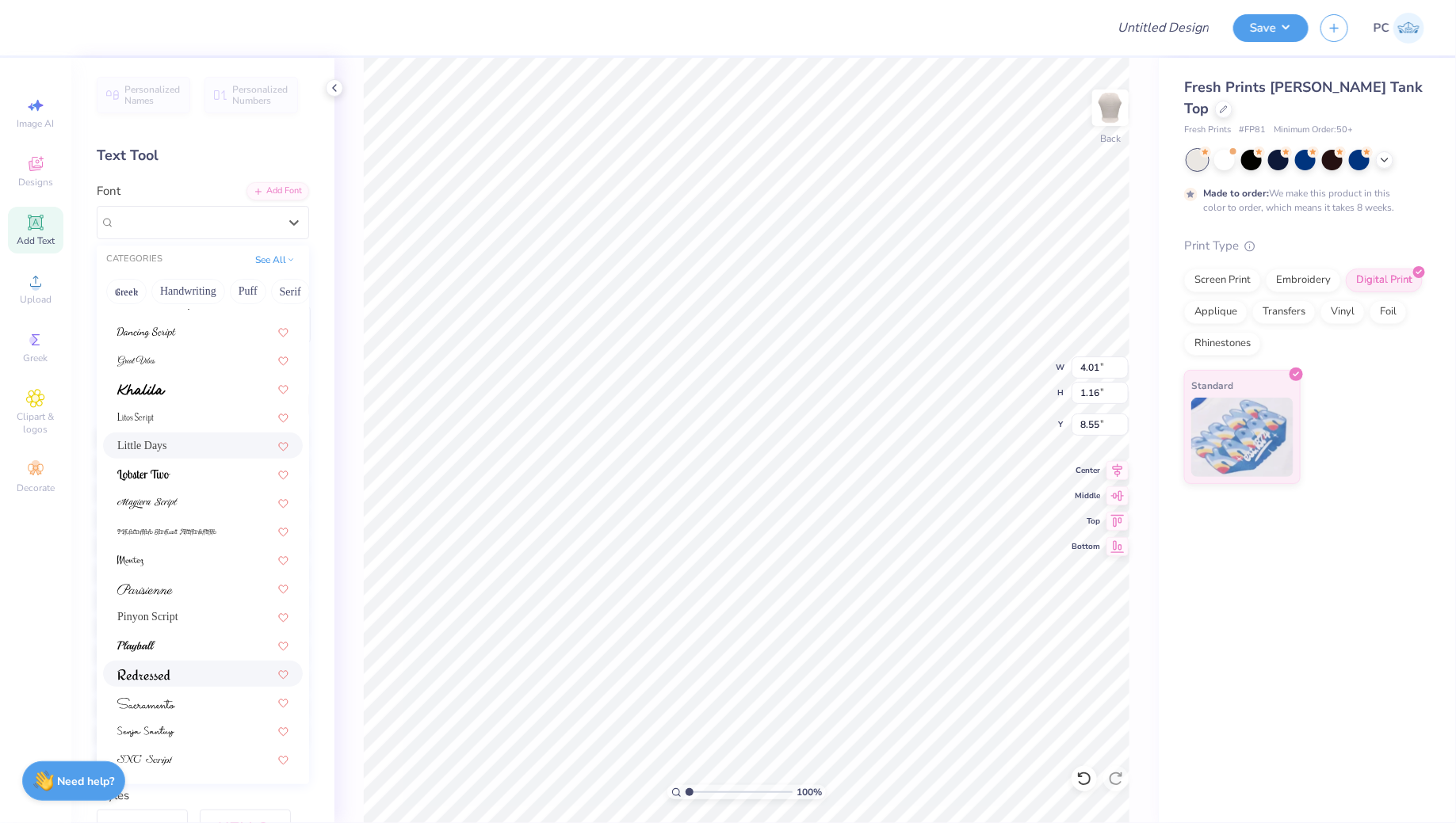
scroll to position [388, 0]
click at [167, 733] on img at bounding box center [145, 731] width 57 height 11
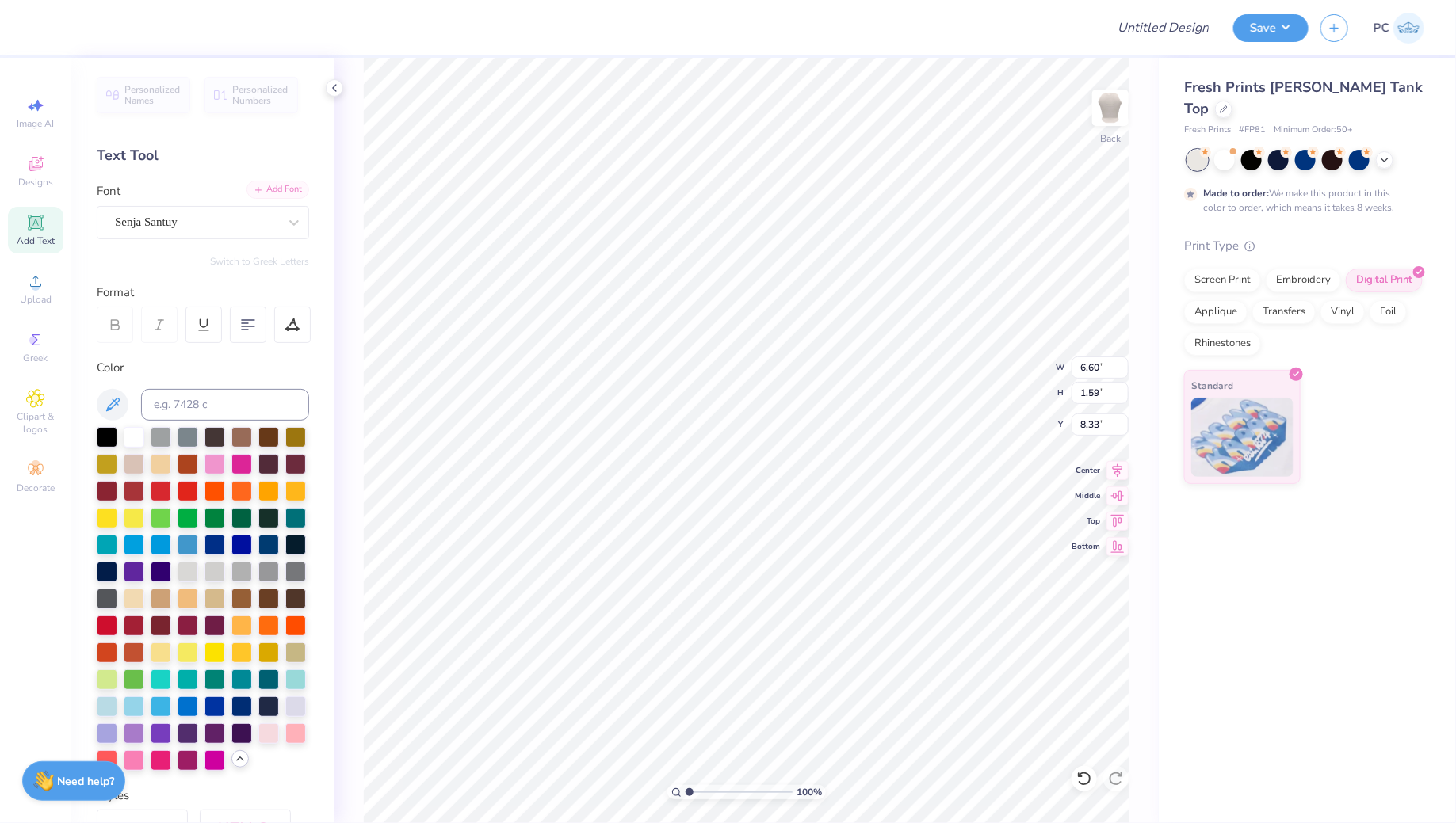
type input "3.00"
type input "0.72"
type input "9.20"
type input "4.16"
type input "3.53"
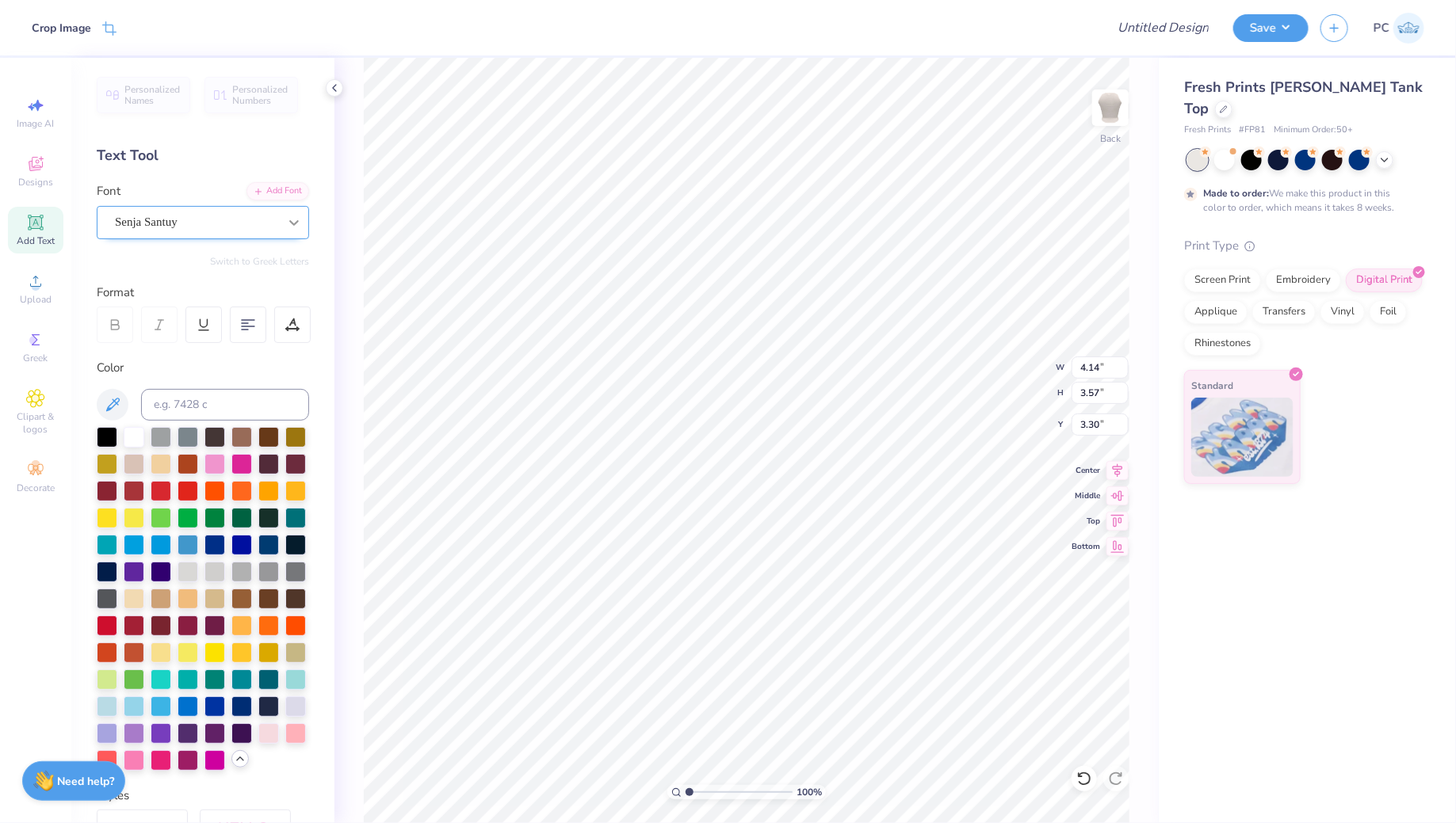
type input "3.33"
type input "3.34"
type input "3.78"
type input "3.21"
type input "3.65"
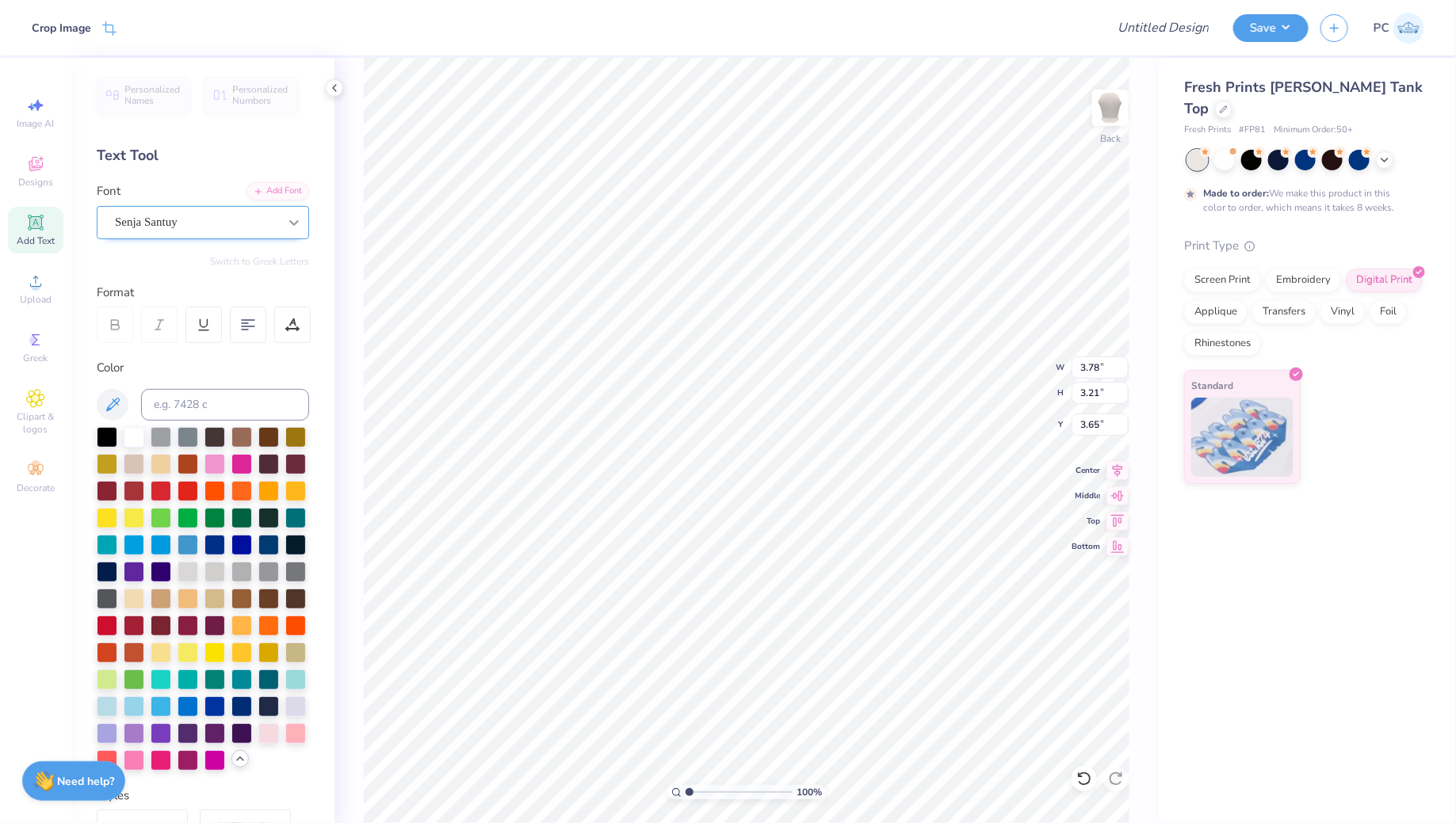
type input "3.15"
type input "3.69"
type input "3.24"
type input "6.61"
type input "2.70"
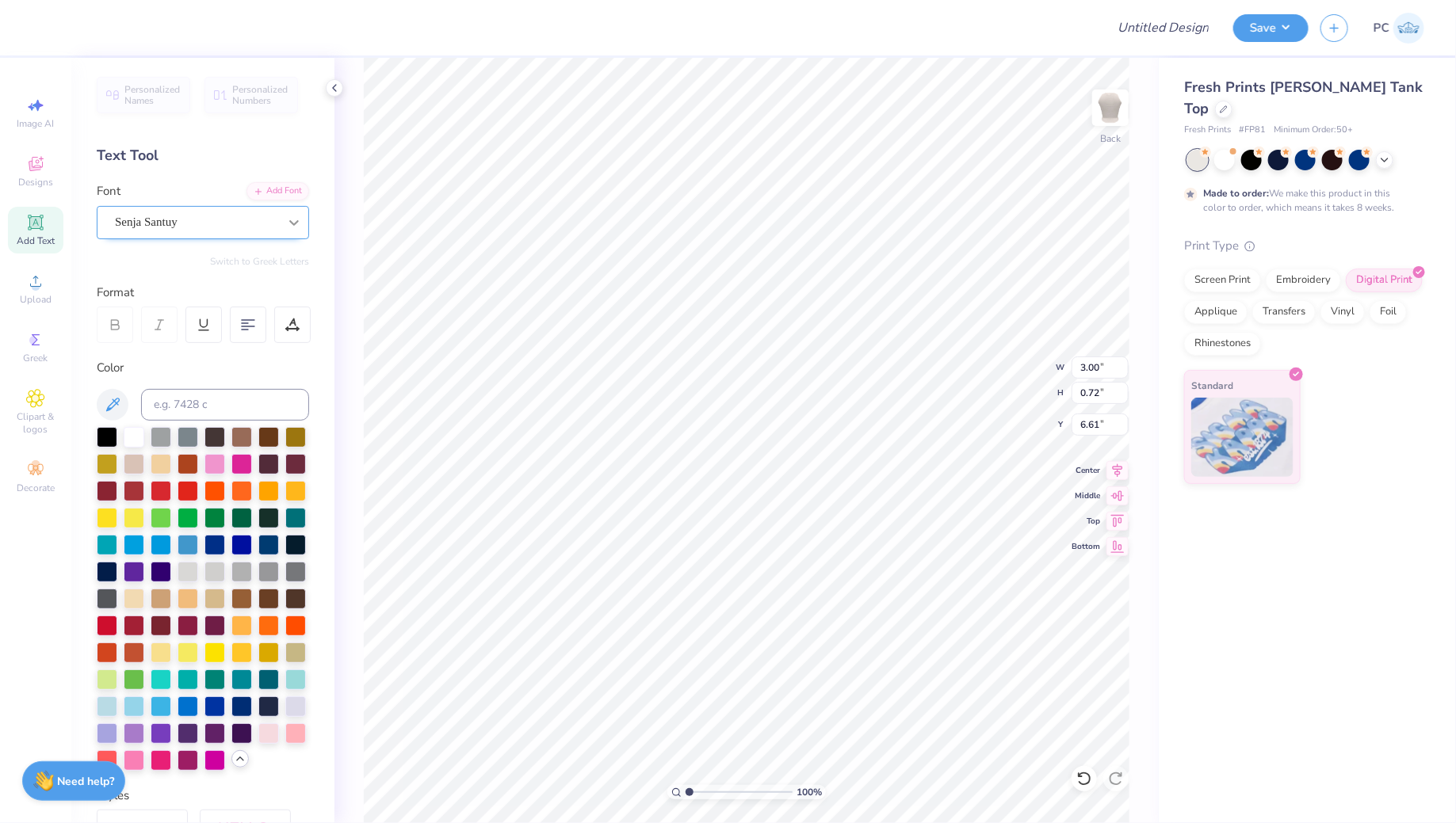
type input "0.65"
type input "6.68"
type input "6.60"
click at [260, 217] on div "Senja Santuy" at bounding box center [197, 223] width 167 height 24
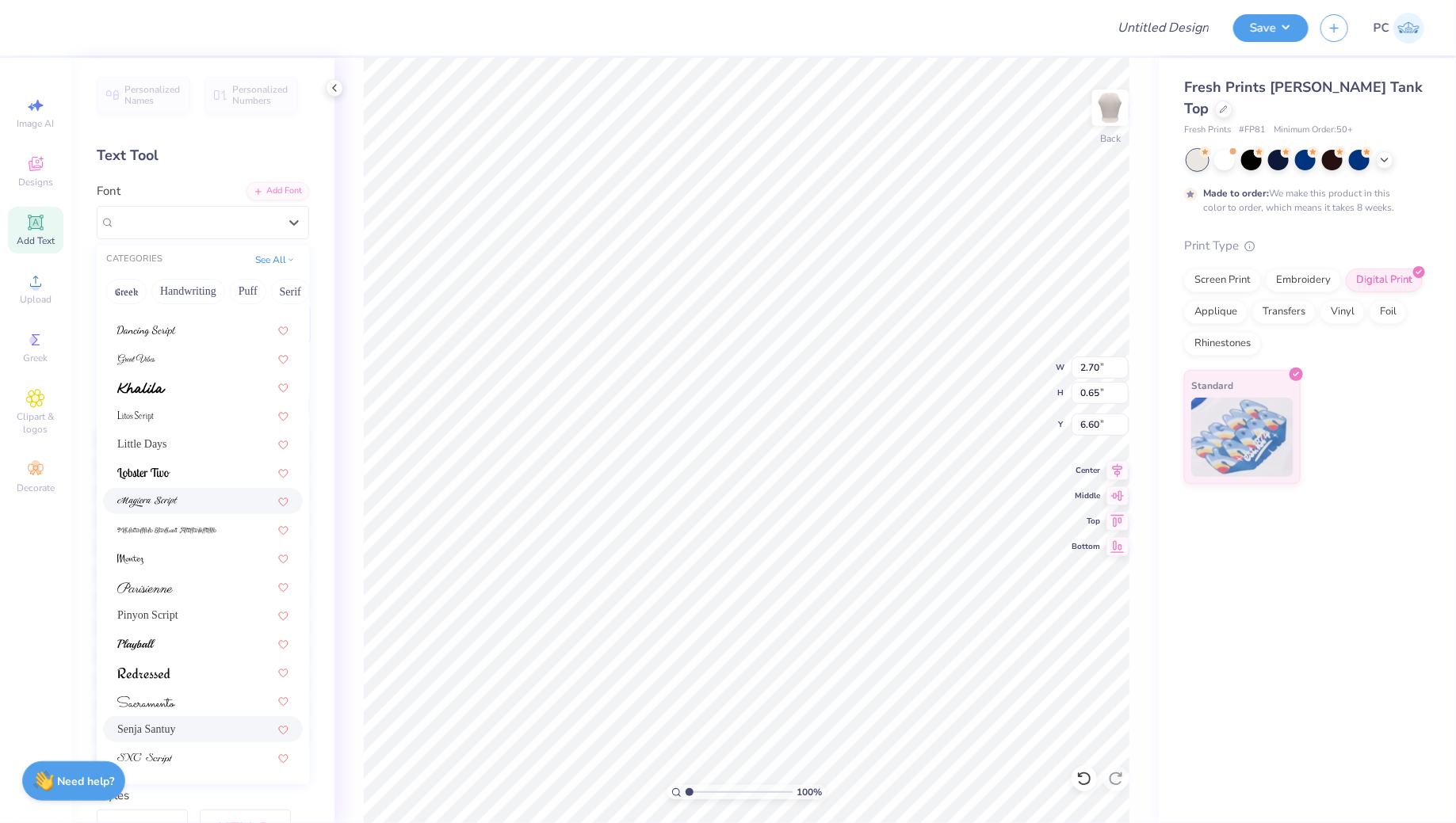
click at [216, 497] on div at bounding box center [203, 501] width 171 height 17
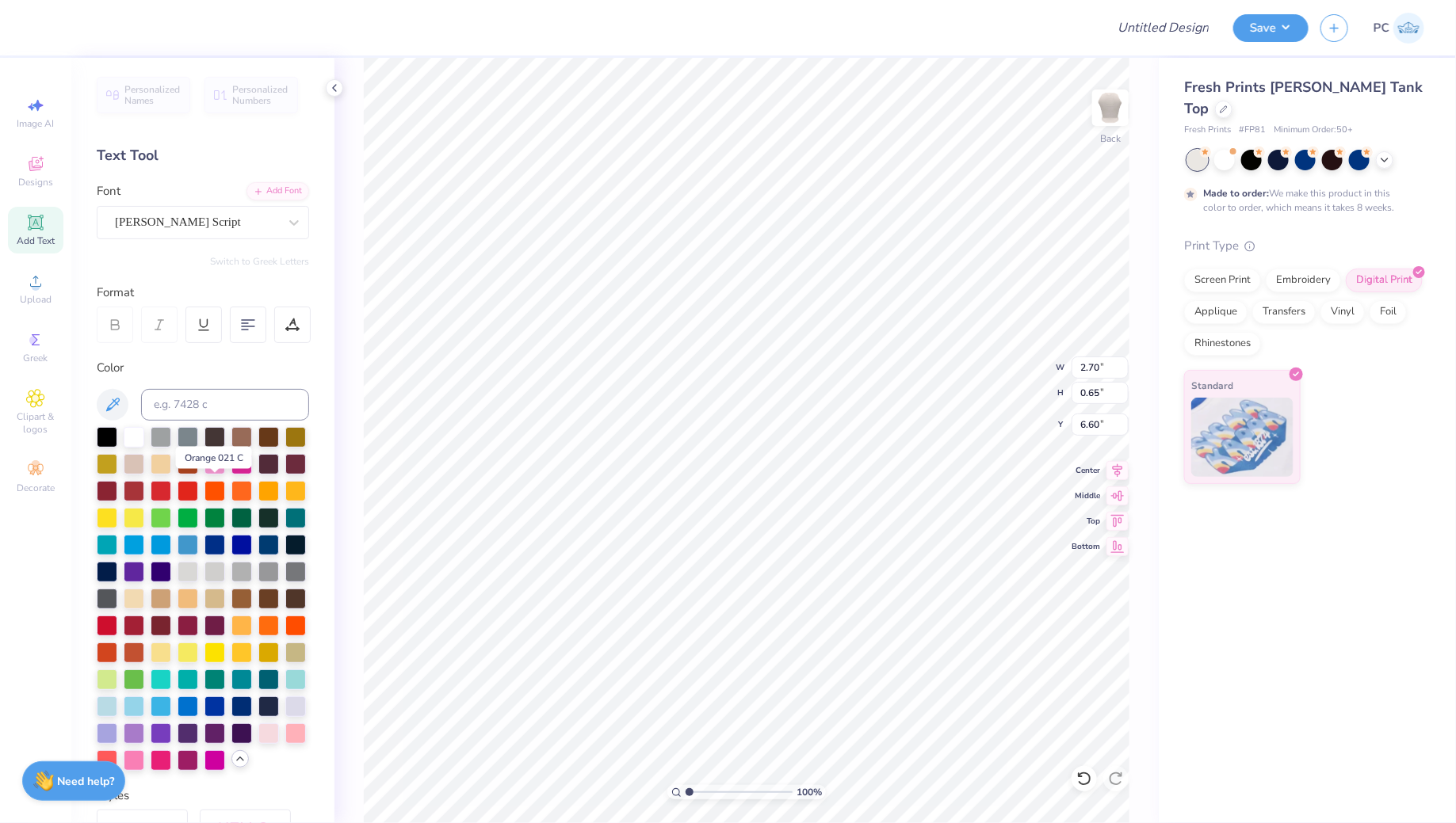
scroll to position [0, 3]
click at [41, 229] on icon at bounding box center [35, 223] width 19 height 19
type textarea "Est"
type textarea "Woman Always, Discouraged never"
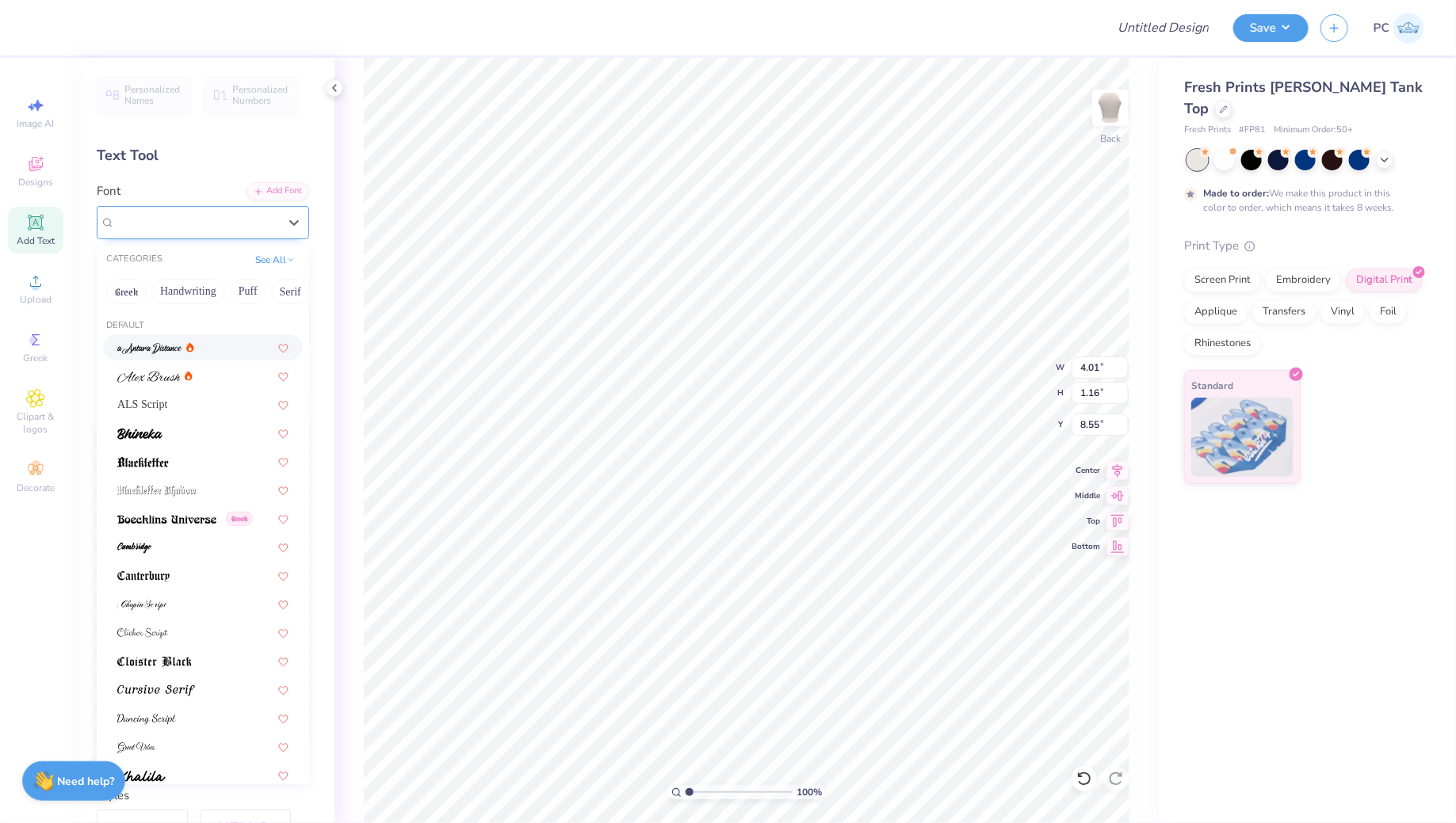
click at [146, 225] on div "Super Dream" at bounding box center [197, 223] width 167 height 24
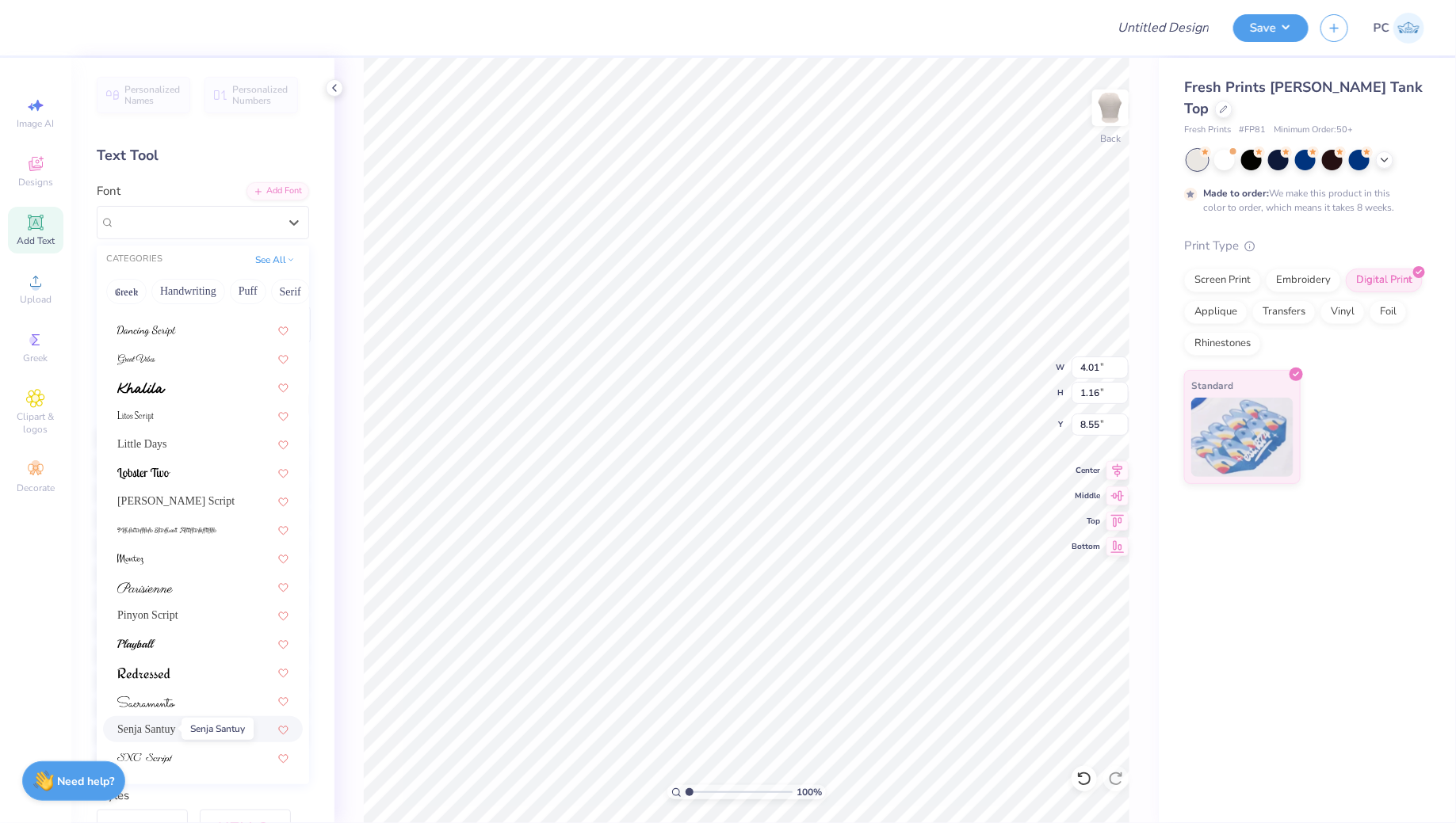
click at [167, 722] on span "Senja Santuy" at bounding box center [146, 729] width 59 height 17
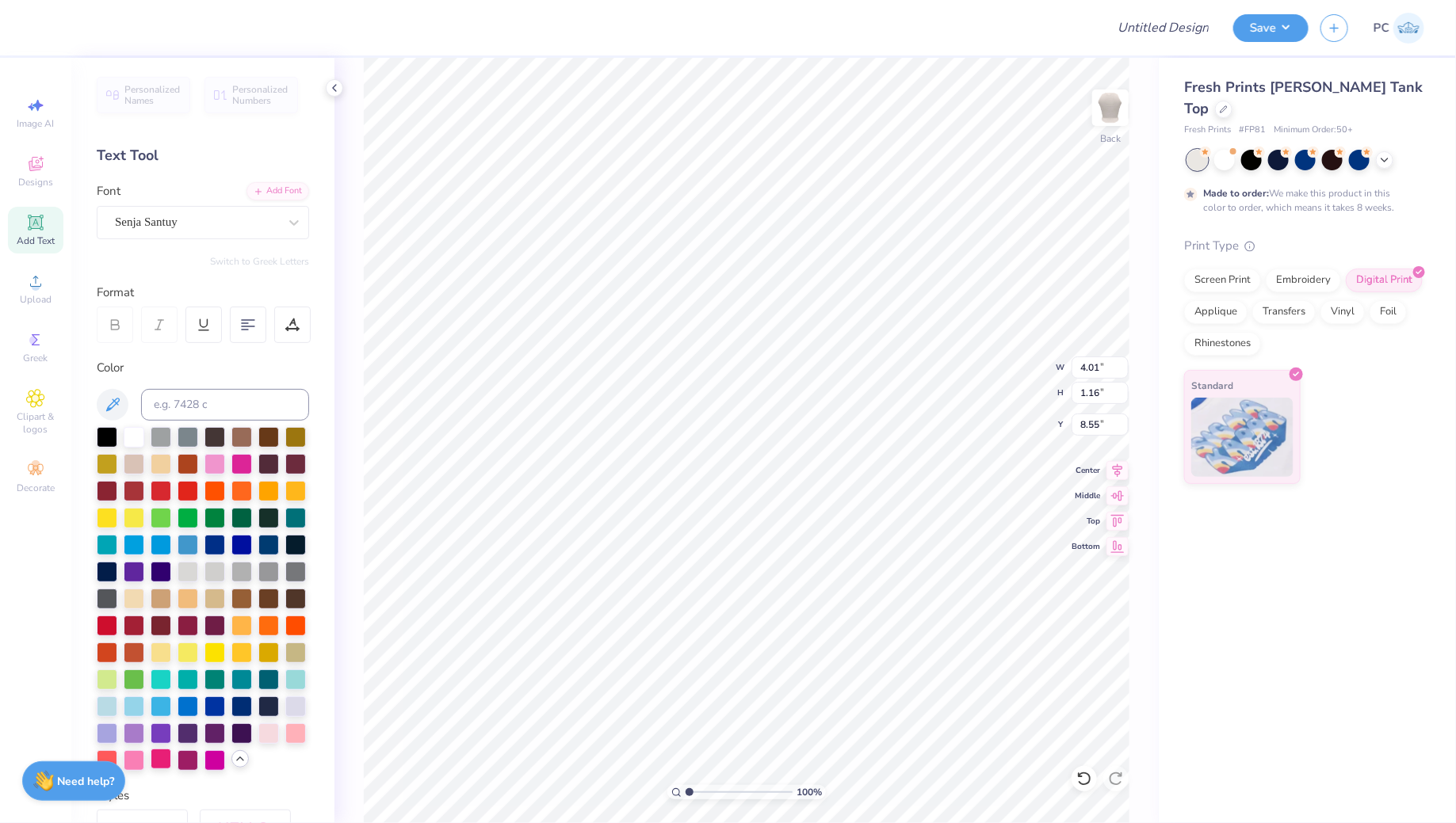
click at [157, 758] on div at bounding box center [161, 759] width 20 height 20
type textarea "Woman Always, Discouraged Never!"
click at [290, 734] on div at bounding box center [295, 732] width 20 height 20
click at [131, 760] on div at bounding box center [134, 759] width 20 height 20
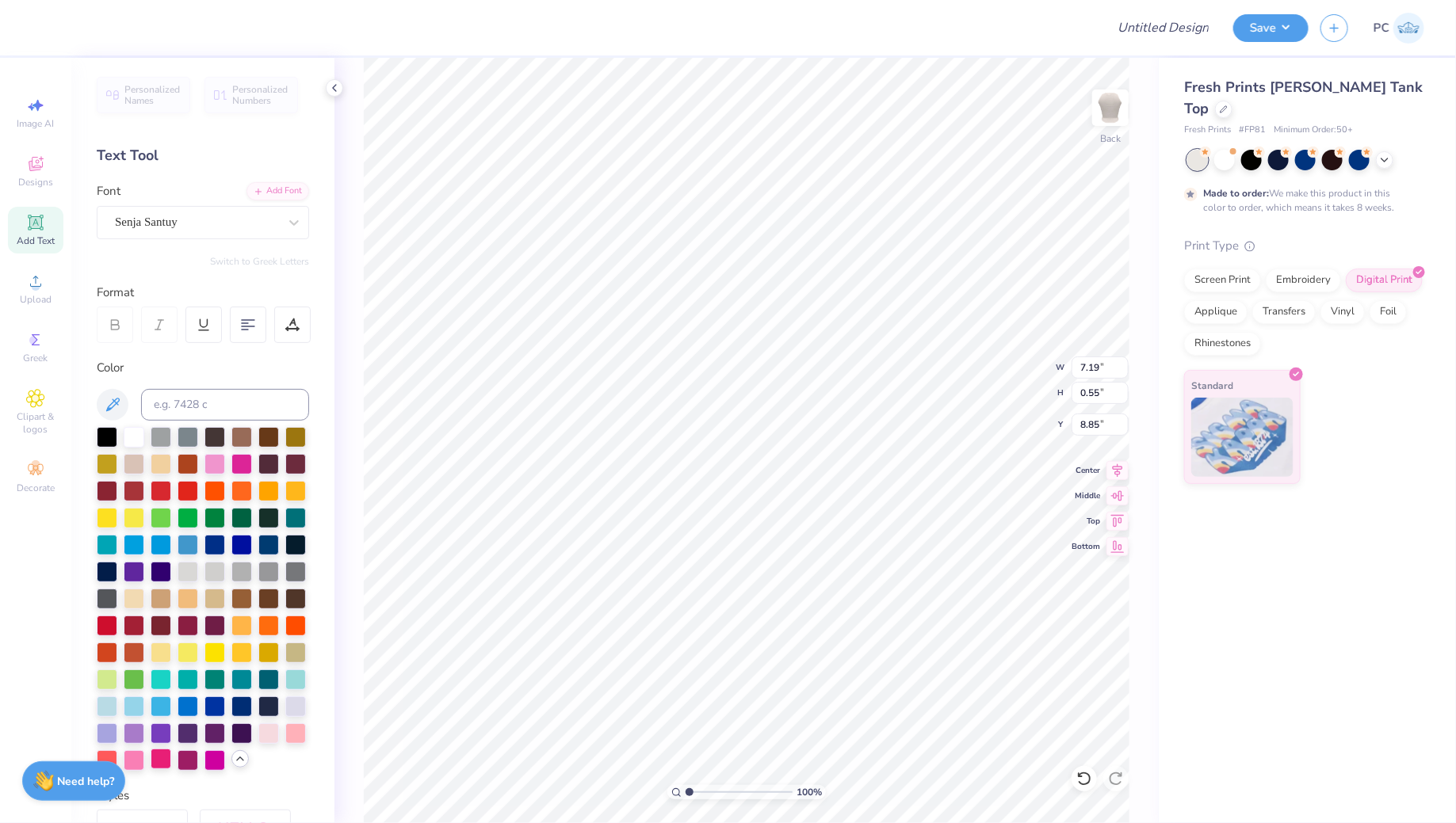
click at [153, 761] on div at bounding box center [161, 759] width 20 height 20
type input "2.70"
type input "0.65"
type input "6.60"
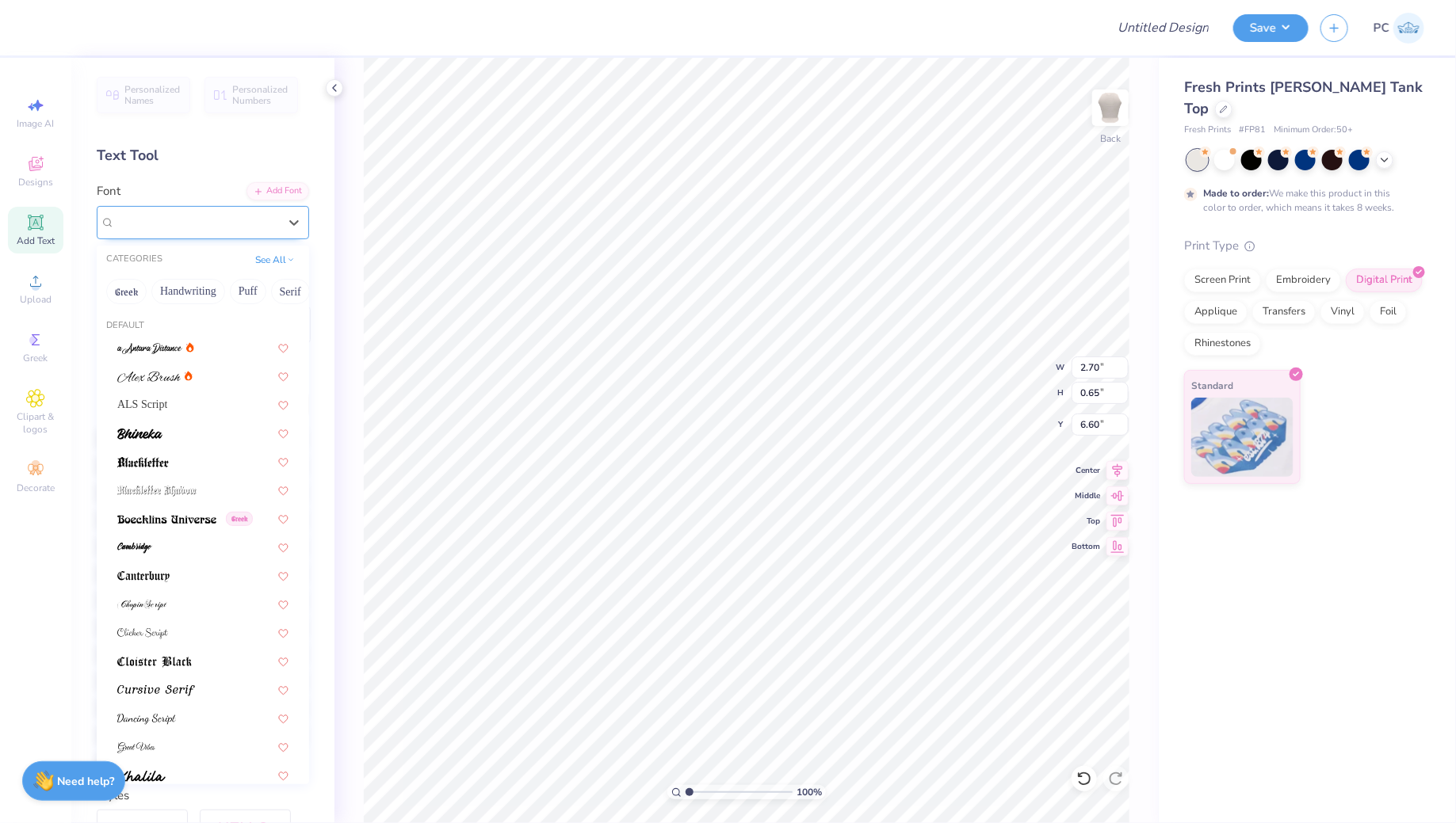
click at [259, 225] on div "Senja Santuy" at bounding box center [197, 223] width 167 height 24
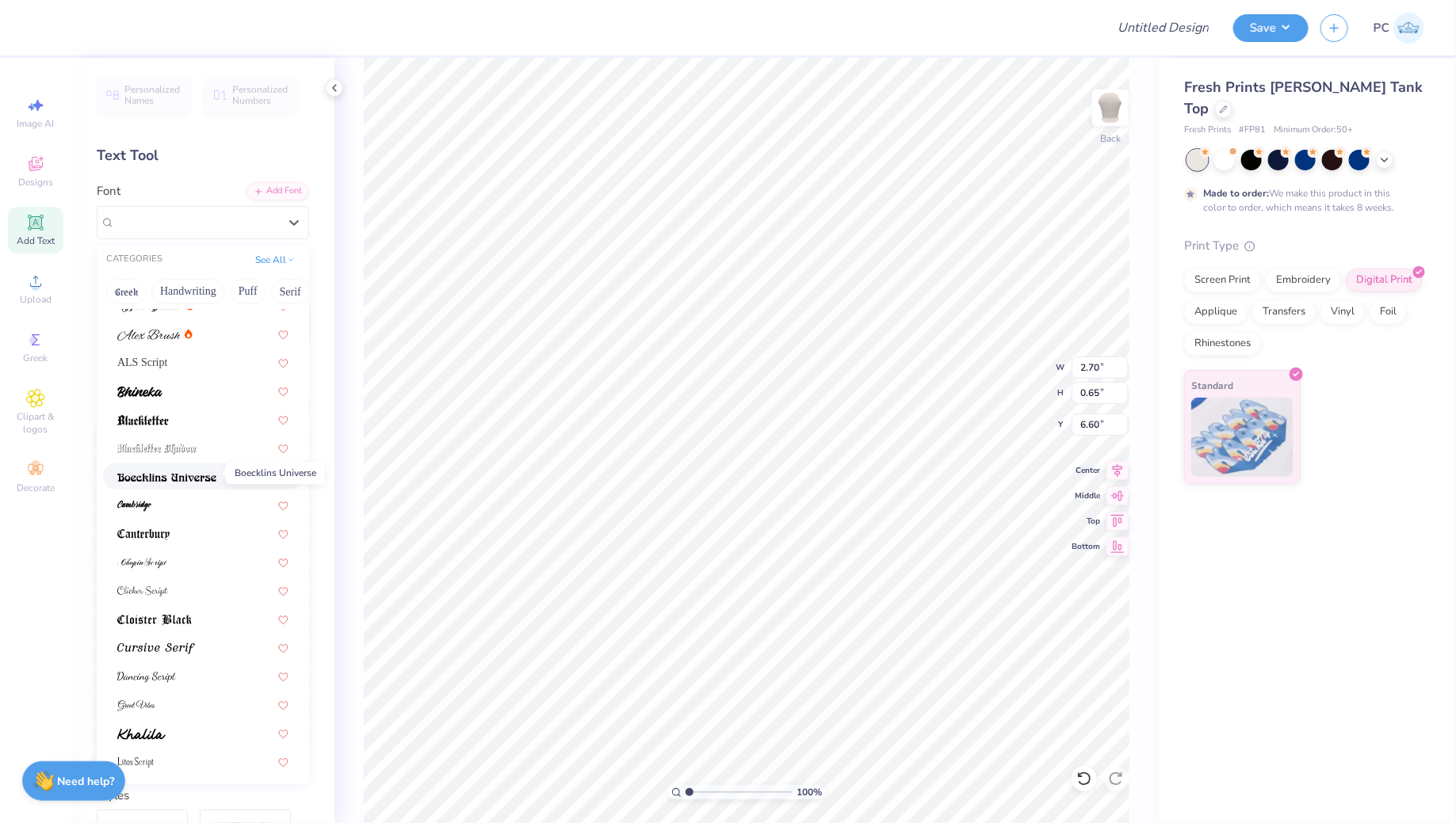
scroll to position [45, 0]
click at [185, 530] on div at bounding box center [203, 532] width 171 height 17
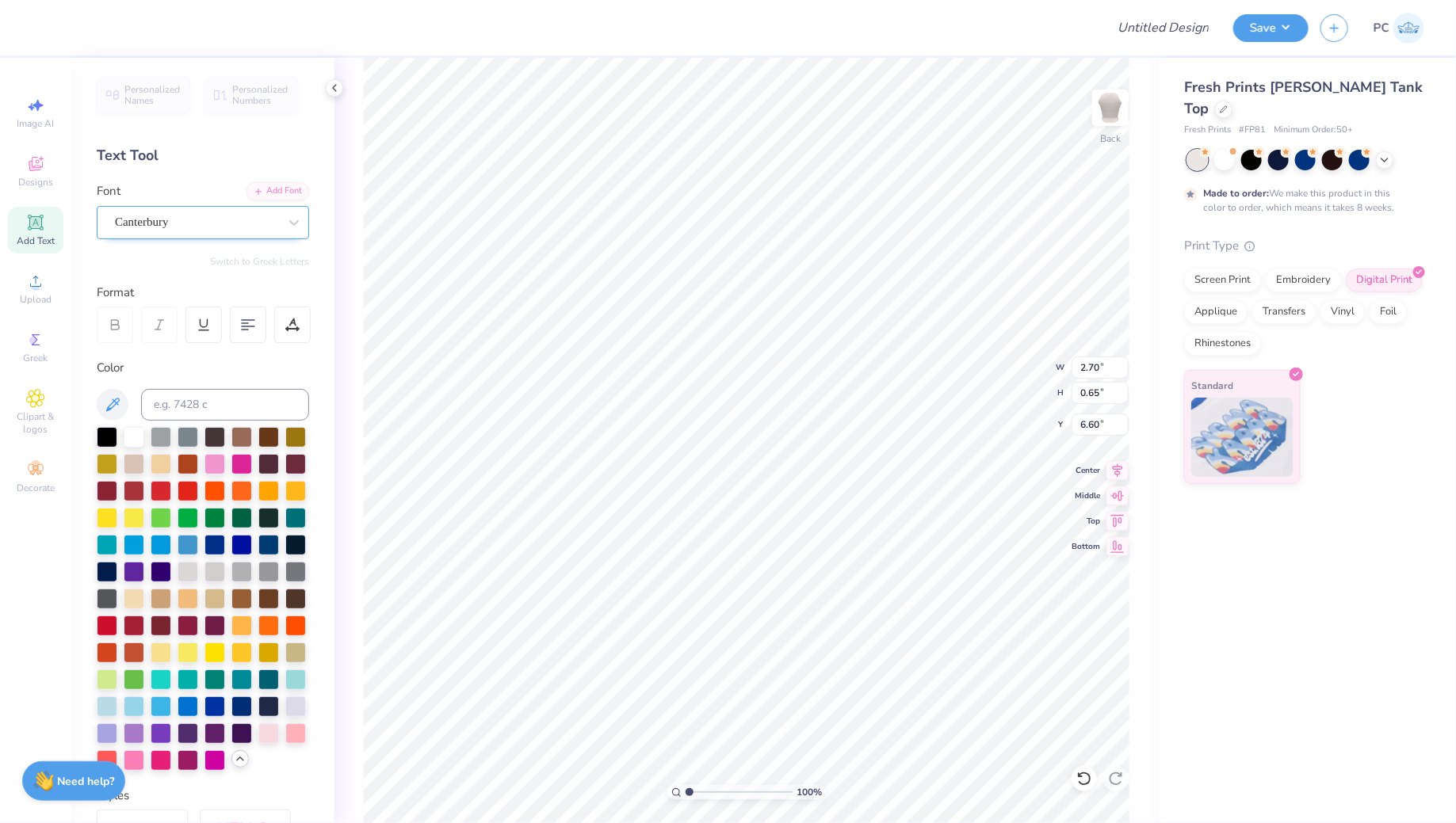
click at [191, 237] on div "Canterbury" at bounding box center [203, 223] width 212 height 34
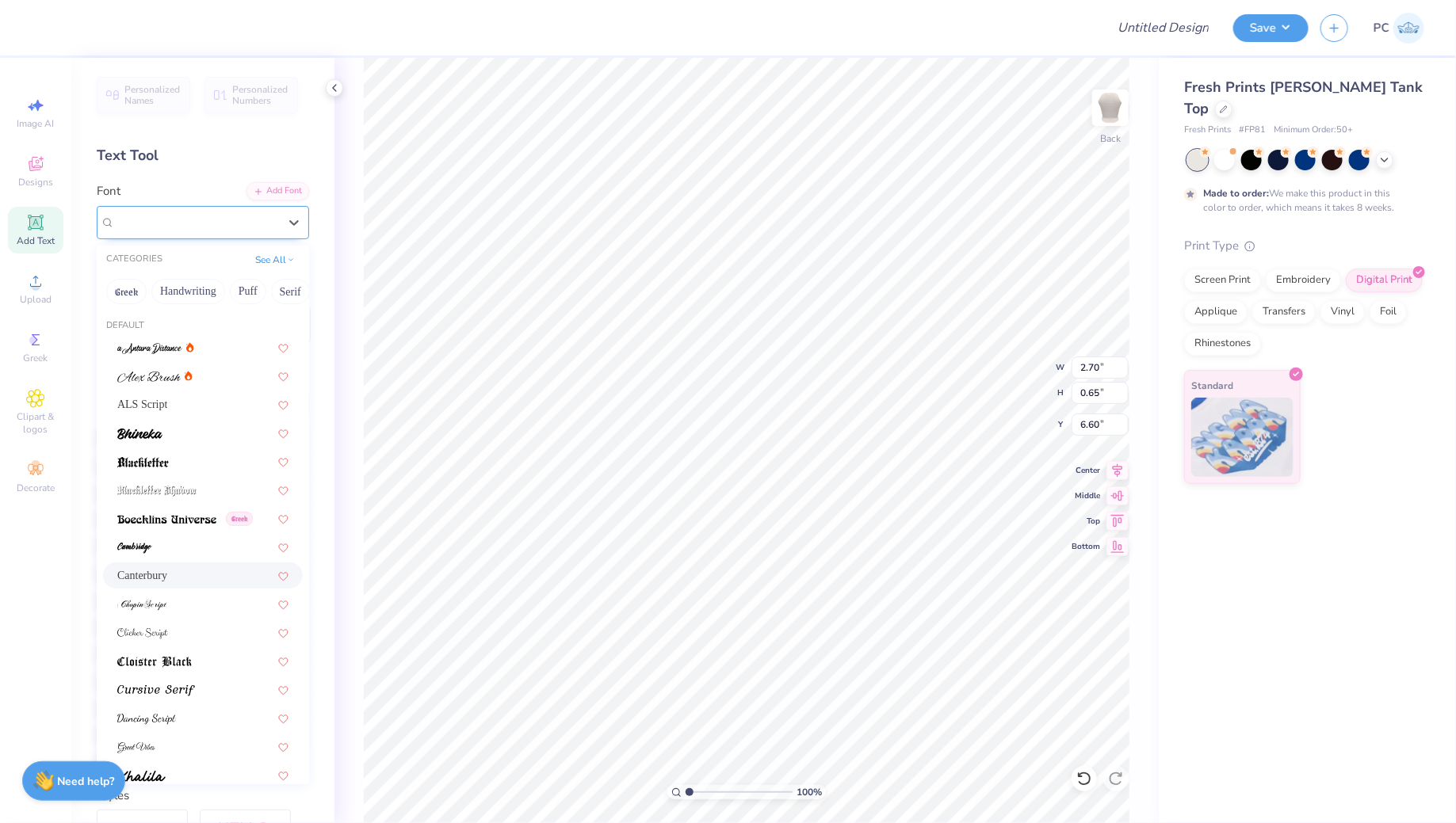
click at [178, 217] on div "Canterbury" at bounding box center [197, 223] width 167 height 24
click at [174, 692] on img at bounding box center [156, 691] width 77 height 11
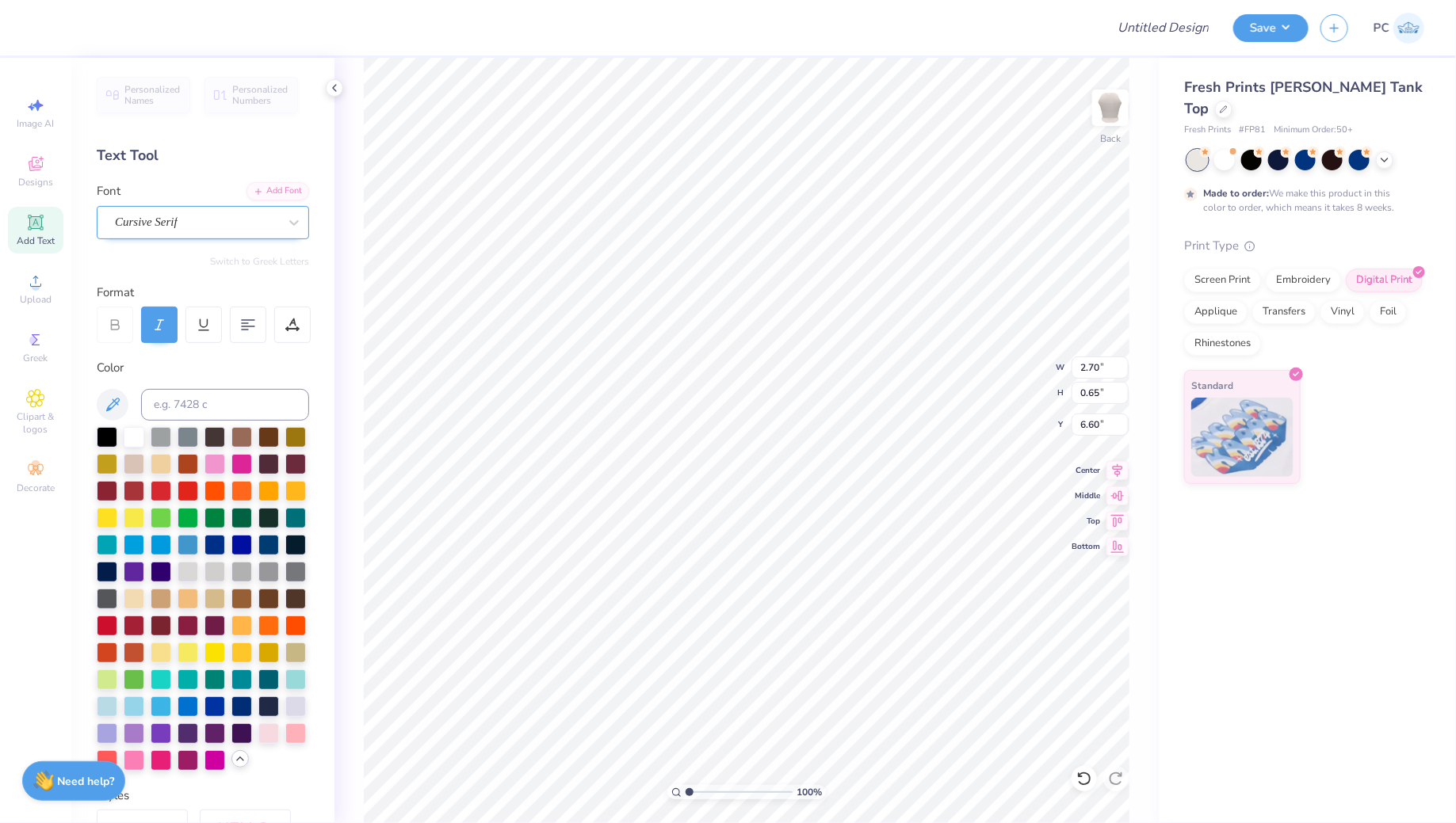
click at [184, 224] on div "Cursive Serif" at bounding box center [197, 223] width 167 height 24
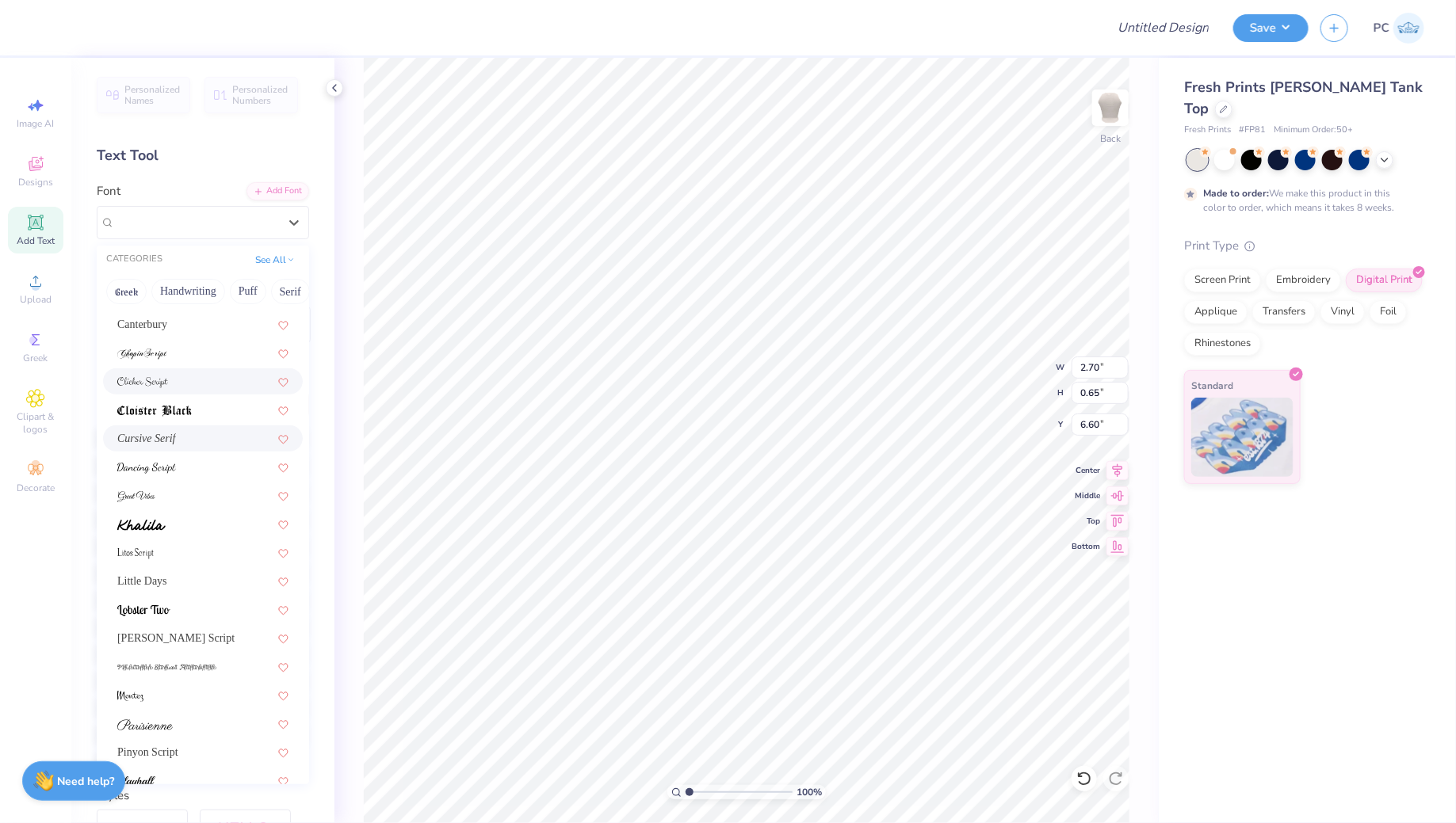
scroll to position [388, 0]
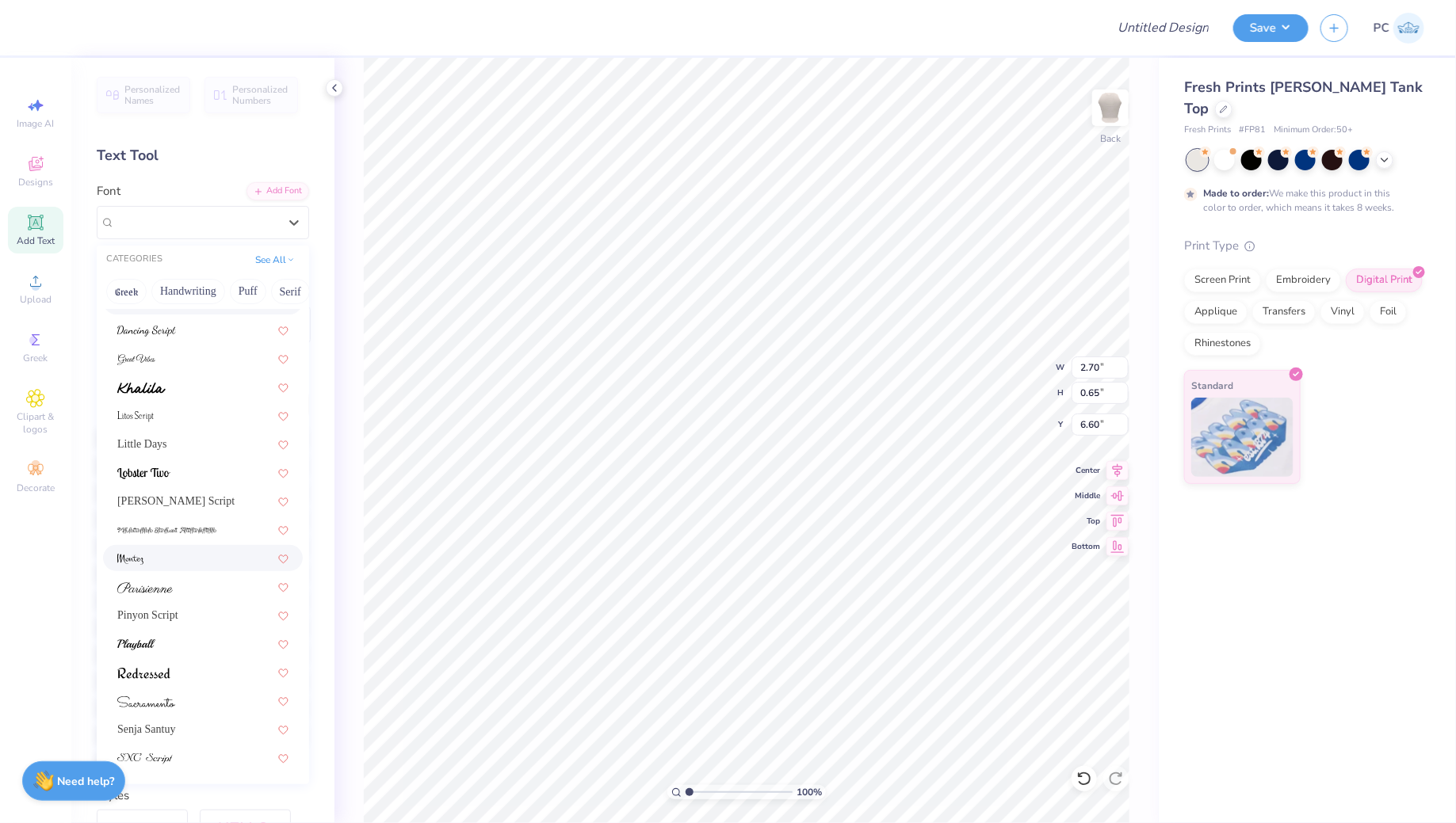
click at [178, 562] on div at bounding box center [203, 559] width 171 height 17
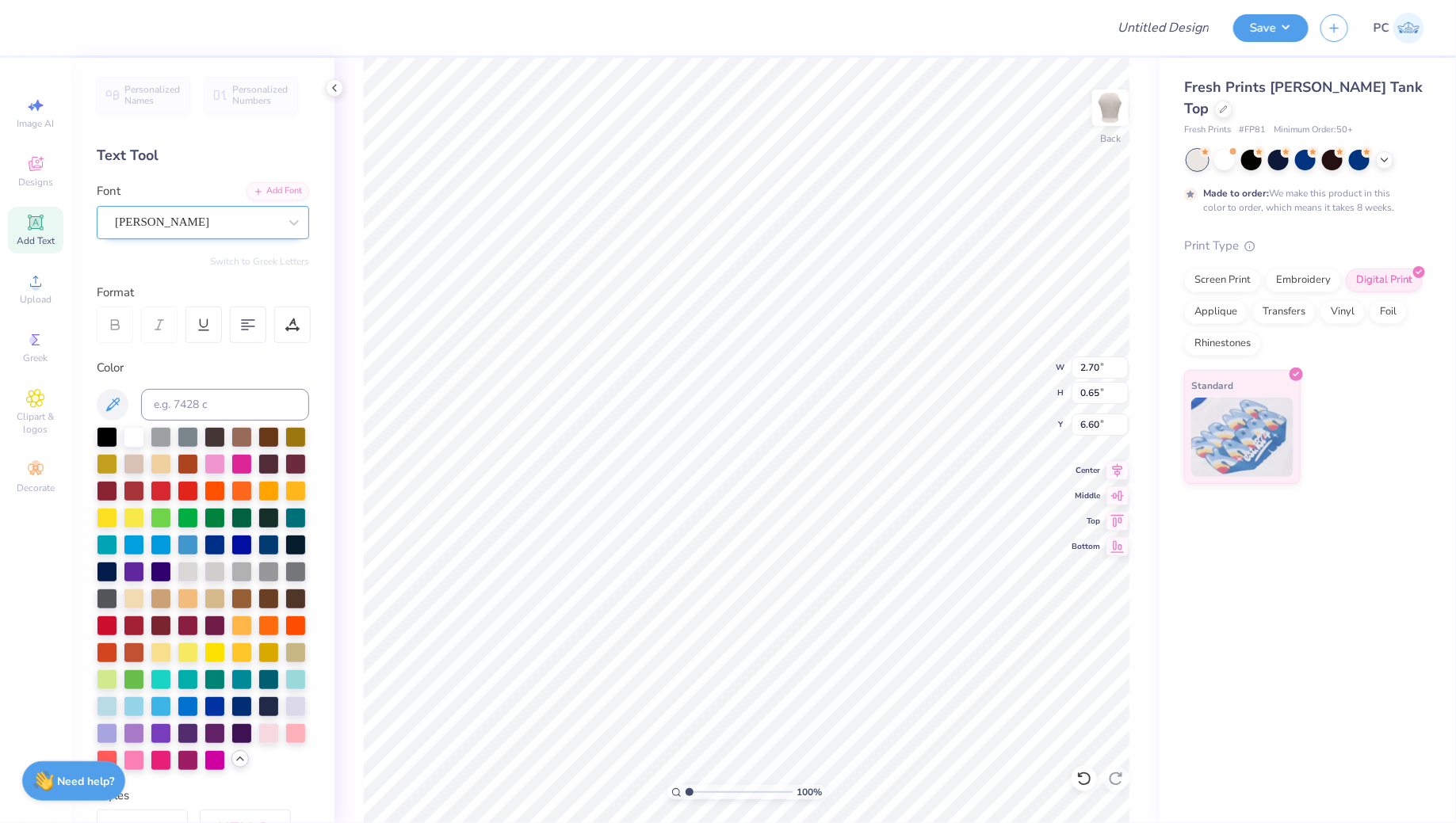
click at [221, 230] on div "[PERSON_NAME]" at bounding box center [197, 223] width 167 height 24
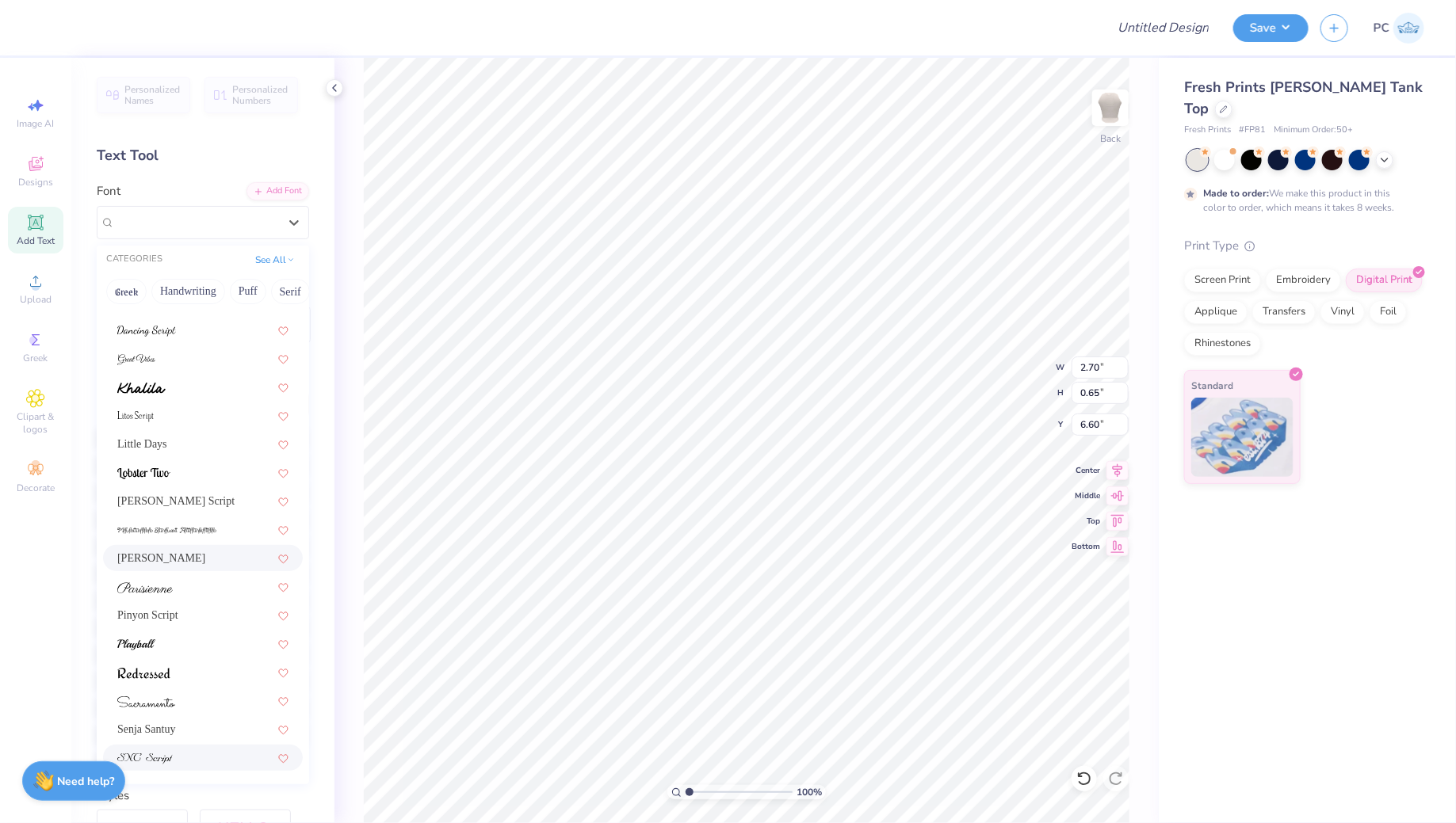
click at [172, 758] on div at bounding box center [203, 758] width 171 height 17
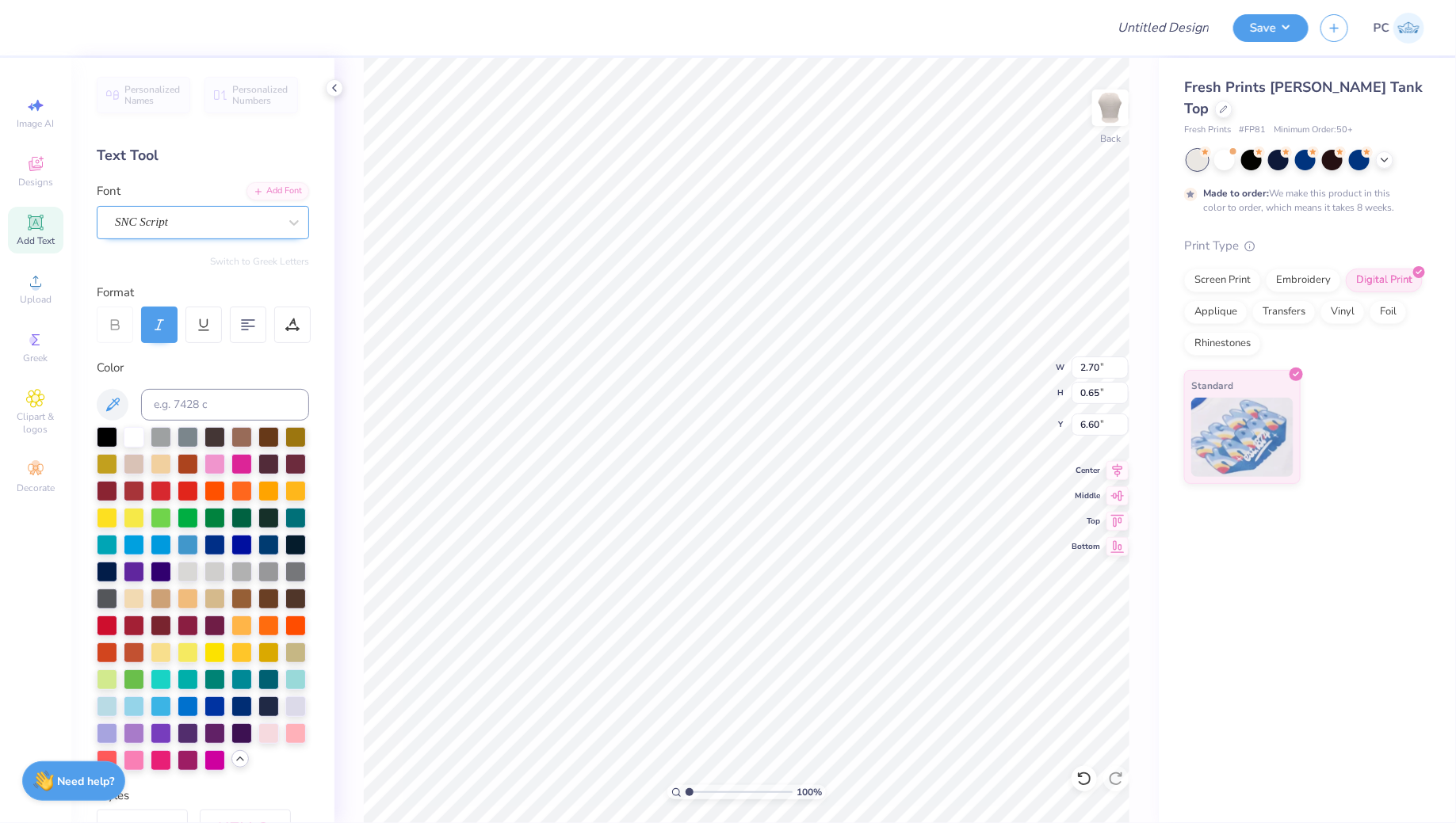
click at [184, 217] on div "SNC Script" at bounding box center [197, 223] width 167 height 24
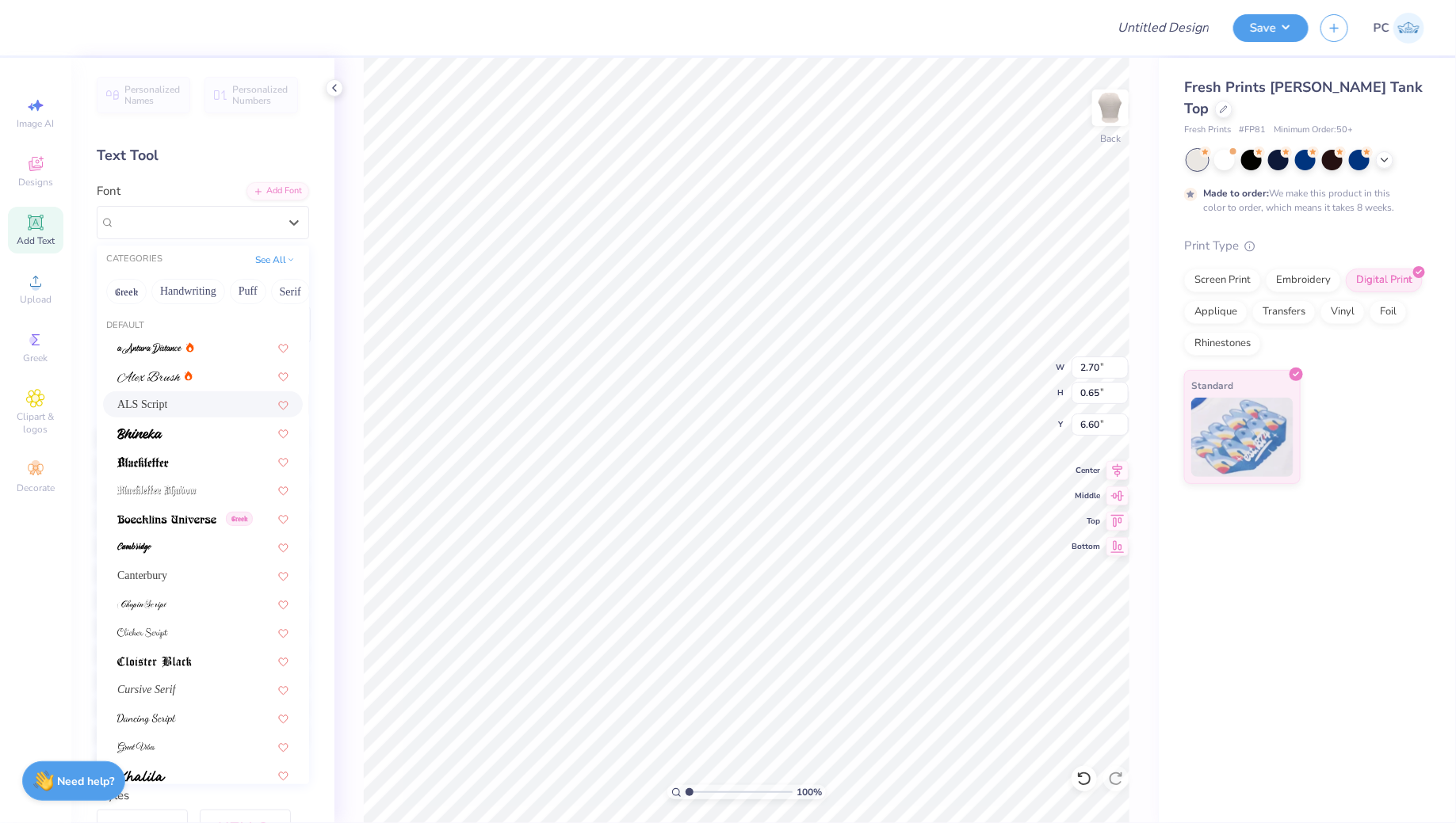
click at [181, 411] on div "ALS Script" at bounding box center [203, 404] width 171 height 17
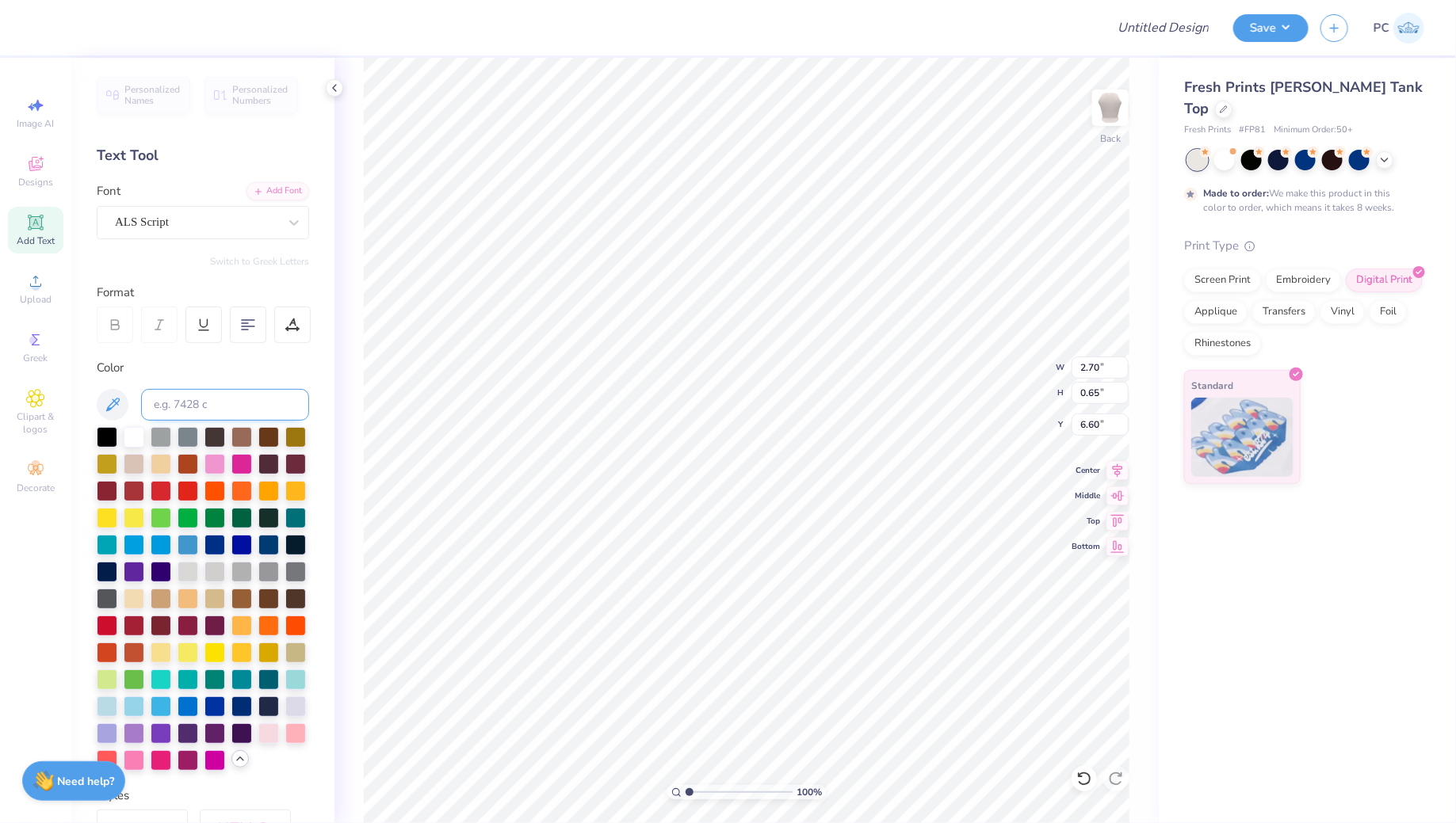
scroll to position [0, 3]
type textarea "Chi Omega"
type input "4.45"
type textarea "Chi Omega"
type input "6.52"
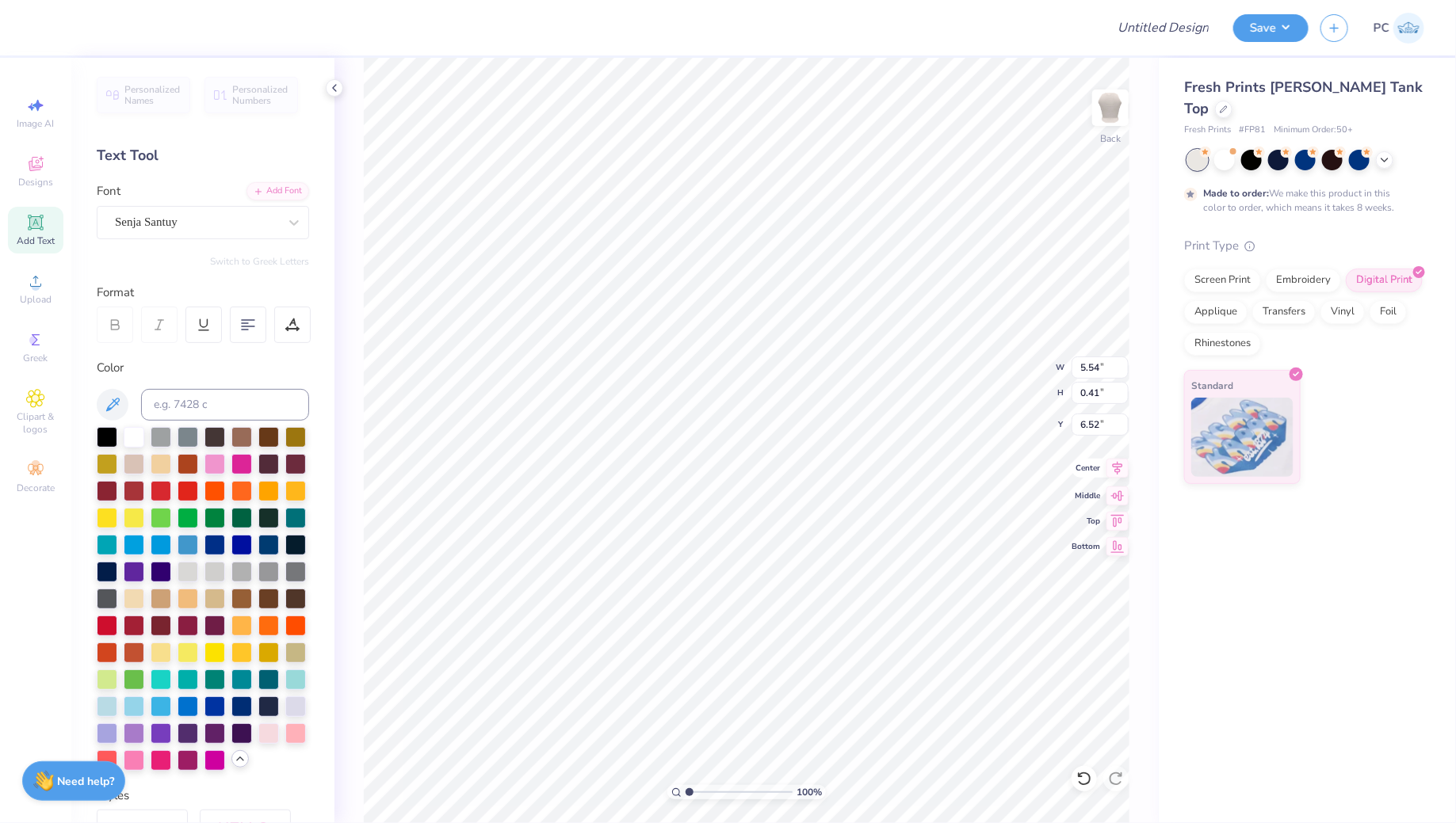
click at [1118, 468] on icon at bounding box center [1118, 467] width 10 height 13
type input "5.95"
type input "0.72"
type input "4.45"
type input "3.78"
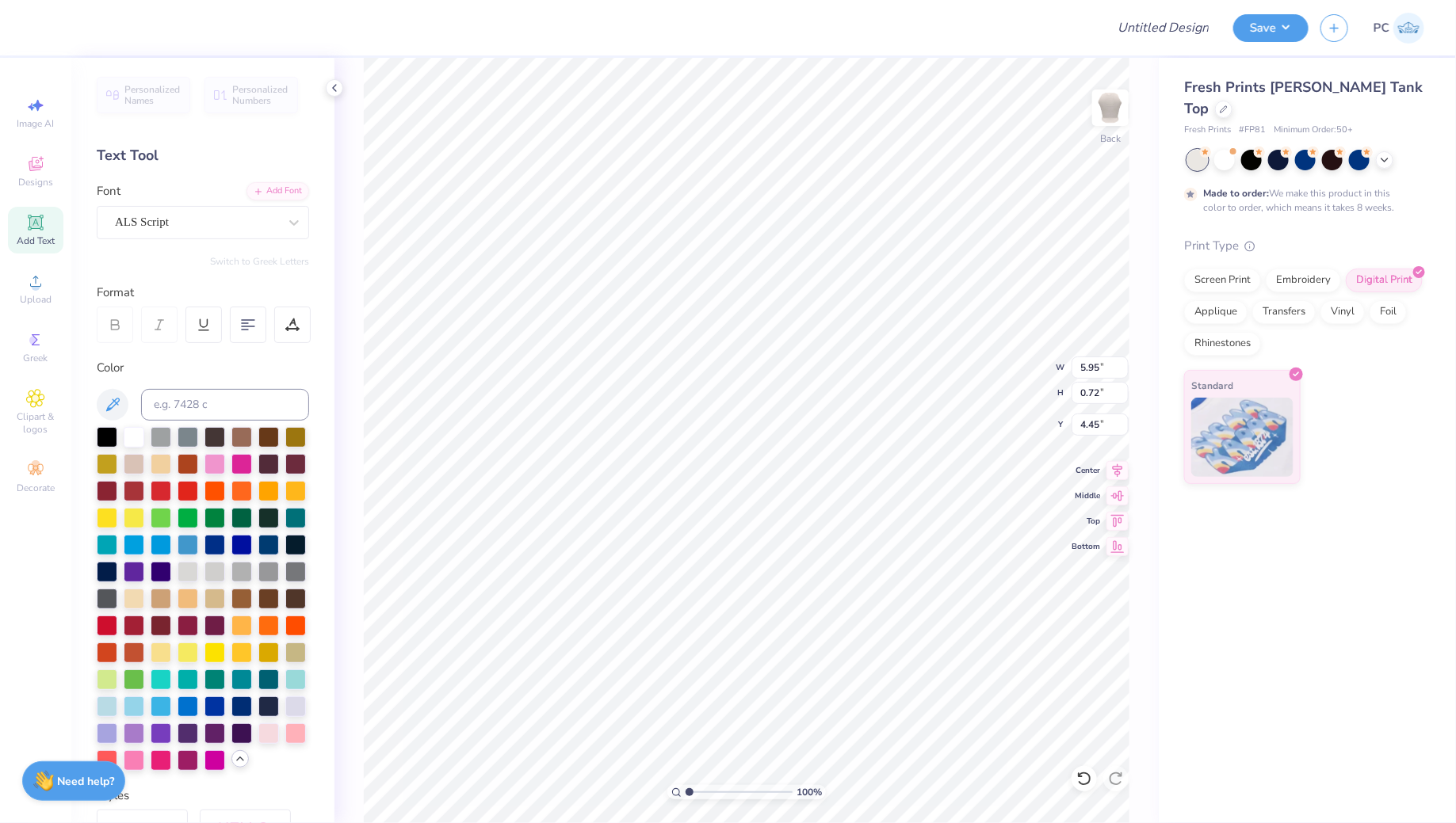
type input "3.15"
type input "3.24"
click at [1114, 466] on icon at bounding box center [1118, 468] width 22 height 19
type input "5.95"
type input "0.72"
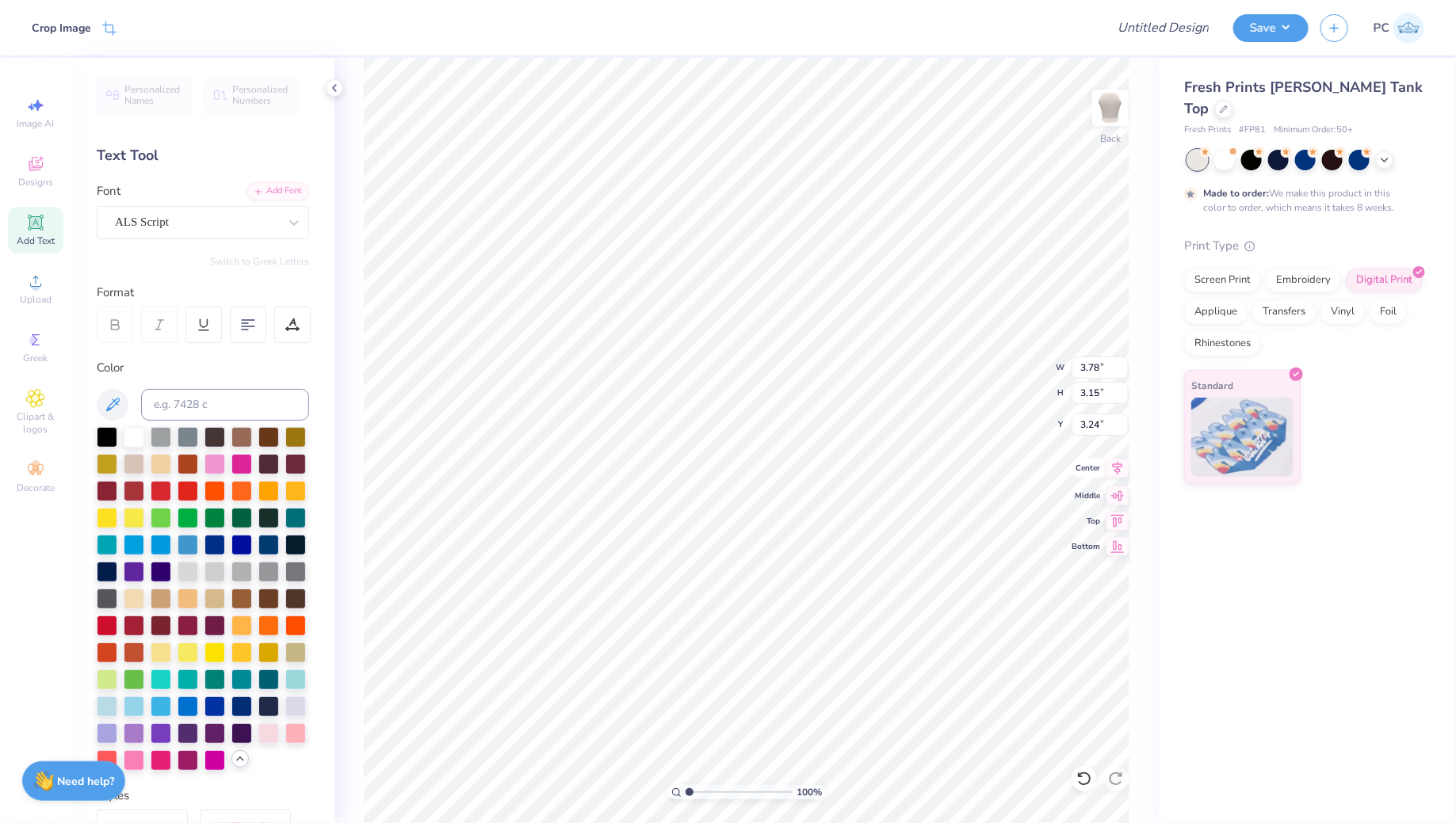
type input "4.45"
click at [1115, 470] on icon at bounding box center [1118, 467] width 10 height 13
click at [790, 520] on li "Group" at bounding box center [783, 518] width 125 height 31
type input "3.22"
click at [1123, 476] on icon at bounding box center [1118, 468] width 22 height 19
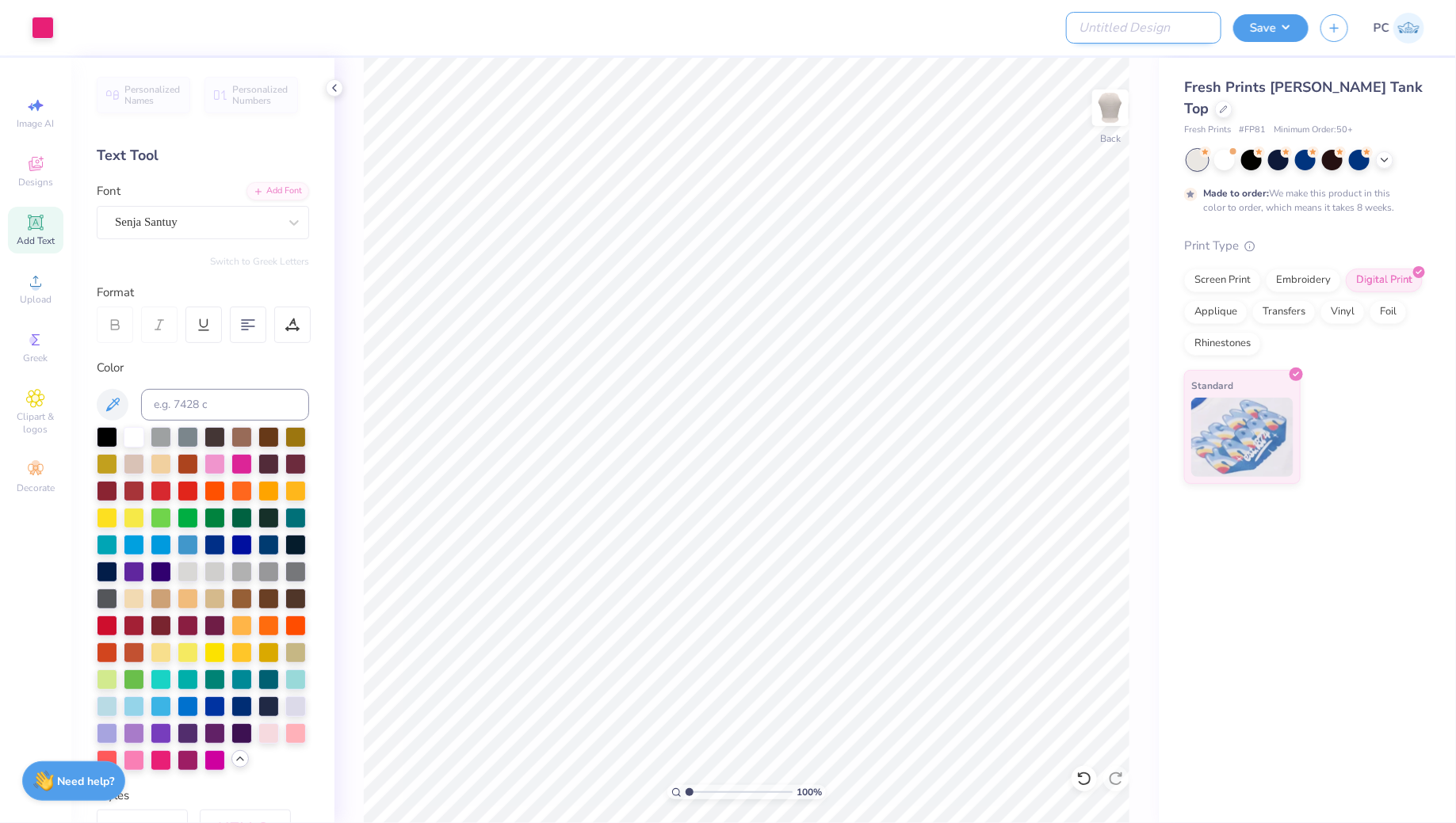
click at [1167, 31] on input "Design Title" at bounding box center [1144, 28] width 156 height 32
type input "Merch"
click at [1259, 36] on button "Save" at bounding box center [1271, 26] width 75 height 28
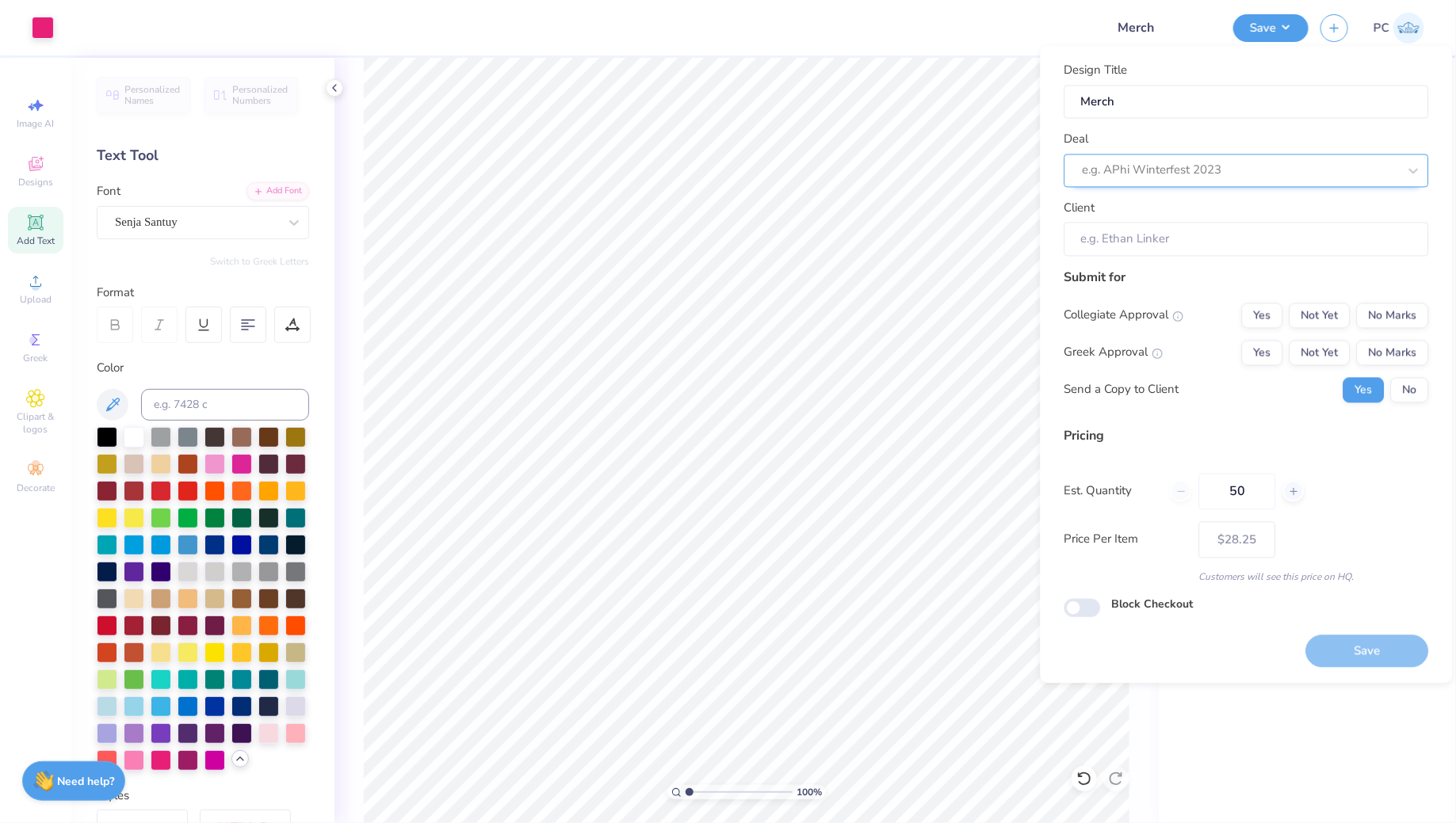
click at [1241, 175] on div at bounding box center [1240, 170] width 316 height 21
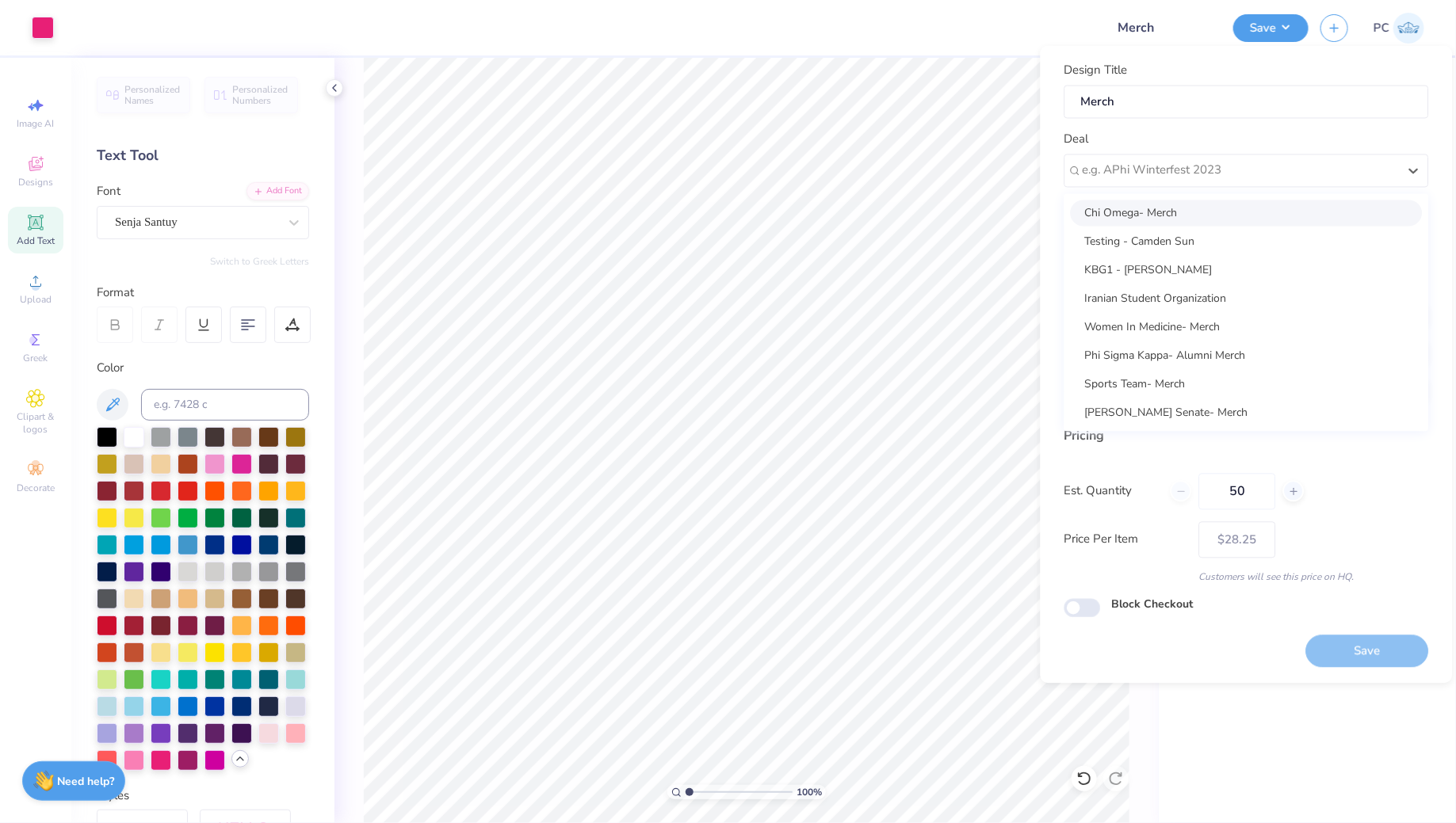
click at [1127, 215] on div "Chi Omega- Merch" at bounding box center [1247, 212] width 352 height 26
type input "[PERSON_NAME]"
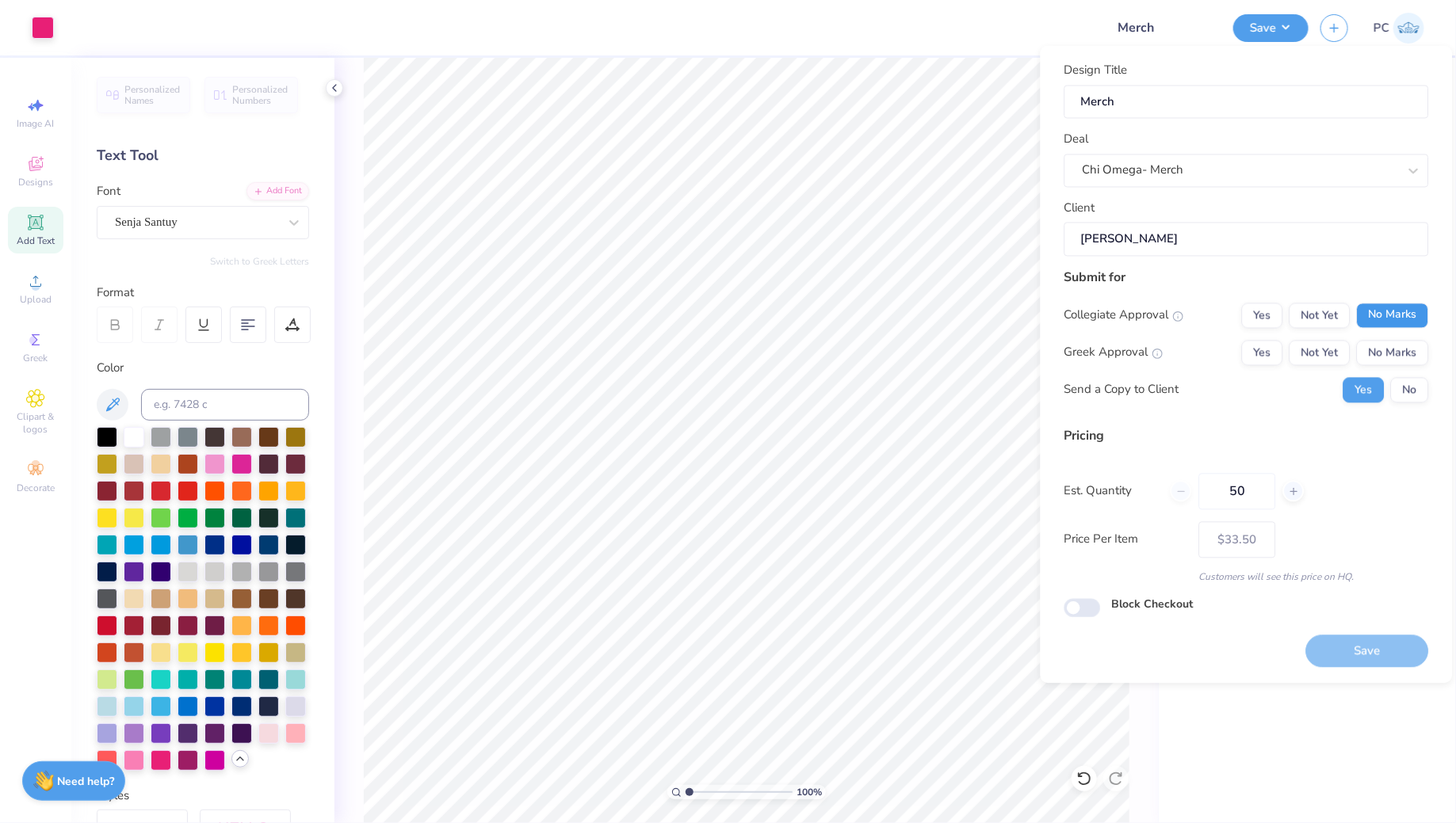
click at [1402, 317] on button "No Marks" at bounding box center [1393, 315] width 72 height 25
click at [1394, 344] on button "No Marks" at bounding box center [1393, 352] width 72 height 25
type input "$28.25"
click at [1078, 603] on input "Block Checkout" at bounding box center [1082, 607] width 36 height 19
checkbox input "true"
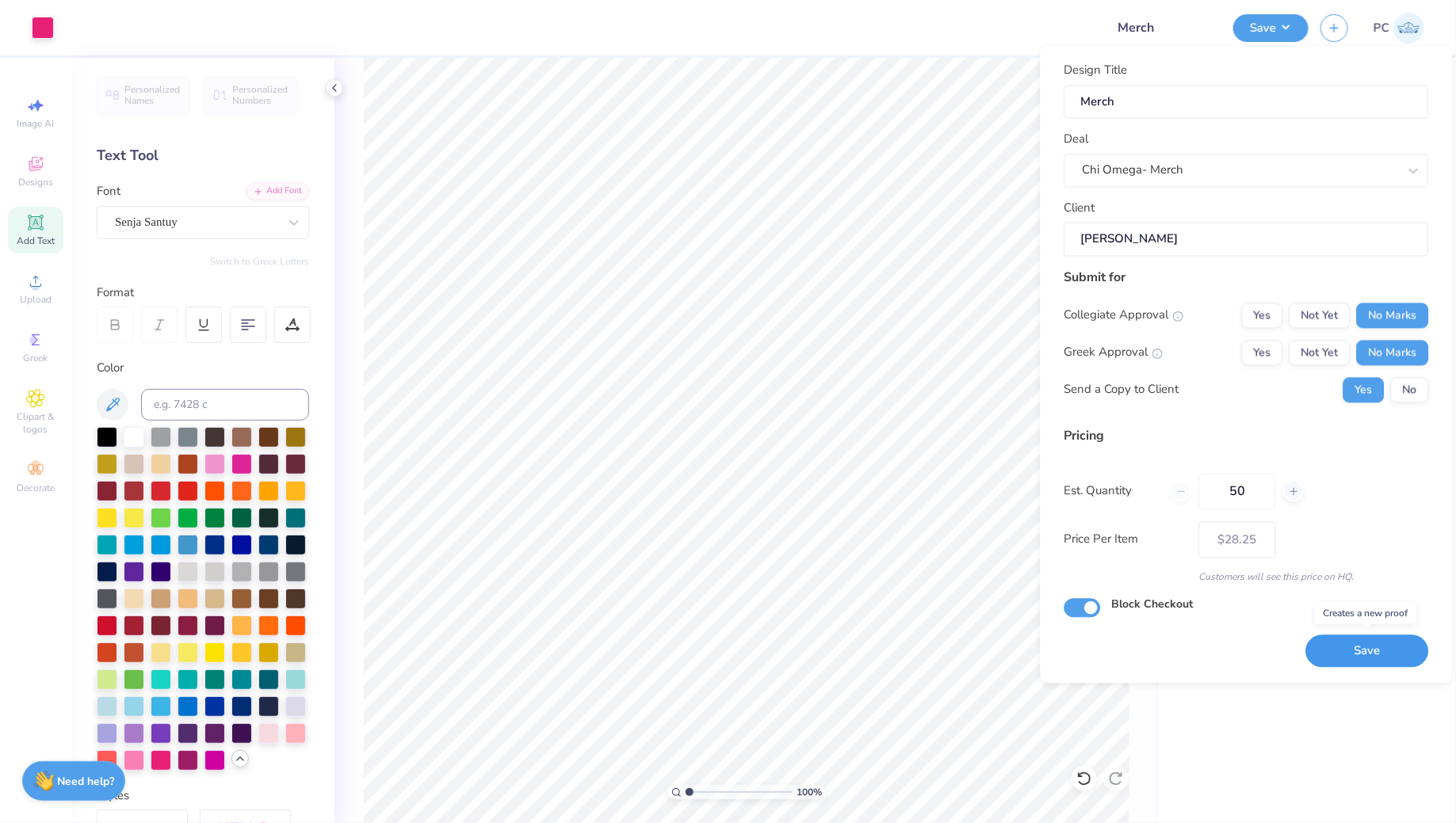
click at [1377, 650] on button "Save" at bounding box center [1368, 651] width 123 height 33
type input "$28.25"
